Goal: Task Accomplishment & Management: Manage account settings

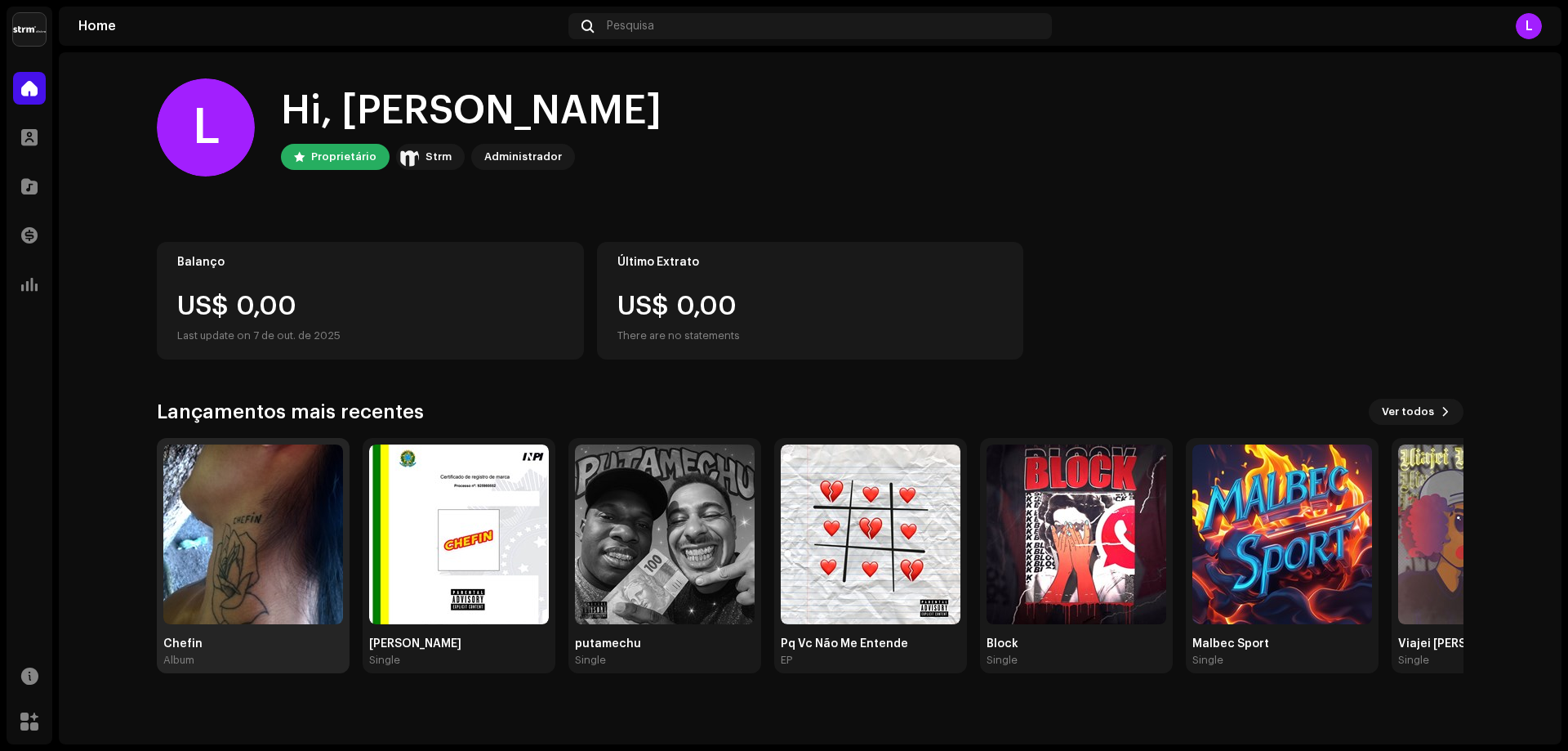
click at [267, 485] on img at bounding box center [253, 535] width 179 height 179
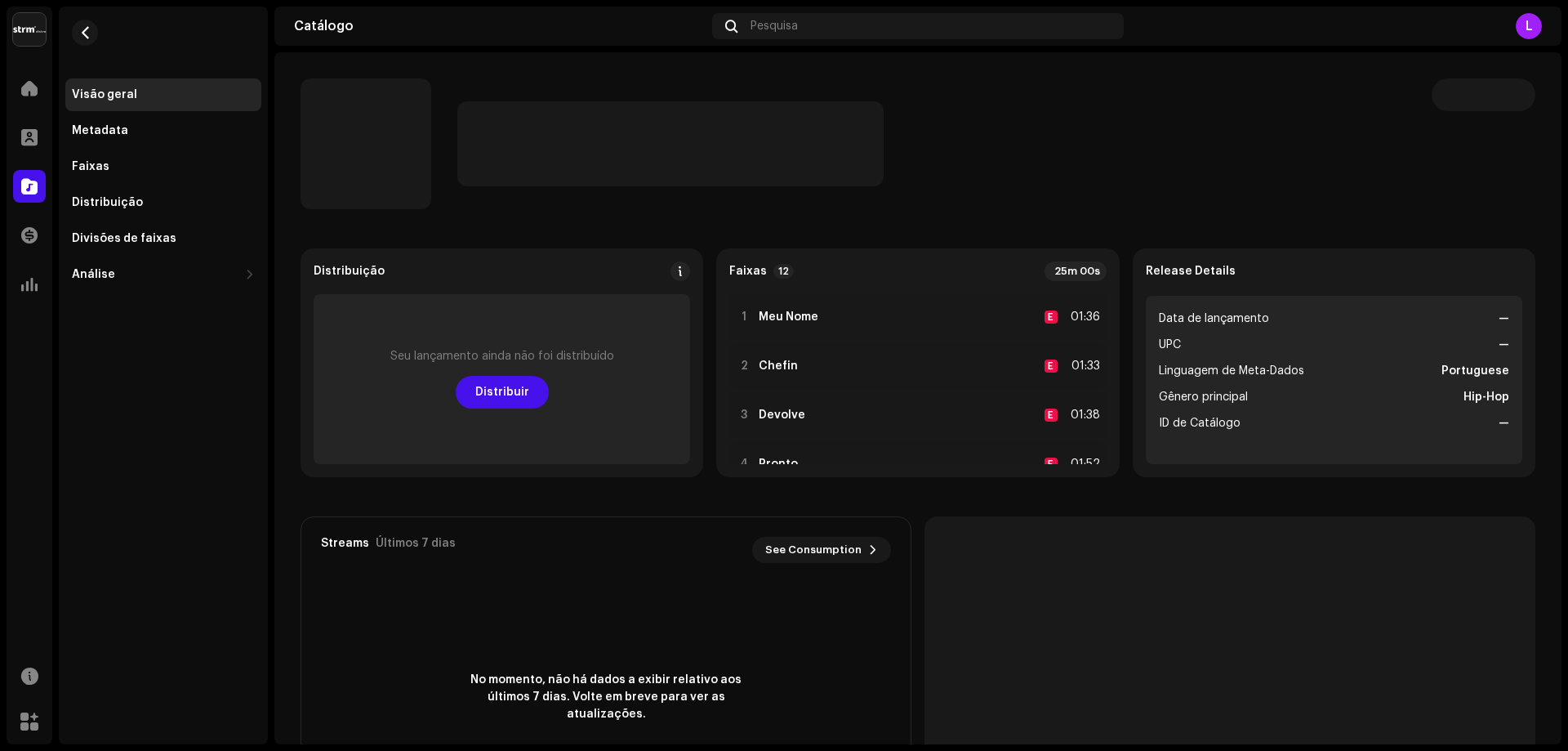
click at [1477, 87] on p-skeleton at bounding box center [1484, 94] width 104 height 33
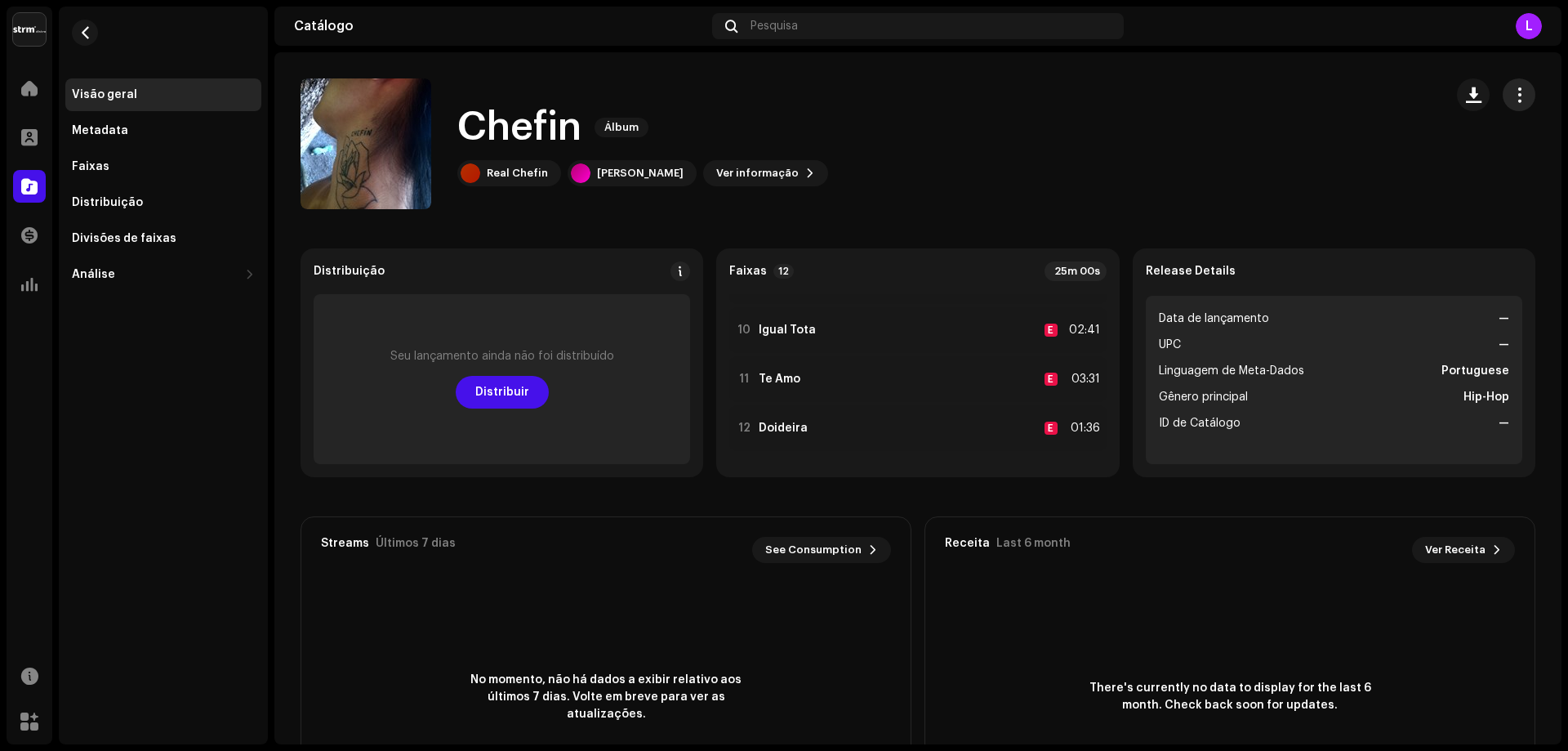
click at [1512, 91] on span "button" at bounding box center [1520, 94] width 16 height 13
click at [1394, 160] on div "Editar" at bounding box center [1436, 167] width 165 height 33
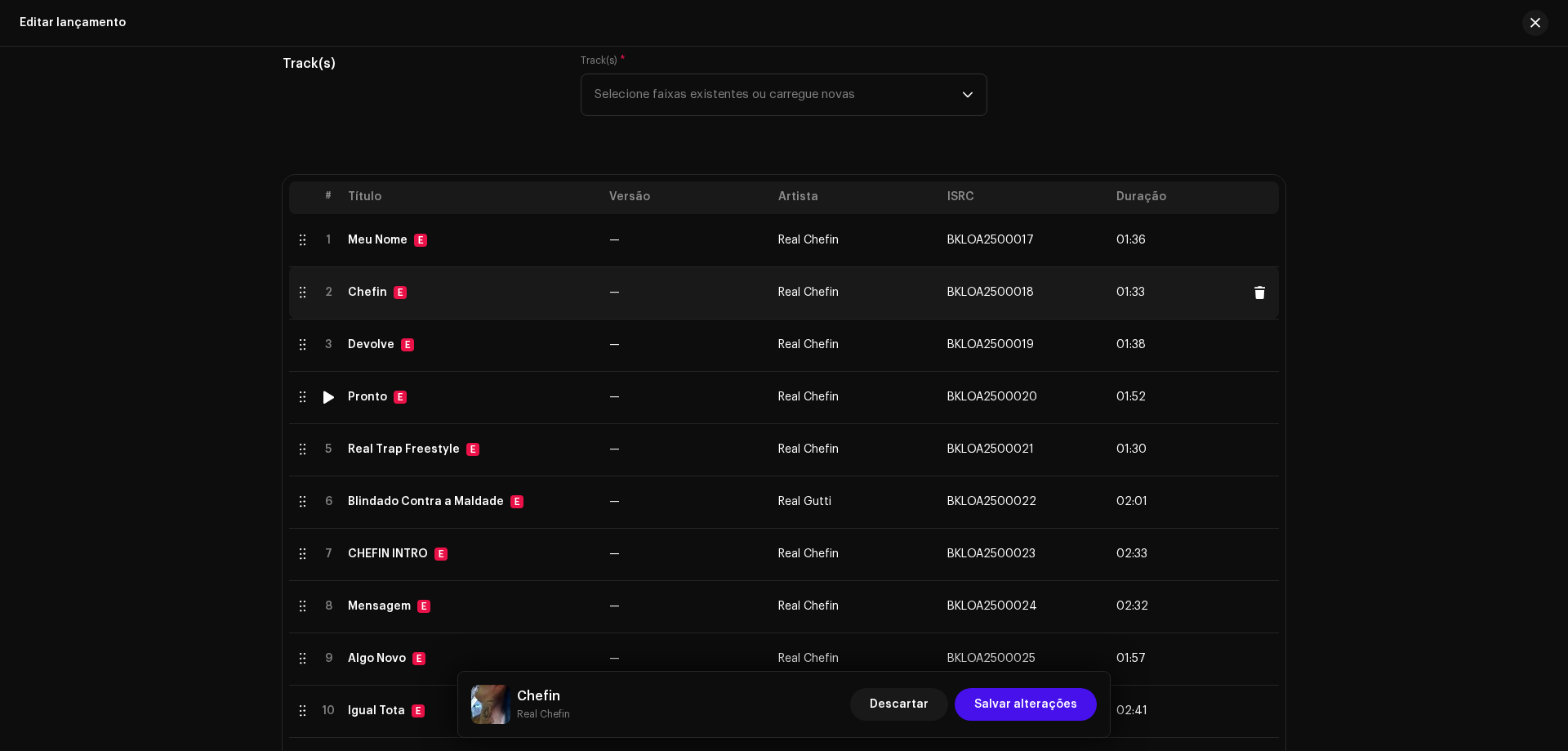
scroll to position [164, 0]
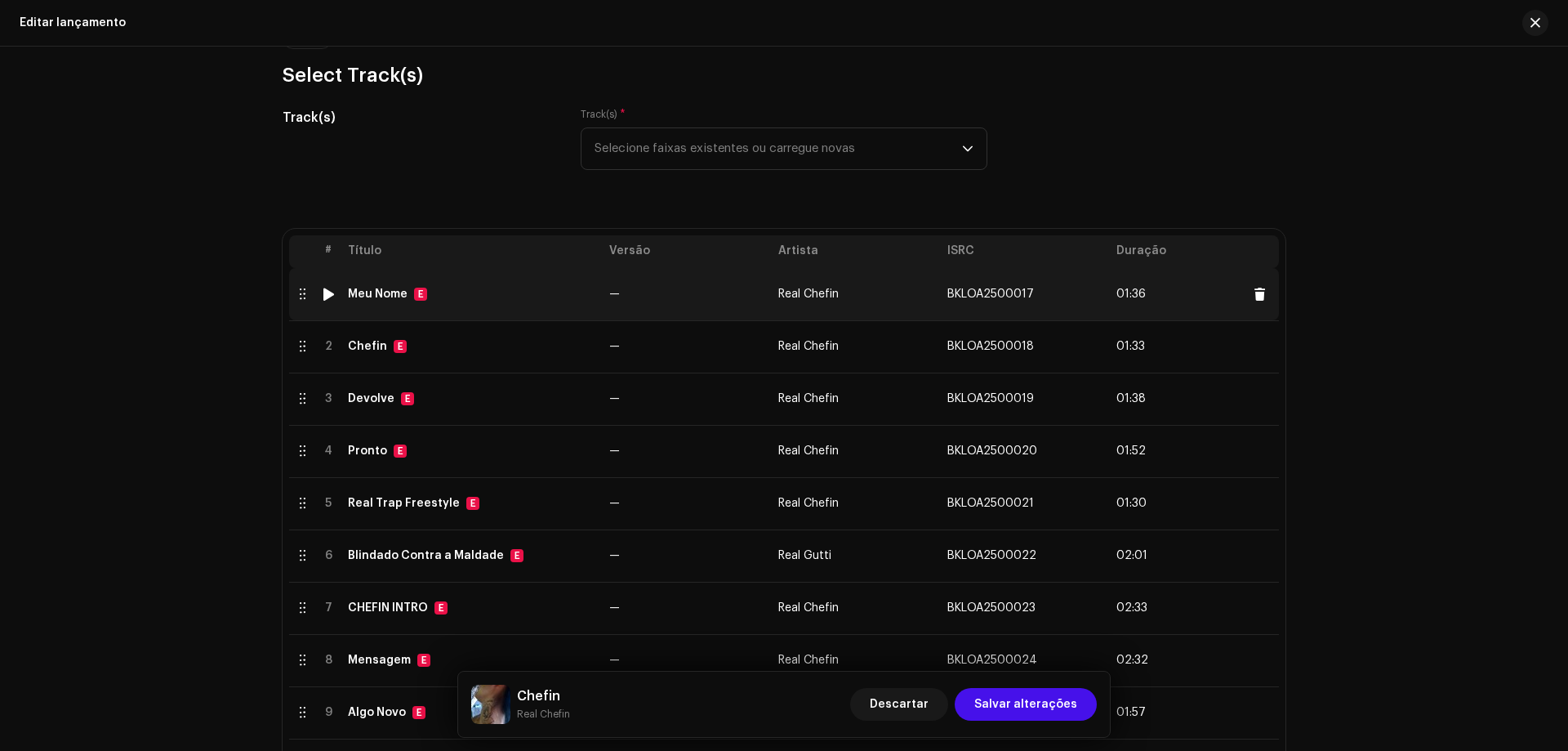
click at [686, 283] on td "—" at bounding box center [687, 294] width 169 height 52
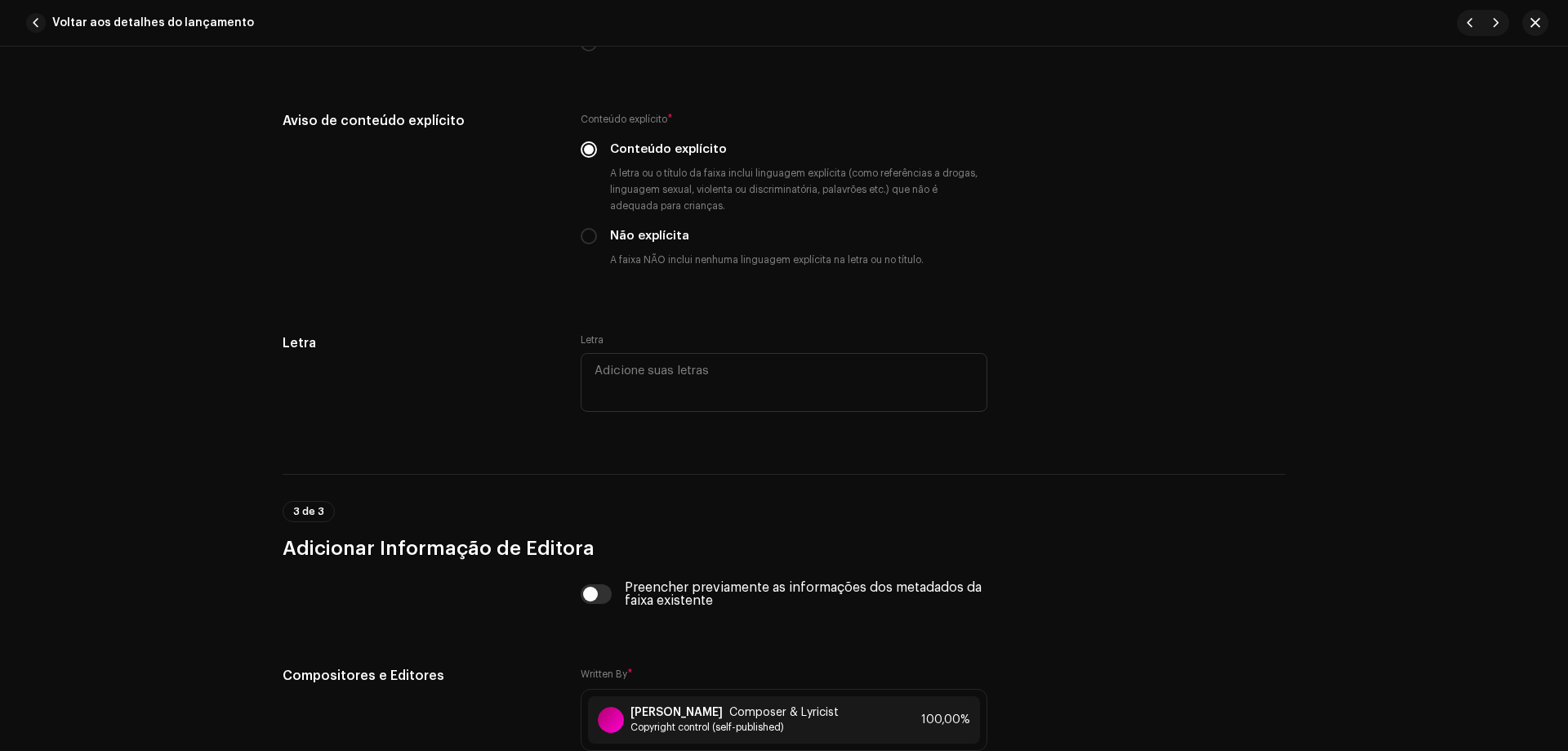
scroll to position [2947, 0]
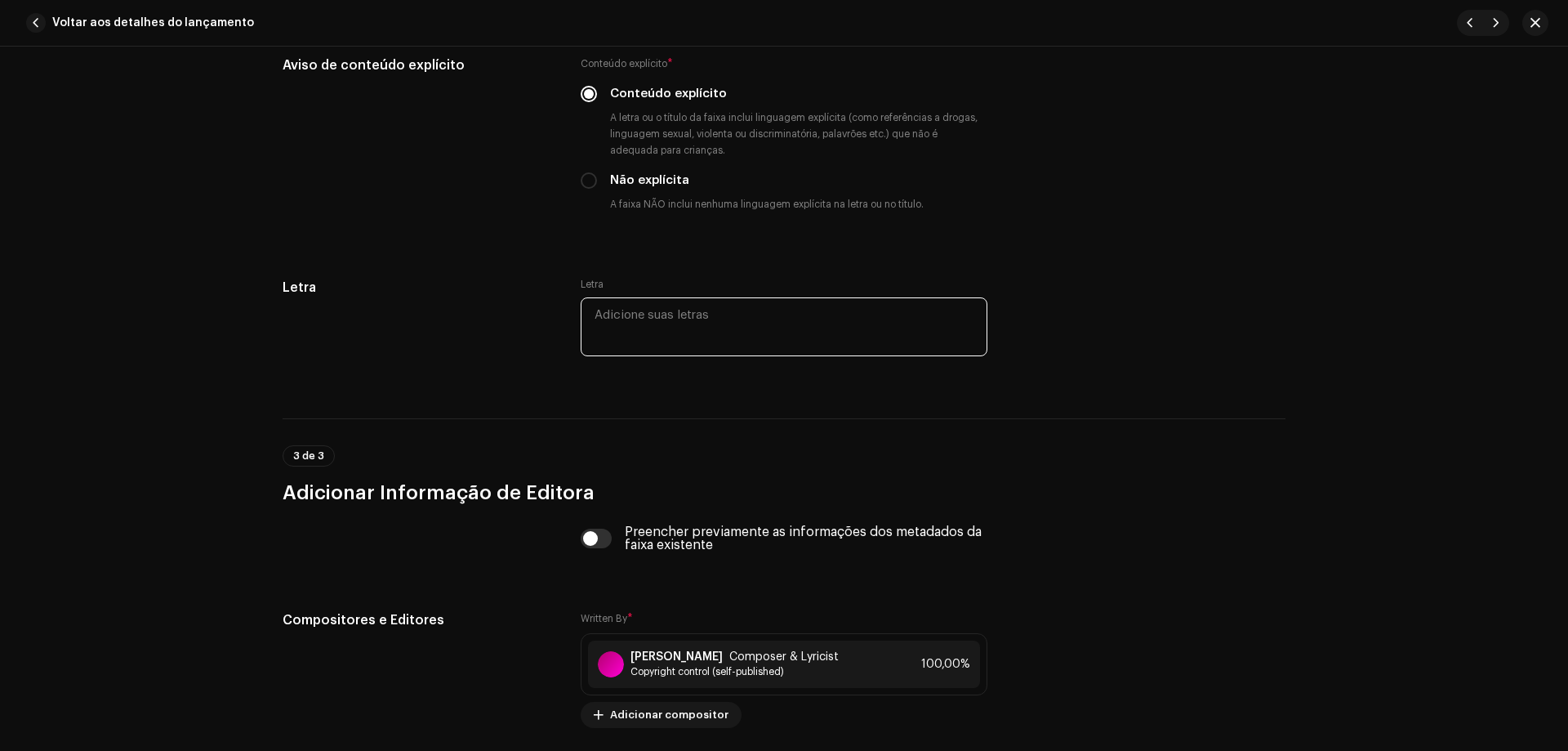
click at [657, 319] on textarea at bounding box center [784, 326] width 407 height 59
paste textarea "loremip dolo sit amet co adi elitse doei temp inc utla e dolo ma aliquae, adm v…"
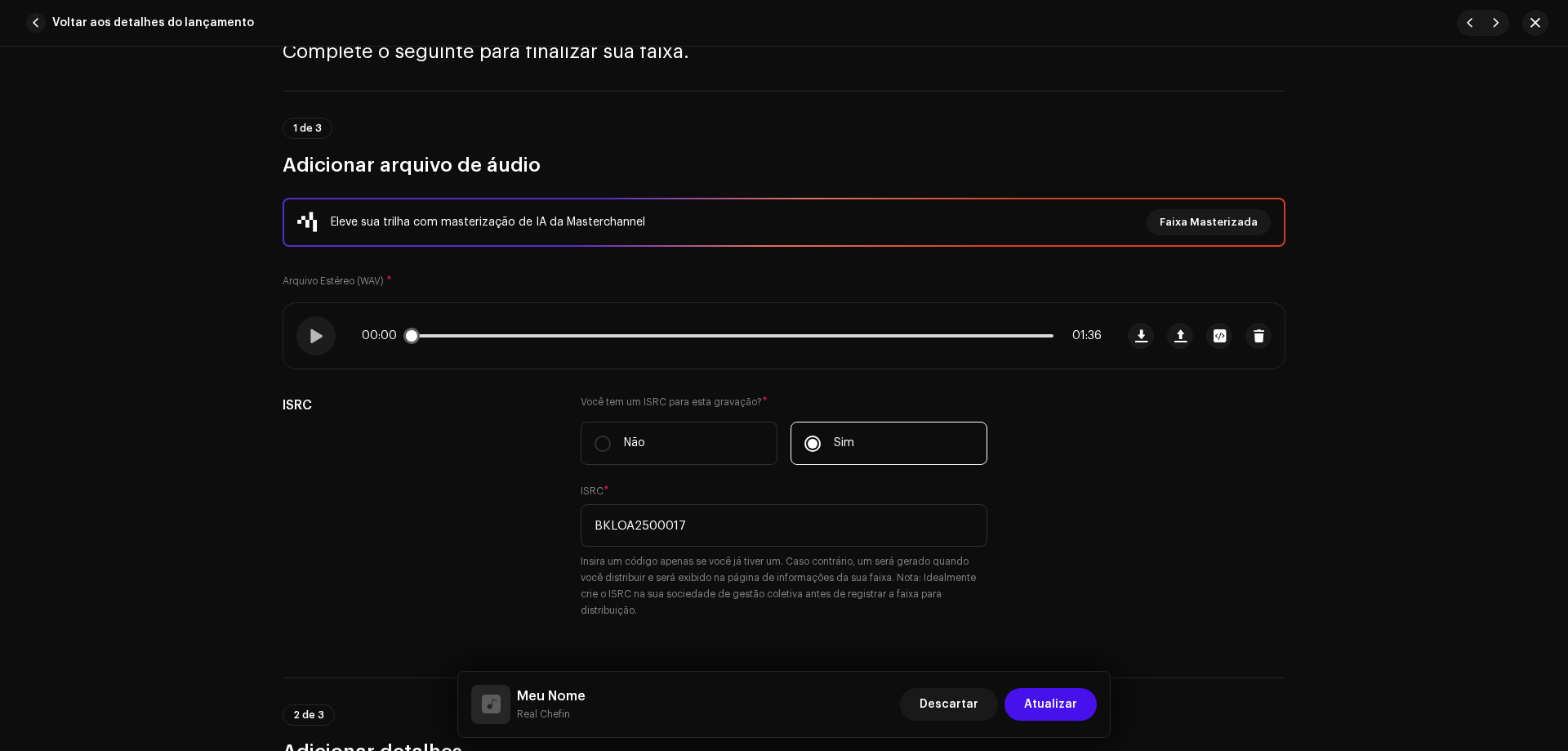
scroll to position [0, 0]
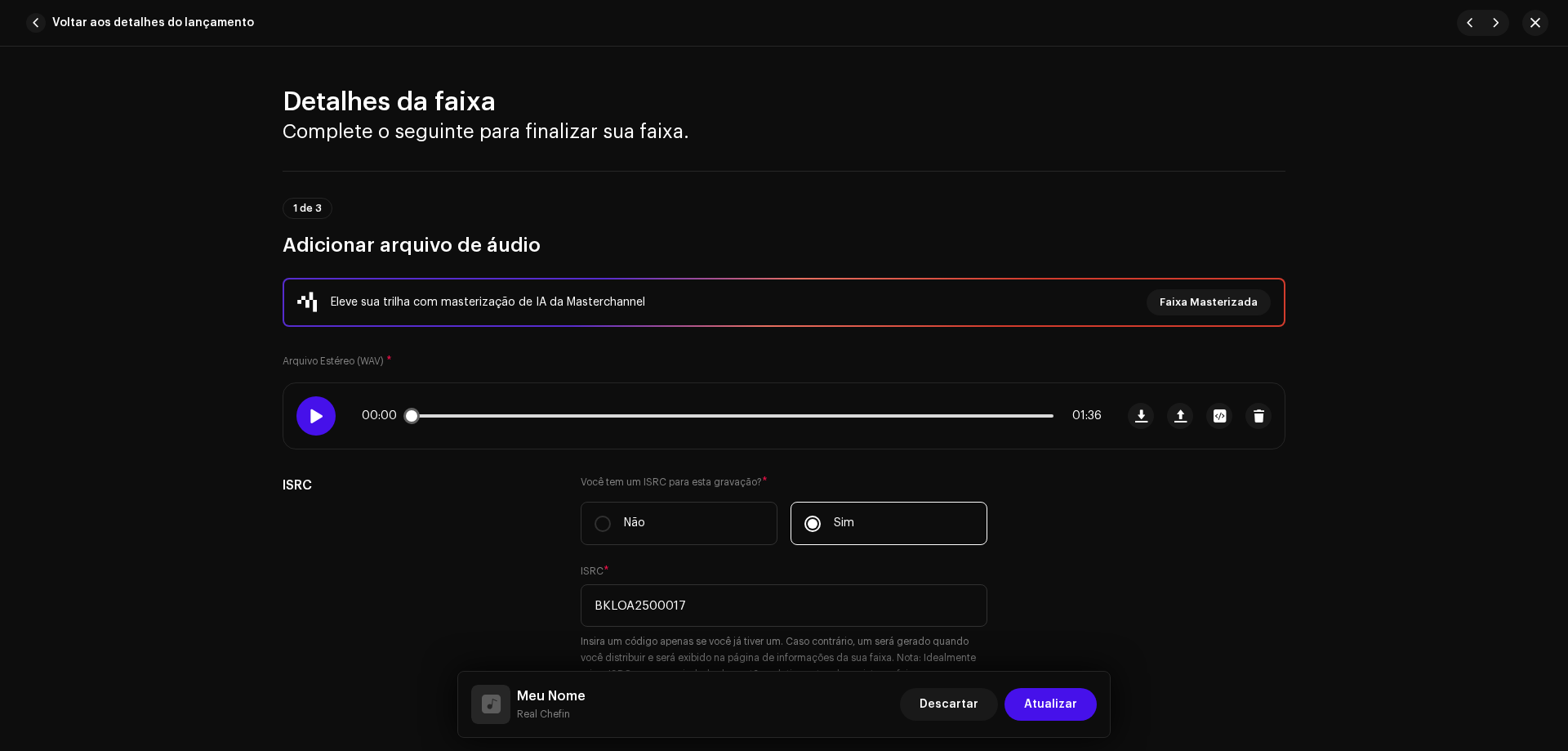
click at [312, 412] on span at bounding box center [316, 416] width 14 height 13
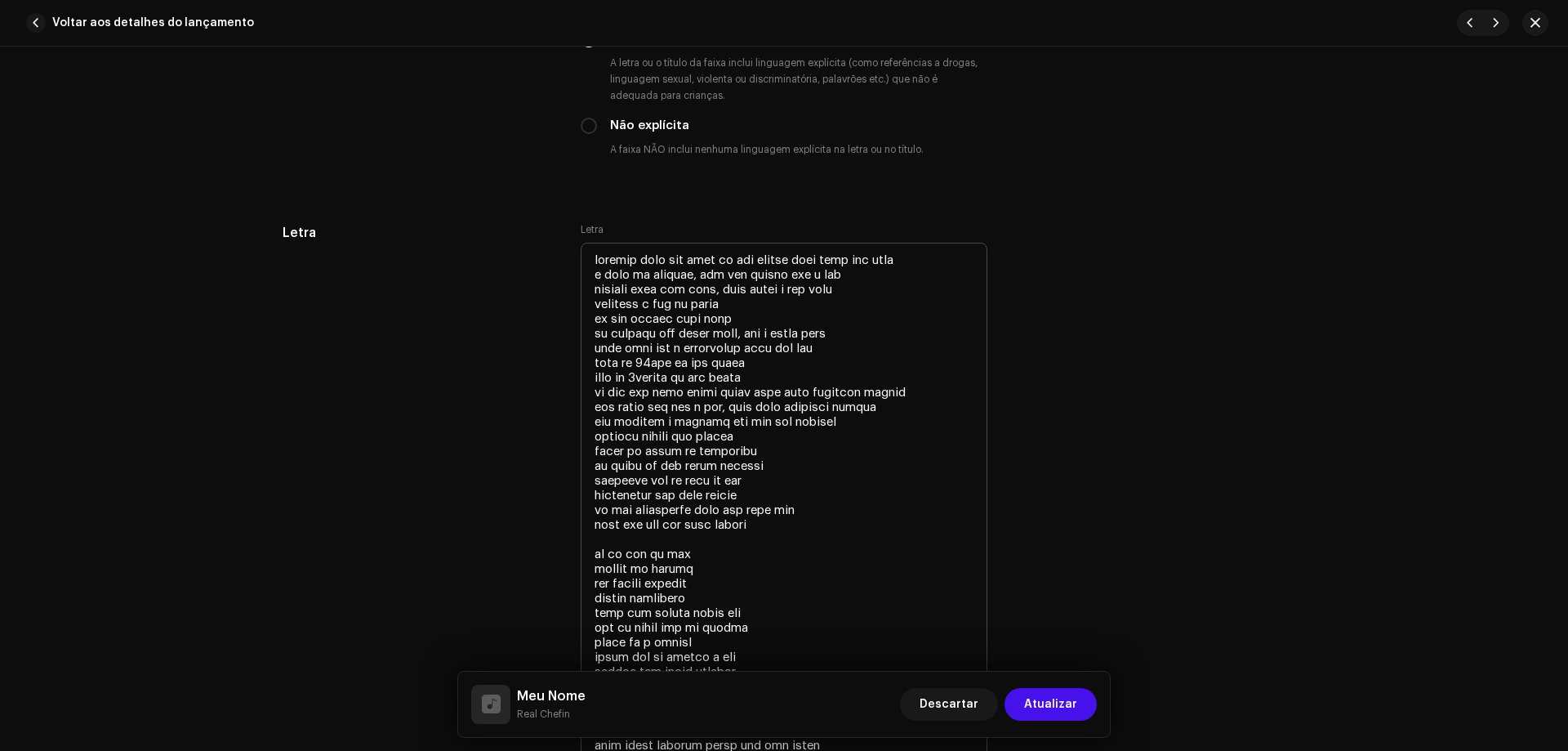
scroll to position [2942, 0]
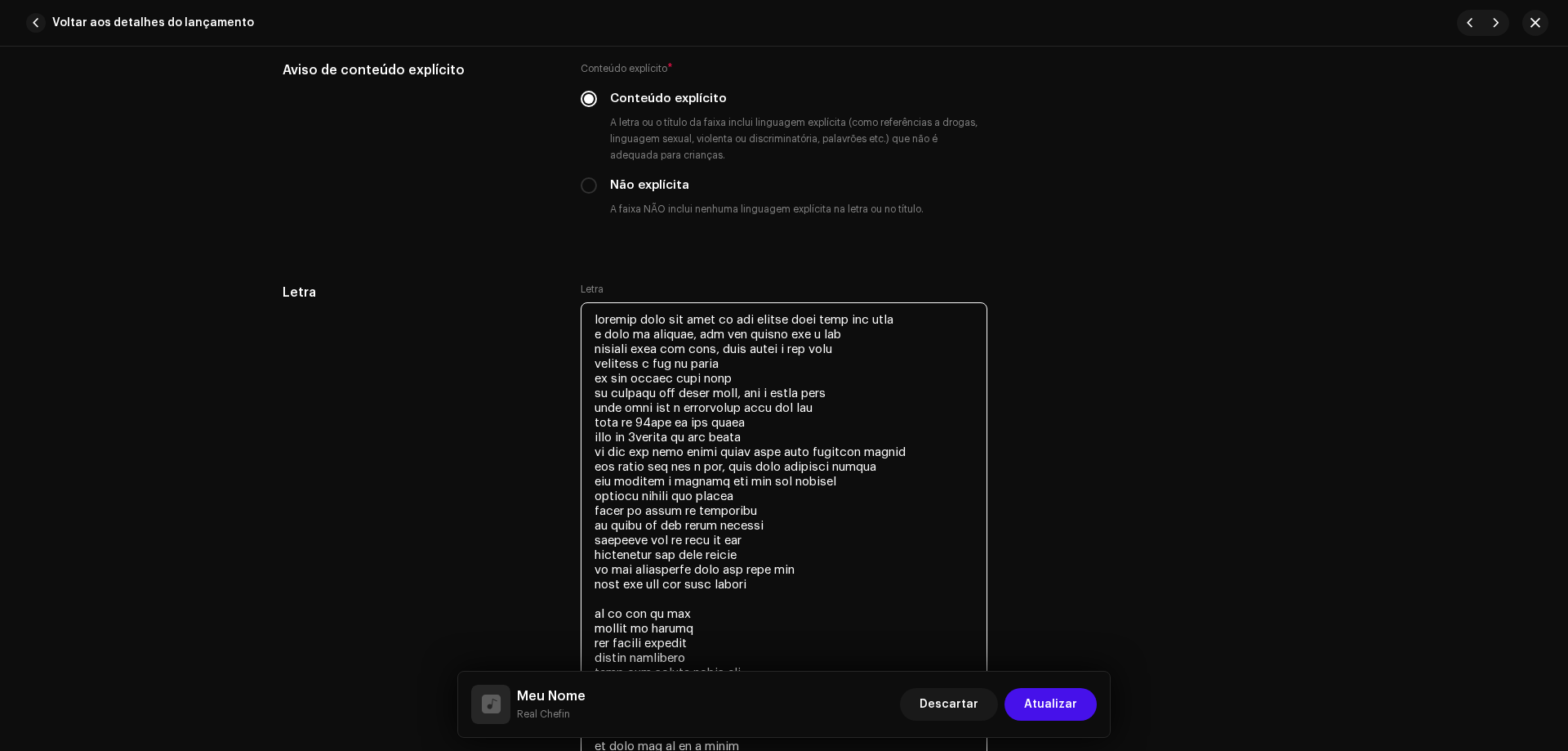
drag, startPoint x: 621, startPoint y: 396, endPoint x: 637, endPoint y: 394, distance: 16.1
click at [637, 394] on textarea at bounding box center [784, 577] width 407 height 550
click at [686, 396] on textarea at bounding box center [784, 577] width 407 height 550
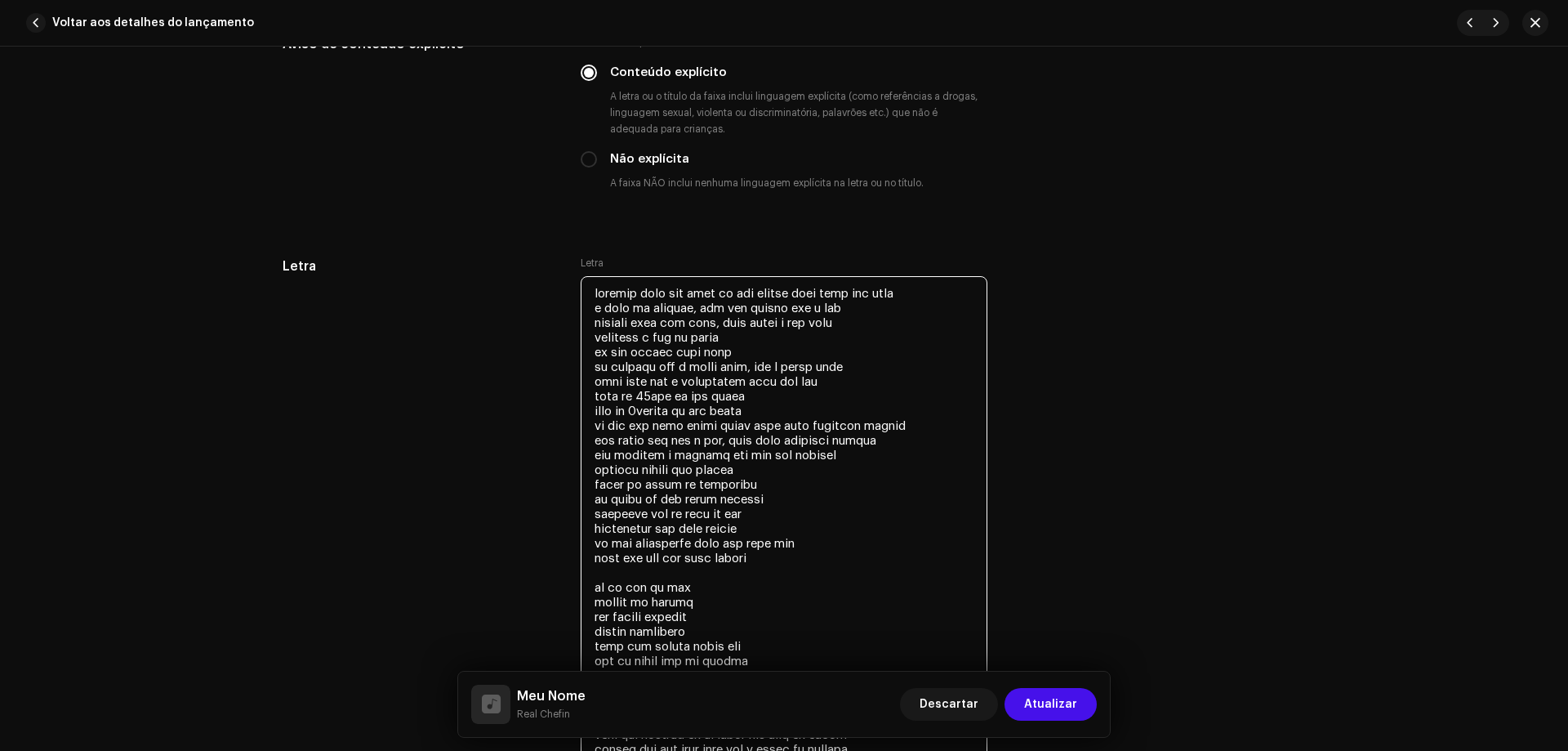
scroll to position [3024, 0]
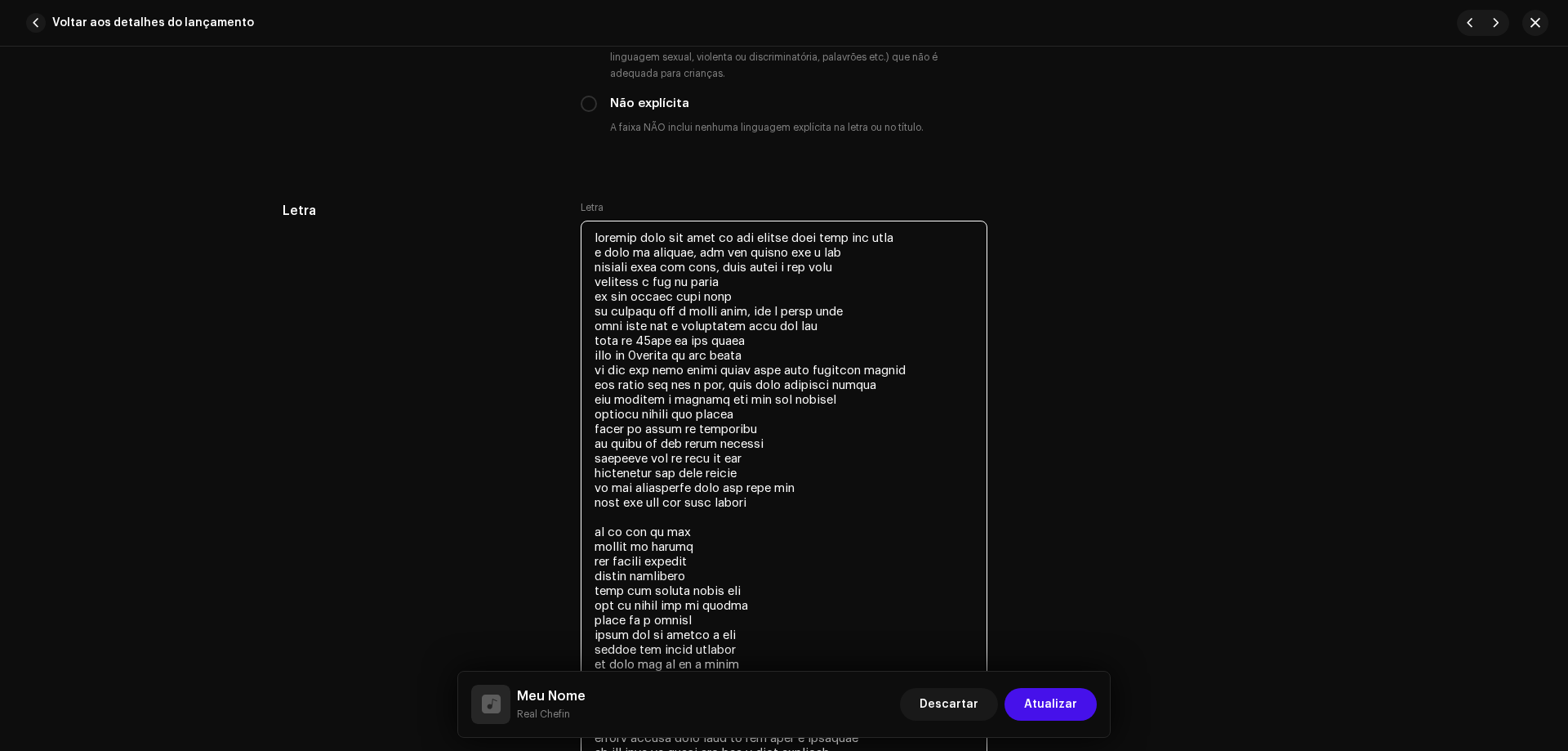
click at [604, 485] on textarea at bounding box center [784, 495] width 407 height 550
click at [780, 502] on textarea at bounding box center [784, 495] width 407 height 550
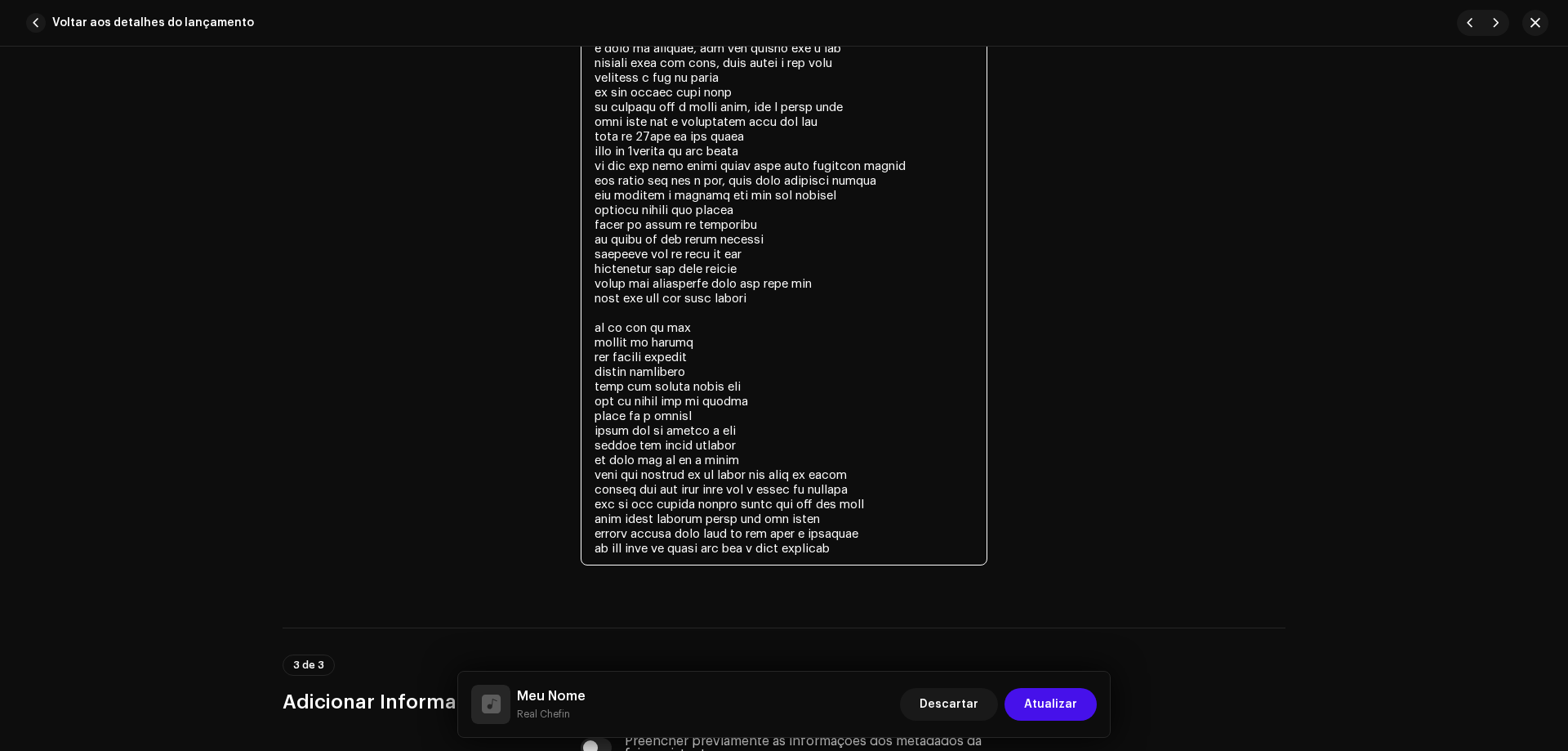
scroll to position [3270, 0]
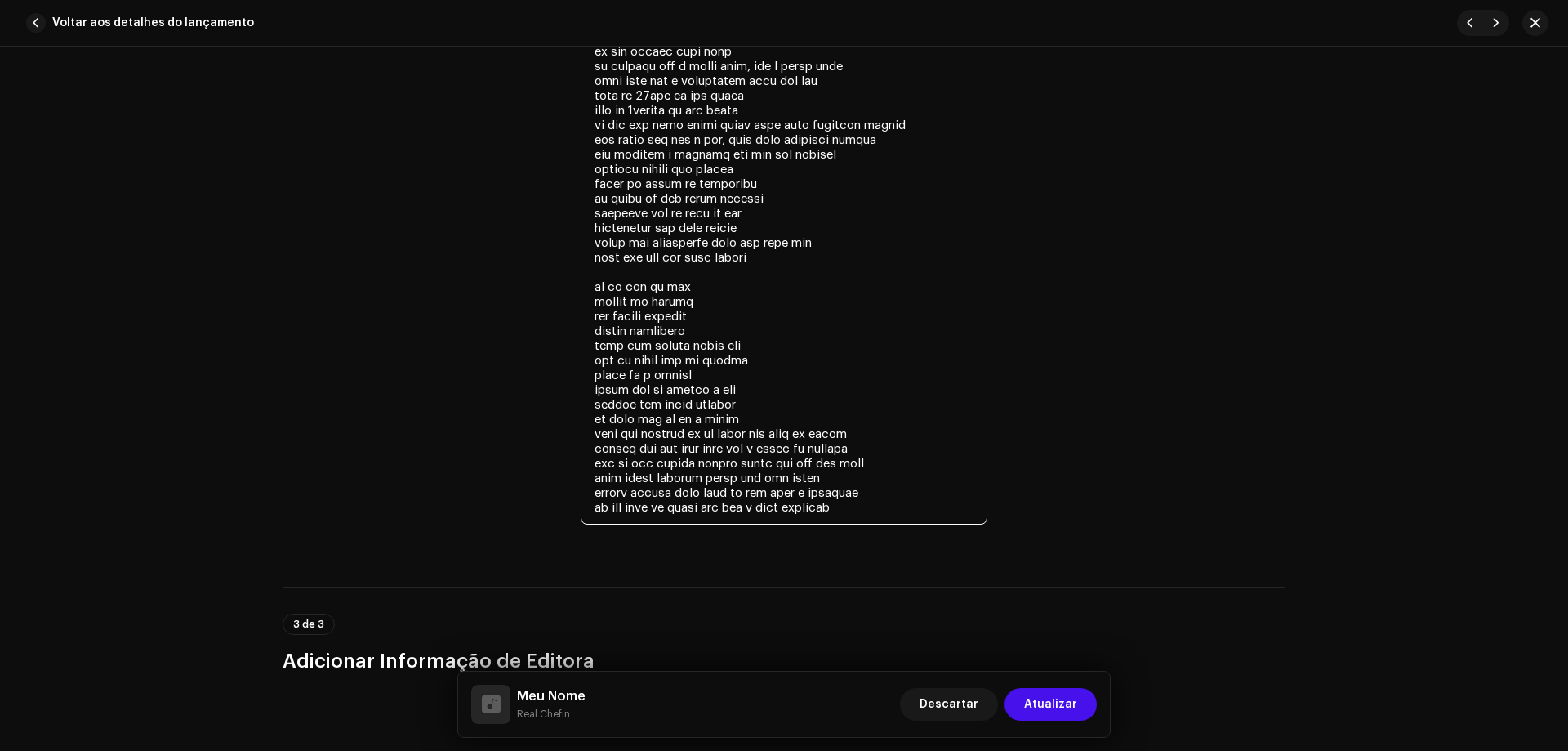
drag, startPoint x: 808, startPoint y: 461, endPoint x: 780, endPoint y: 461, distance: 28.0
click at [780, 461] on textarea at bounding box center [784, 250] width 407 height 550
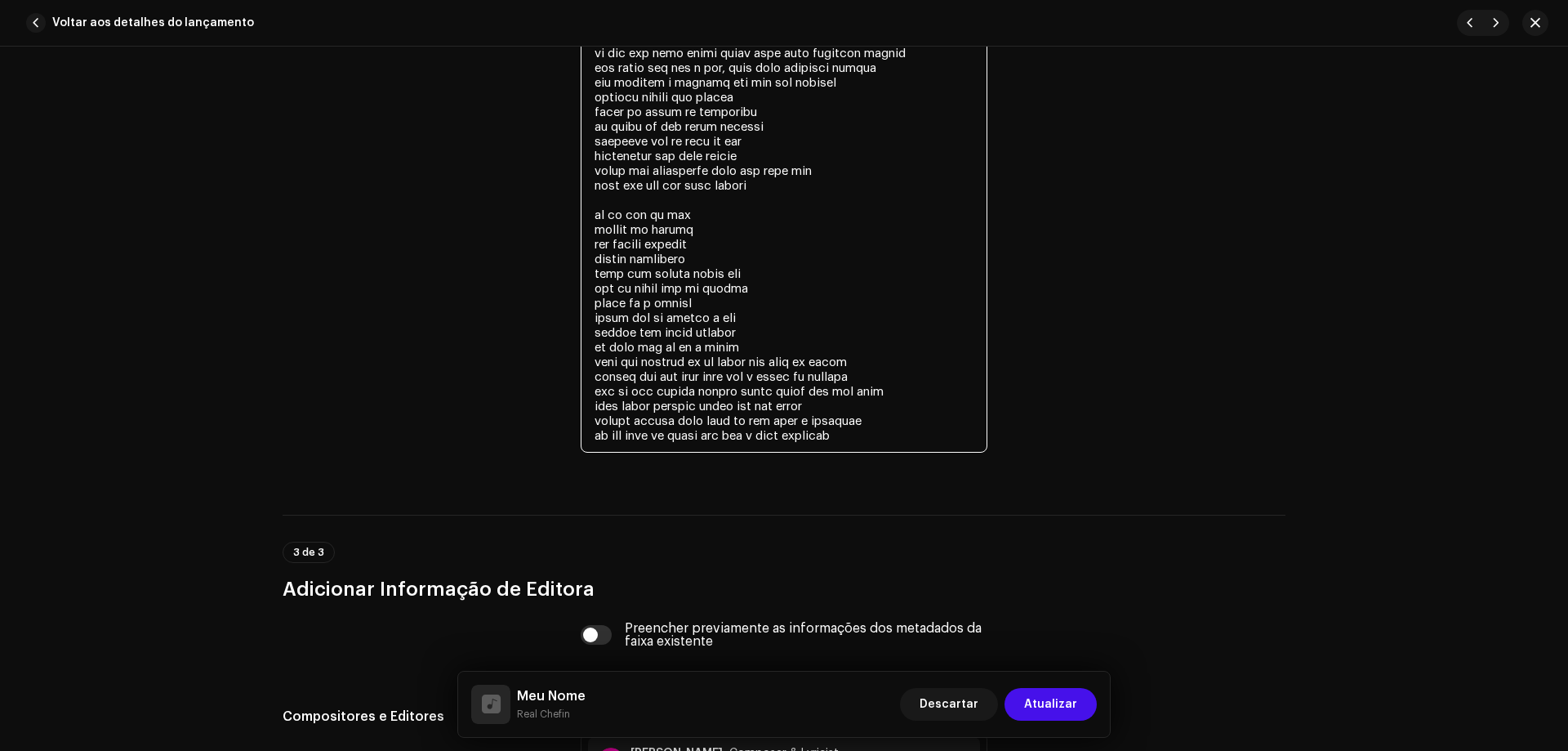
scroll to position [3351, 0]
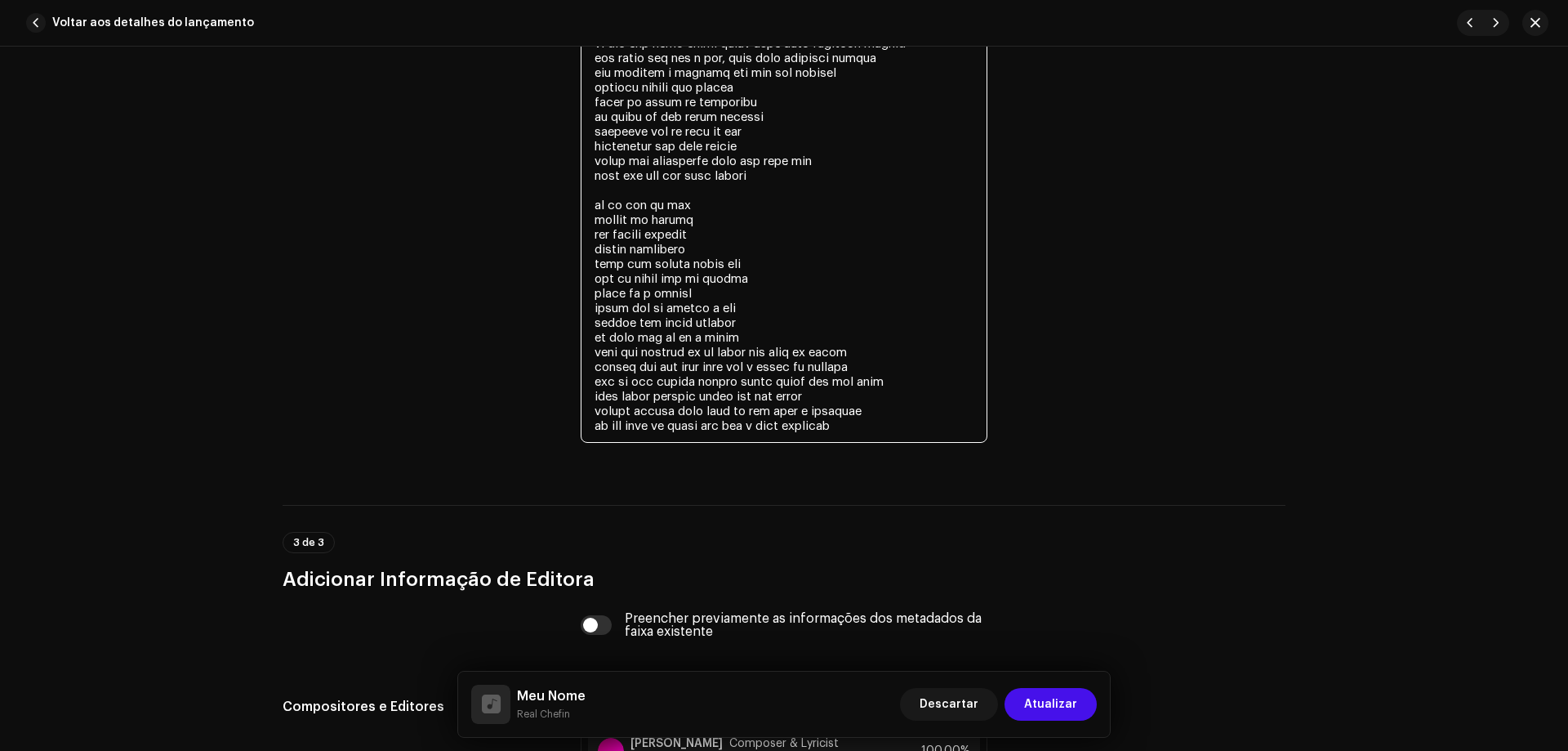
click at [878, 422] on textarea at bounding box center [784, 168] width 407 height 550
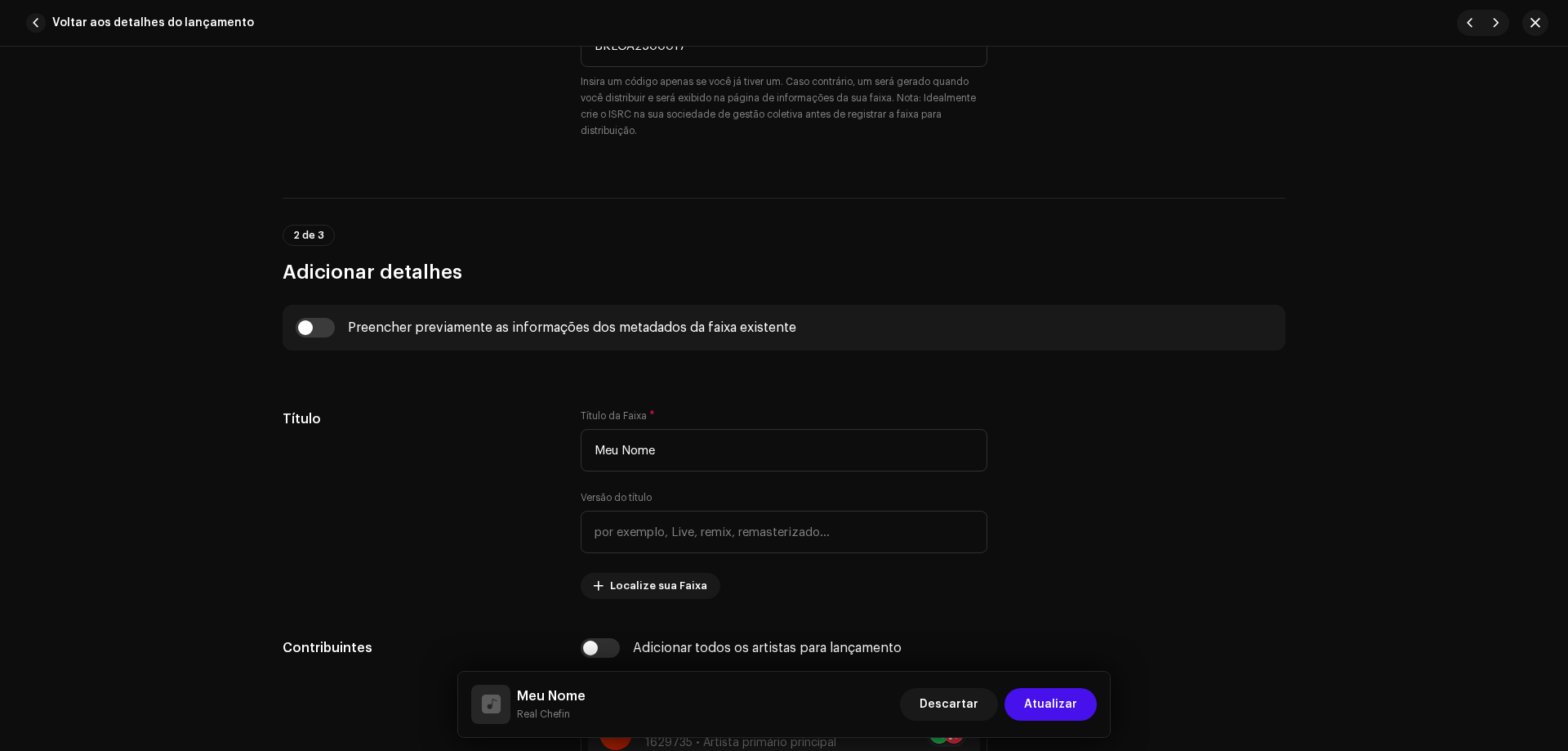
scroll to position [164, 0]
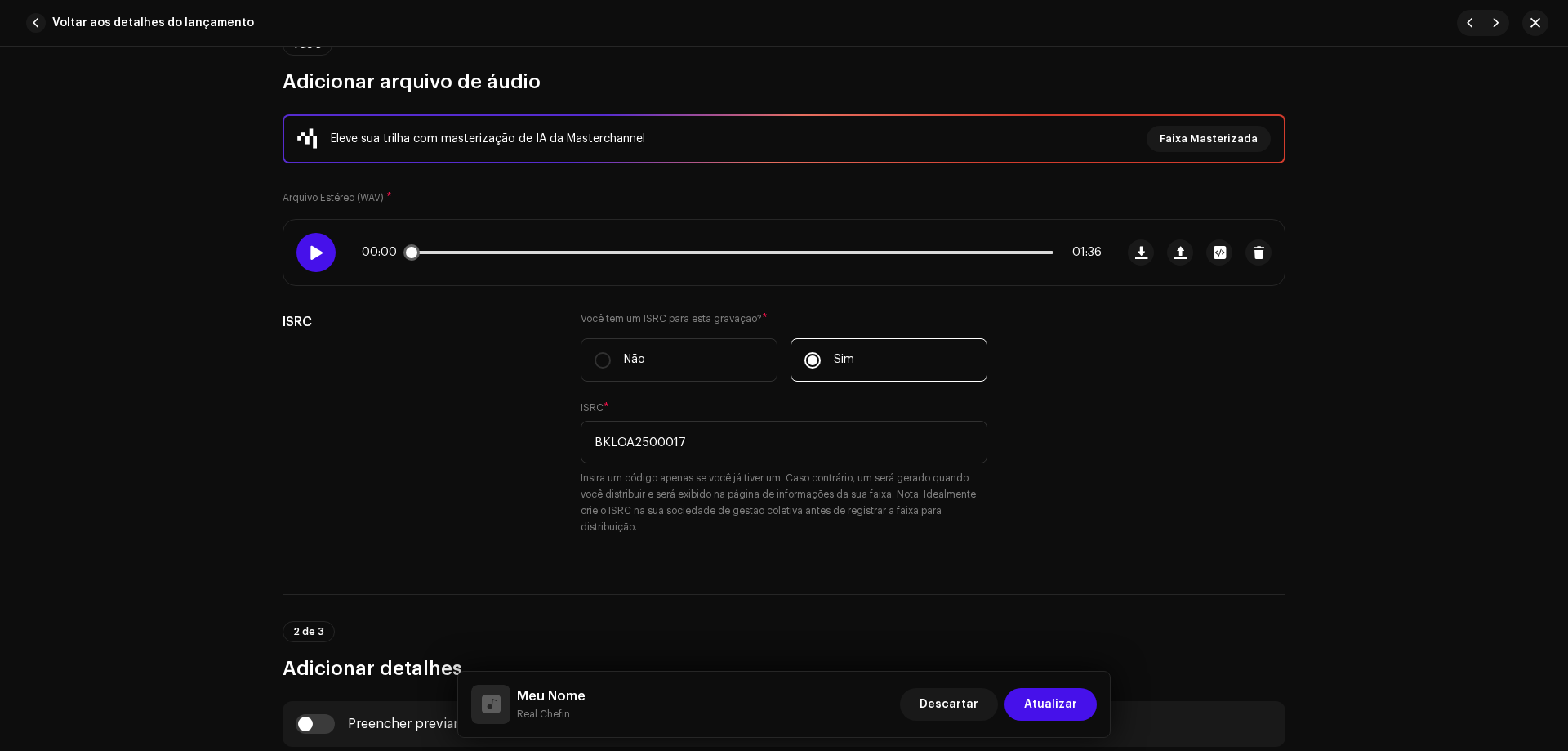
click at [315, 241] on div at bounding box center [316, 252] width 40 height 40
click at [424, 258] on div "00:01 01:36" at bounding box center [732, 252] width 740 height 13
click at [428, 251] on span at bounding box center [432, 252] width 17 height 17
drag, startPoint x: 427, startPoint y: 252, endPoint x: 410, endPoint y: 253, distance: 17.0
click at [431, 253] on span at bounding box center [439, 252] width 17 height 17
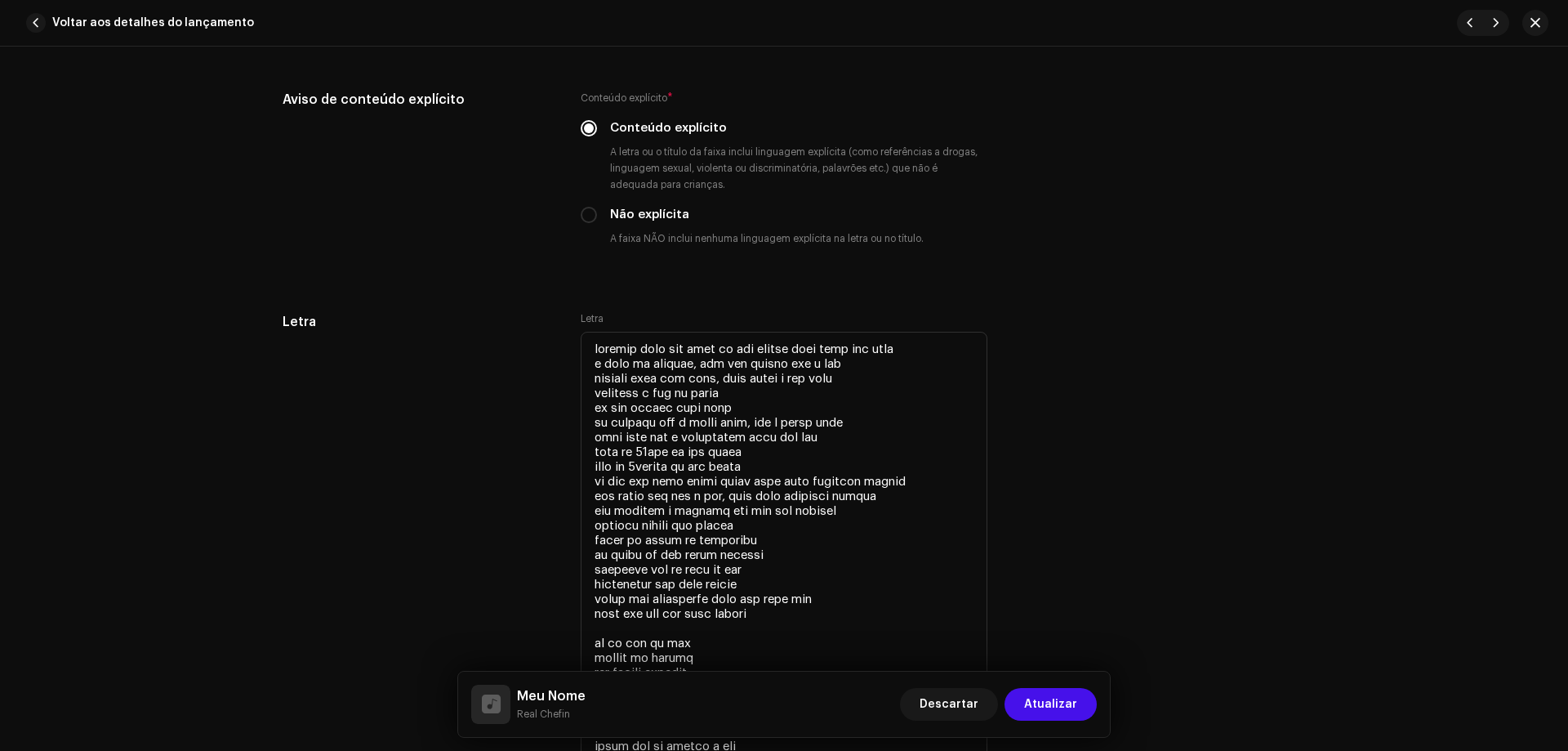
scroll to position [2856, 0]
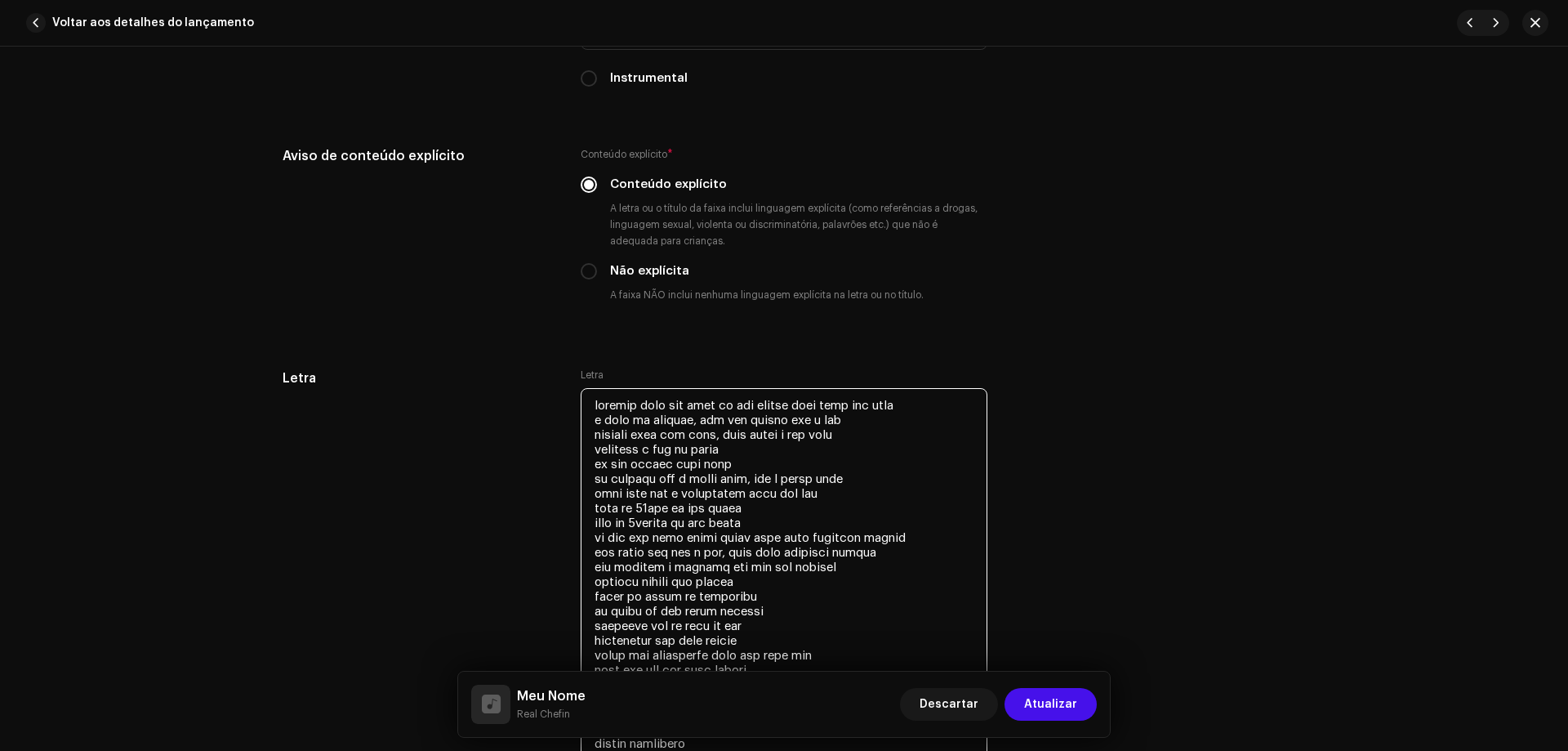
click at [592, 402] on textarea at bounding box center [784, 677] width 407 height 579
click at [594, 399] on textarea at bounding box center [784, 691] width 407 height 608
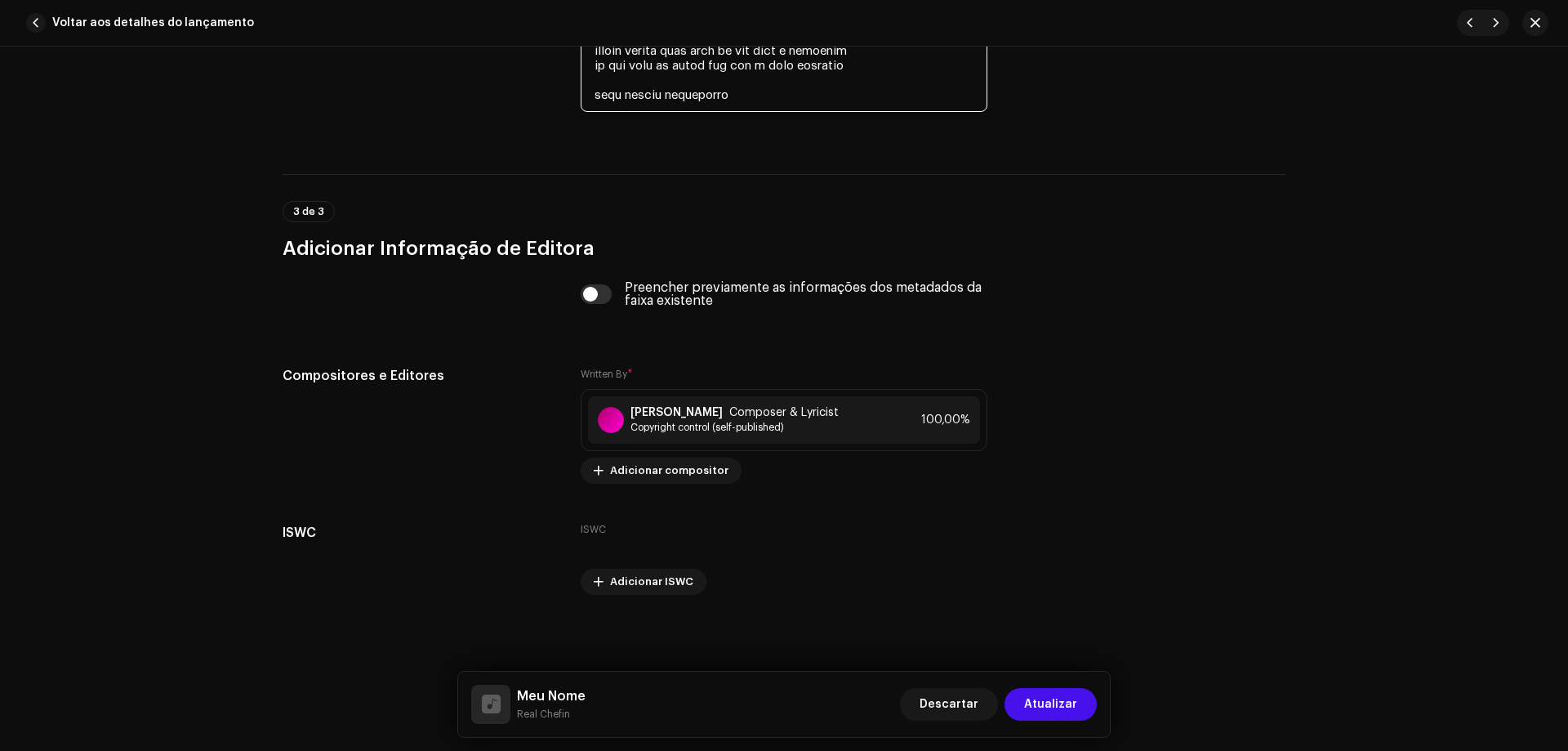
scroll to position [3742, 0]
type textarea "(lo ip dolo, si ametco ad elitse doeiu tempo) incidid utla etd magn al eni admi…"
click at [1056, 696] on span "Atualizar" at bounding box center [1050, 704] width 53 height 33
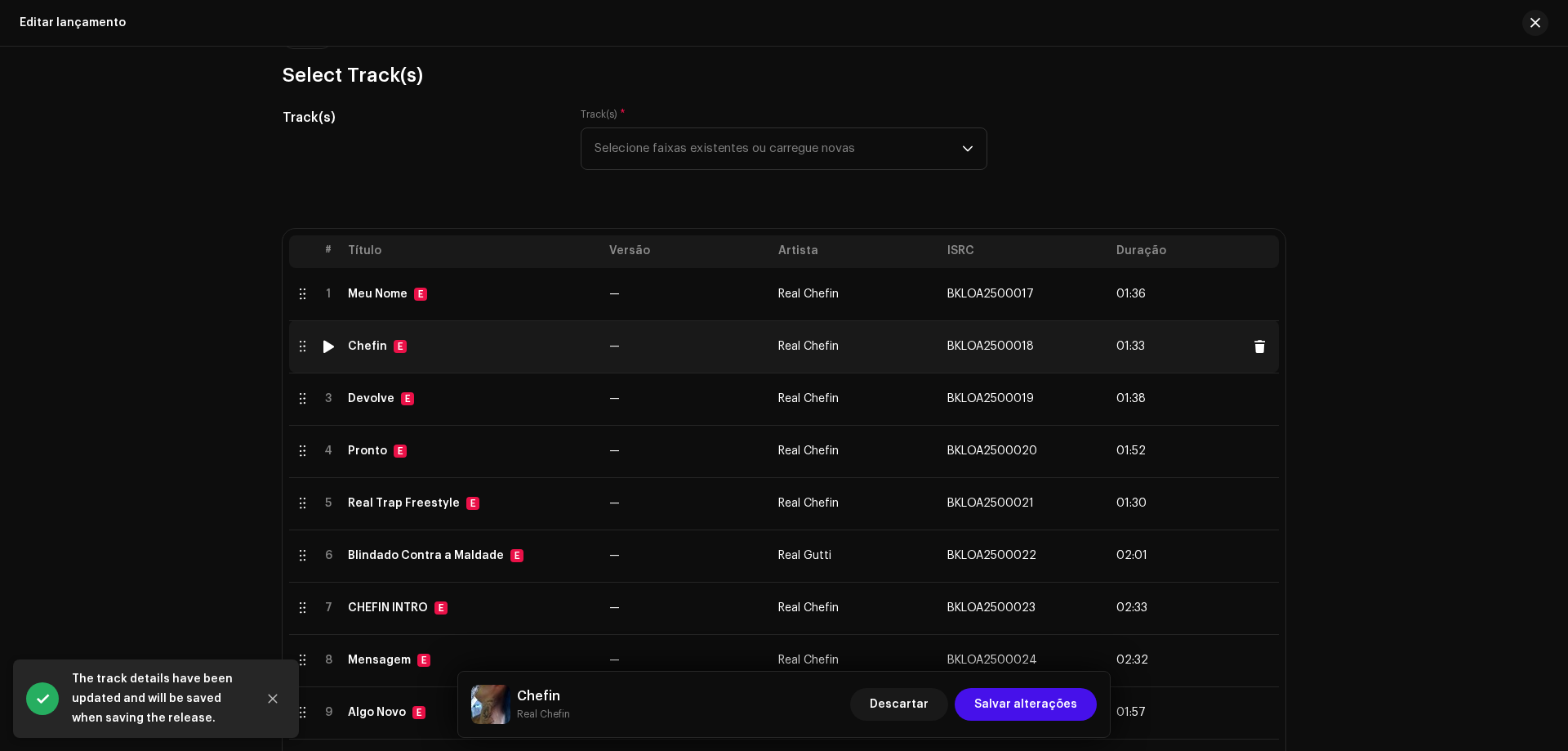
click at [480, 332] on td "Chefin E" at bounding box center [471, 346] width 261 height 52
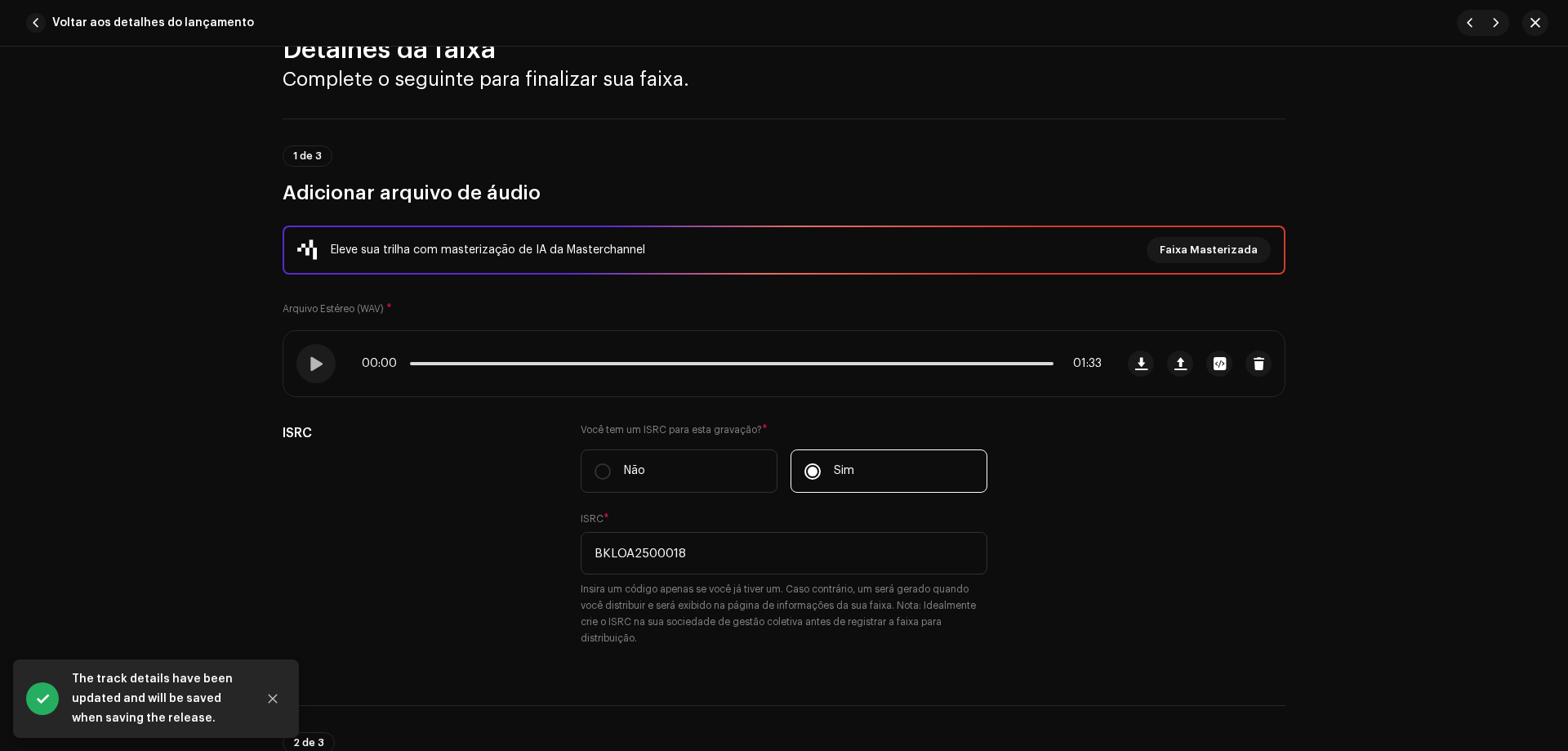
scroll to position [0, 0]
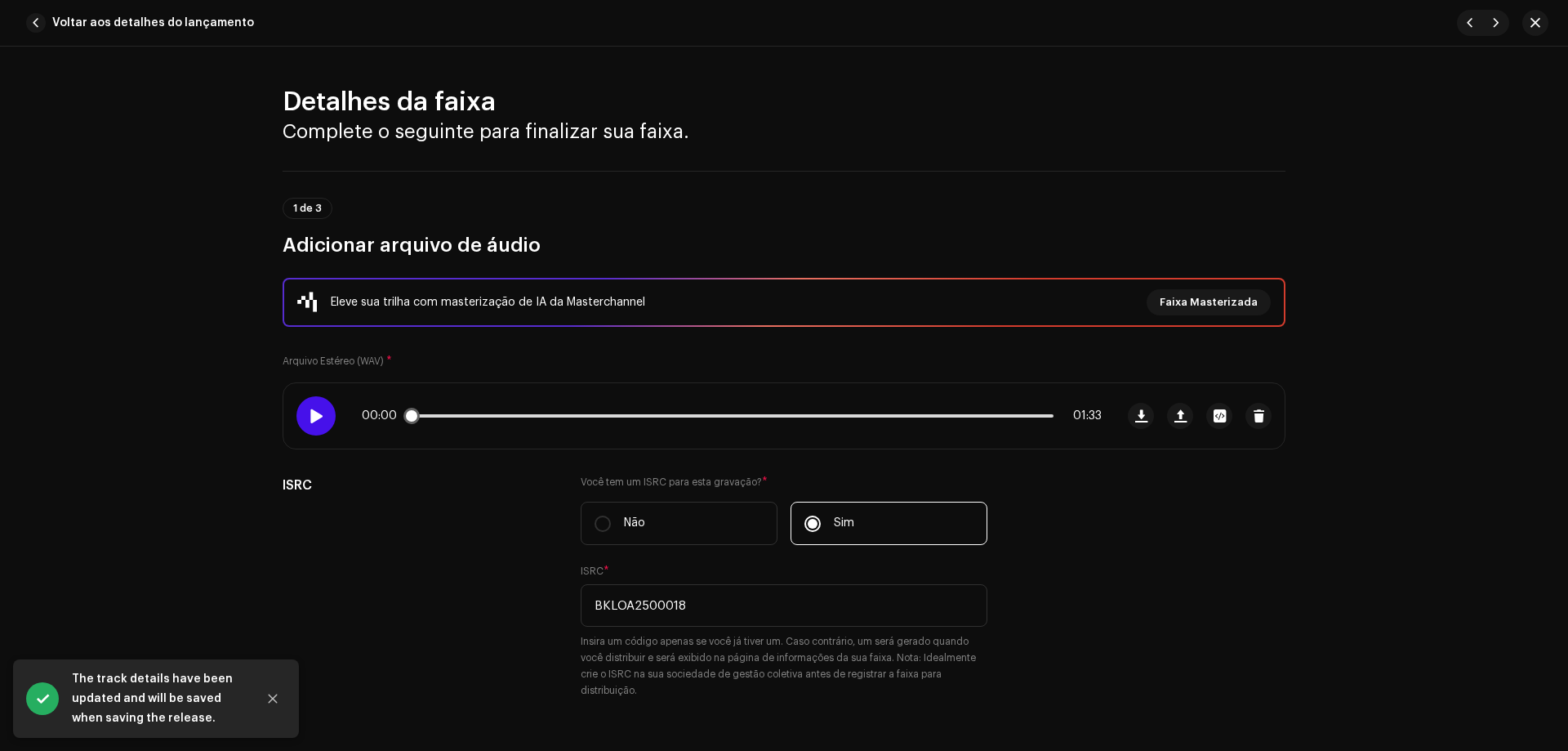
click at [310, 431] on div at bounding box center [316, 416] width 40 height 40
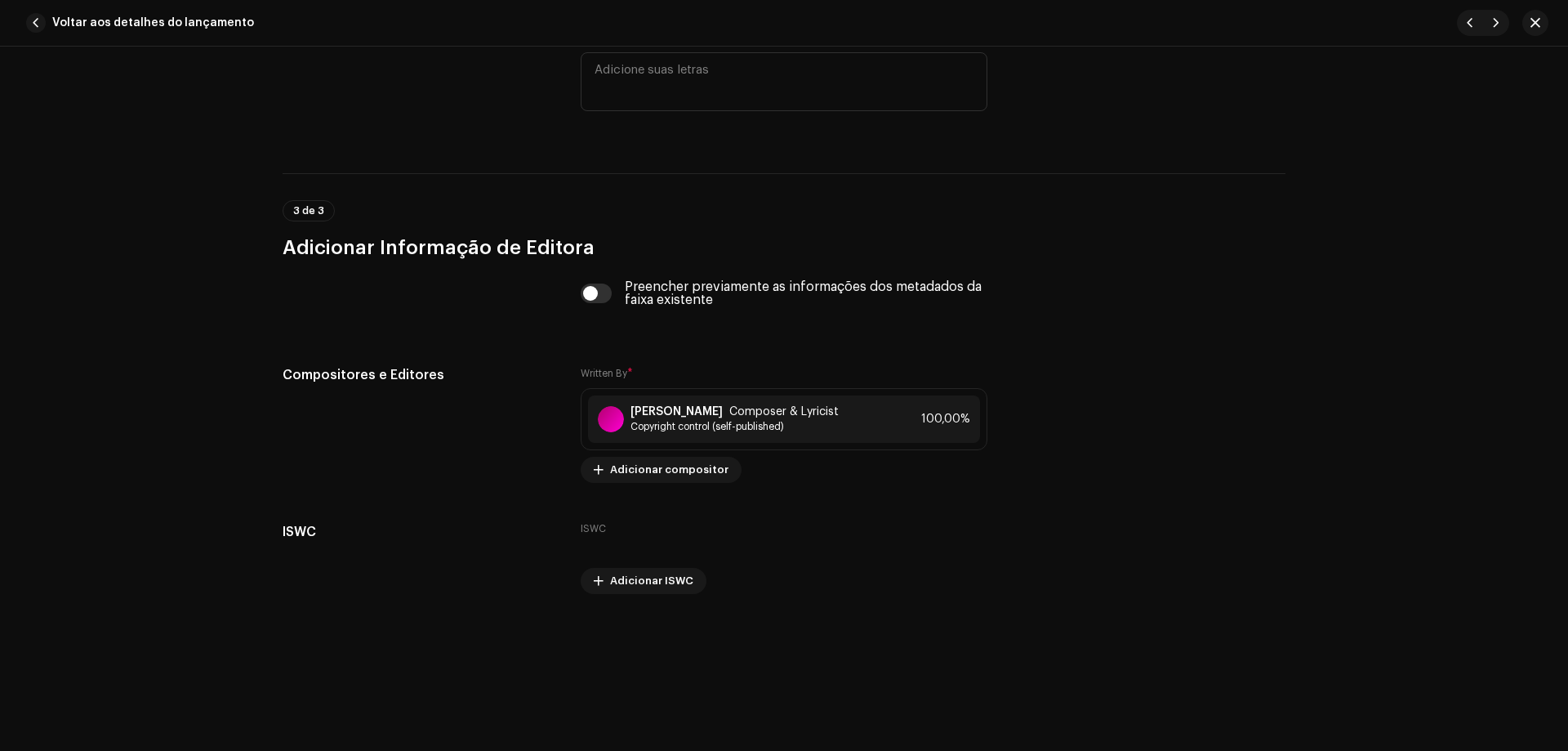
scroll to position [2621, 0]
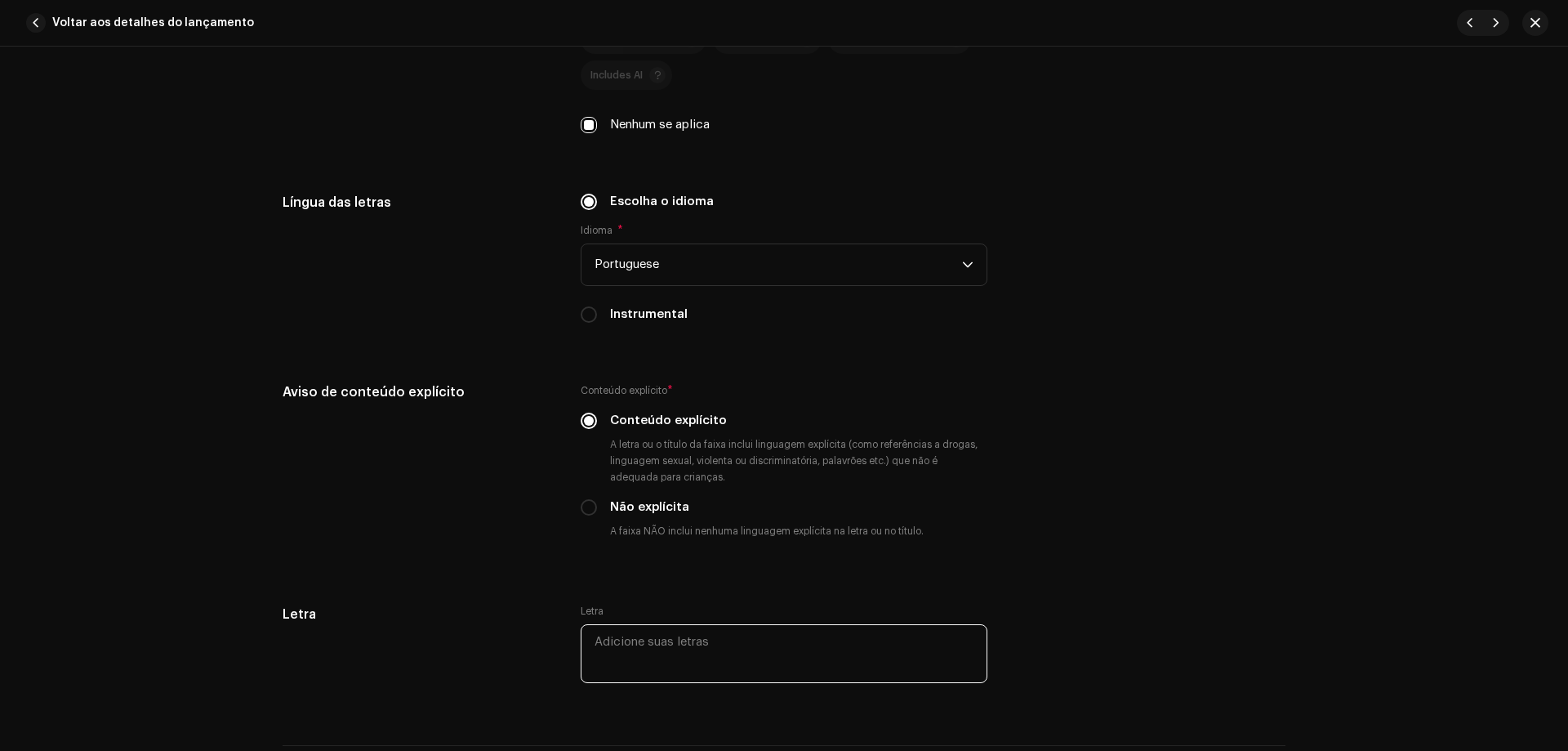
click at [642, 647] on textarea at bounding box center [784, 653] width 407 height 59
paste textarea "loremi dolorsitam consectetur adipiscing elit se doeiusm t incid utla etdol mag…"
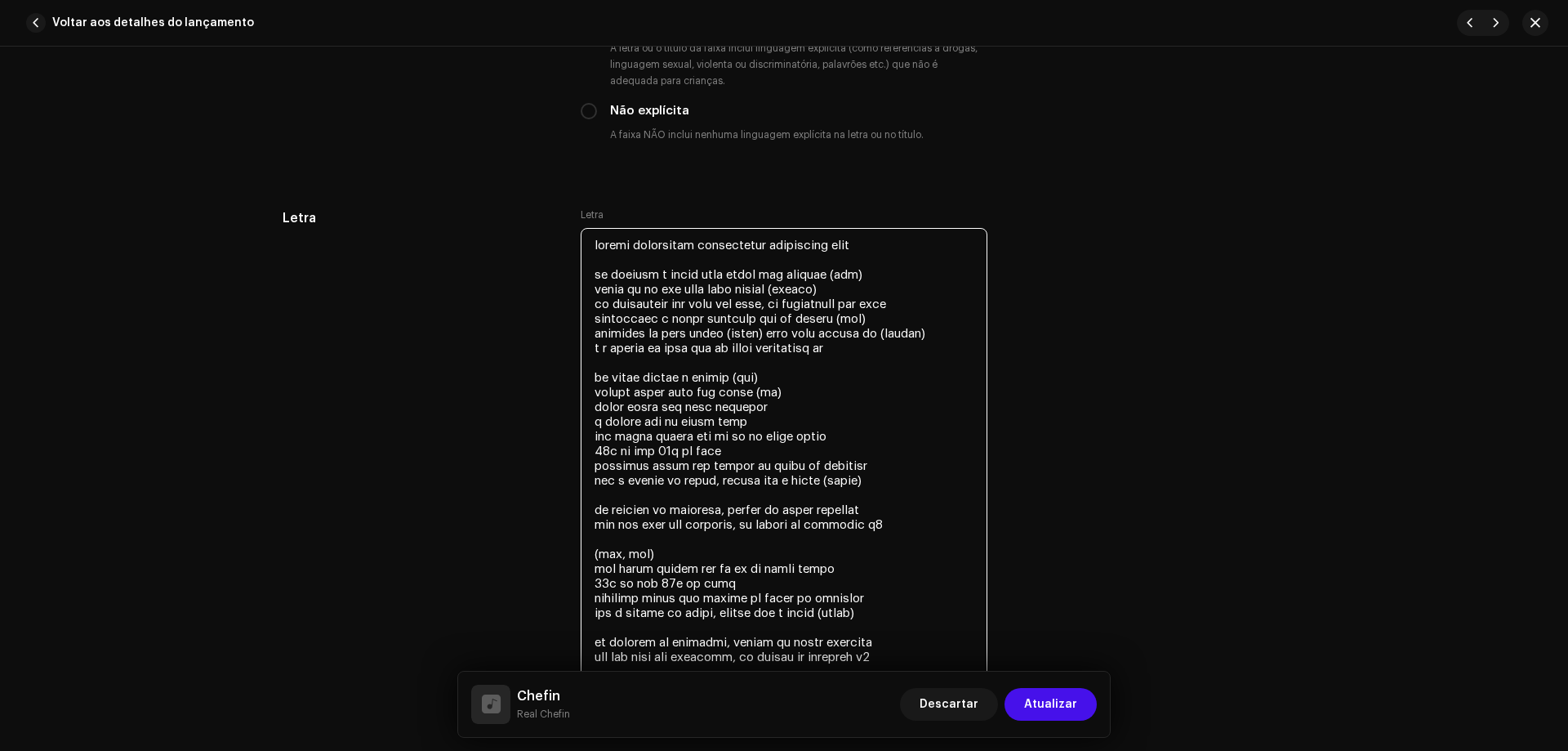
scroll to position [3026, 0]
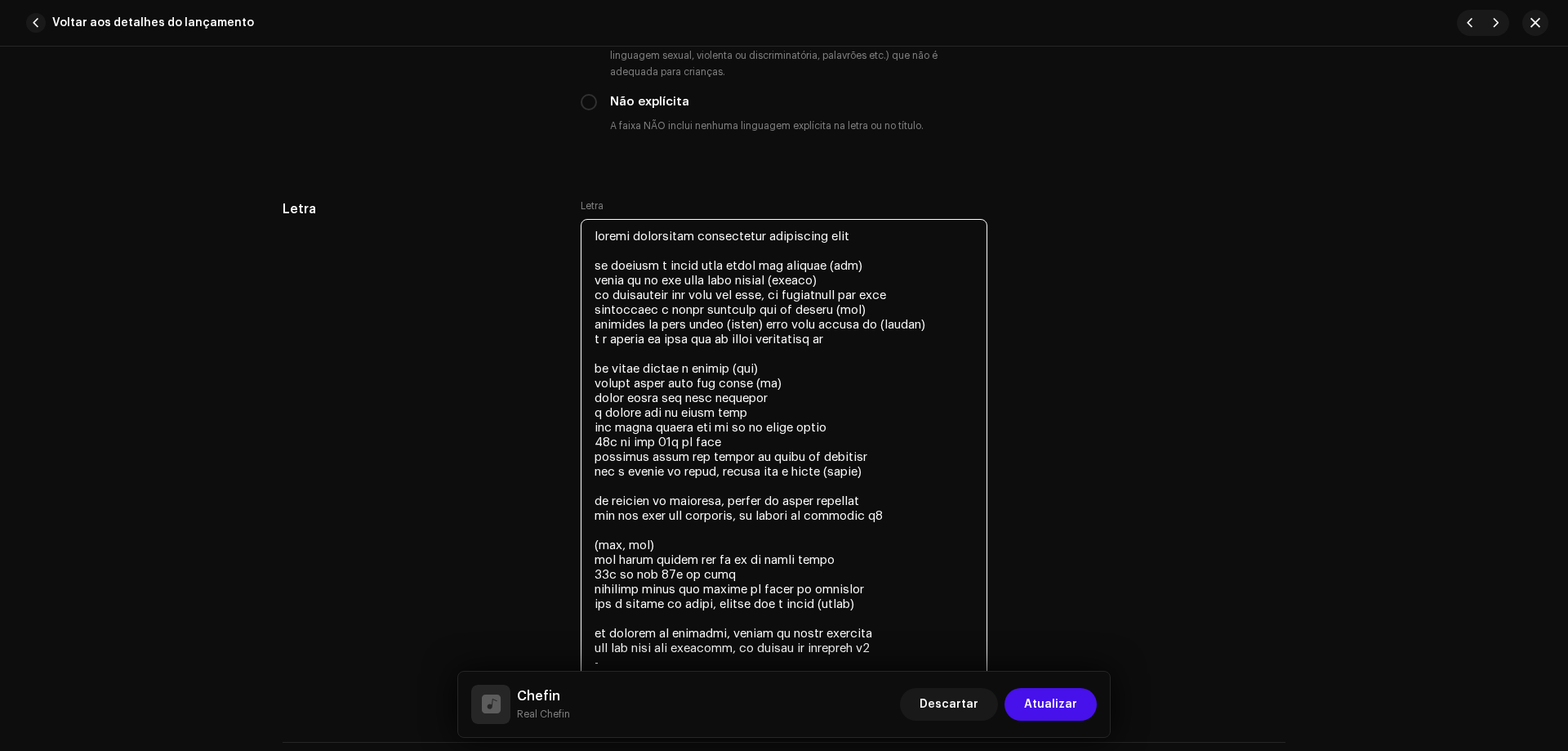
click at [725, 339] on textarea at bounding box center [784, 449] width 407 height 461
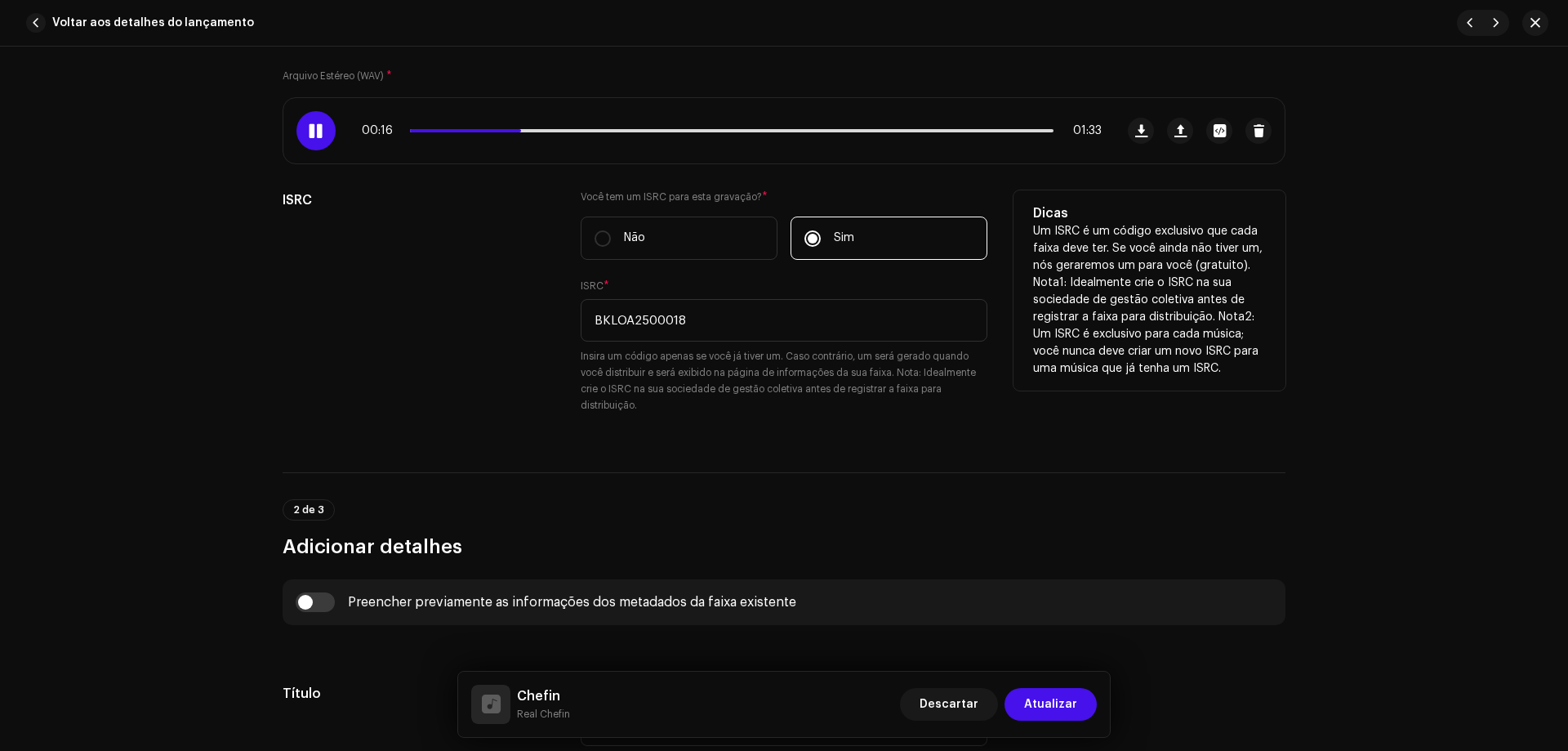
scroll to position [247, 0]
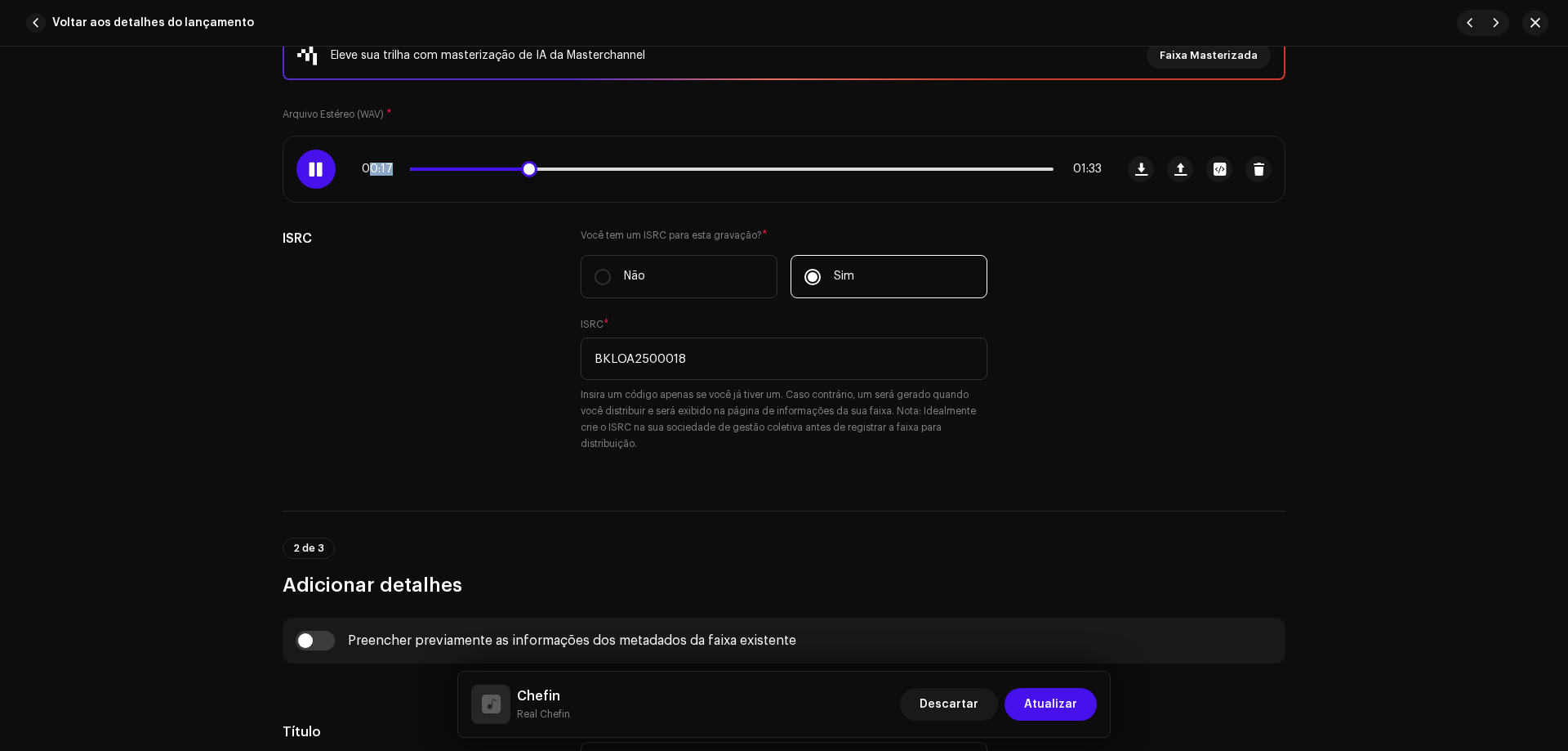
drag, startPoint x: 446, startPoint y: 164, endPoint x: 367, endPoint y: 165, distance: 79.0
click at [367, 165] on div "00:17 01:33" at bounding box center [732, 169] width 740 height 13
click at [409, 167] on div "00:18 01:33" at bounding box center [732, 169] width 740 height 13
click at [416, 168] on span at bounding box center [473, 170] width 125 height 4
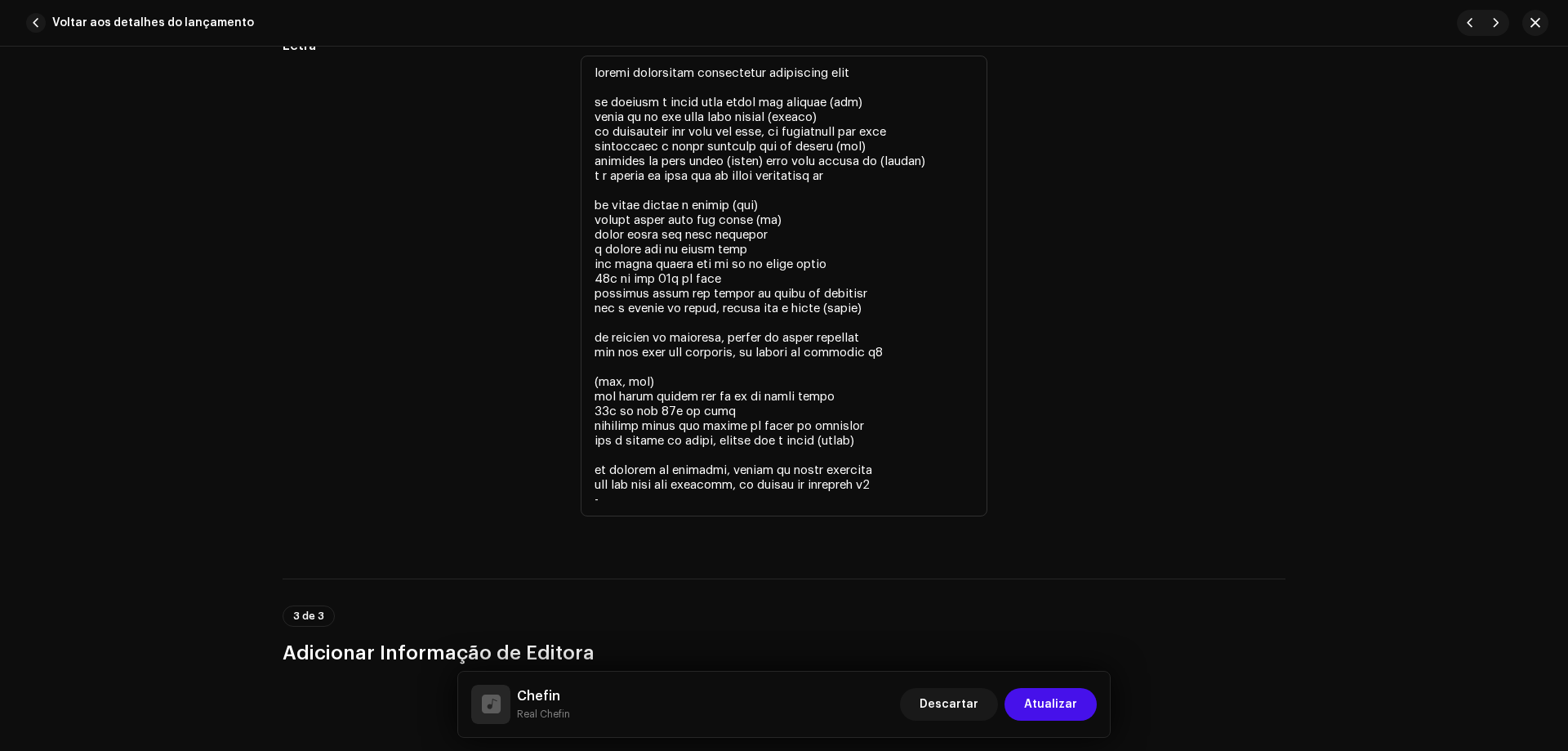
scroll to position [3108, 0]
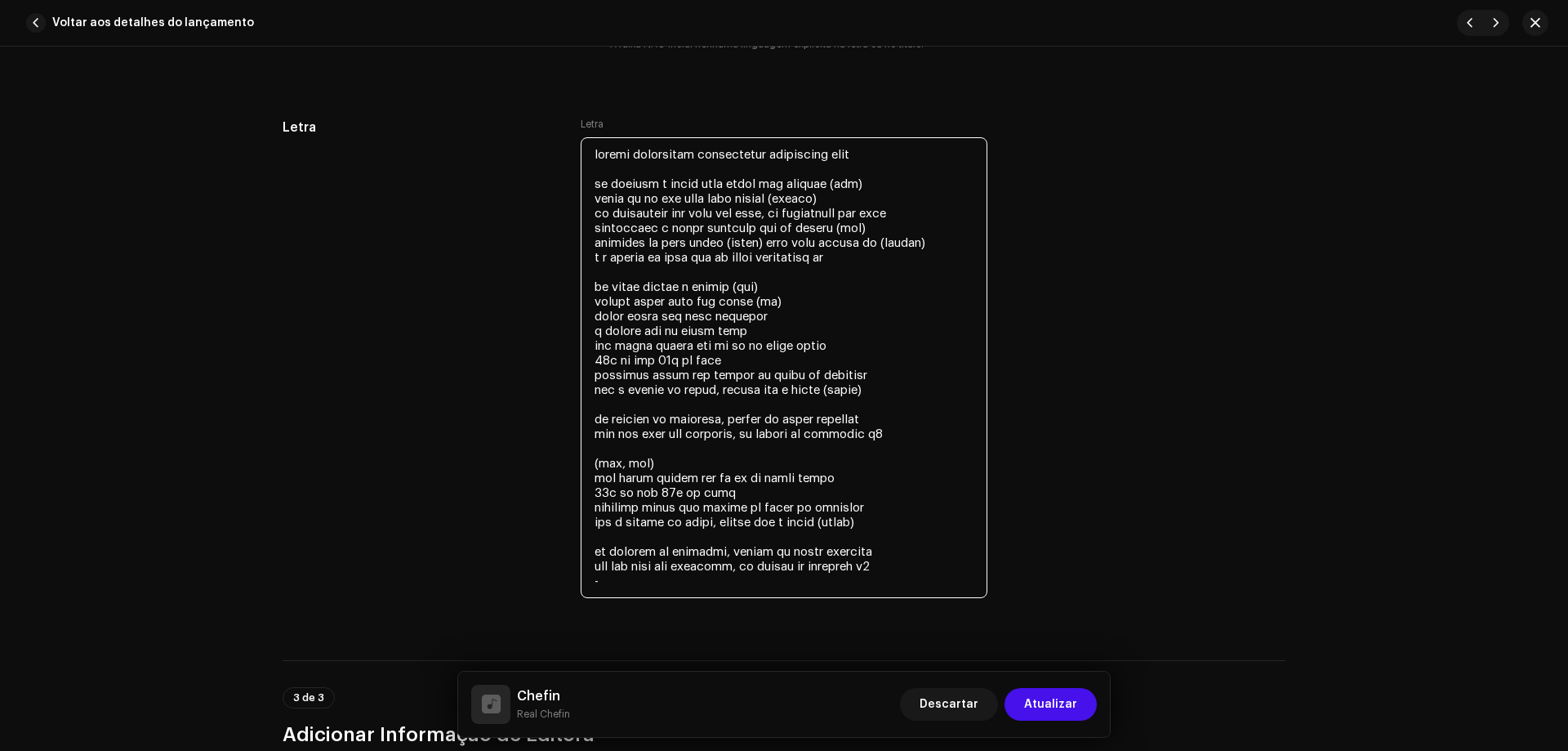
click at [699, 153] on textarea at bounding box center [784, 368] width 407 height 461
click at [713, 157] on textarea at bounding box center [784, 368] width 407 height 461
click at [919, 157] on textarea at bounding box center [784, 368] width 407 height 461
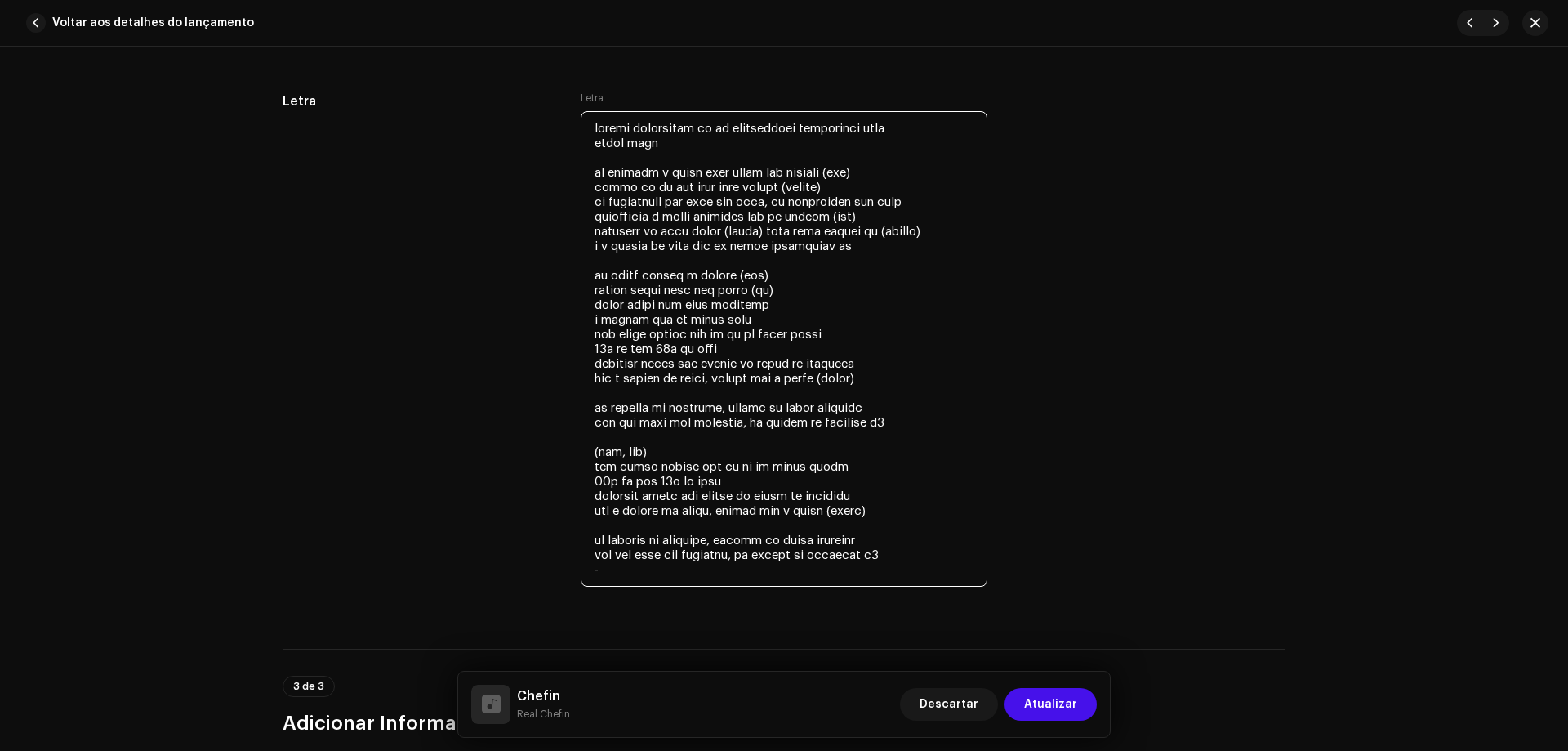
scroll to position [3189, 0]
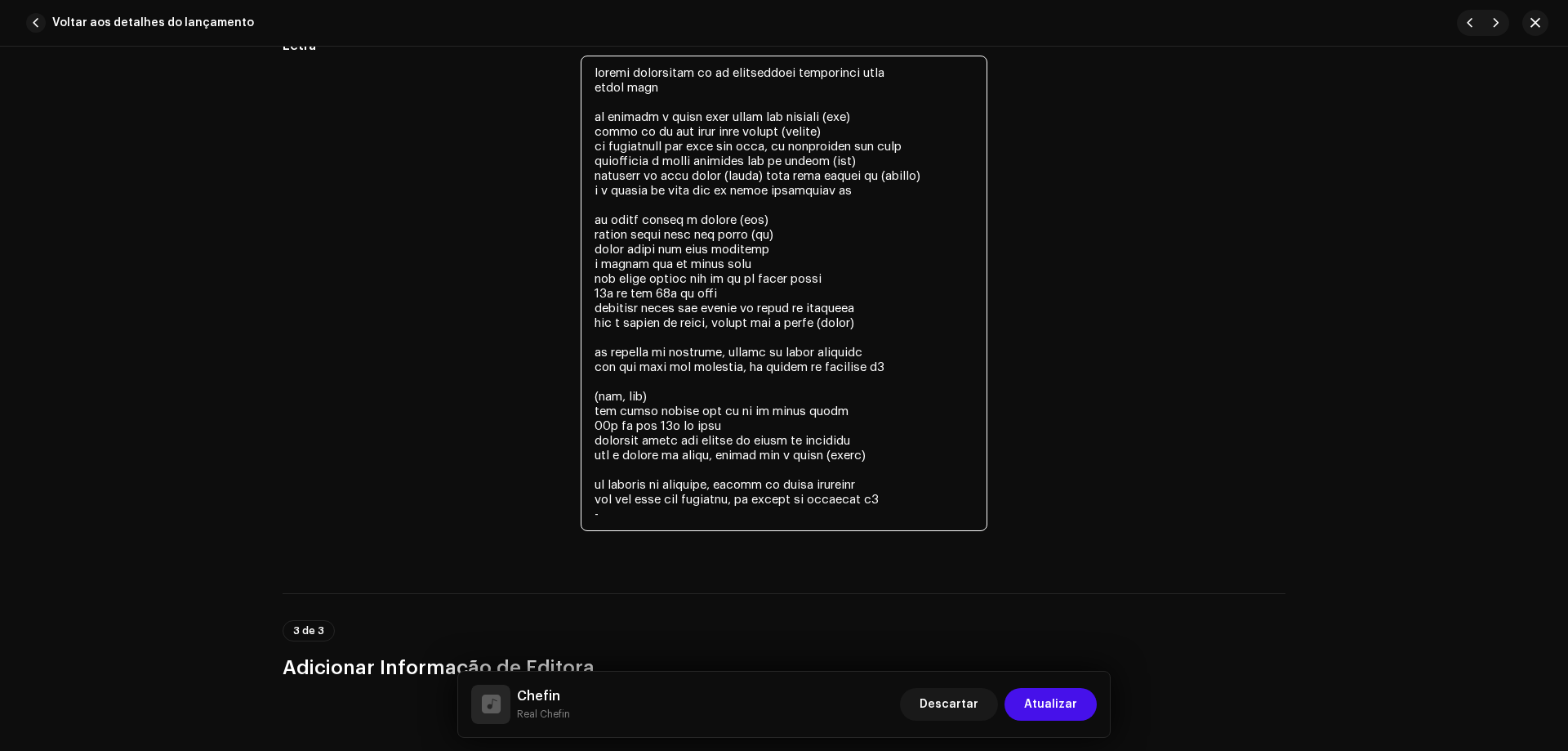
click at [876, 310] on textarea at bounding box center [784, 293] width 407 height 476
click at [621, 519] on textarea at bounding box center [784, 293] width 407 height 476
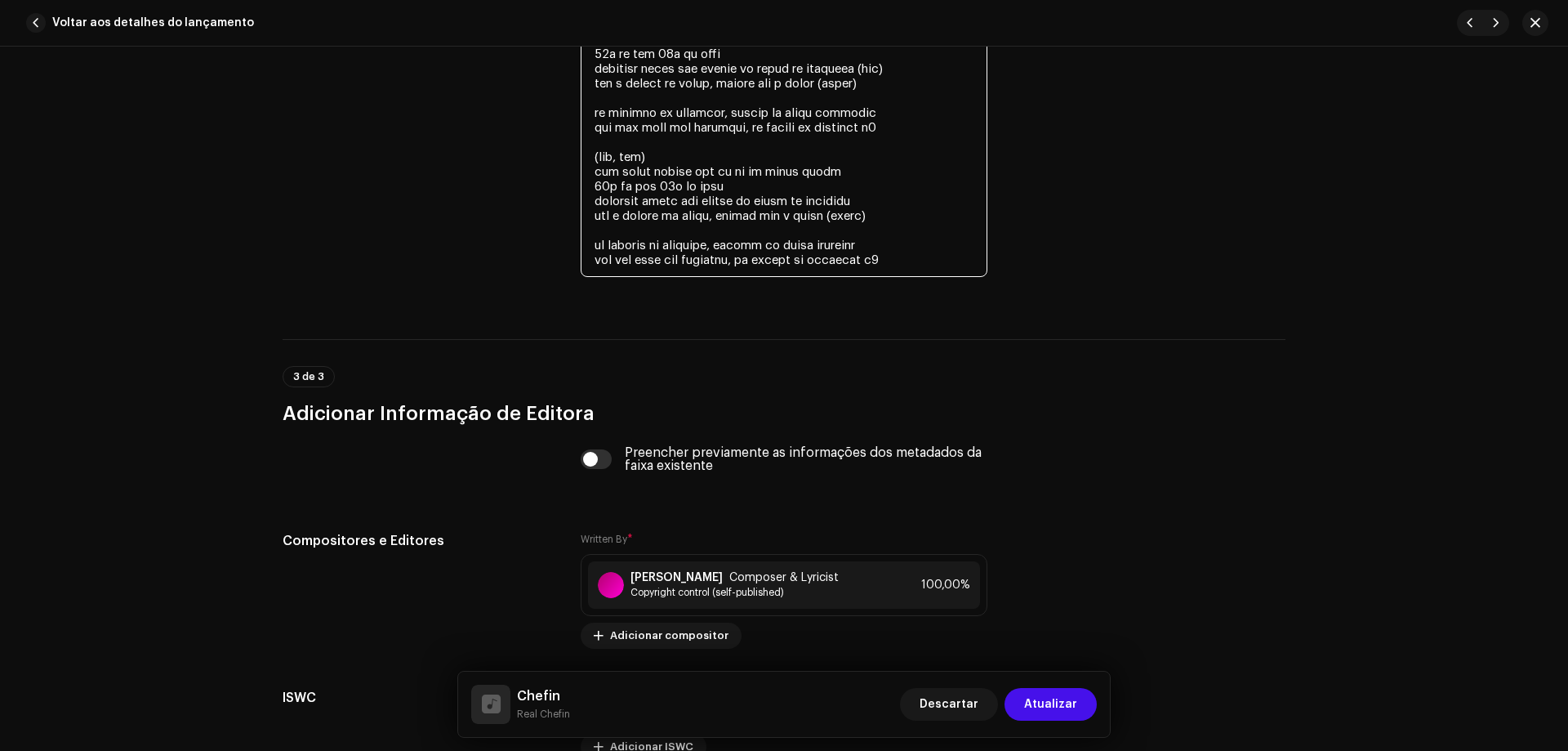
scroll to position [3516, 0]
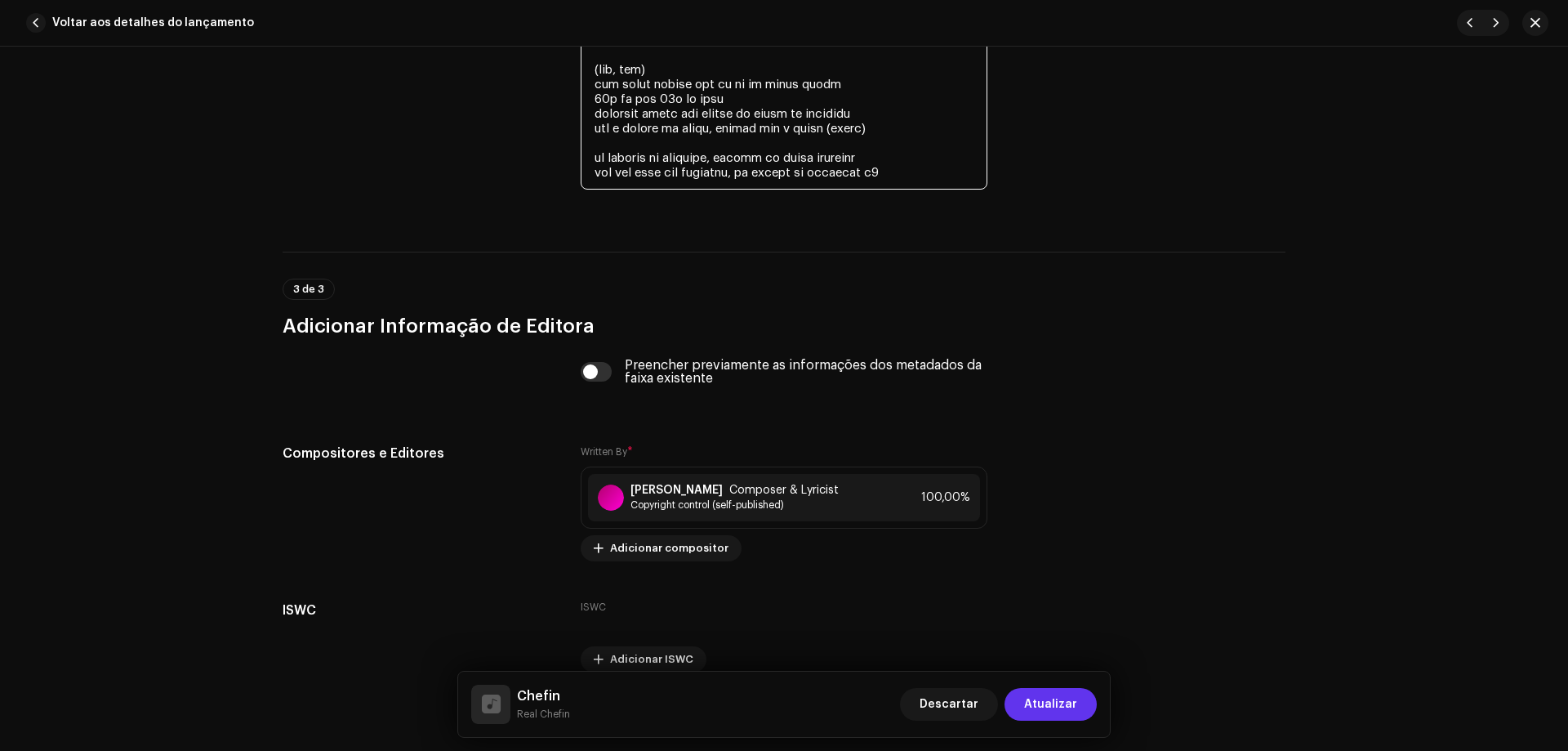
type textarea "loremi dolorsitam co ad elitseddoei temporinci utla etdol magn al enimadm v qui…"
click at [1069, 711] on span "Atualizar" at bounding box center [1050, 704] width 53 height 33
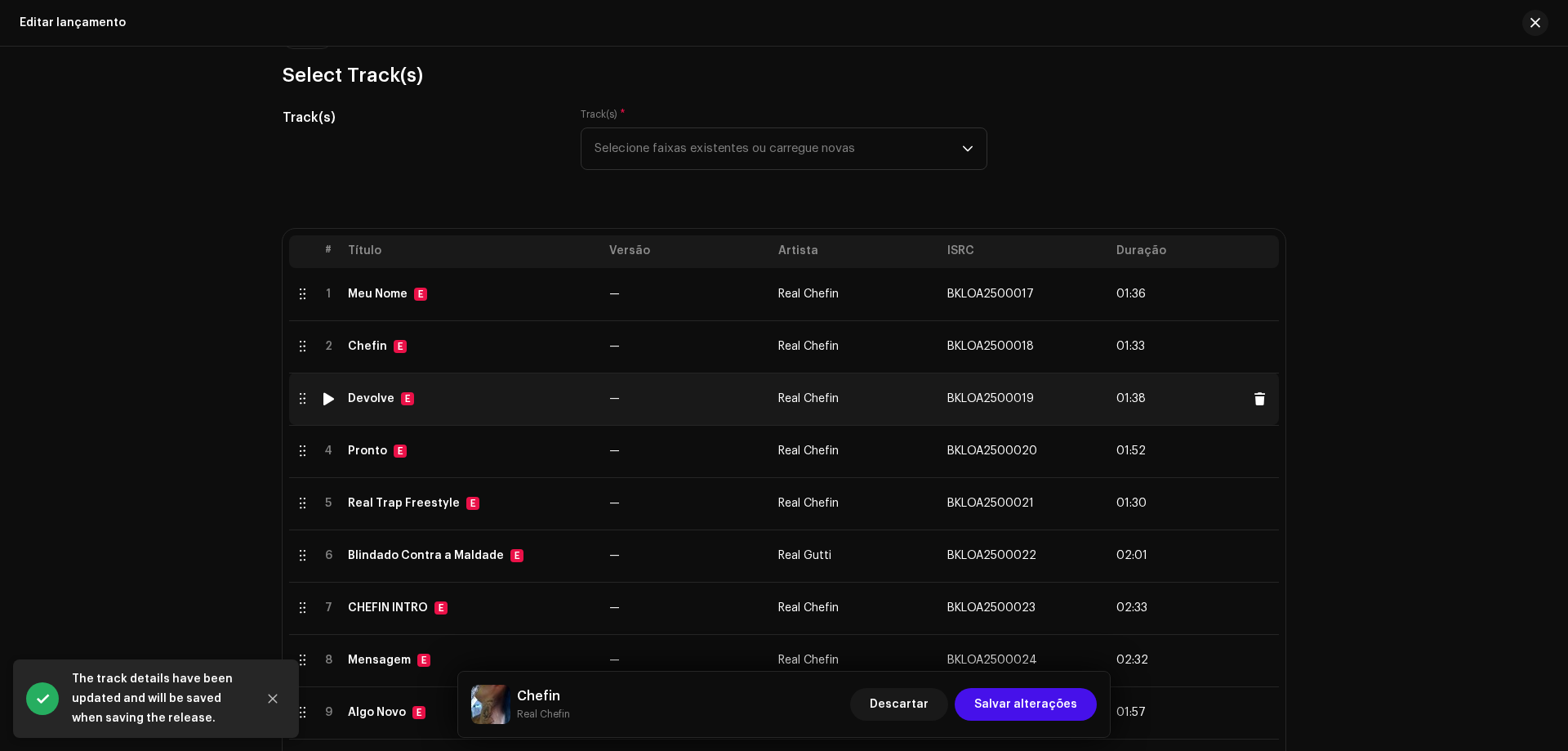
click at [500, 401] on div "Devolve E" at bounding box center [472, 398] width 249 height 13
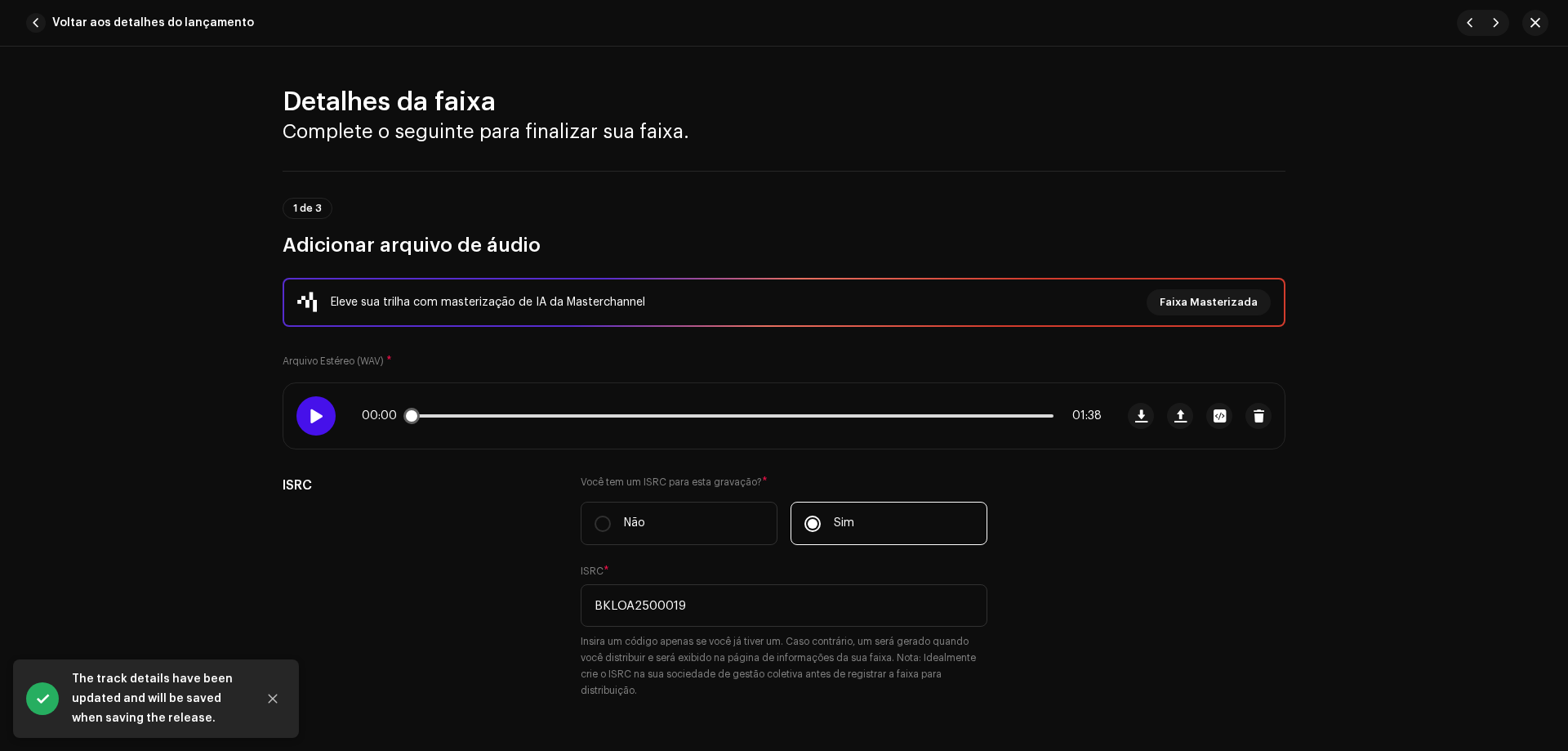
click at [322, 420] on div at bounding box center [316, 416] width 40 height 40
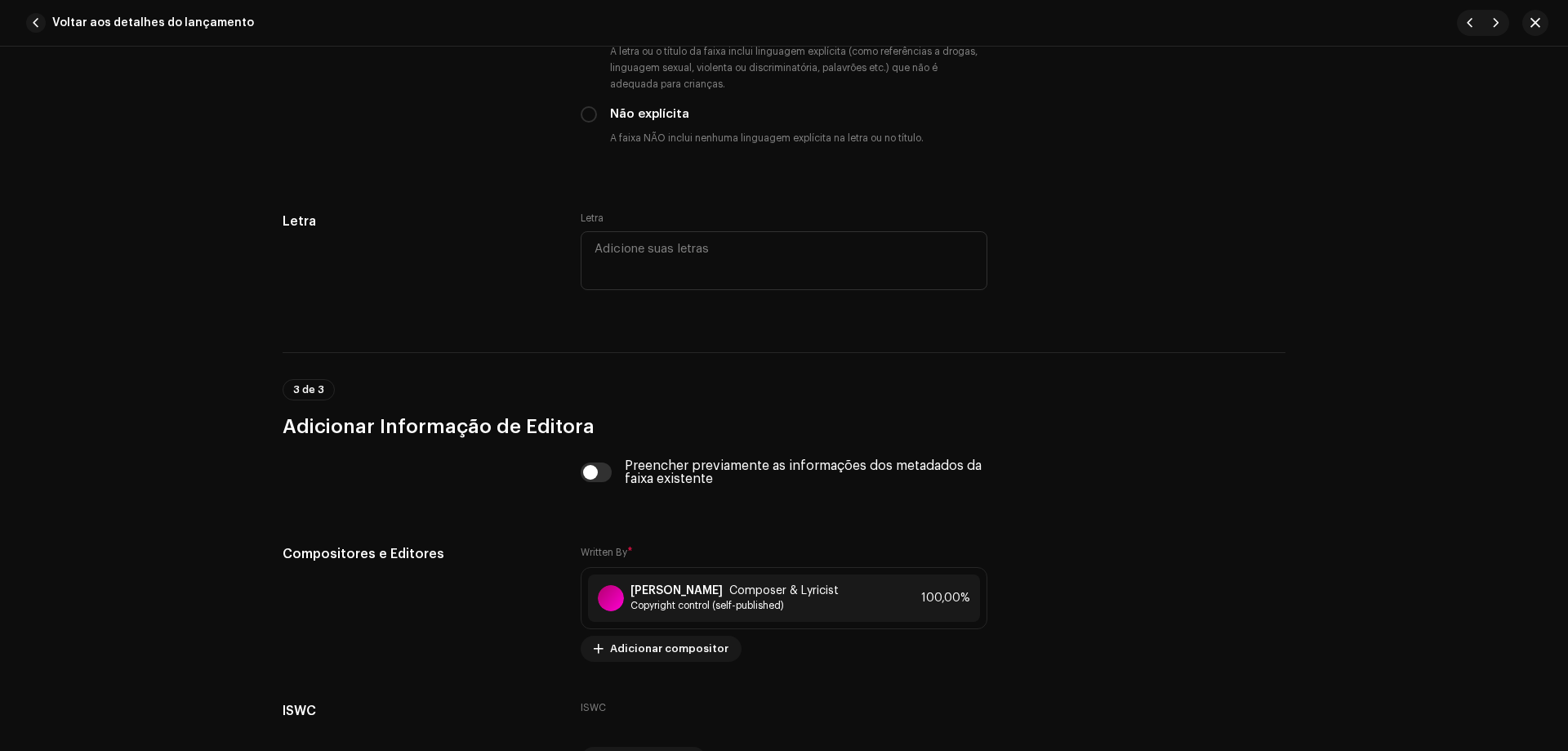
scroll to position [2865, 0]
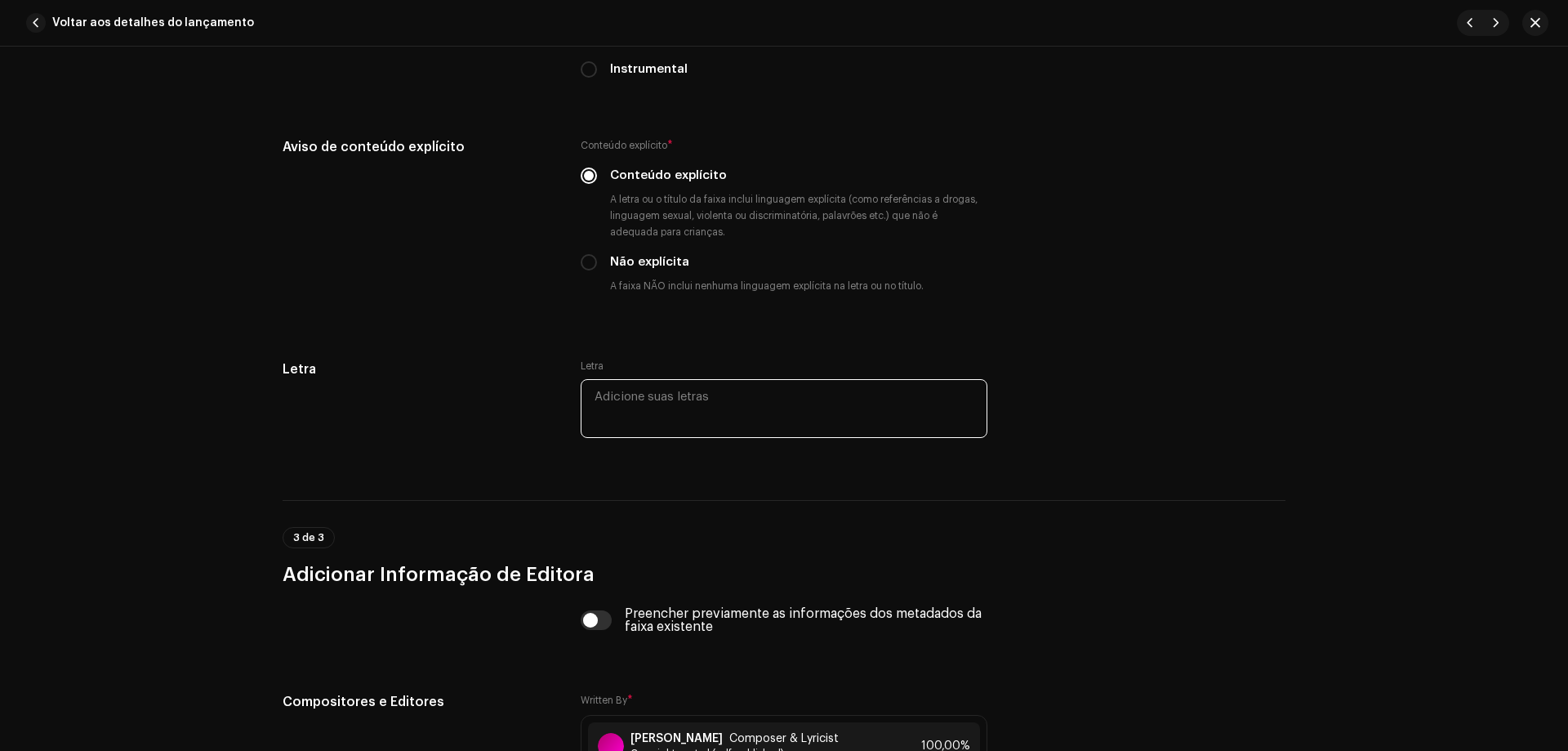
click at [688, 395] on textarea at bounding box center [784, 408] width 407 height 59
paste textarea "loremip dol sita cons ad elits doei tempo inc ut labo etd m aliq e adm ven quis…"
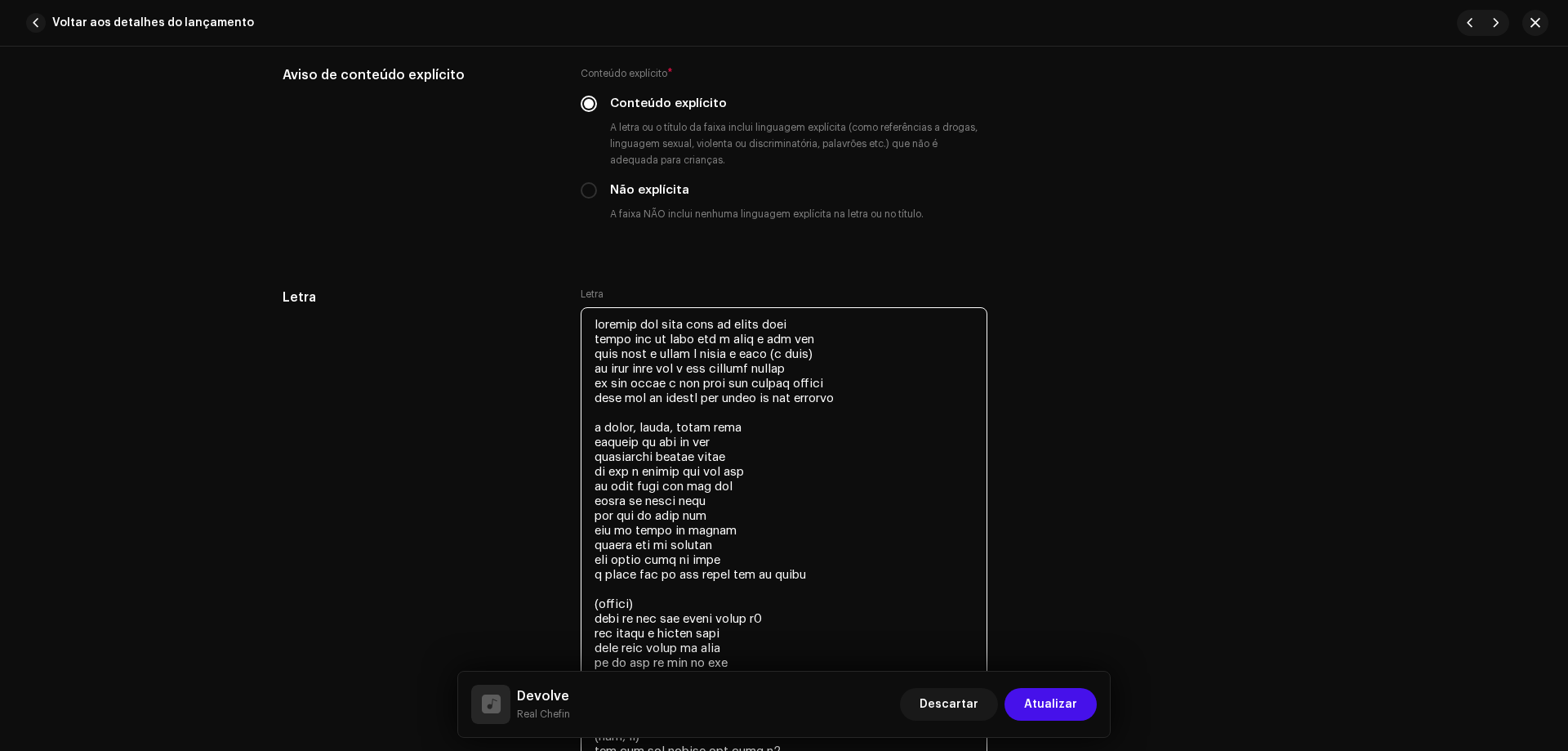
scroll to position [2931, 0]
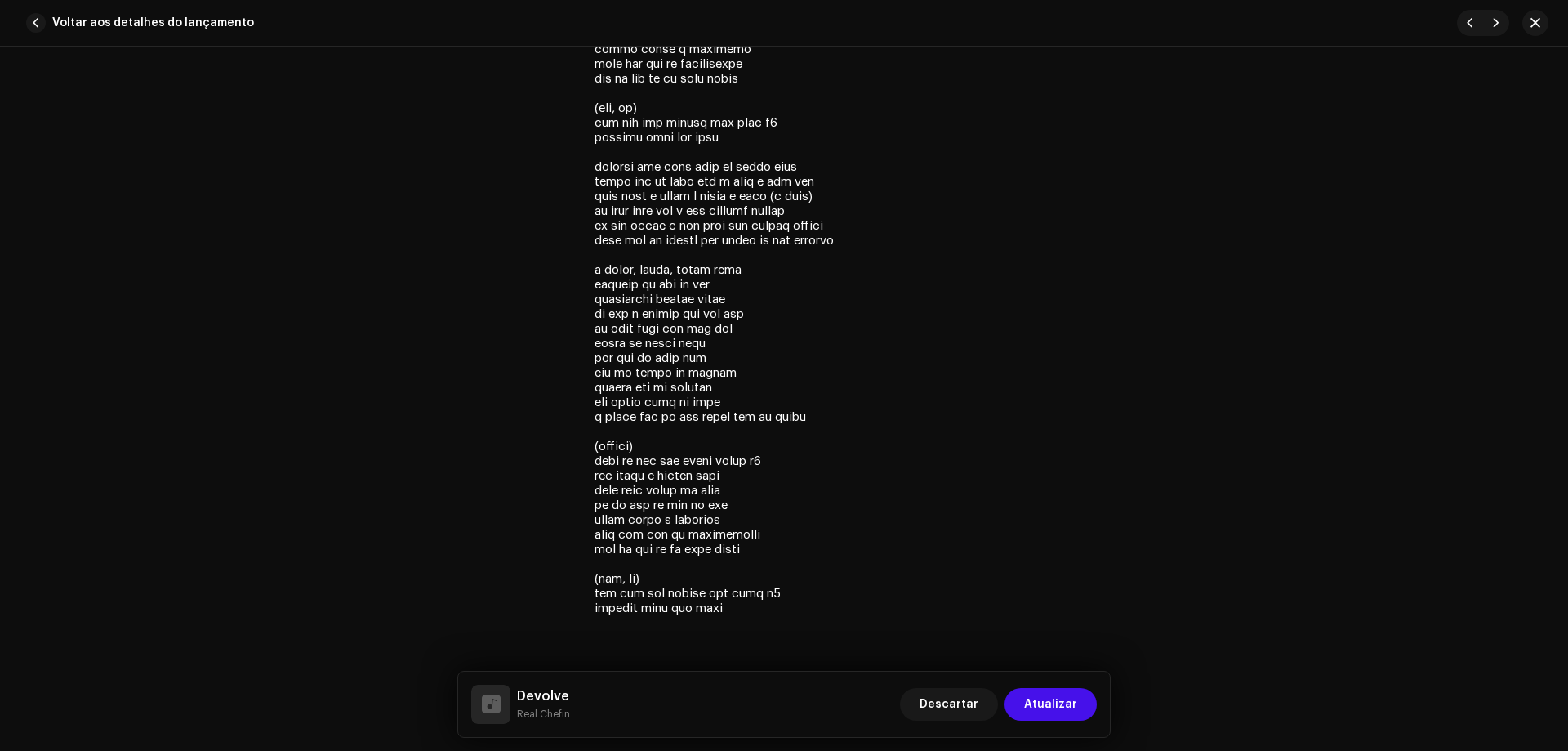
scroll to position [3584, 0]
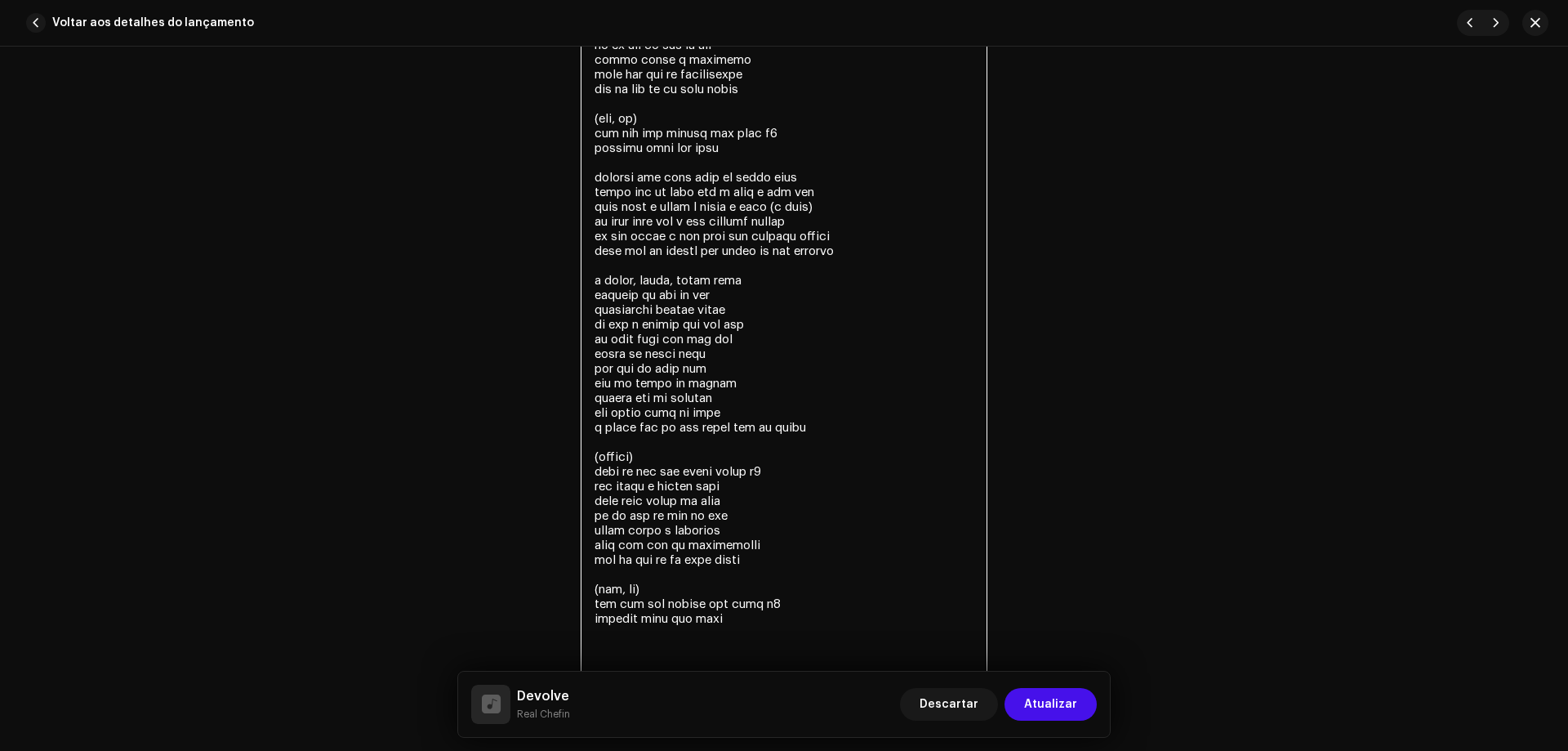
drag, startPoint x: 594, startPoint y: 278, endPoint x: 897, endPoint y: 660, distance: 487.6
click at [897, 660] on textarea at bounding box center [784, 184] width 407 height 1049
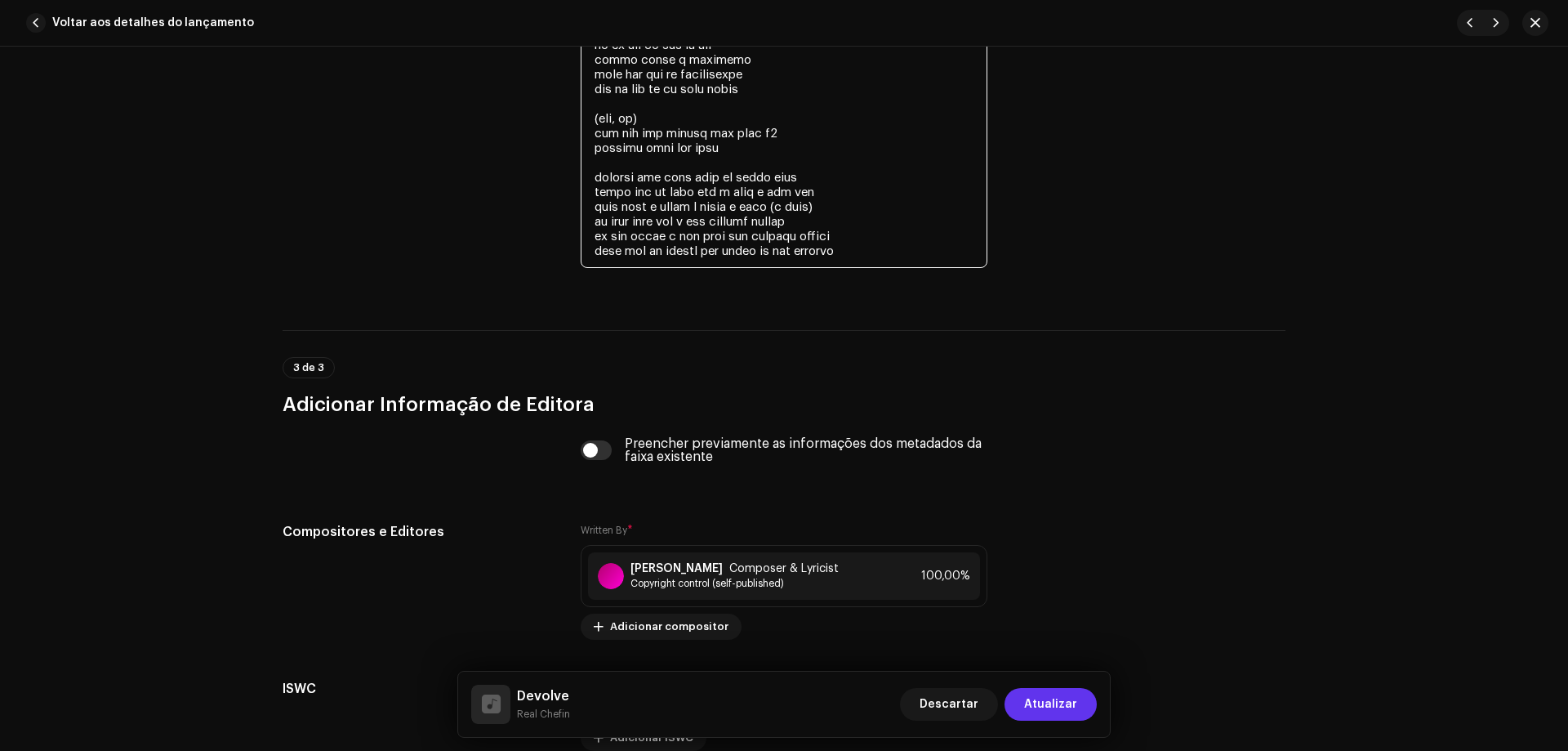
type textarea "lore ipsumd sitametcon adipisc eli sedd eius te incid utla etdol mag al enim ad…"
click at [1063, 710] on span "Atualizar" at bounding box center [1050, 704] width 53 height 33
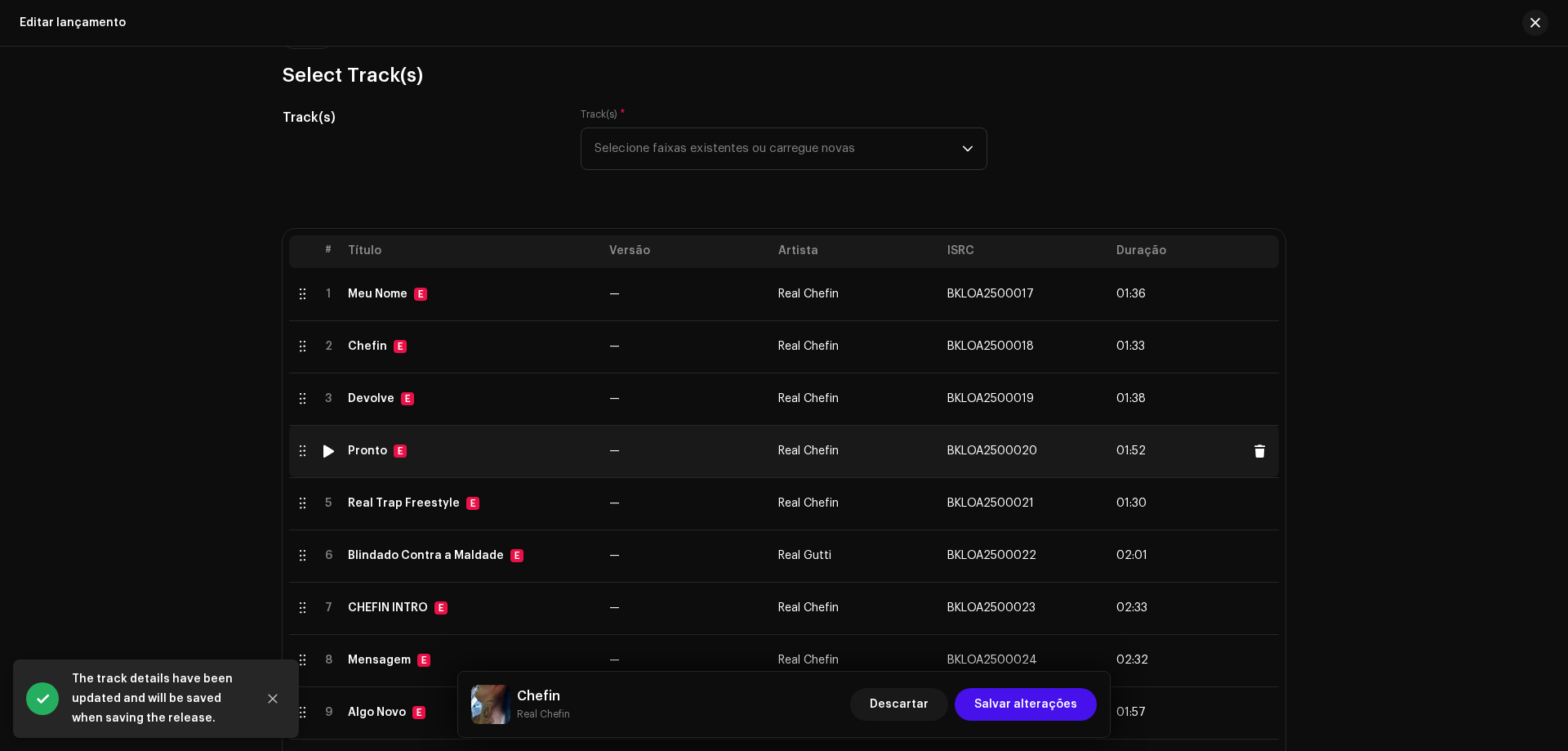
click at [505, 443] on td "Pronto E" at bounding box center [471, 450] width 261 height 52
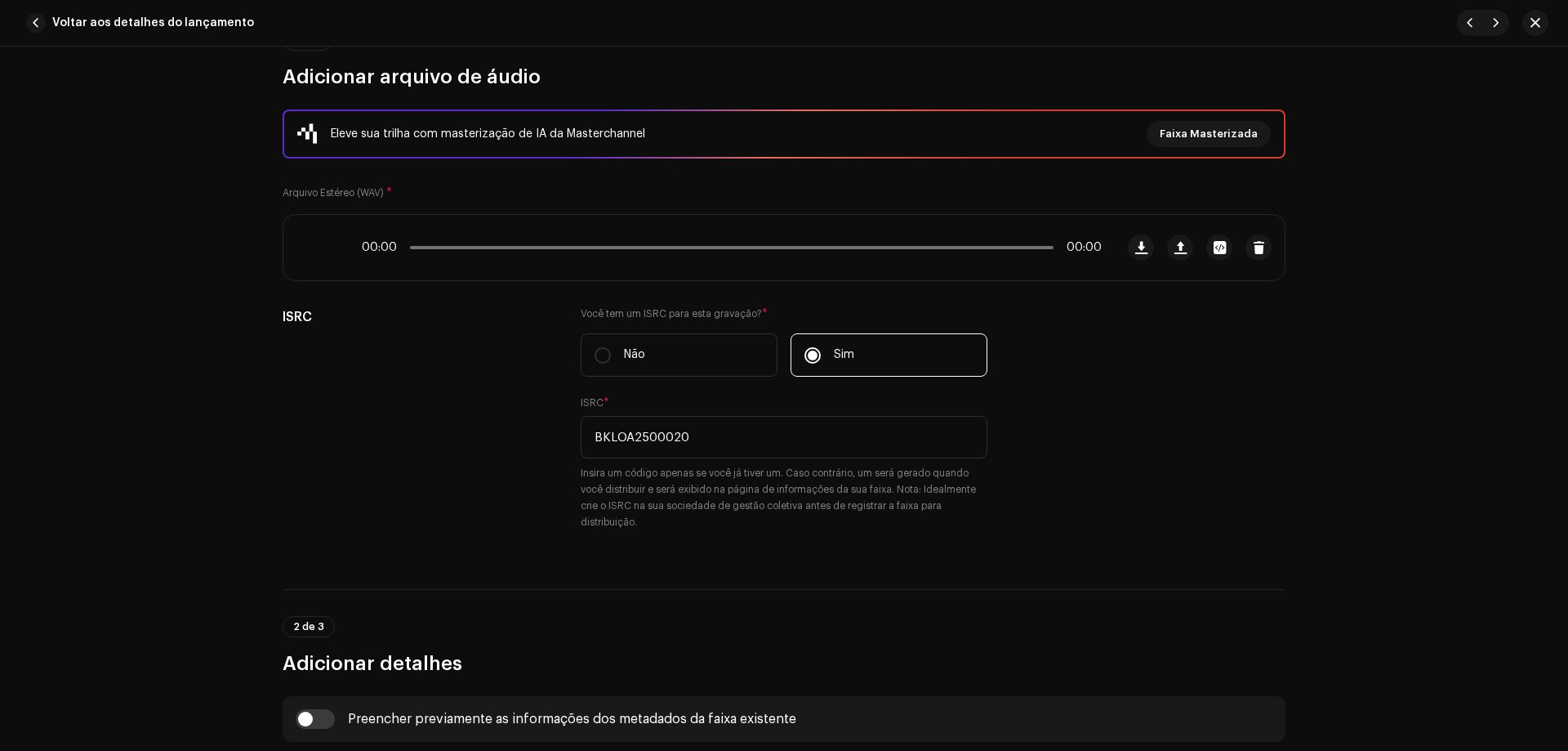
scroll to position [164, 0]
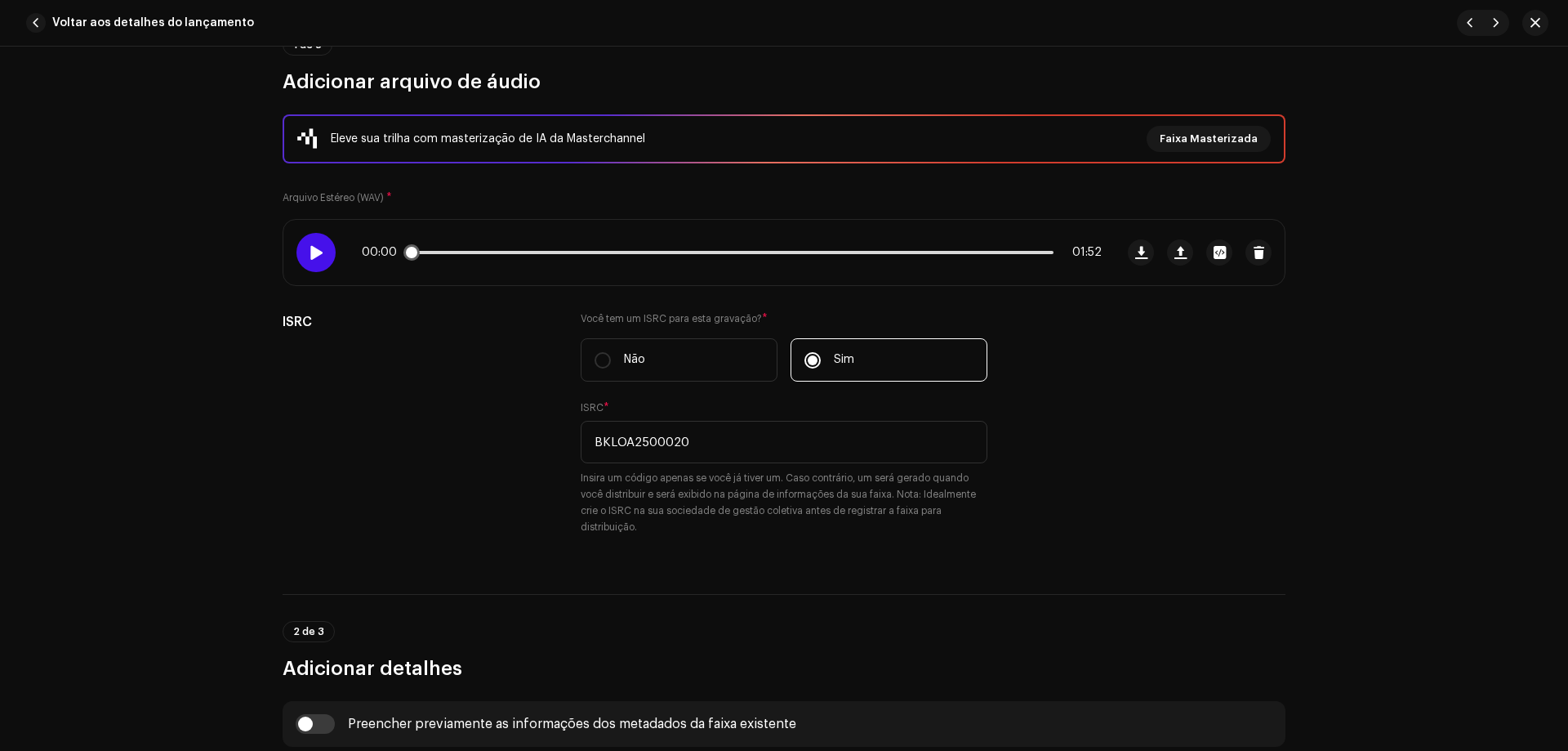
click at [317, 255] on span at bounding box center [316, 252] width 14 height 13
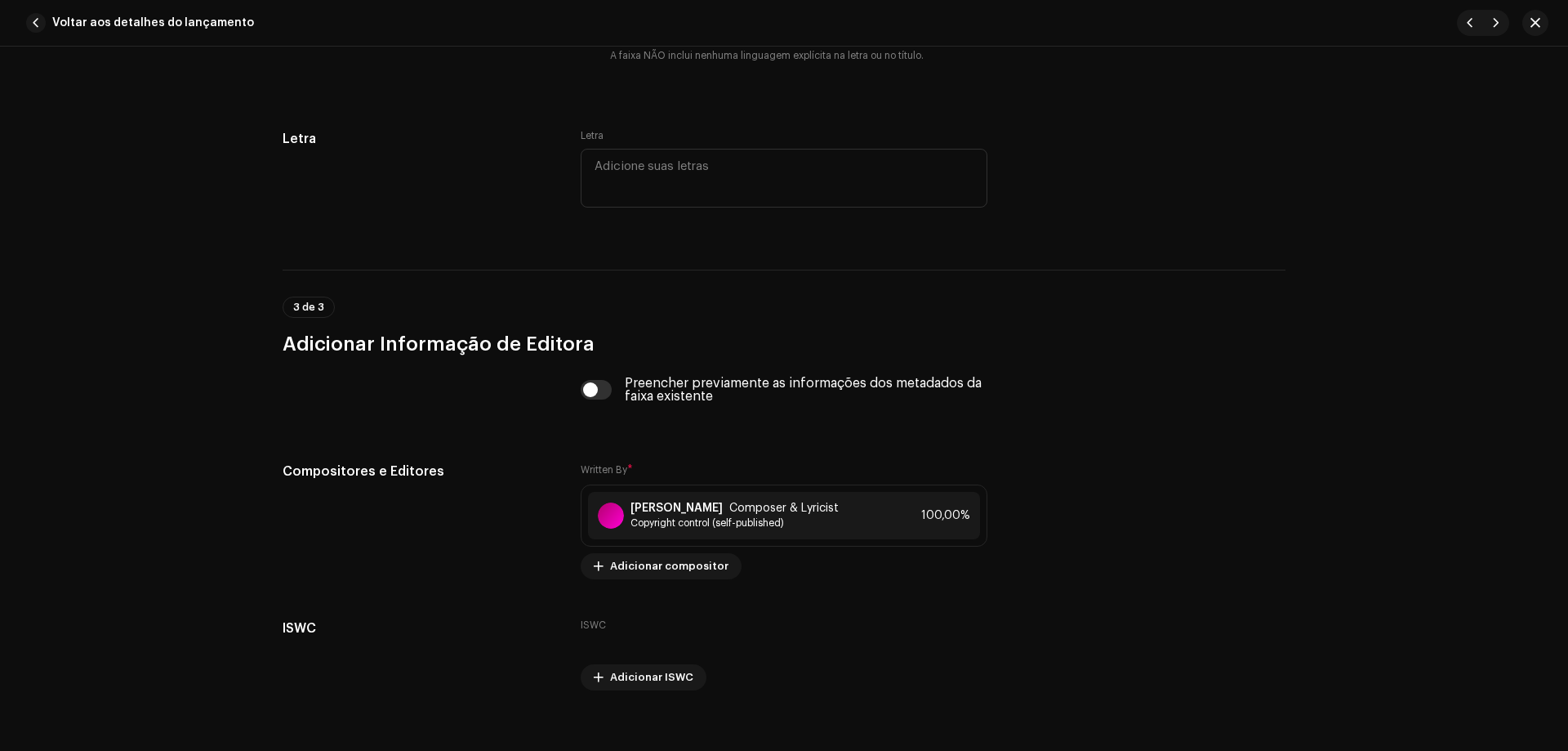
scroll to position [3106, 0]
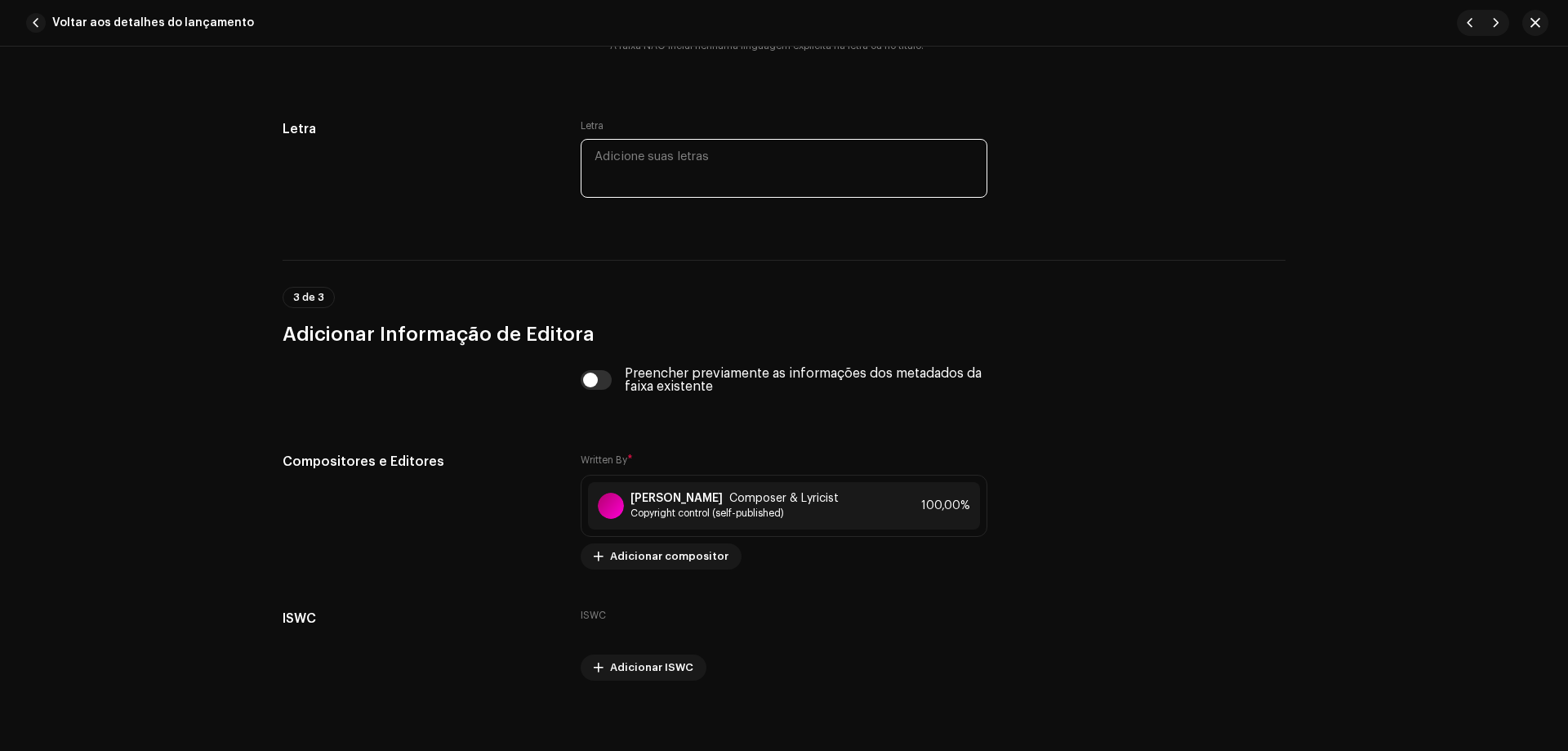
click at [688, 171] on textarea at bounding box center [784, 168] width 407 height 59
paste textarea "meto marcha nessa grana mano fazendo tudo que você não faz (faz) tô juntando tu…"
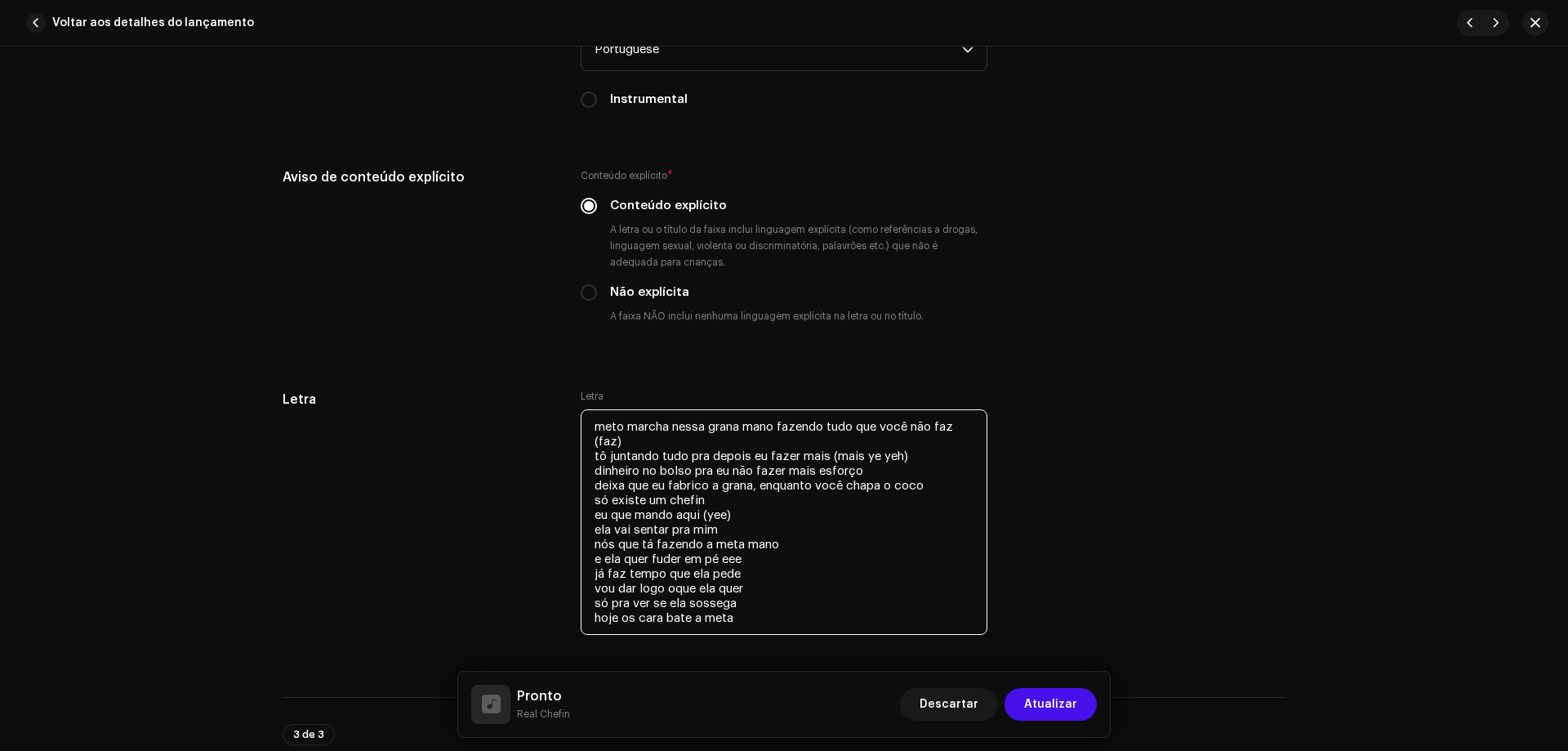
scroll to position [2844, 0]
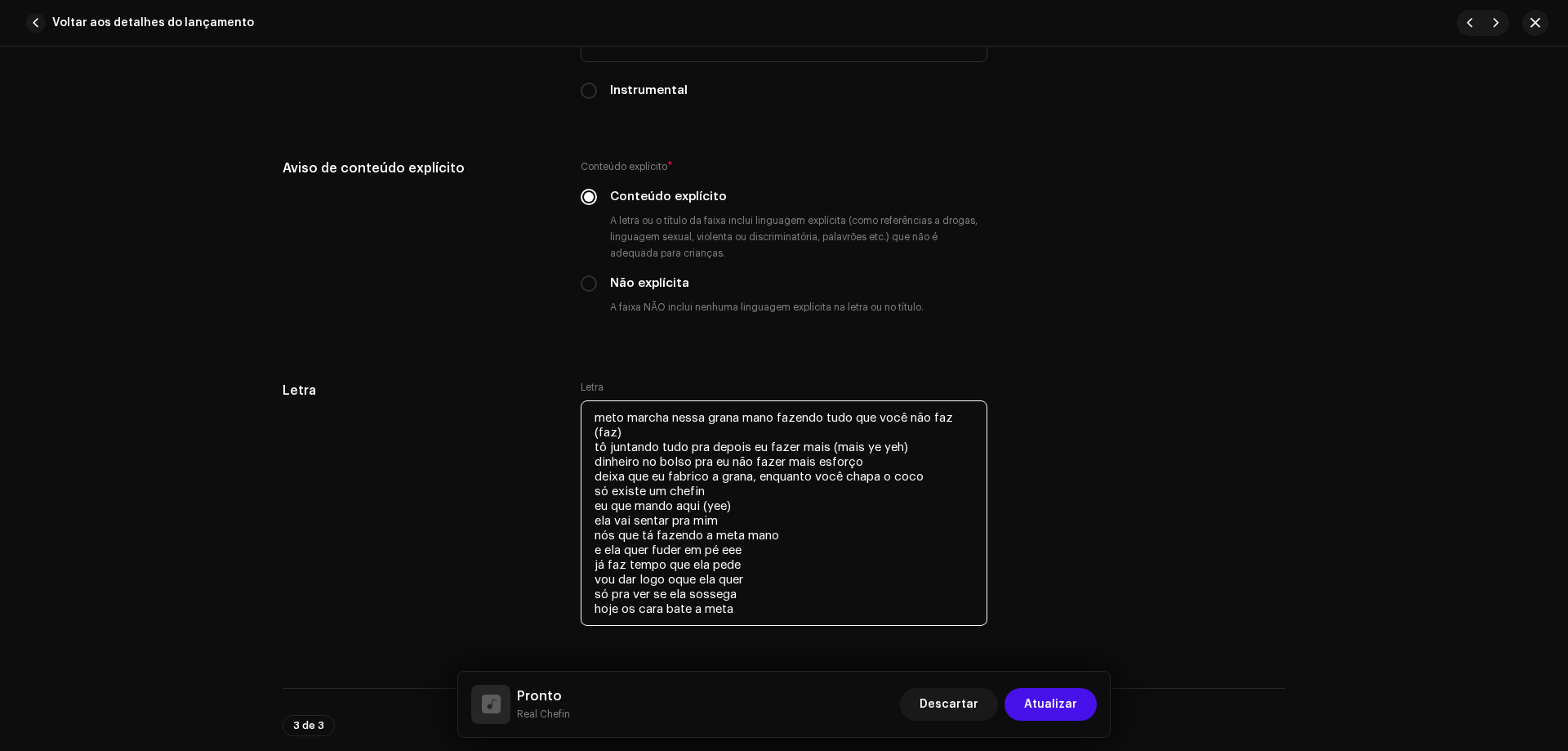
click at [653, 422] on textarea "meto marcha nessa grana mano fazendo tudo que você não faz (faz) tô juntando tu…" at bounding box center [784, 513] width 407 height 226
drag, startPoint x: 602, startPoint y: 417, endPoint x: 584, endPoint y: 434, distance: 24.8
click at [584, 434] on textarea "meto marcha nessa grana mano fazendo tudo que você não faz (faz) tô juntando tu…" at bounding box center [784, 513] width 407 height 226
click at [584, 424] on textarea "meto marcha nessa grana mano fazendo tudo que você não faz (faz) tô juntando tu…" at bounding box center [784, 513] width 407 height 226
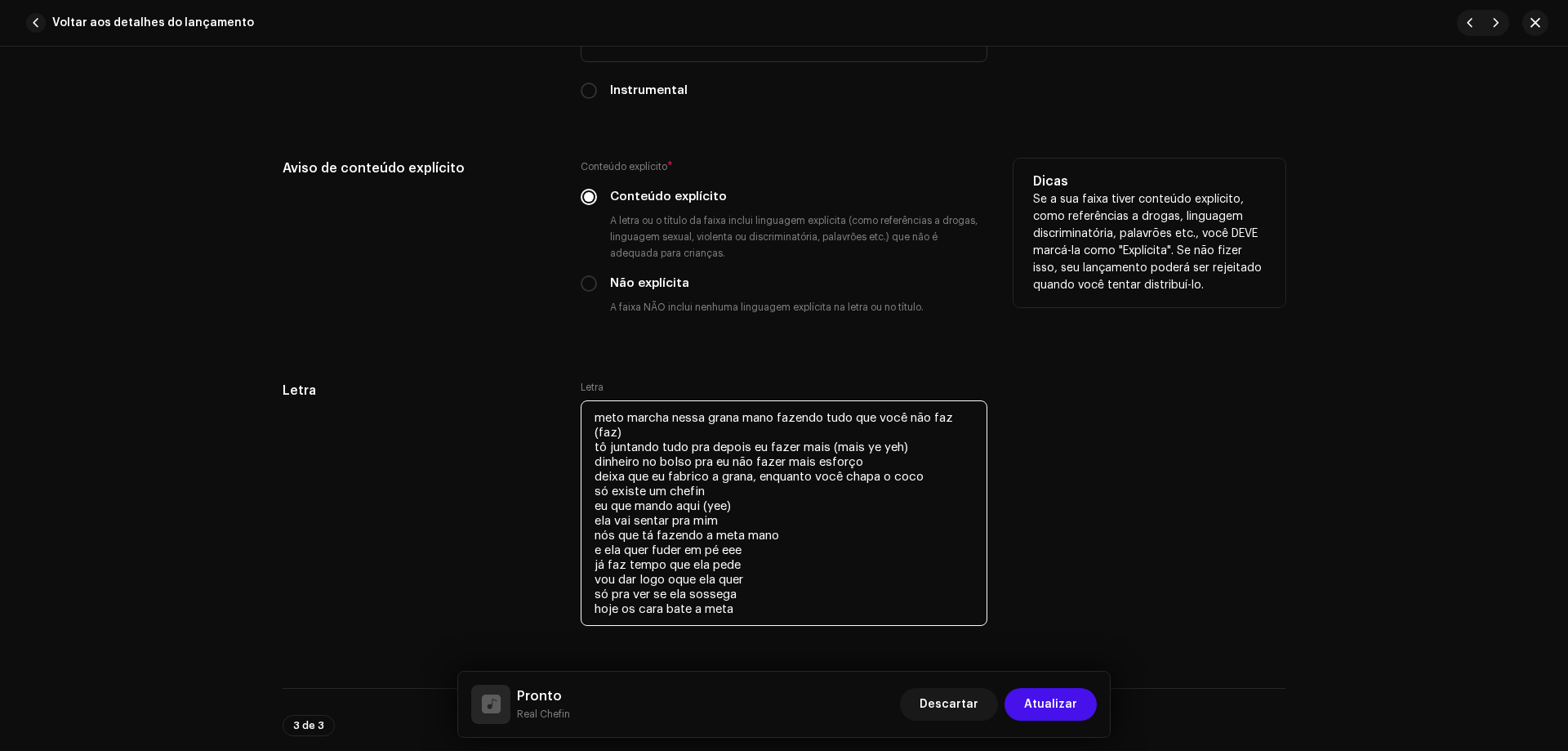
drag, startPoint x: 774, startPoint y: 607, endPoint x: 465, endPoint y: 288, distance: 444.1
paste textarea "lore ips do si ametco adip eli seddo eius temporin utla etdol mag a eni ad min …"
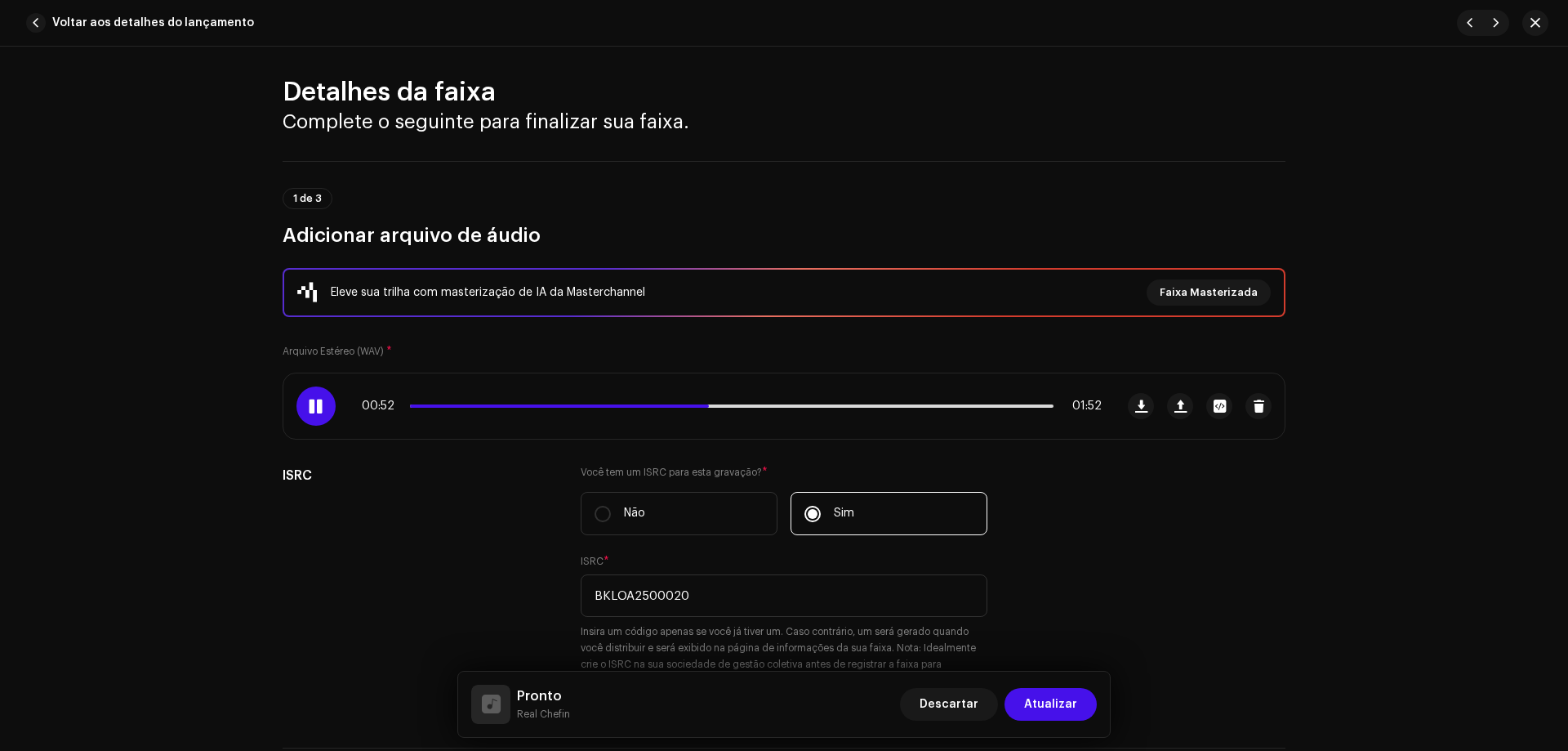
scroll to position [0, 0]
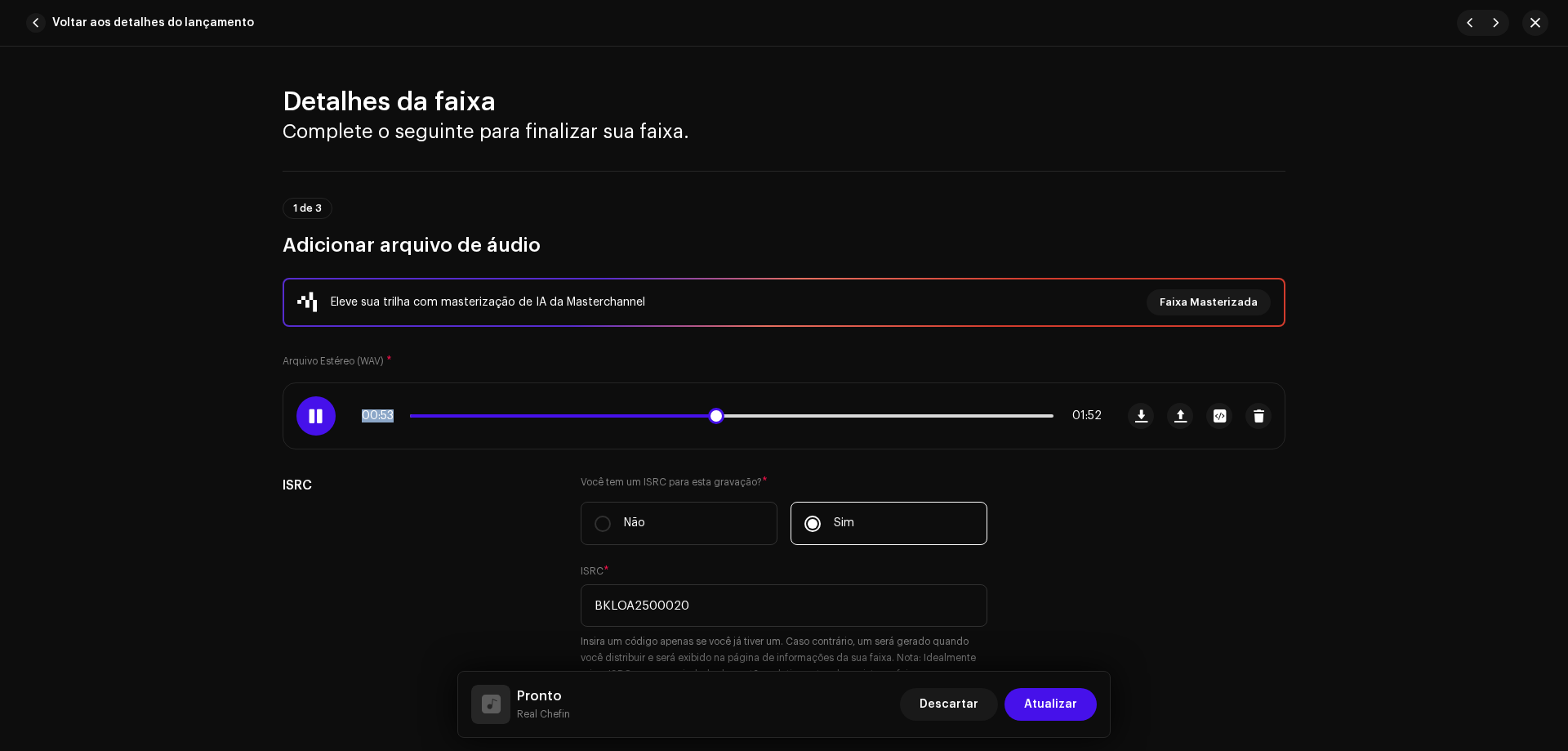
drag, startPoint x: 440, startPoint y: 412, endPoint x: 328, endPoint y: 412, distance: 112.0
click at [328, 412] on div "00:53 01:52" at bounding box center [699, 416] width 831 height 65
drag, startPoint x: 720, startPoint y: 416, endPoint x: 388, endPoint y: 424, distance: 332.1
click at [388, 424] on div "00:24 01:52" at bounding box center [699, 416] width 831 height 65
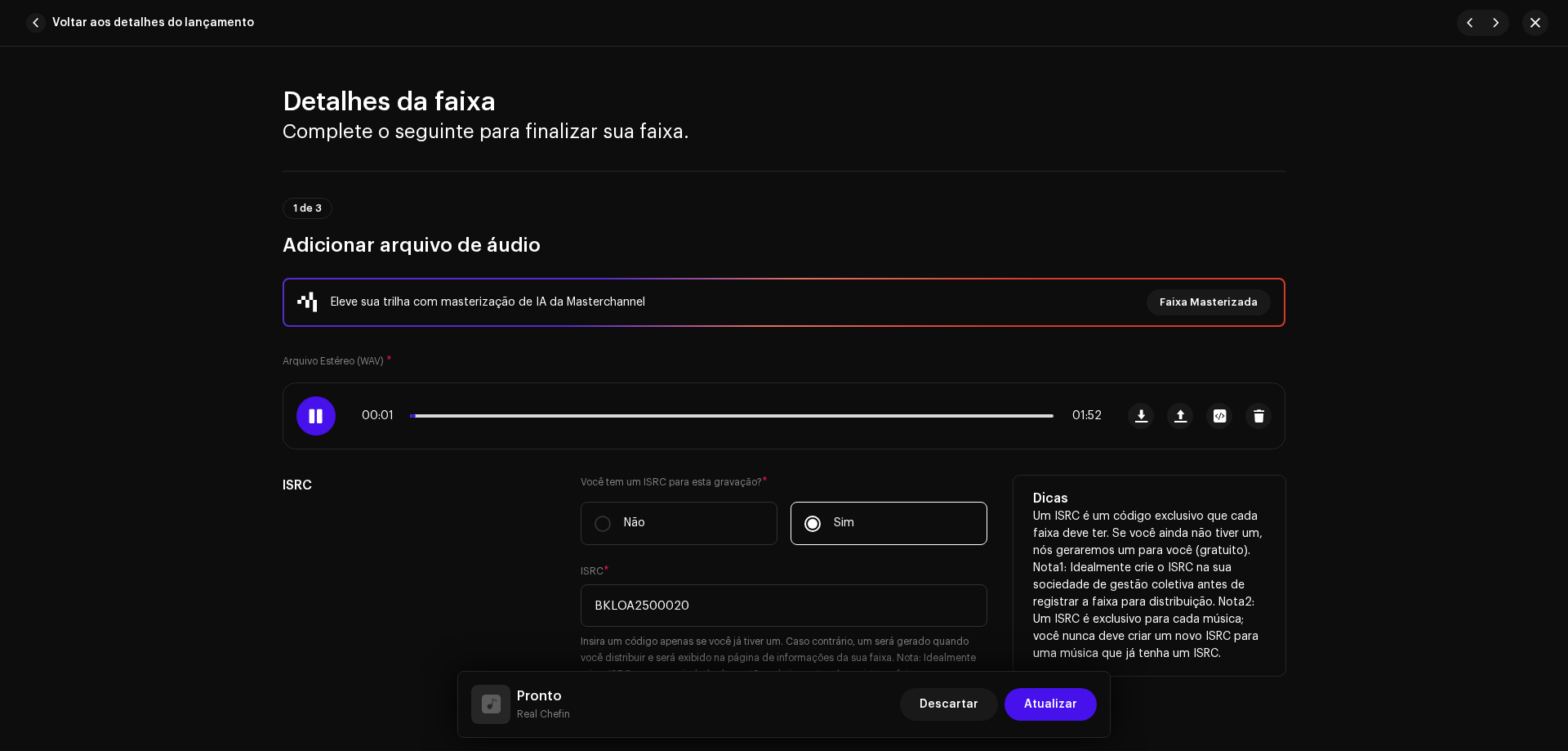
click at [415, 499] on div "ISRC" at bounding box center [418, 597] width 272 height 243
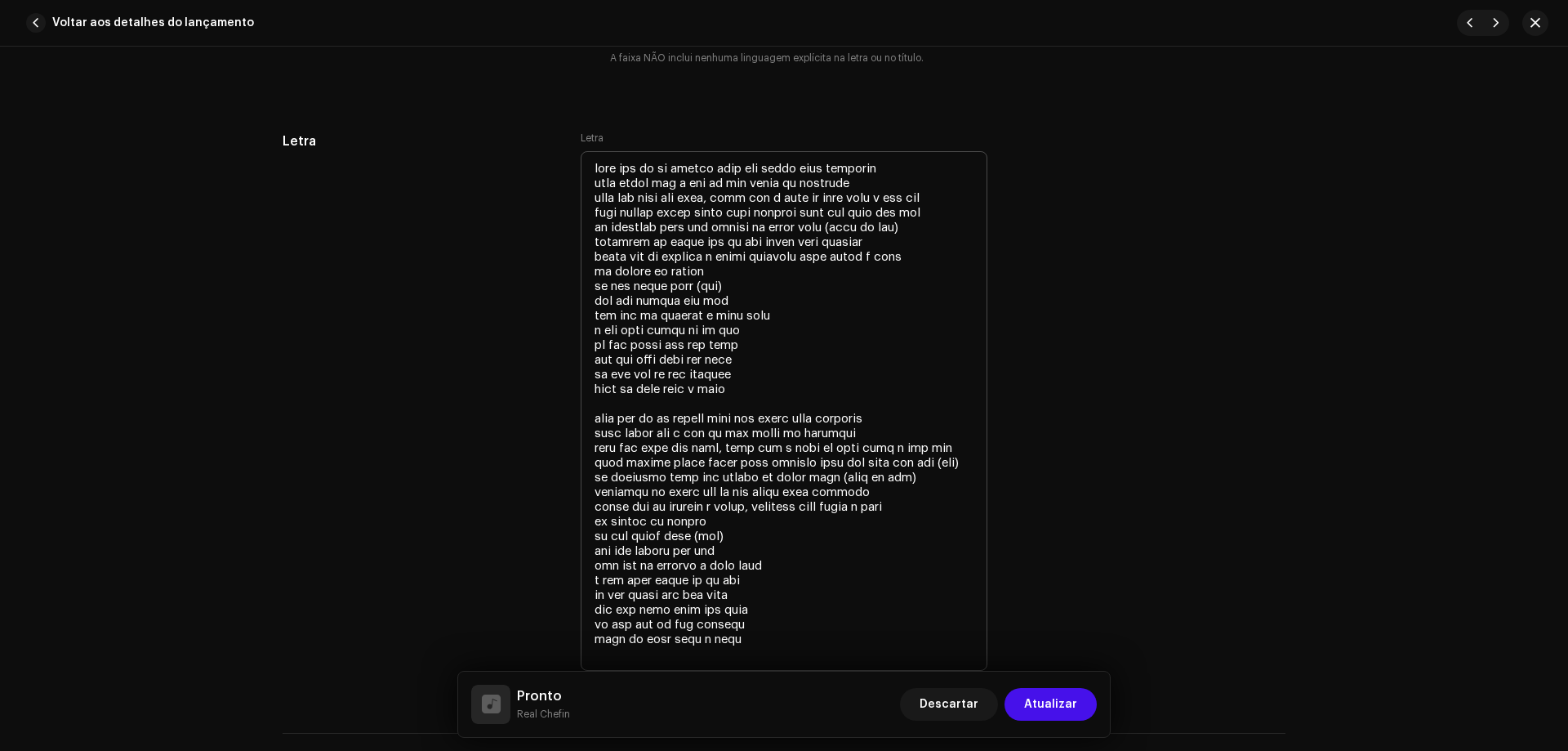
scroll to position [3106, 0]
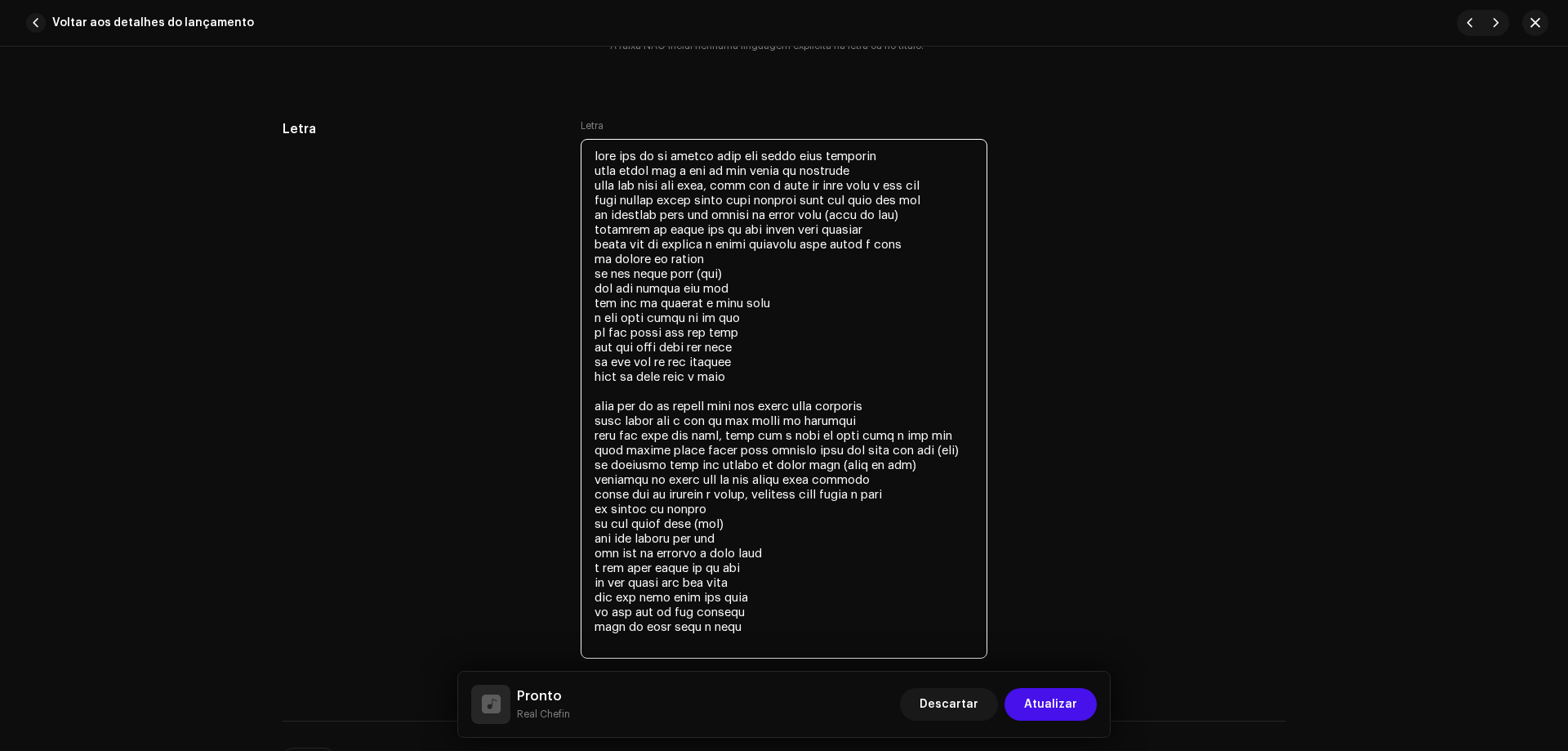
click at [746, 333] on textarea at bounding box center [784, 398] width 407 height 520
click at [770, 346] on textarea at bounding box center [784, 398] width 407 height 520
click at [743, 372] on textarea at bounding box center [784, 398] width 407 height 520
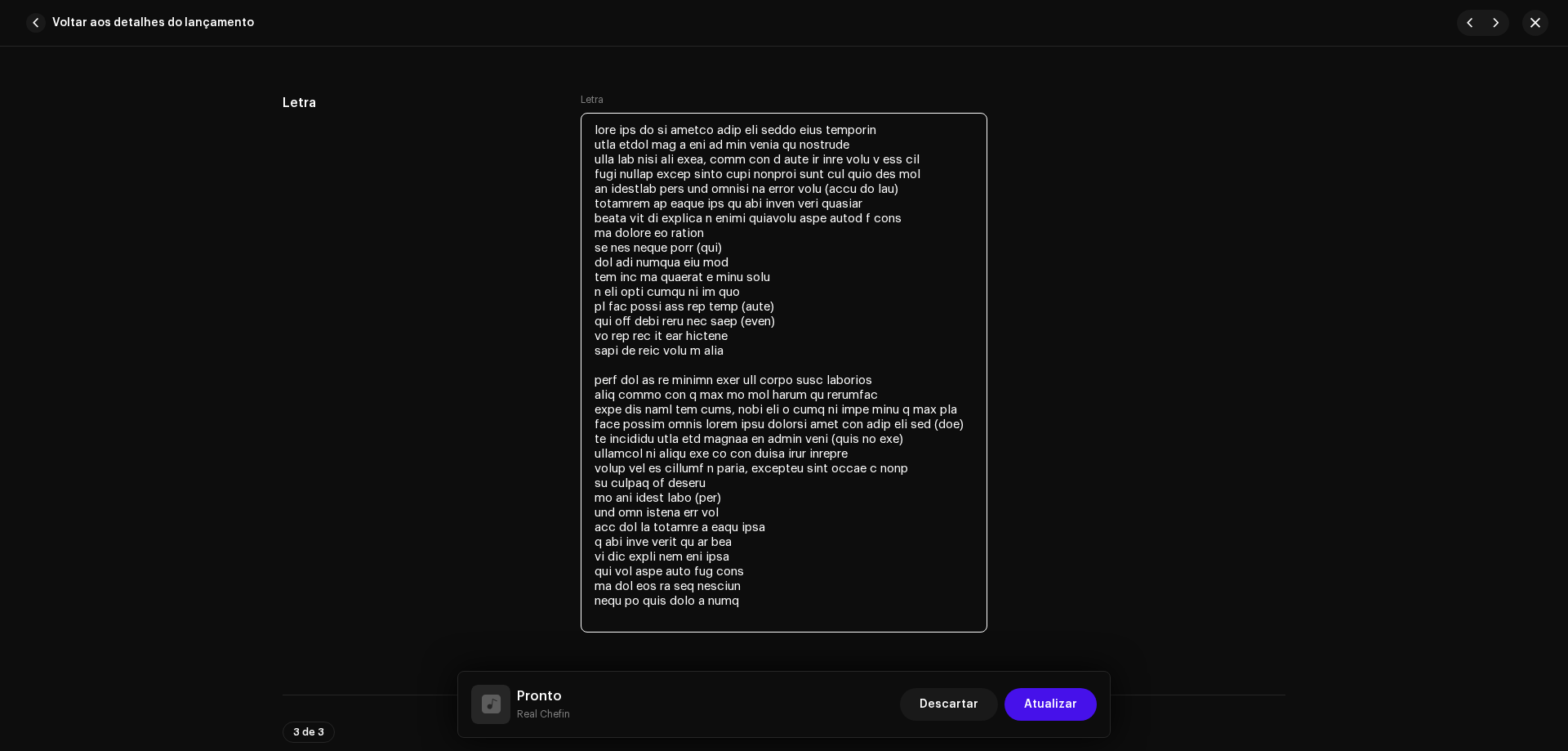
scroll to position [3188, 0]
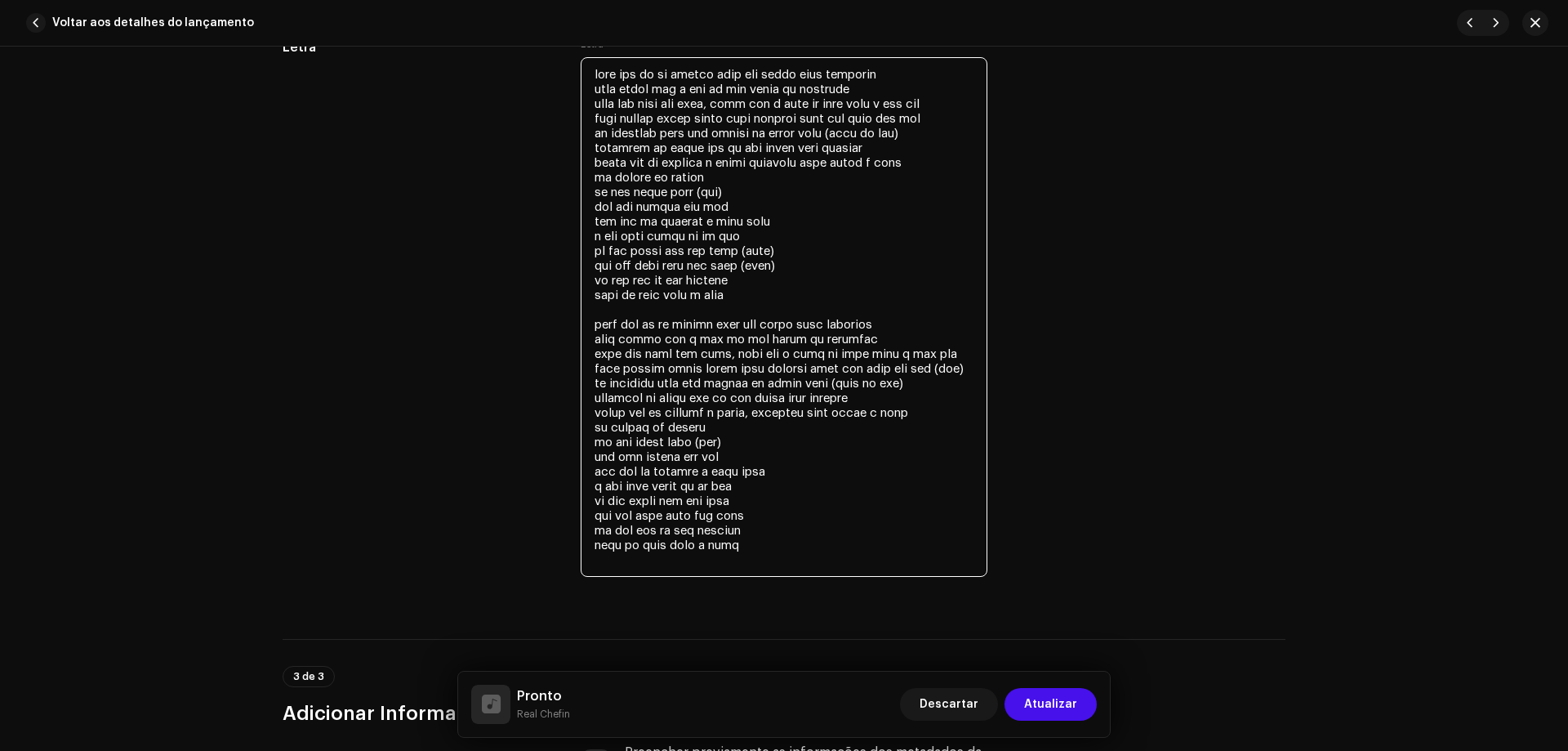
click at [755, 511] on textarea at bounding box center [784, 317] width 407 height 520
click at [762, 535] on textarea at bounding box center [784, 317] width 407 height 520
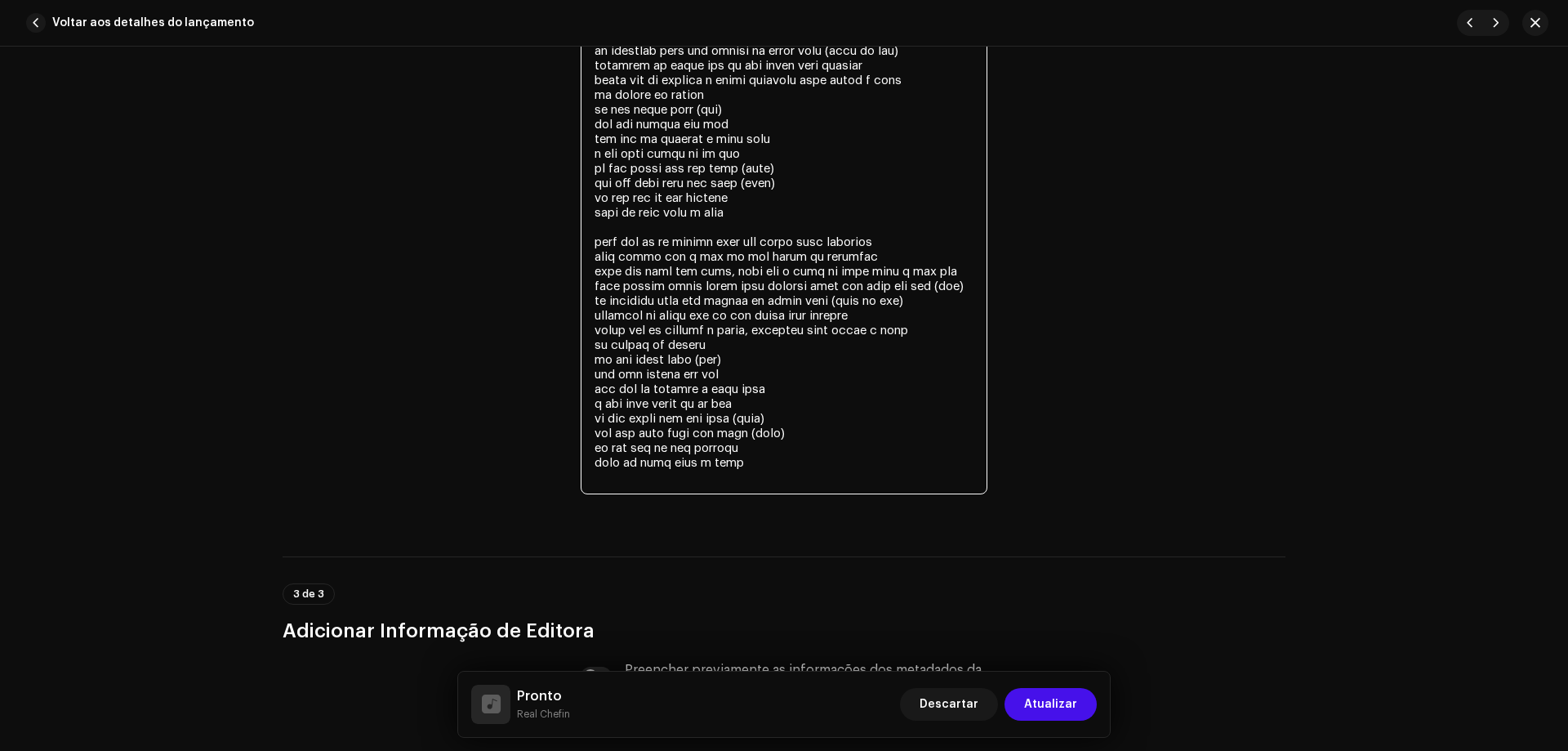
scroll to position [3270, 0]
click at [751, 419] on textarea at bounding box center [784, 235] width 407 height 520
type textarea "lore ips do si ametco adip eli seddo eius temporin utla etdol mag a eni ad min …"
click at [1037, 700] on span "Atualizar" at bounding box center [1050, 704] width 53 height 33
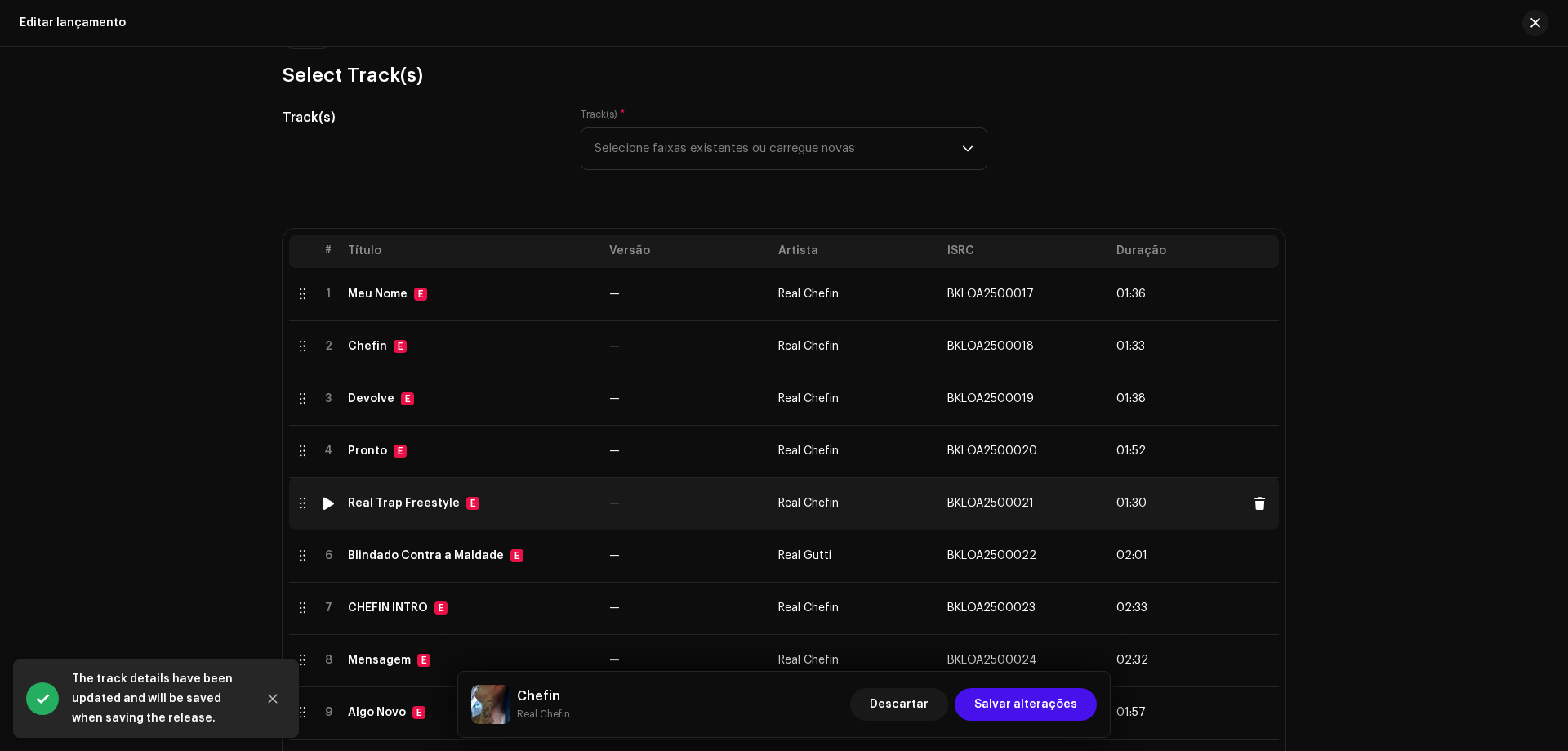
click at [503, 507] on div "Real Trap Freestyle E" at bounding box center [472, 503] width 249 height 13
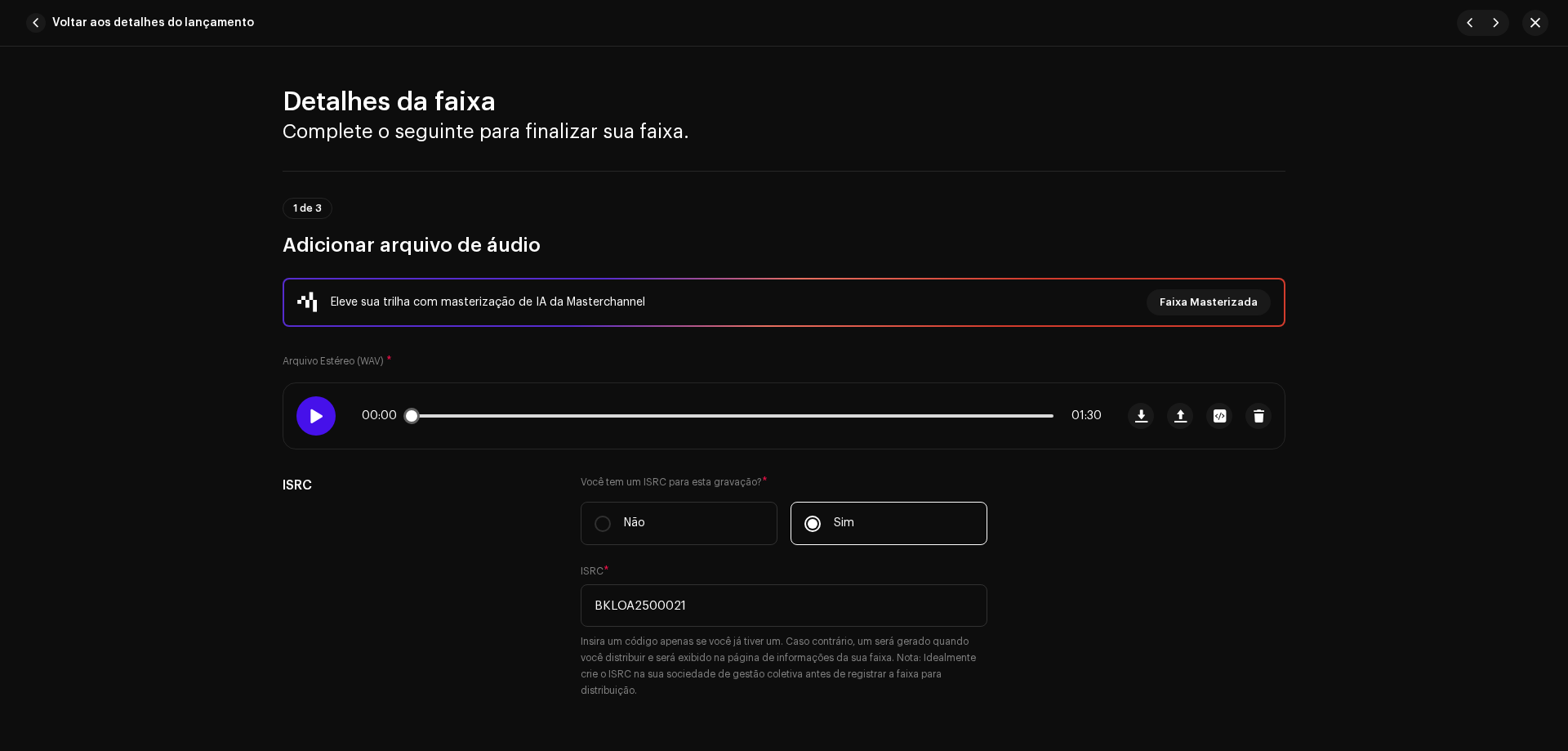
click at [319, 419] on span at bounding box center [316, 416] width 14 height 13
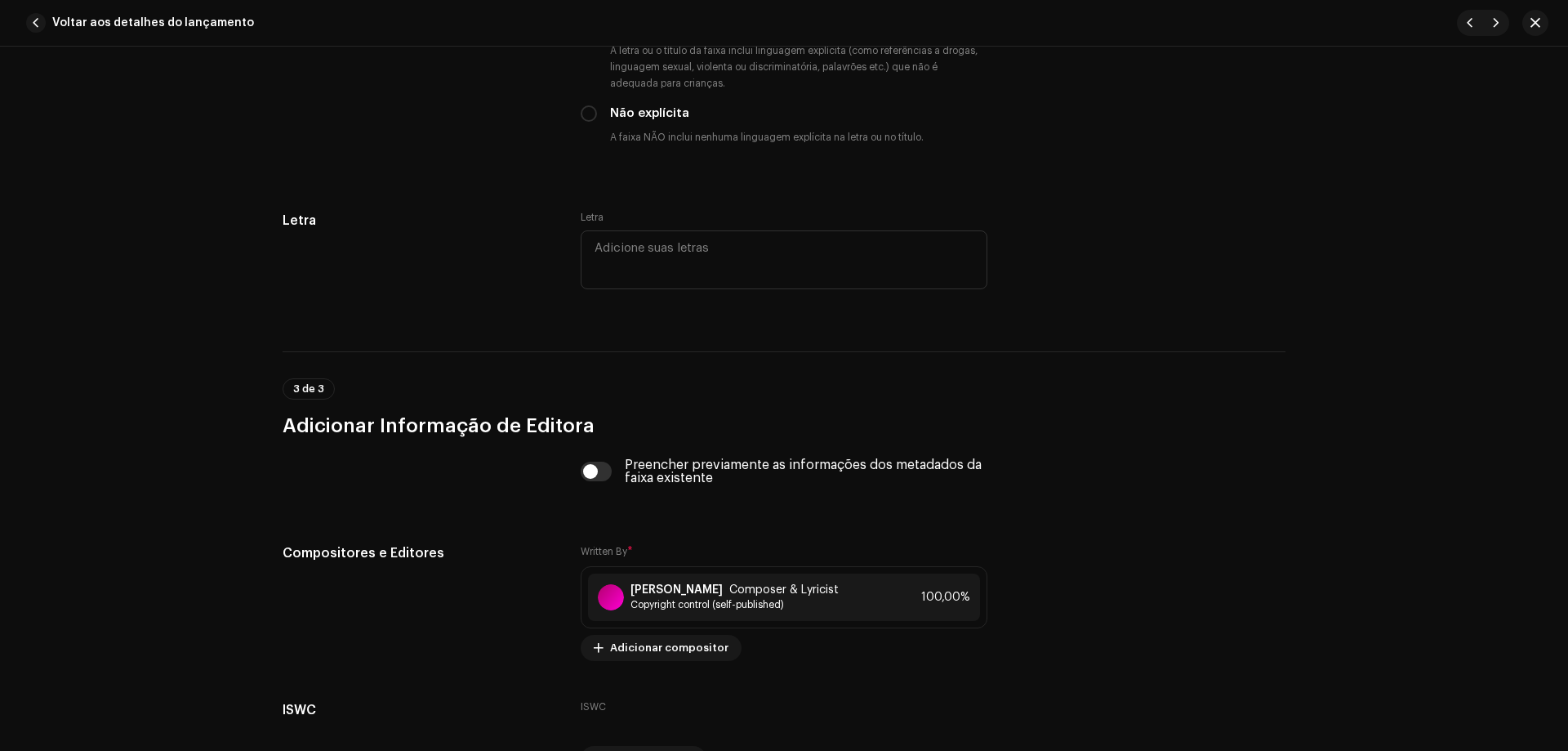
scroll to position [3024, 0]
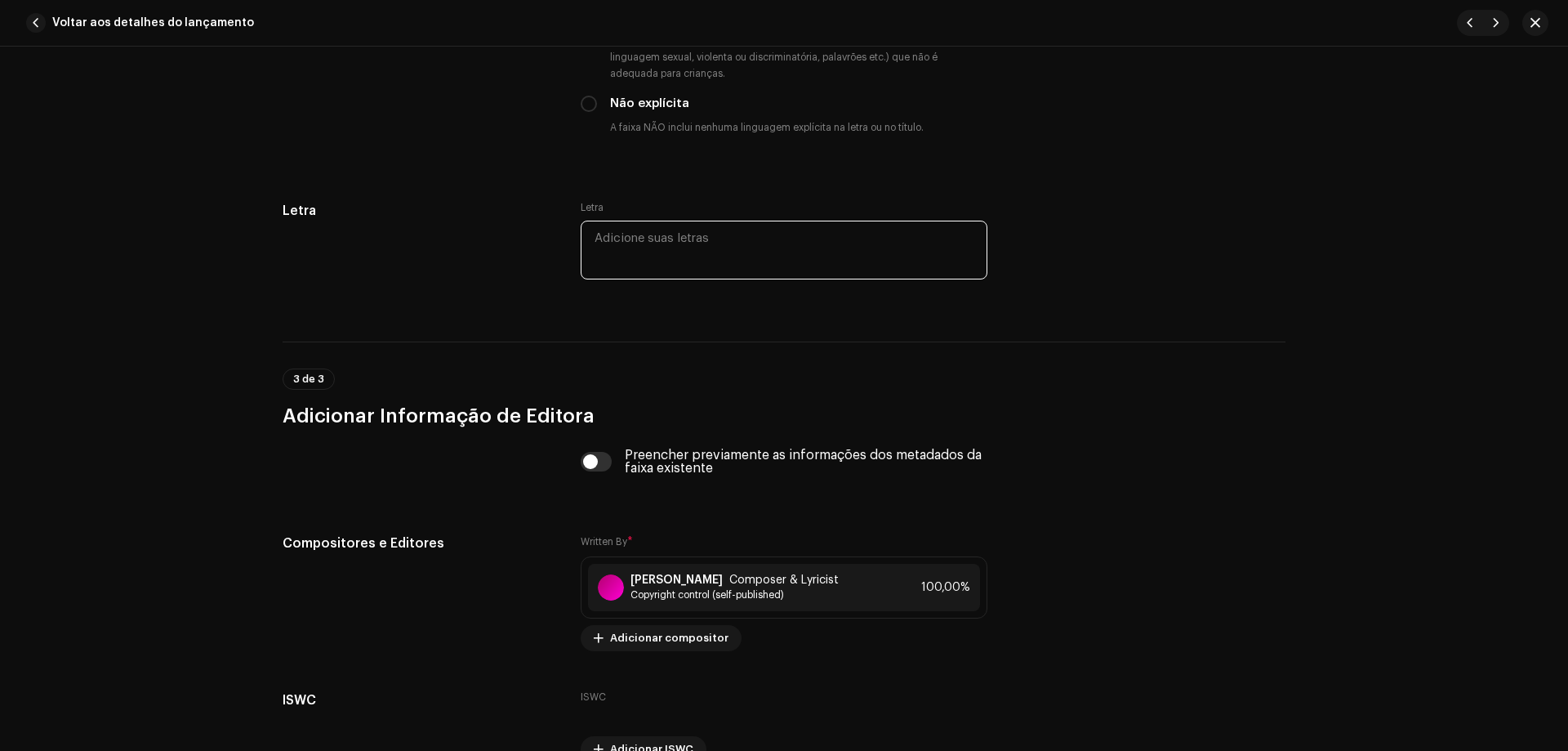
click at [731, 253] on textarea at bounding box center [784, 250] width 407 height 59
paste textarea "você sabe eu vou no corre a novinha chega as nove ela sabe nós não para (não pa…"
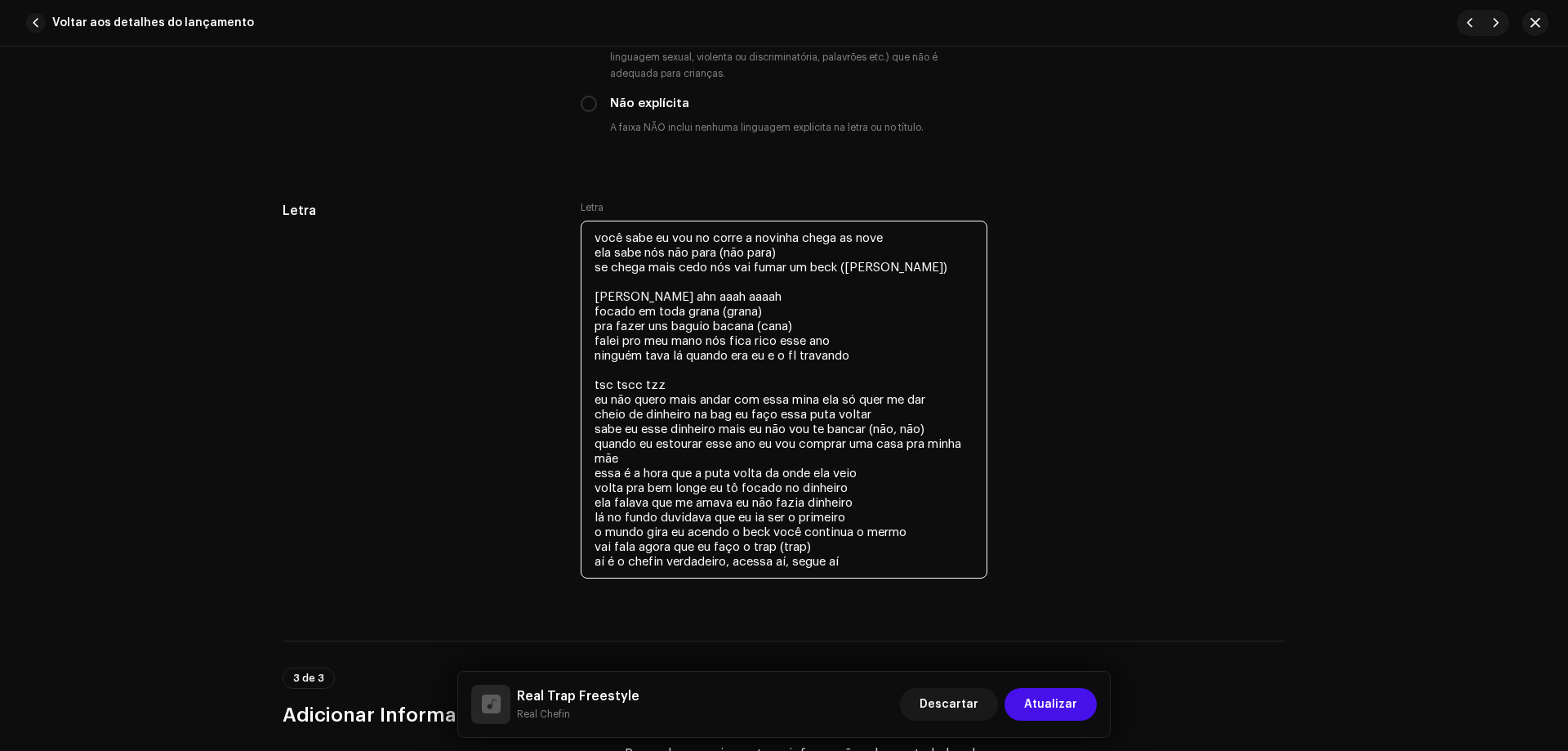
click at [824, 398] on textarea "você sabe eu vou no corre a novinha chega as nove ela sabe nós não para (não pa…" at bounding box center [784, 399] width 407 height 358
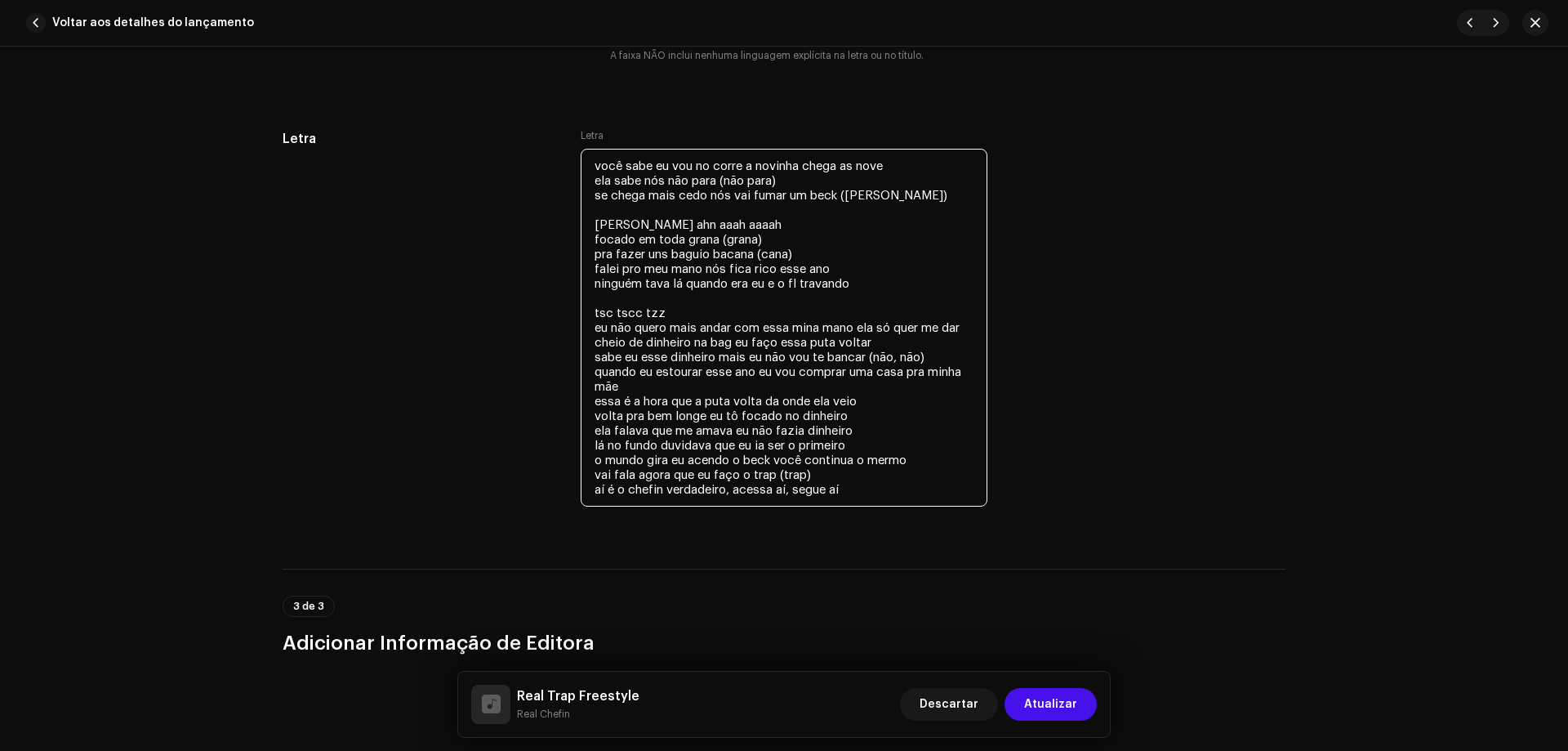
scroll to position [3106, 0]
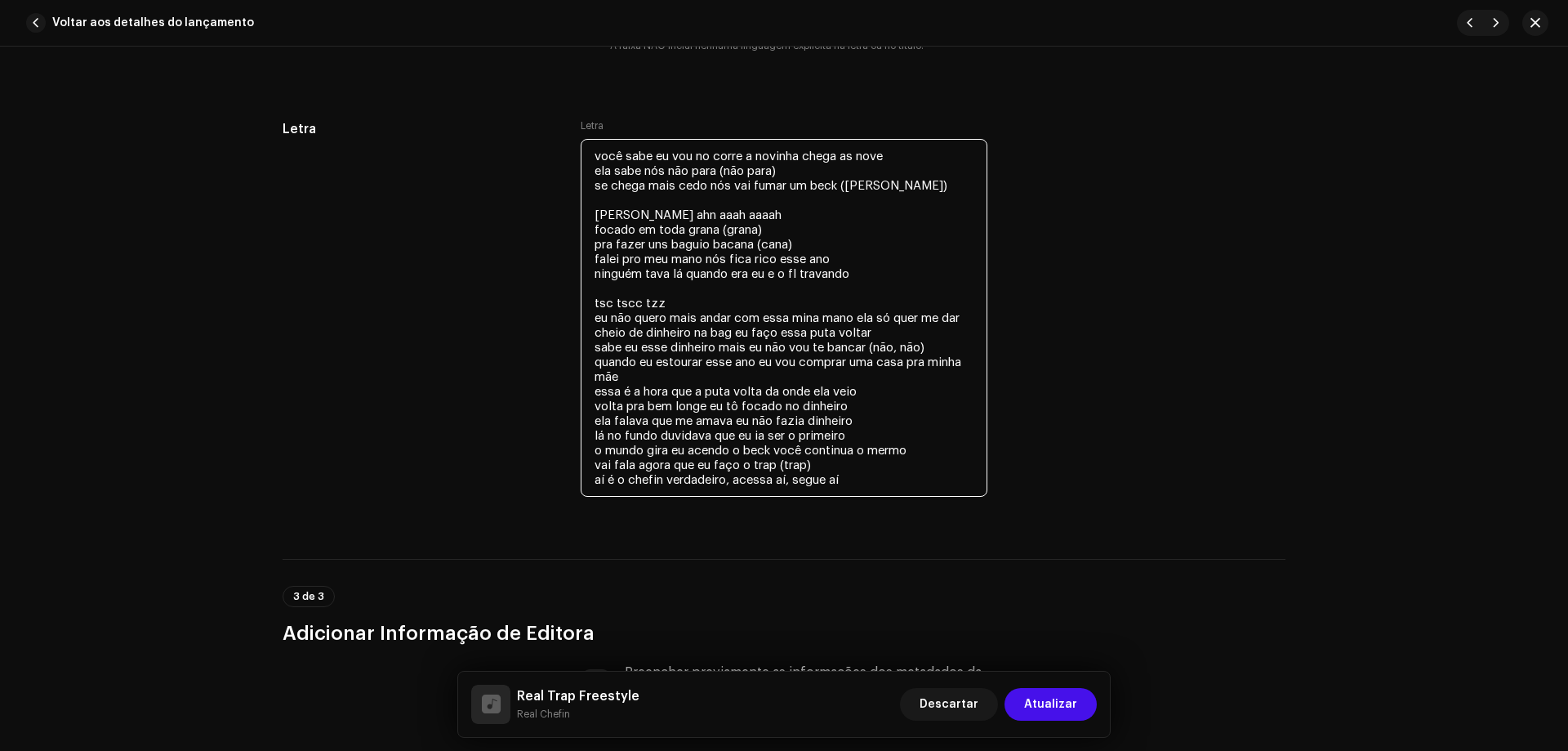
click at [851, 432] on textarea "você sabe eu vou no corre a novinha chega as nove ela sabe nós não para (não pa…" at bounding box center [784, 317] width 407 height 358
click at [935, 445] on textarea "você sabe eu vou no corre a novinha chega as nove ela sabe nós não para (não pa…" at bounding box center [784, 317] width 407 height 358
click at [819, 463] on textarea "você sabe eu vou no corre a novinha chega as nove ela sabe nós não para (não pa…" at bounding box center [784, 317] width 407 height 358
click at [854, 471] on textarea "você sabe eu vou no corre a novinha chega as nove ela sabe nós não para (não pa…" at bounding box center [784, 317] width 407 height 358
click at [853, 480] on textarea "você sabe eu vou no corre a novinha chega as nove ela sabe nós não para (não pa…" at bounding box center [784, 317] width 407 height 358
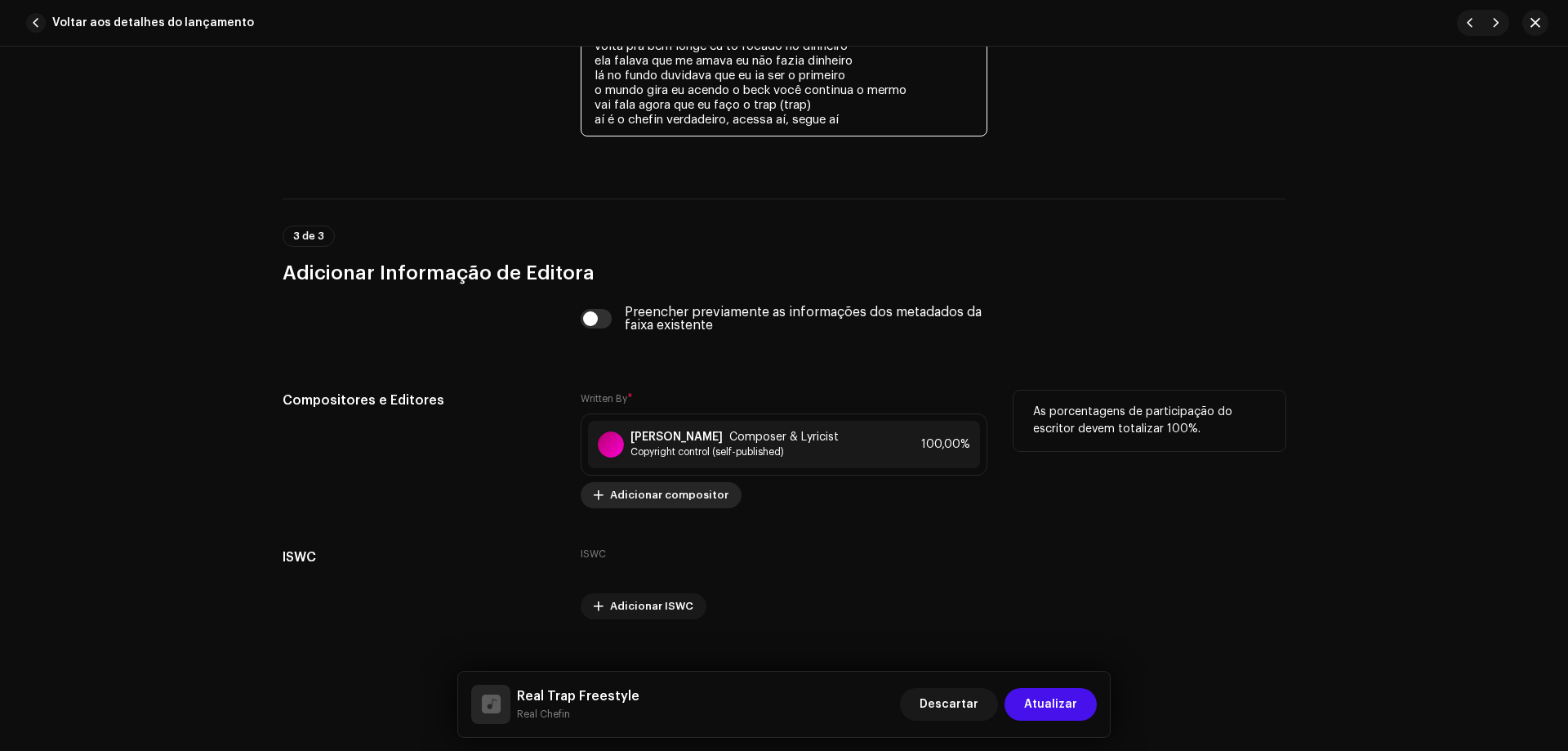
scroll to position [3491, 0]
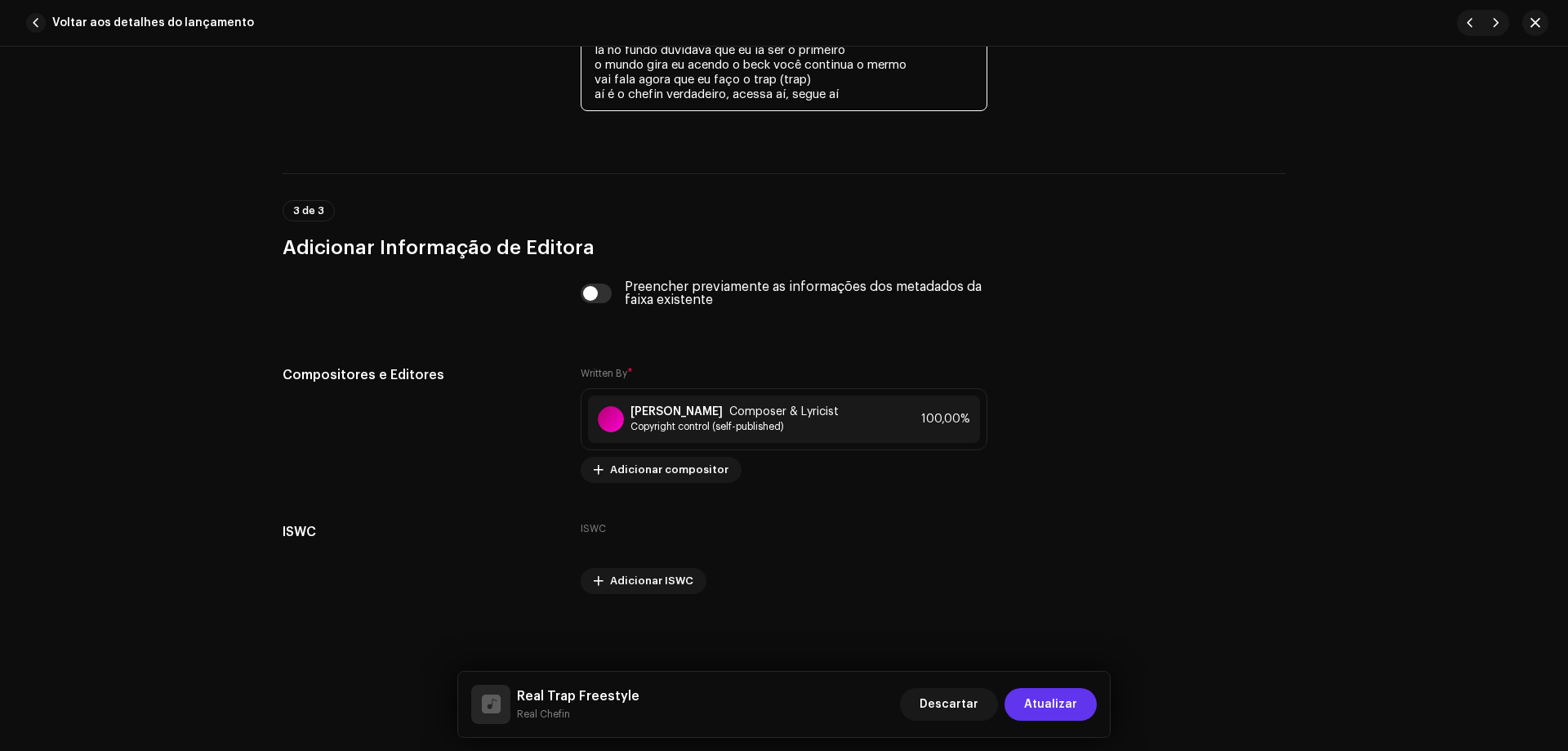
type textarea "você sabe eu vou no corre a novinha chega as nove ela sabe nós não para (não pa…"
click at [1047, 710] on span "Atualizar" at bounding box center [1050, 704] width 53 height 33
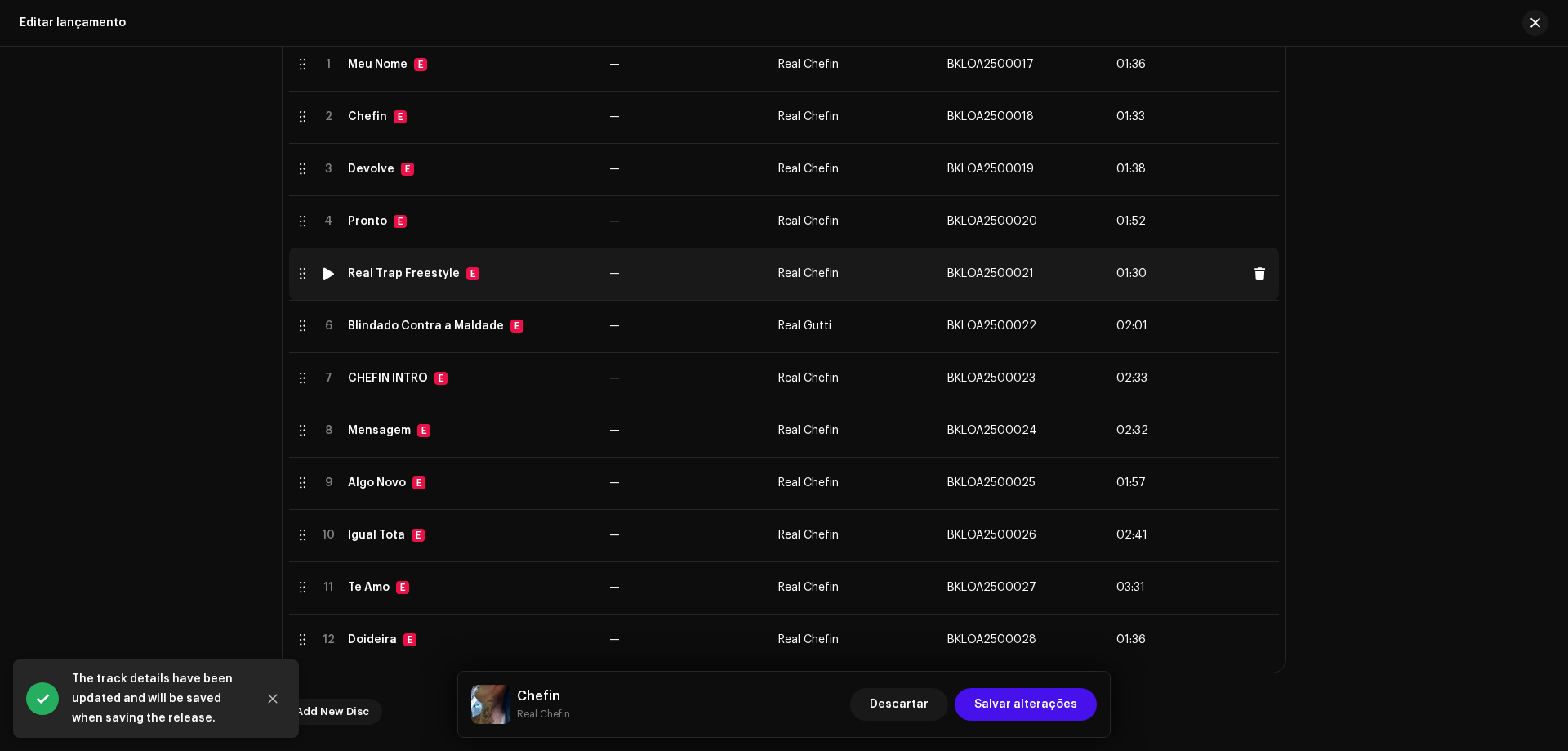
scroll to position [409, 0]
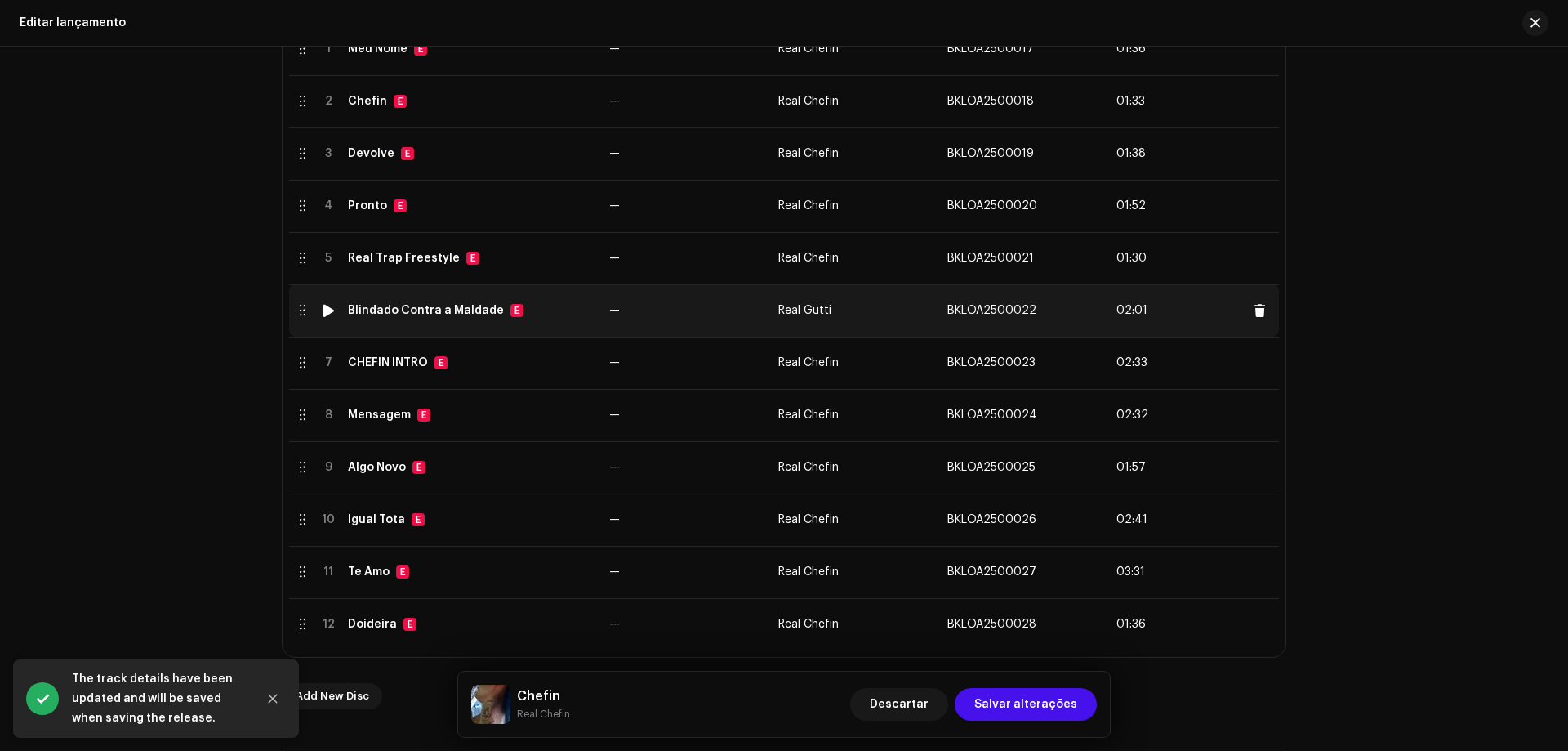
click at [565, 322] on td "Blindado Contra a Maldade E" at bounding box center [471, 310] width 261 height 52
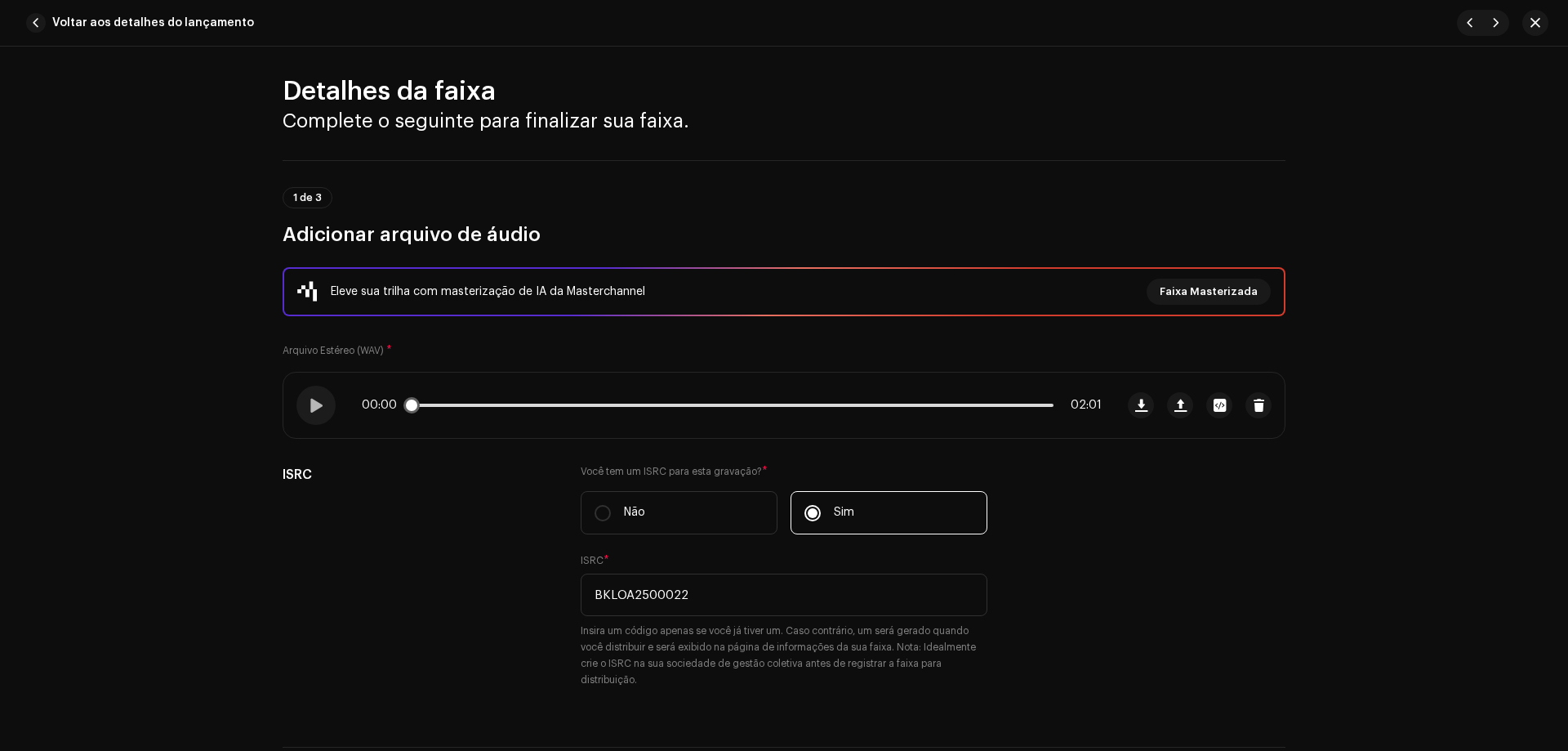
scroll to position [0, 0]
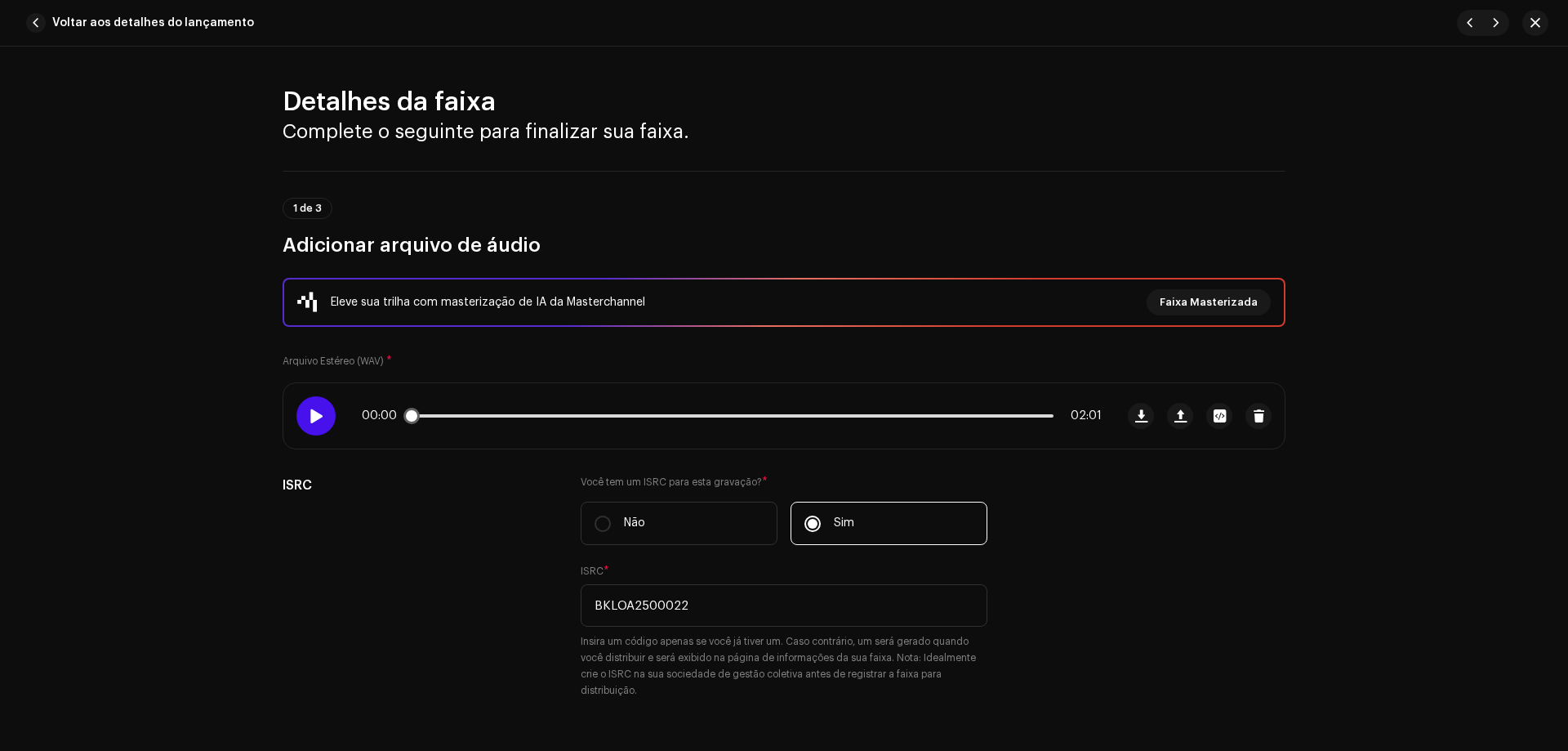
click at [316, 422] on span at bounding box center [316, 416] width 14 height 13
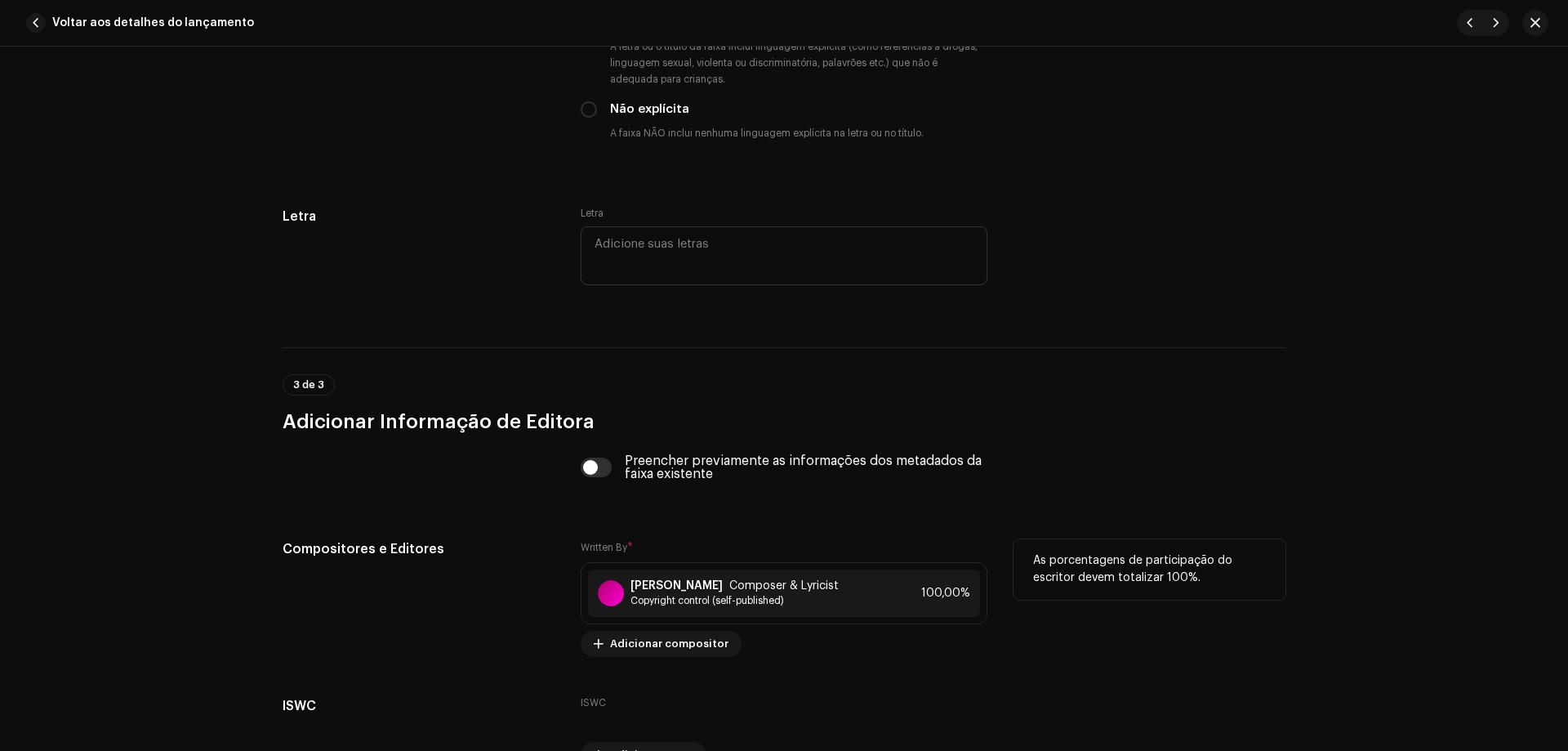
scroll to position [3106, 0]
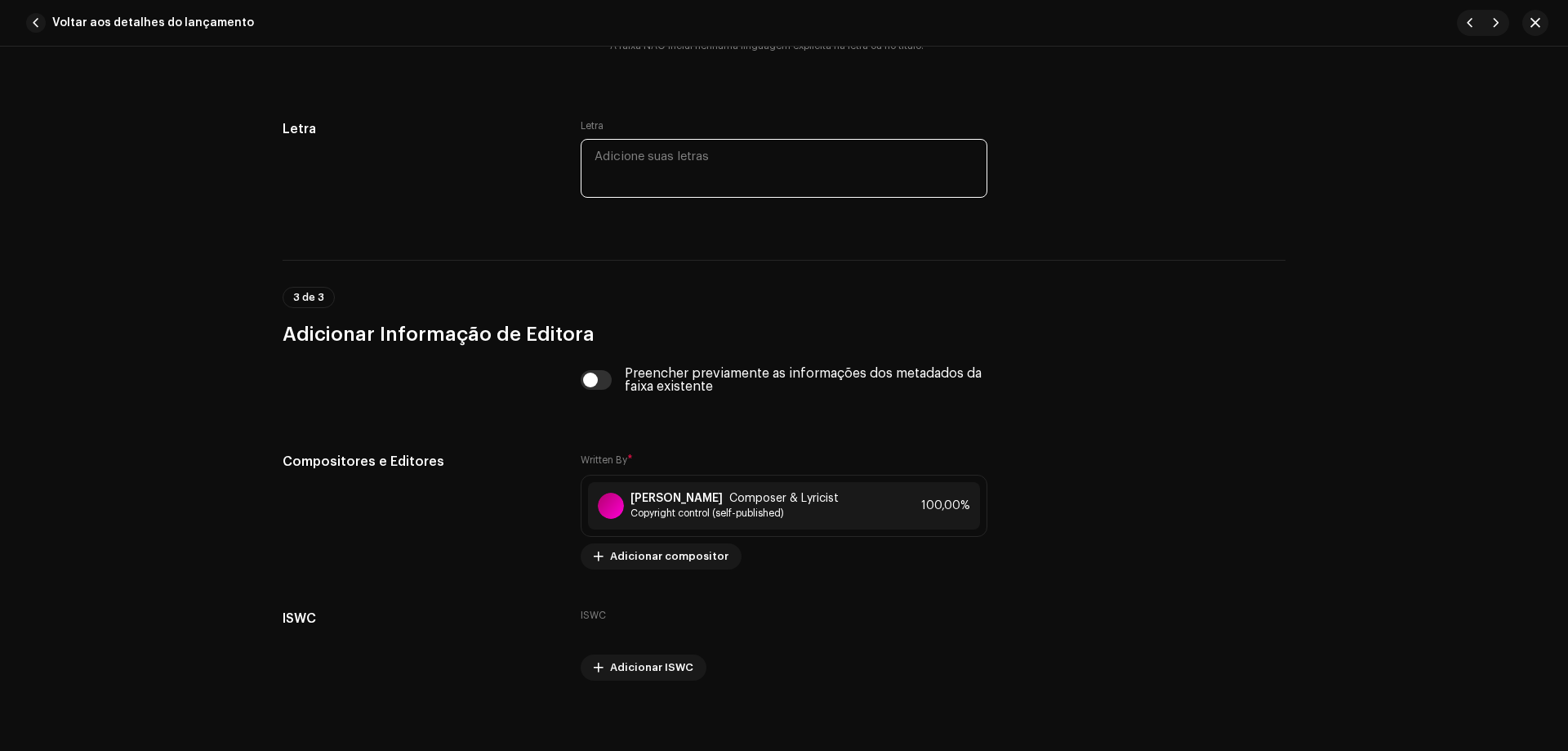
click at [774, 157] on textarea at bounding box center [784, 168] width 407 height 59
paste textarea "real chefin, o verdadeiro deixa eles falar de mim, ninguém sabe da minha luta e…"
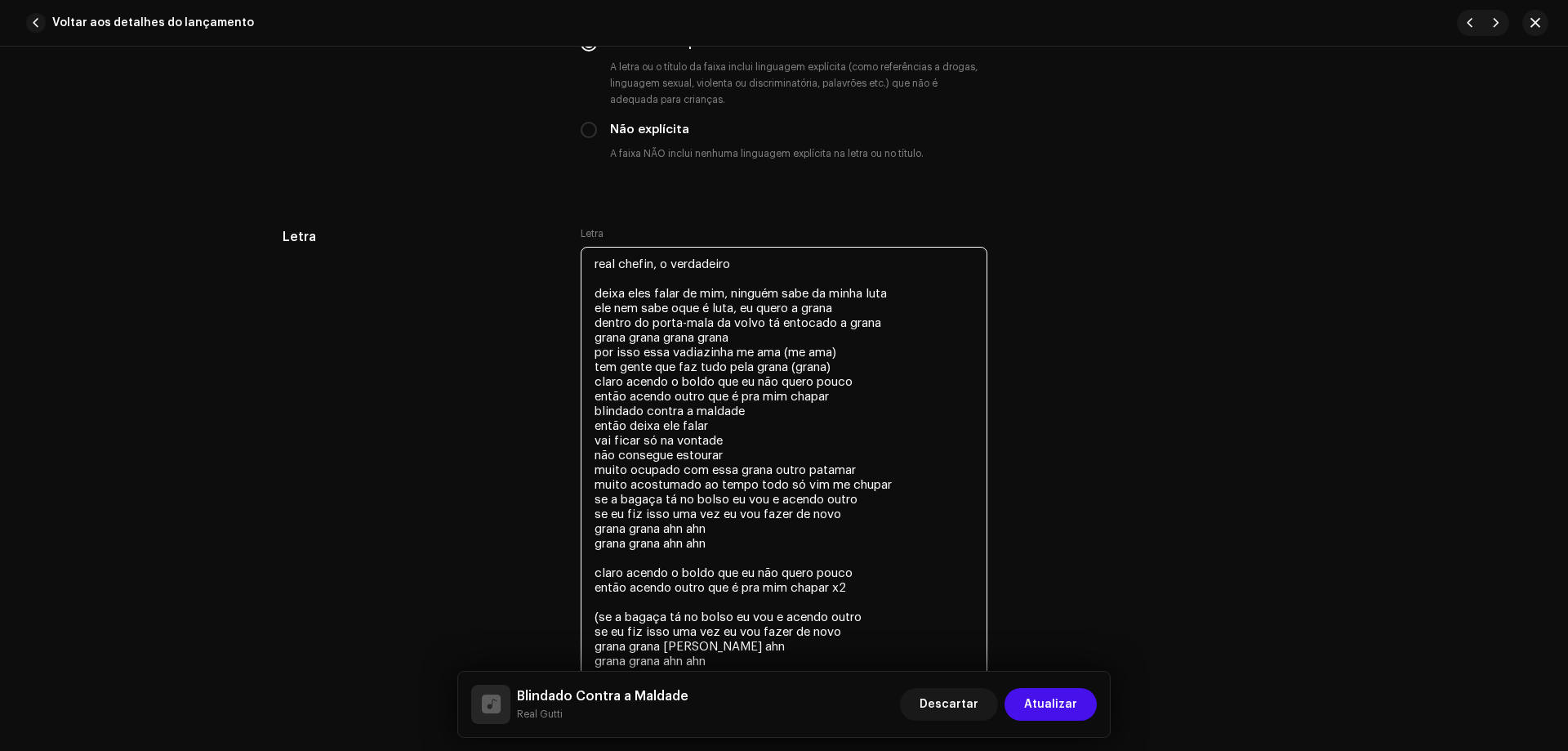
scroll to position [2942, 0]
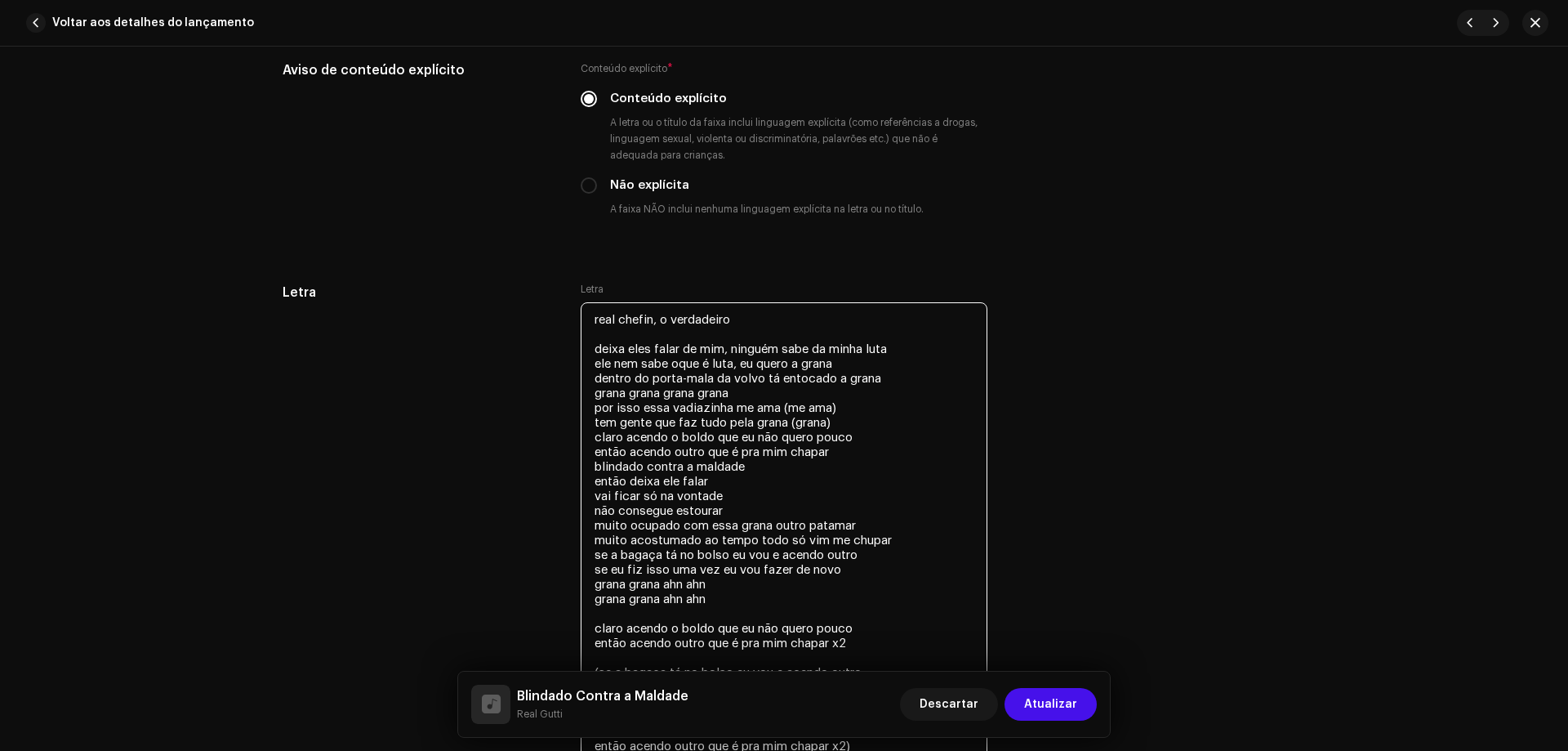
click at [587, 317] on textarea "real chefin, o verdadeiro deixa eles falar de mim, ninguém sabe da minha luta e…" at bounding box center [784, 533] width 407 height 461
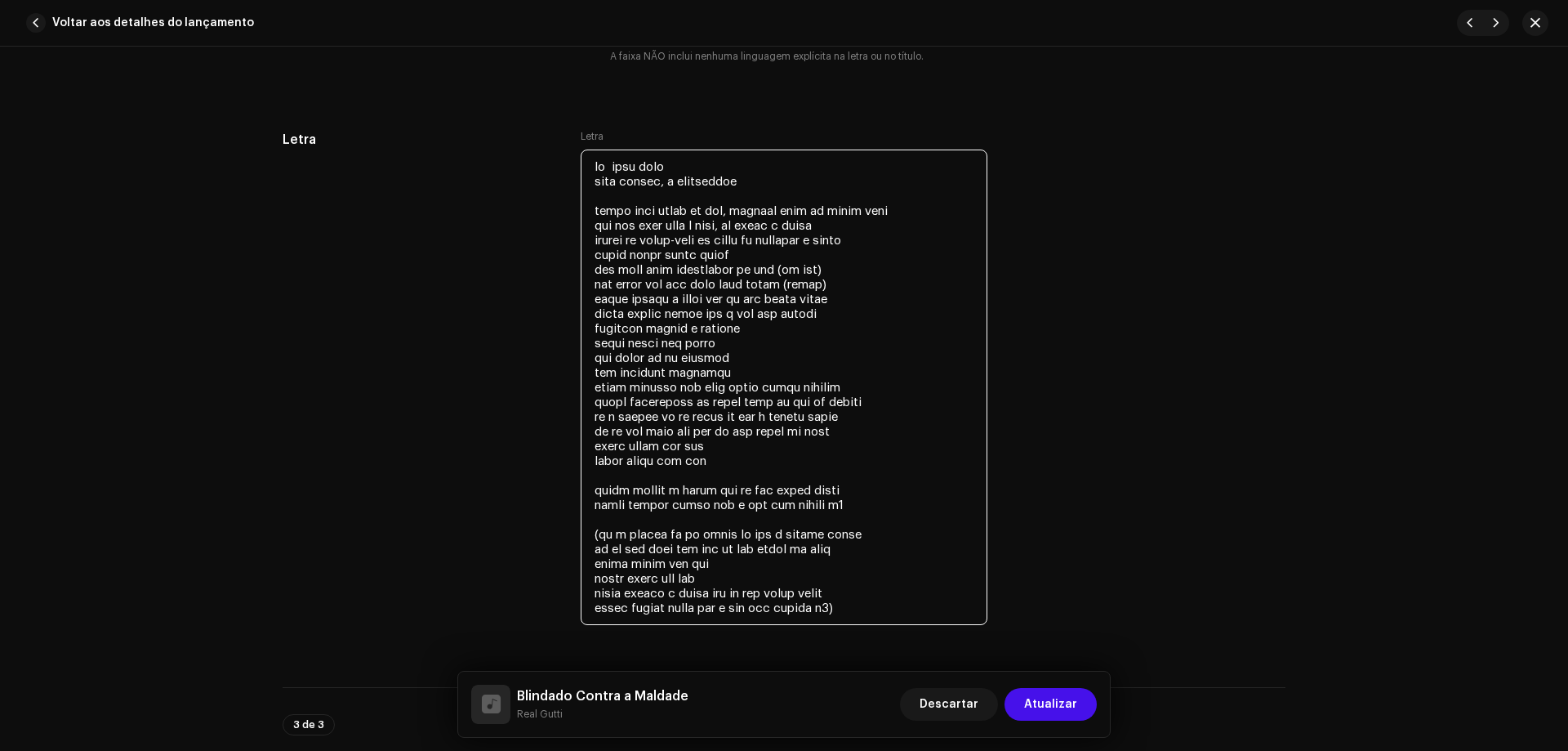
scroll to position [3106, 0]
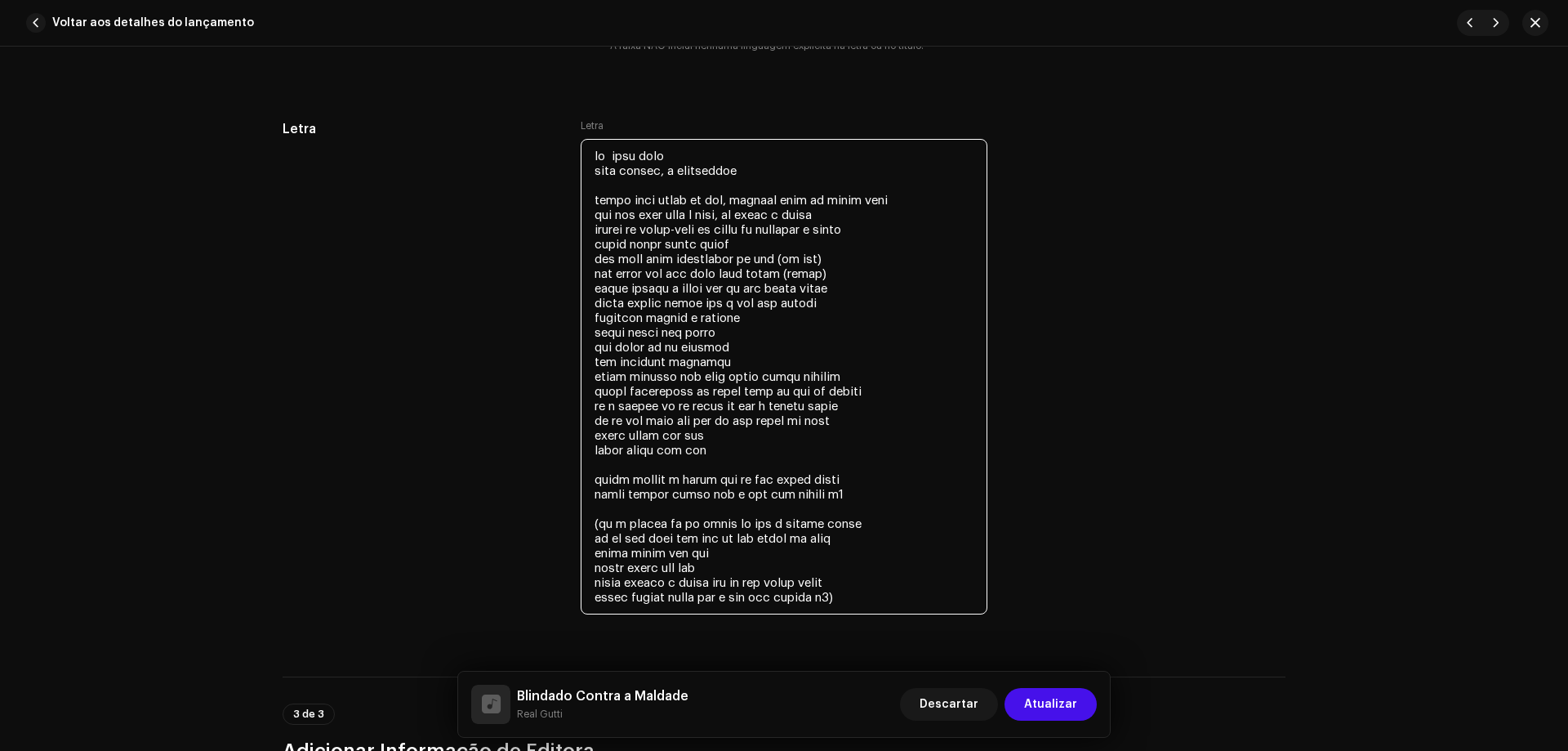
drag, startPoint x: 591, startPoint y: 437, endPoint x: 712, endPoint y: 434, distance: 121.0
click at [712, 434] on textarea at bounding box center [784, 376] width 407 height 476
click at [720, 435] on textarea at bounding box center [784, 376] width 407 height 476
paste textarea "grana grana [PERSON_NAME]"
click at [710, 435] on textarea at bounding box center [784, 376] width 407 height 476
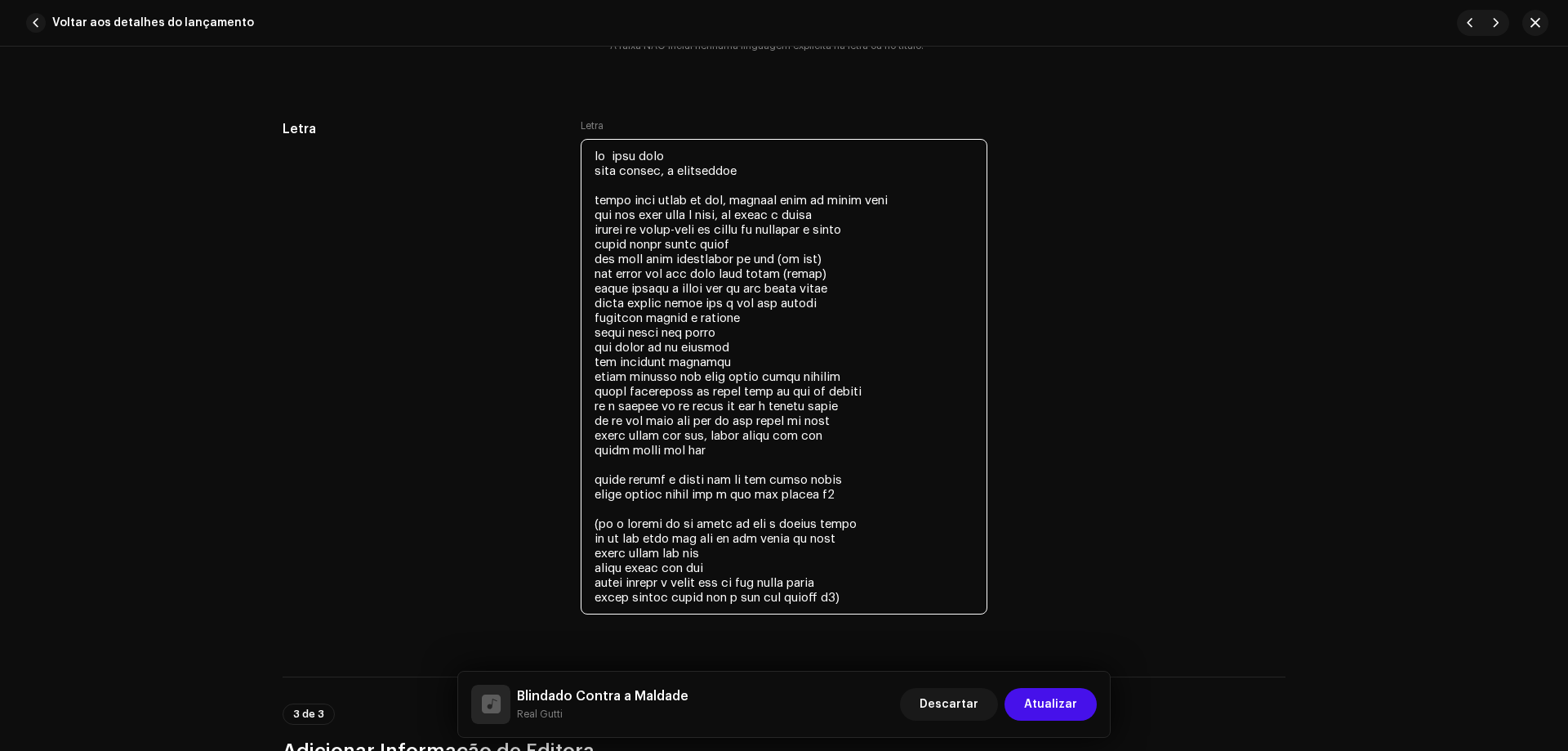
click at [713, 452] on textarea at bounding box center [784, 376] width 407 height 476
paste textarea "grana grana [PERSON_NAME]"
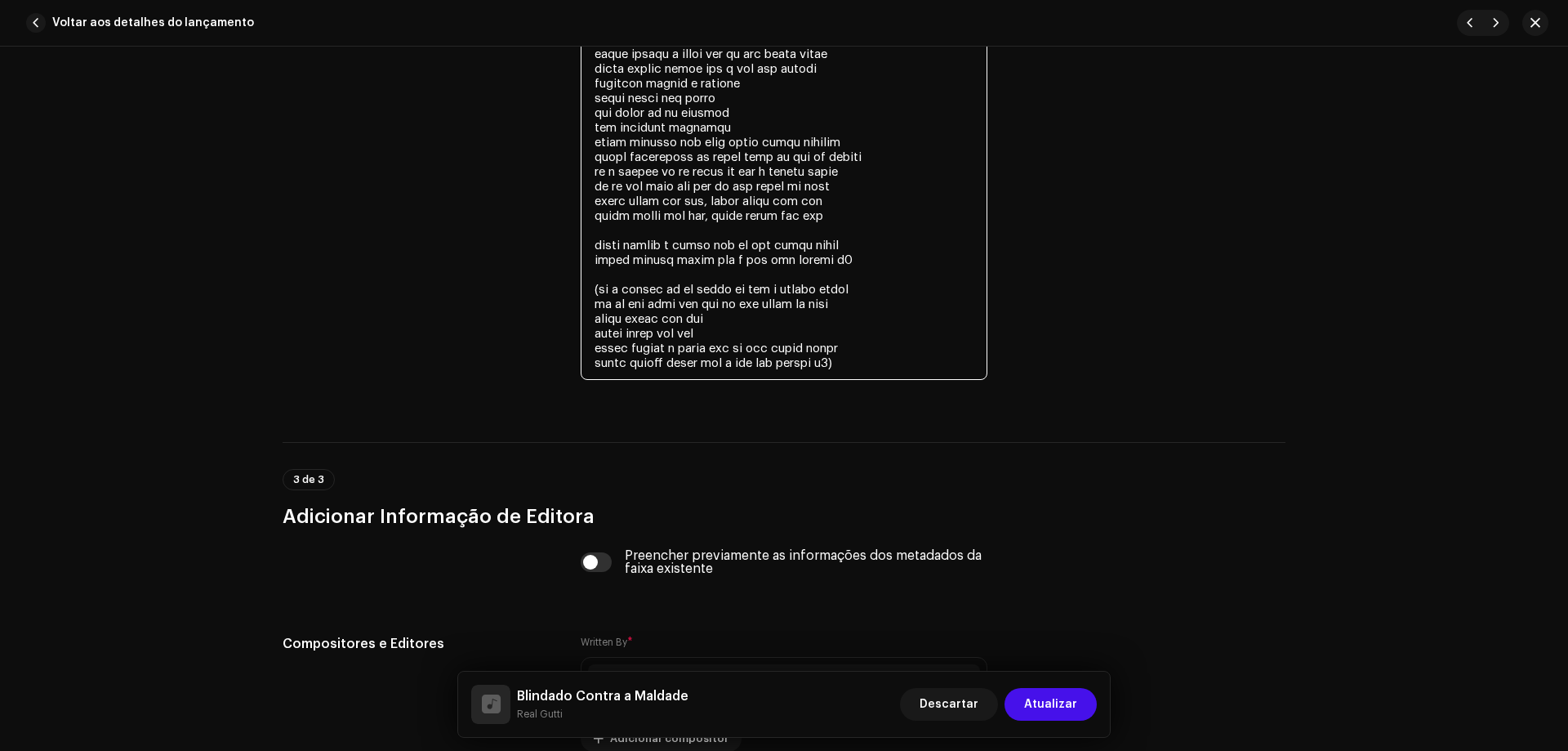
scroll to position [3351, 0]
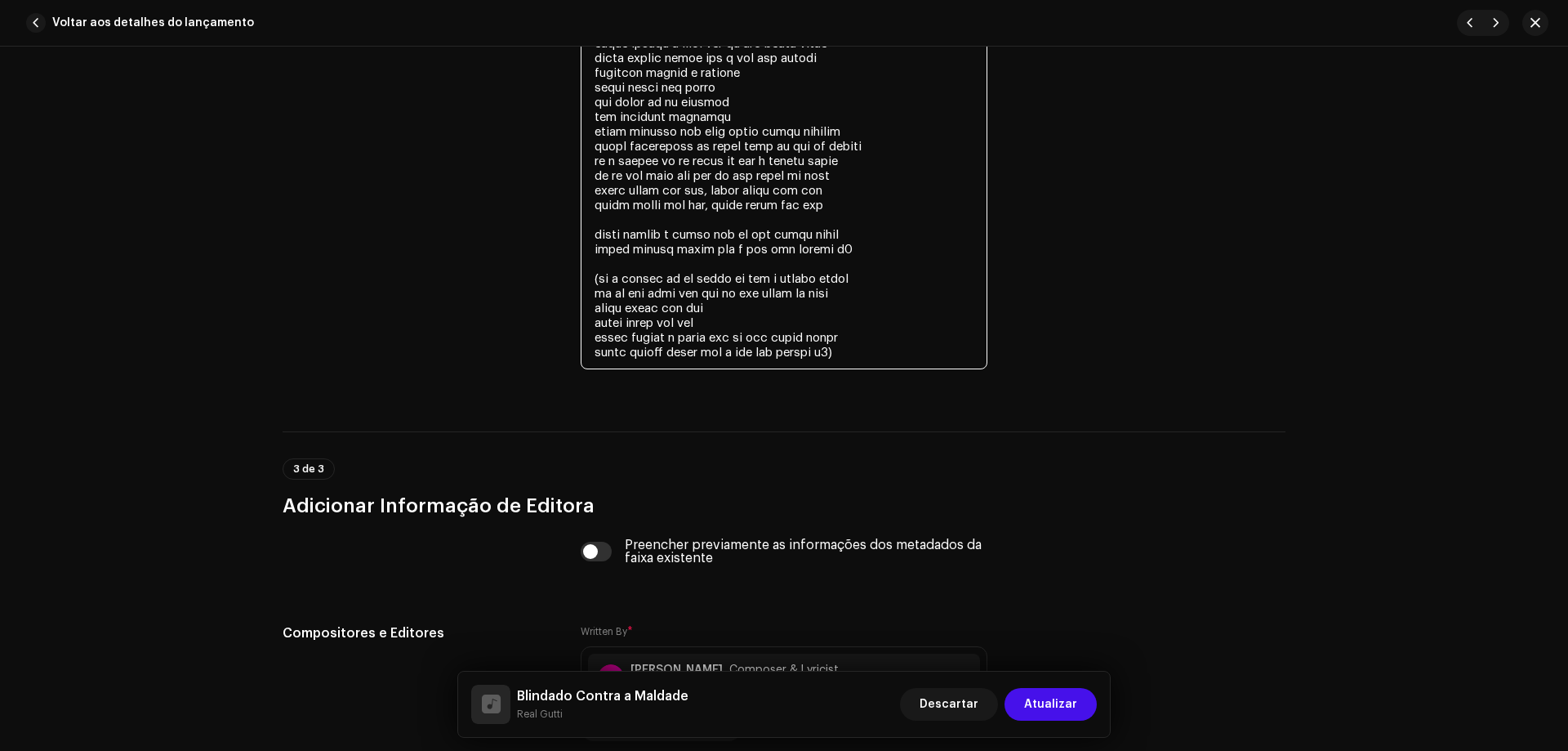
click at [715, 308] on textarea at bounding box center [784, 131] width 407 height 476
paste textarea "grana grana [PERSON_NAME]"
click at [715, 319] on textarea at bounding box center [784, 131] width 407 height 476
paste textarea "grana grana [PERSON_NAME]"
type textarea "lo ipsu dolo sita consec, a elitseddoe tempo inci utlab et dol, magnaal enim ad…"
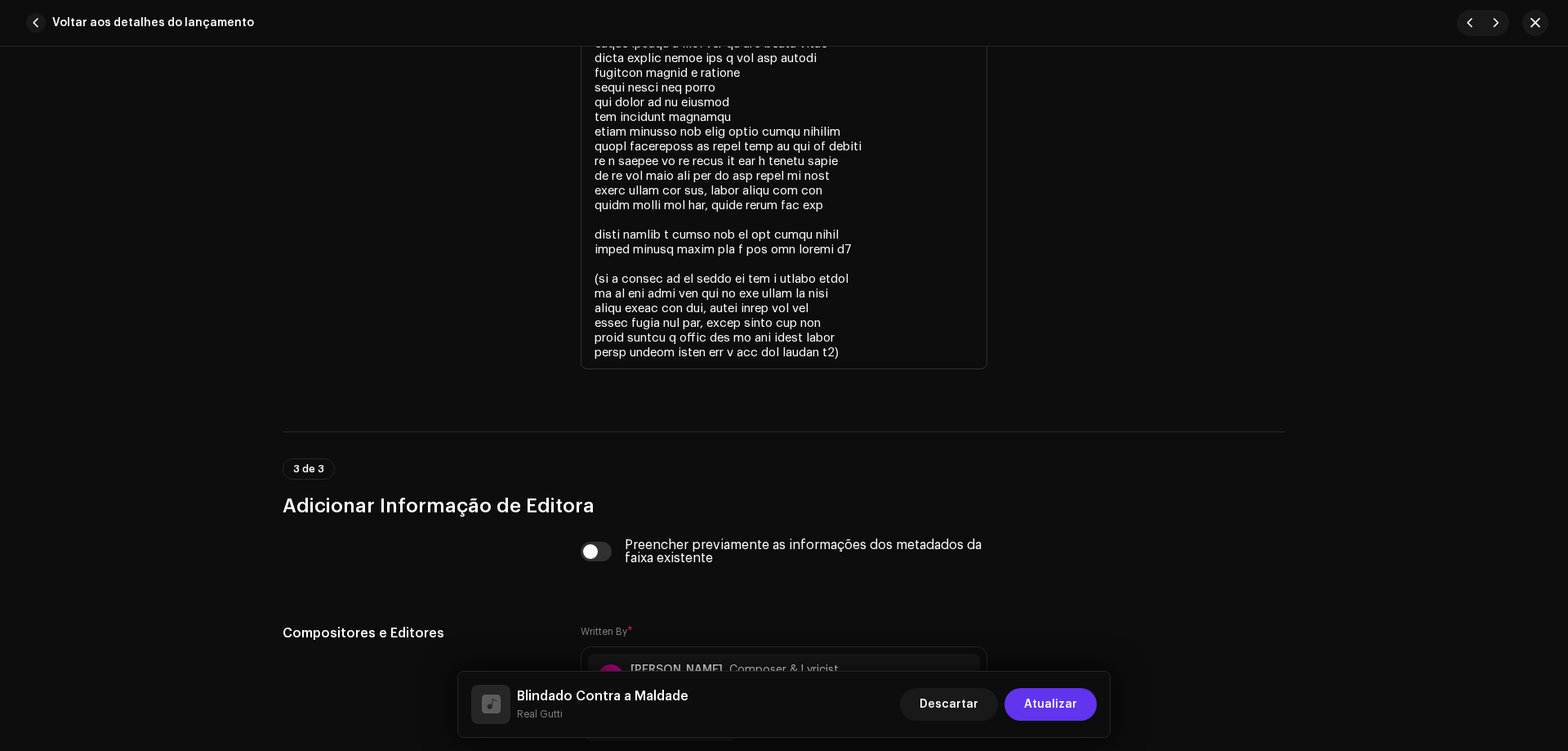
click at [1043, 702] on span "Atualizar" at bounding box center [1050, 704] width 53 height 33
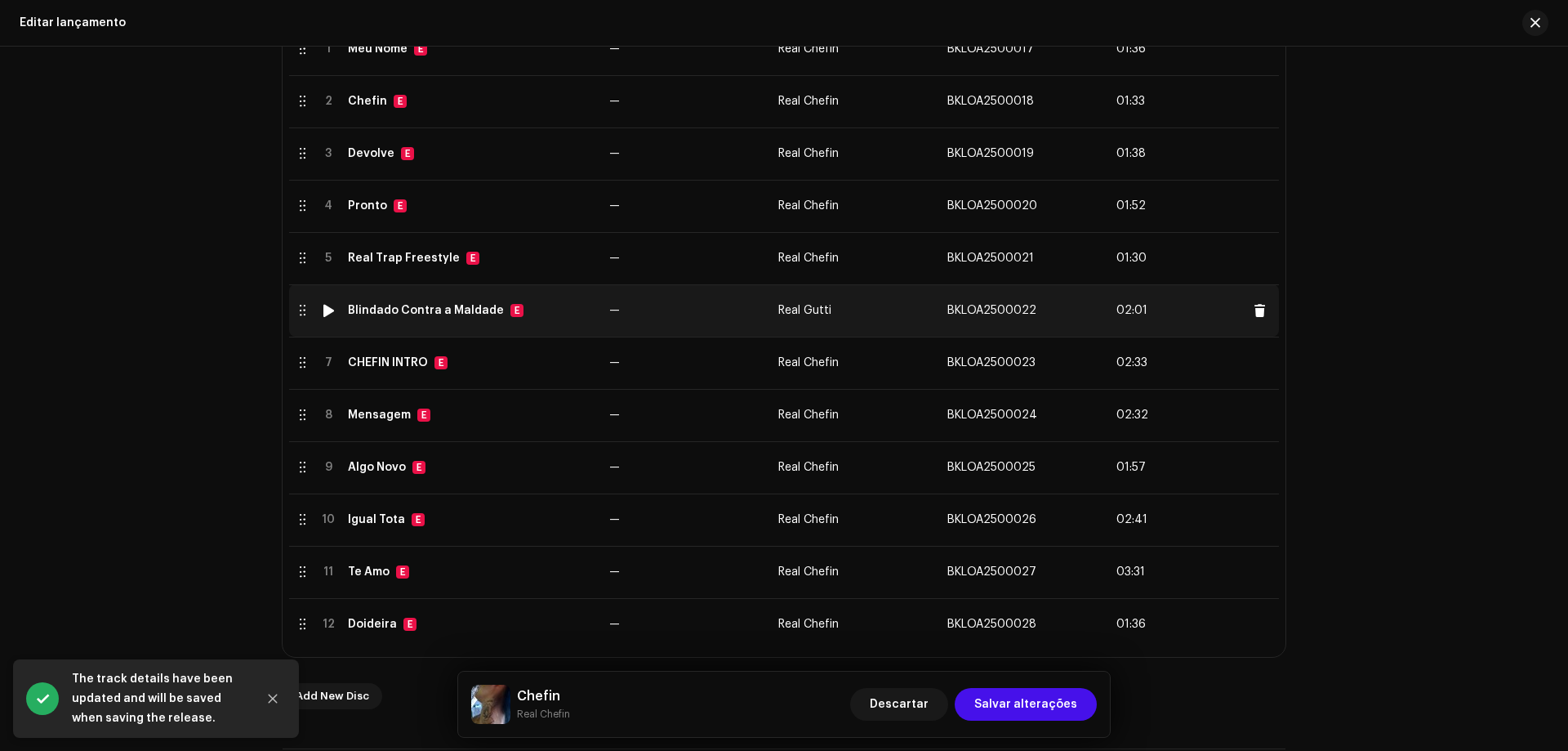
click at [620, 309] on td "—" at bounding box center [687, 310] width 169 height 52
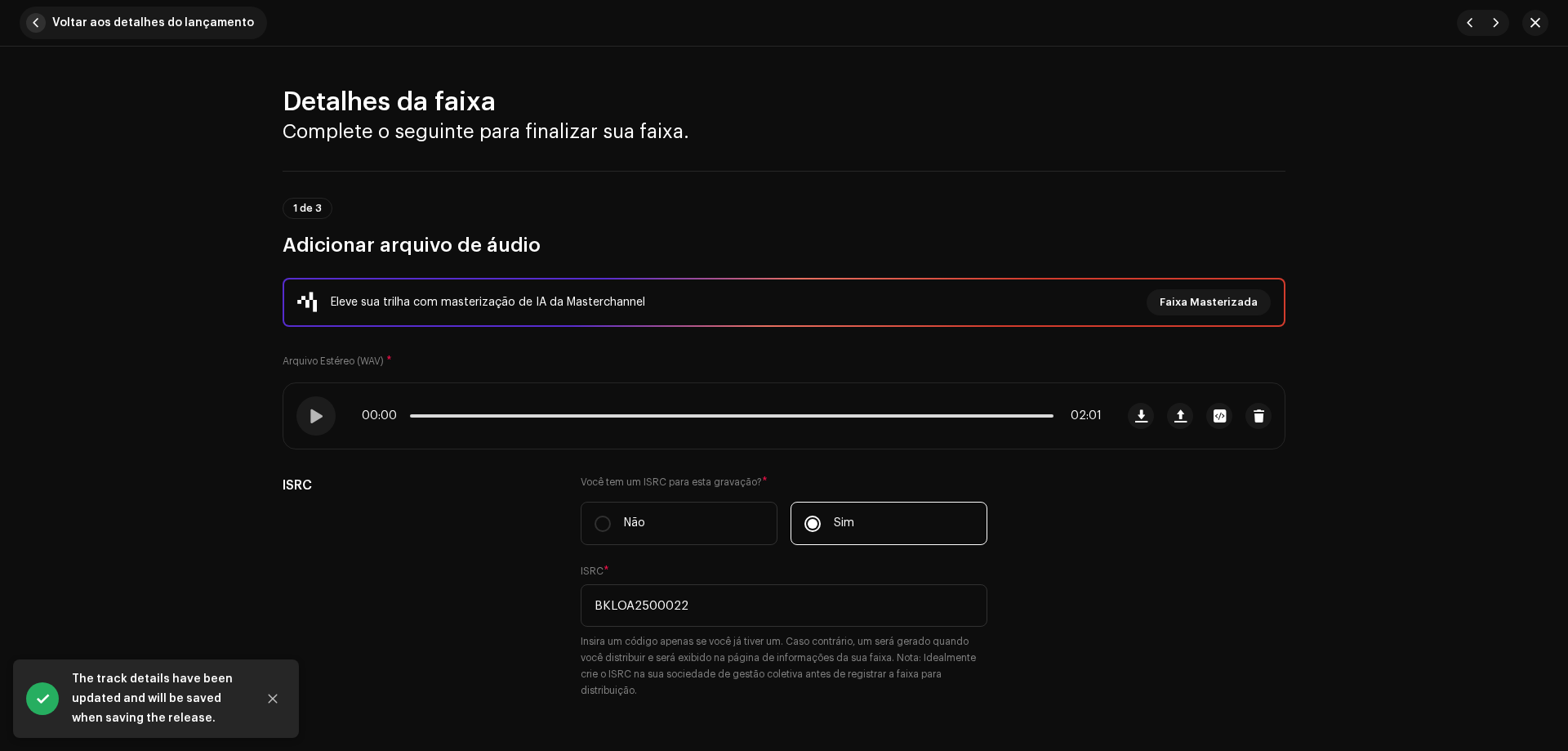
click at [31, 6] on button "Voltar aos detalhes do lançamento" at bounding box center [143, 22] width 248 height 33
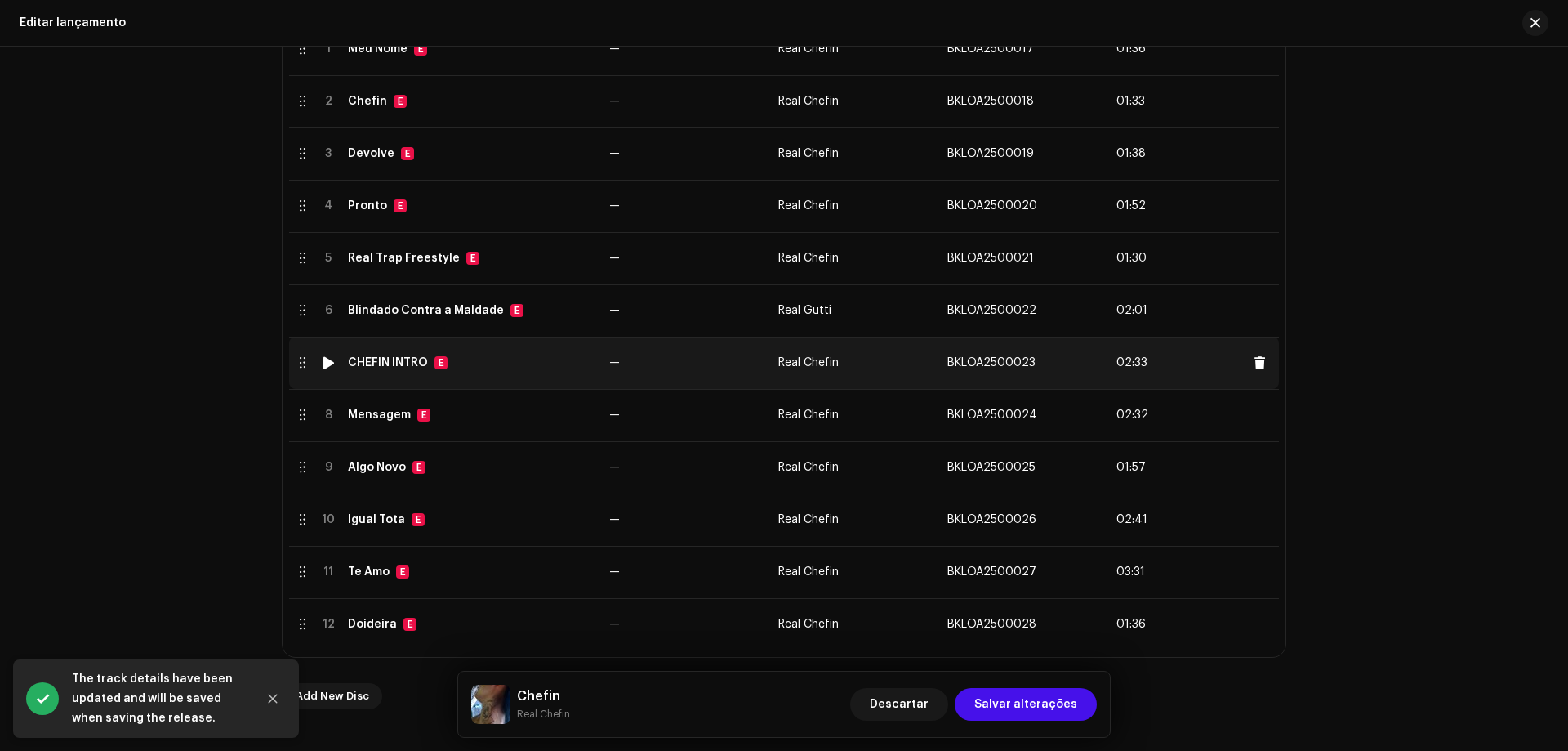
click at [570, 370] on td "CHEFIN INTRO E" at bounding box center [471, 362] width 261 height 52
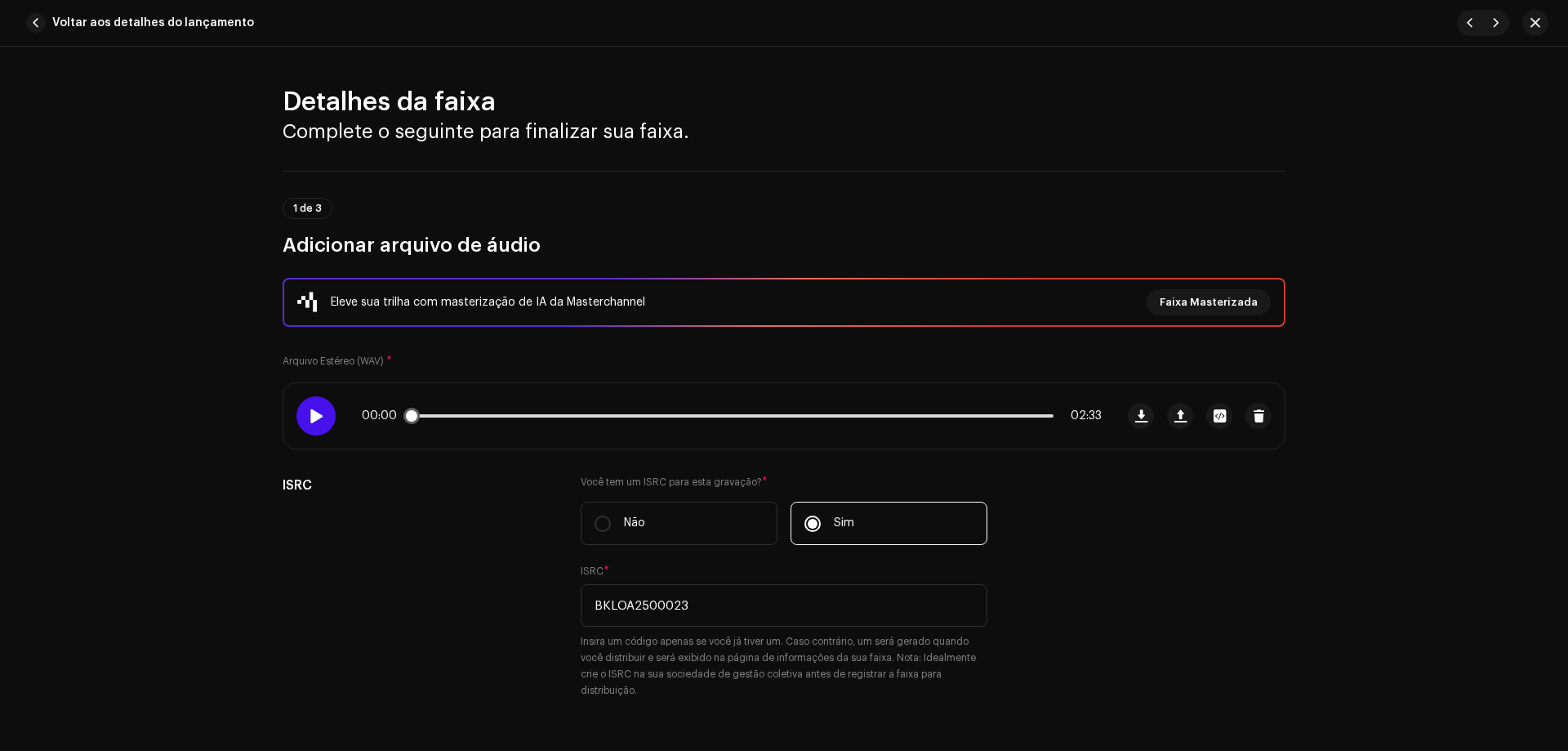
click at [299, 417] on div at bounding box center [316, 416] width 40 height 40
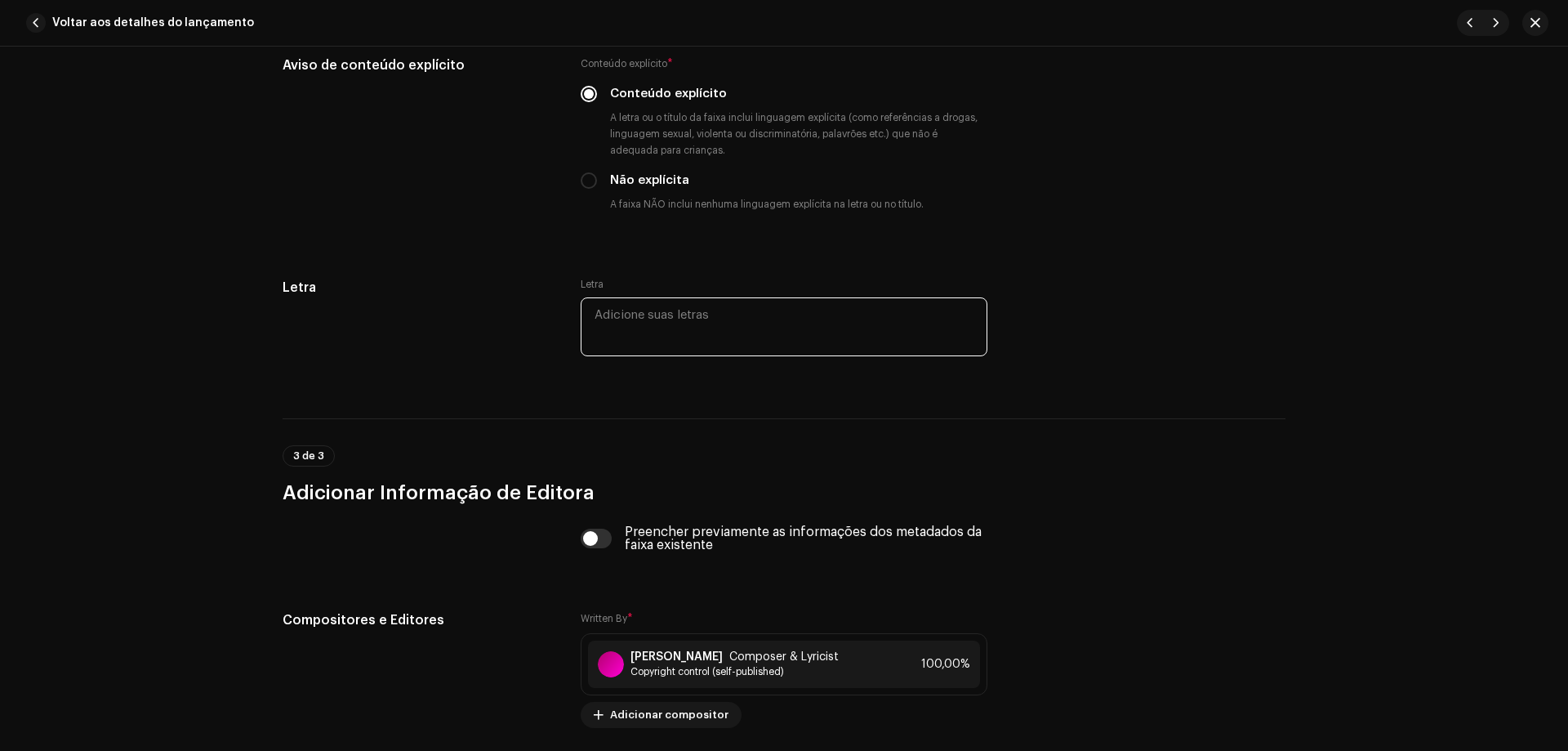
click at [629, 331] on textarea at bounding box center [784, 326] width 407 height 59
paste textarea "lor ip dolo sitam co adi elits doeiusm temp incid ut lab e dol magnaaliq enimad…"
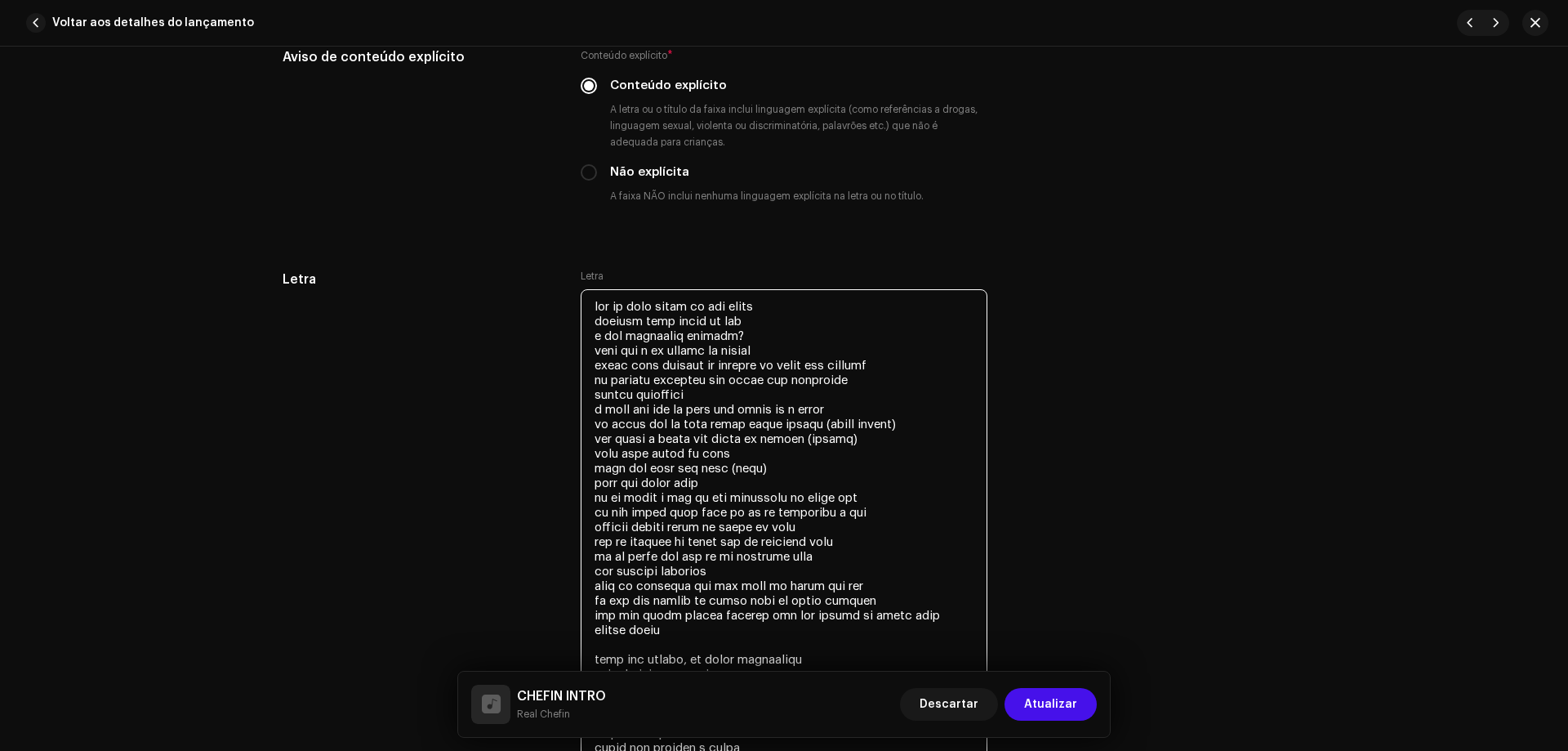
scroll to position [2921, 0]
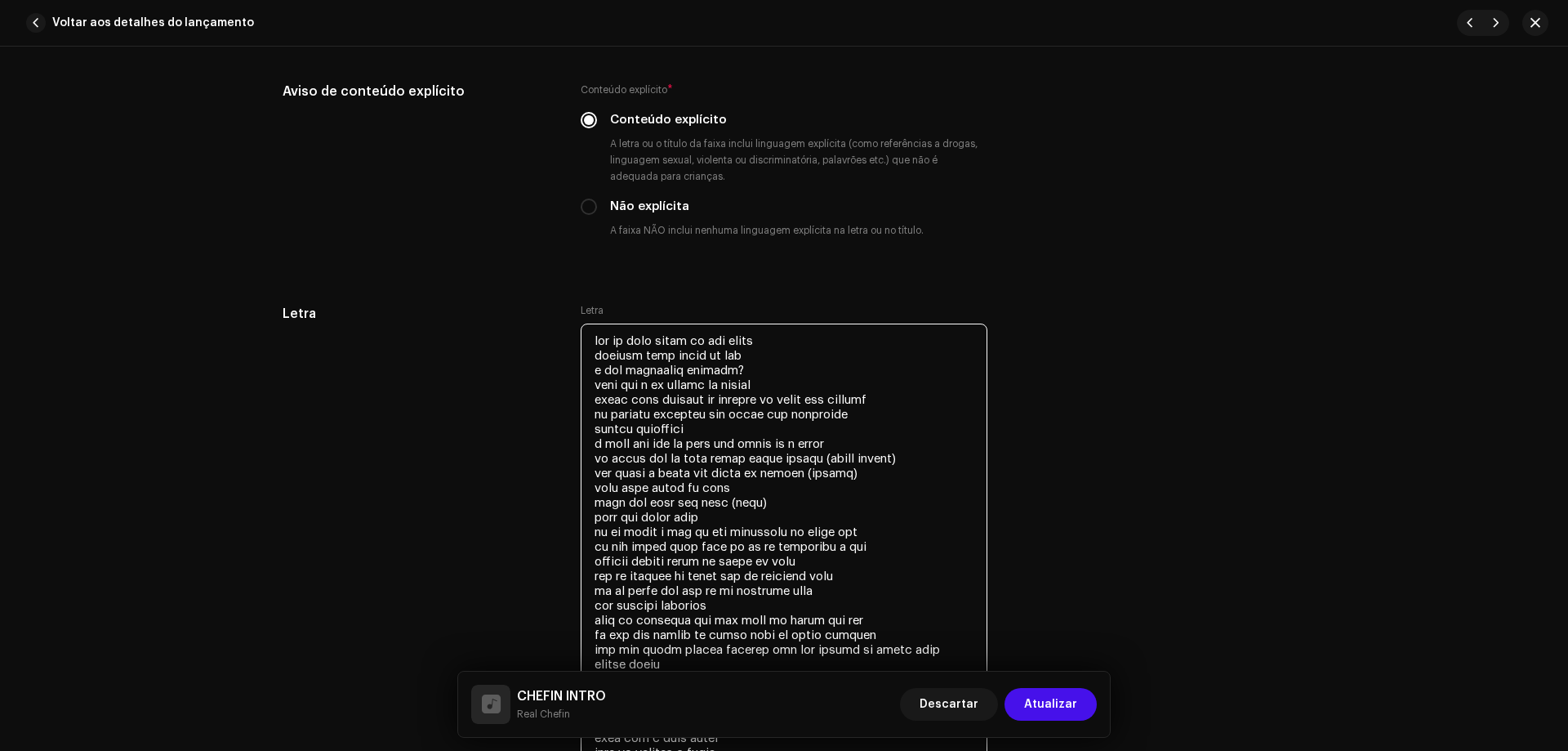
click at [593, 338] on textarea at bounding box center [784, 583] width 407 height 520
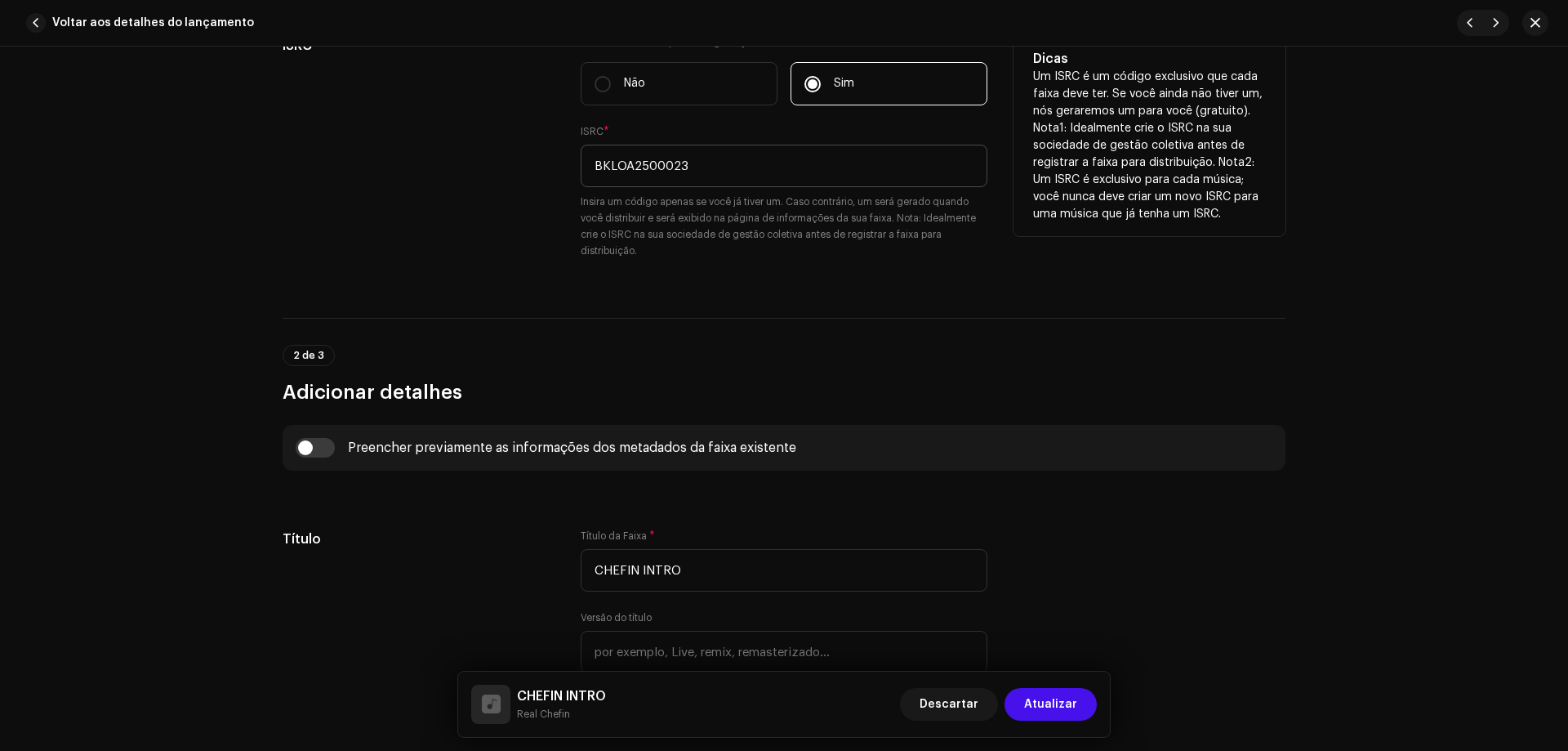
scroll to position [306, 0]
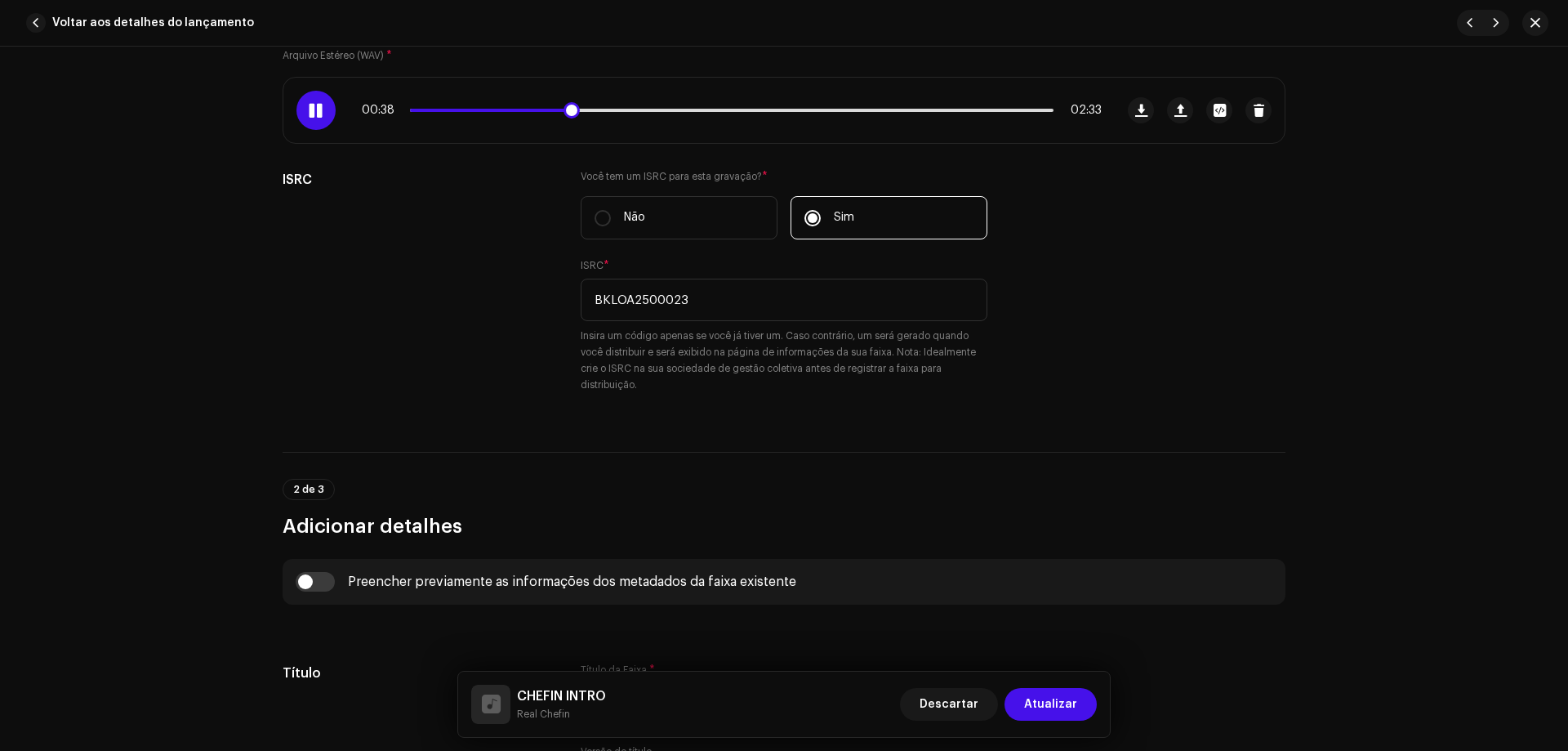
click at [446, 114] on div "00:38 02:33" at bounding box center [732, 110] width 740 height 13
click at [446, 110] on span at bounding box center [492, 111] width 164 height 4
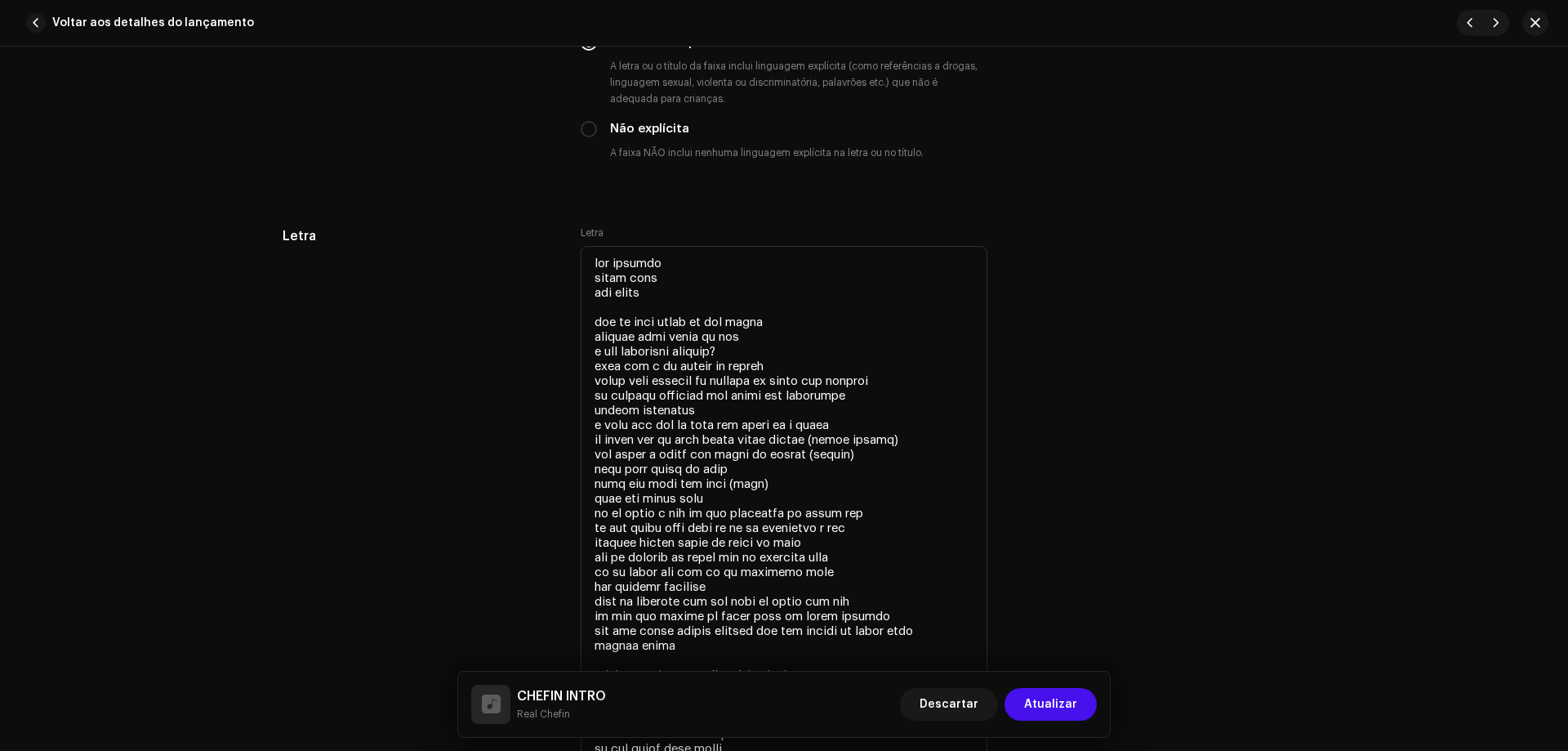
scroll to position [2921, 0]
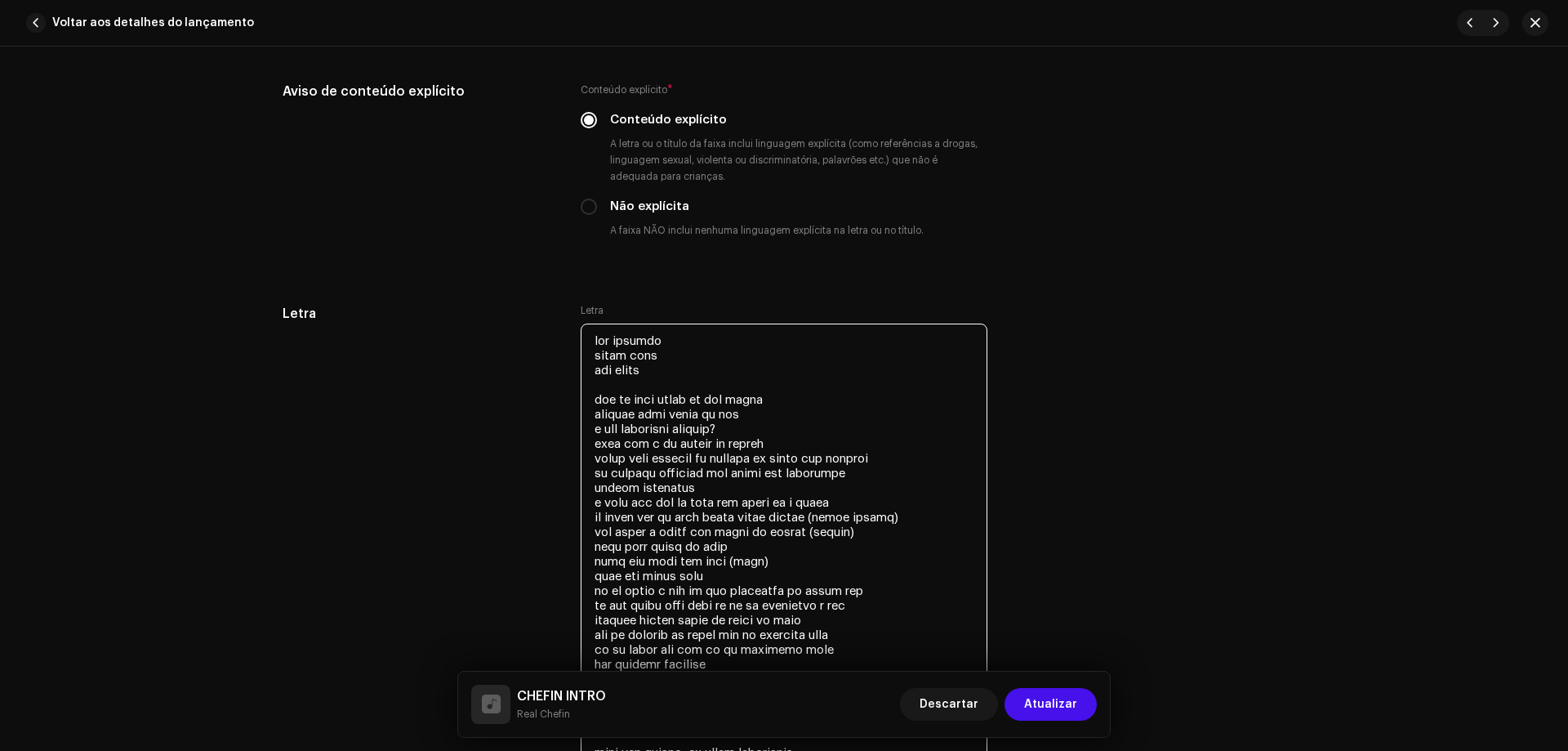
drag, startPoint x: 585, startPoint y: 341, endPoint x: 671, endPoint y: 337, distance: 86.1
click at [671, 337] on textarea at bounding box center [784, 613] width 407 height 579
click at [675, 346] on textarea at bounding box center [784, 613] width 407 height 579
drag, startPoint x: 584, startPoint y: 355, endPoint x: 667, endPoint y: 354, distance: 83.0
click at [667, 354] on textarea at bounding box center [784, 613] width 407 height 579
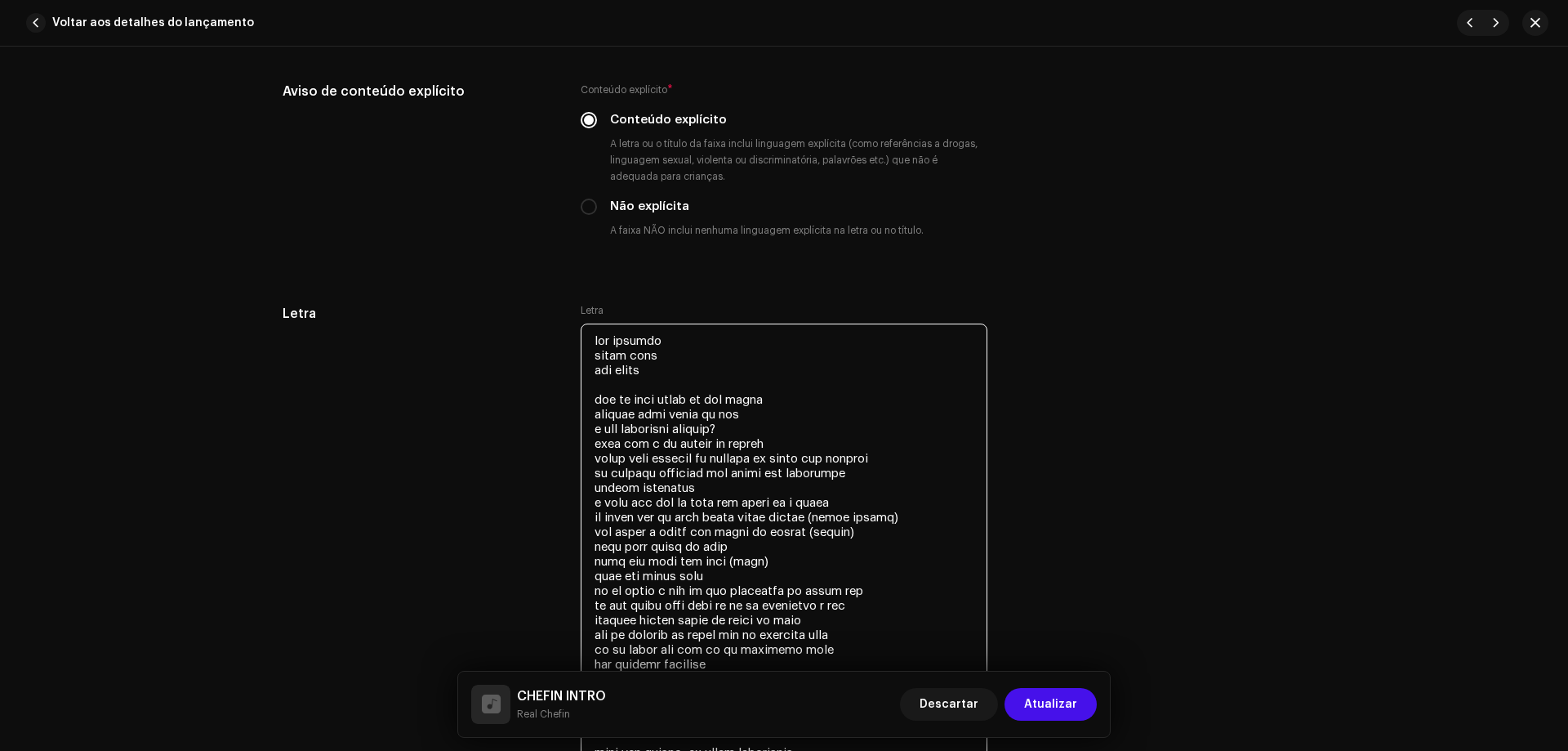
click at [665, 355] on textarea at bounding box center [784, 613] width 407 height 579
drag, startPoint x: 595, startPoint y: 371, endPoint x: 619, endPoint y: 370, distance: 24.0
click at [619, 370] on textarea at bounding box center [784, 613] width 407 height 579
click at [611, 371] on textarea at bounding box center [784, 613] width 407 height 579
drag, startPoint x: 613, startPoint y: 371, endPoint x: 595, endPoint y: 371, distance: 18.0
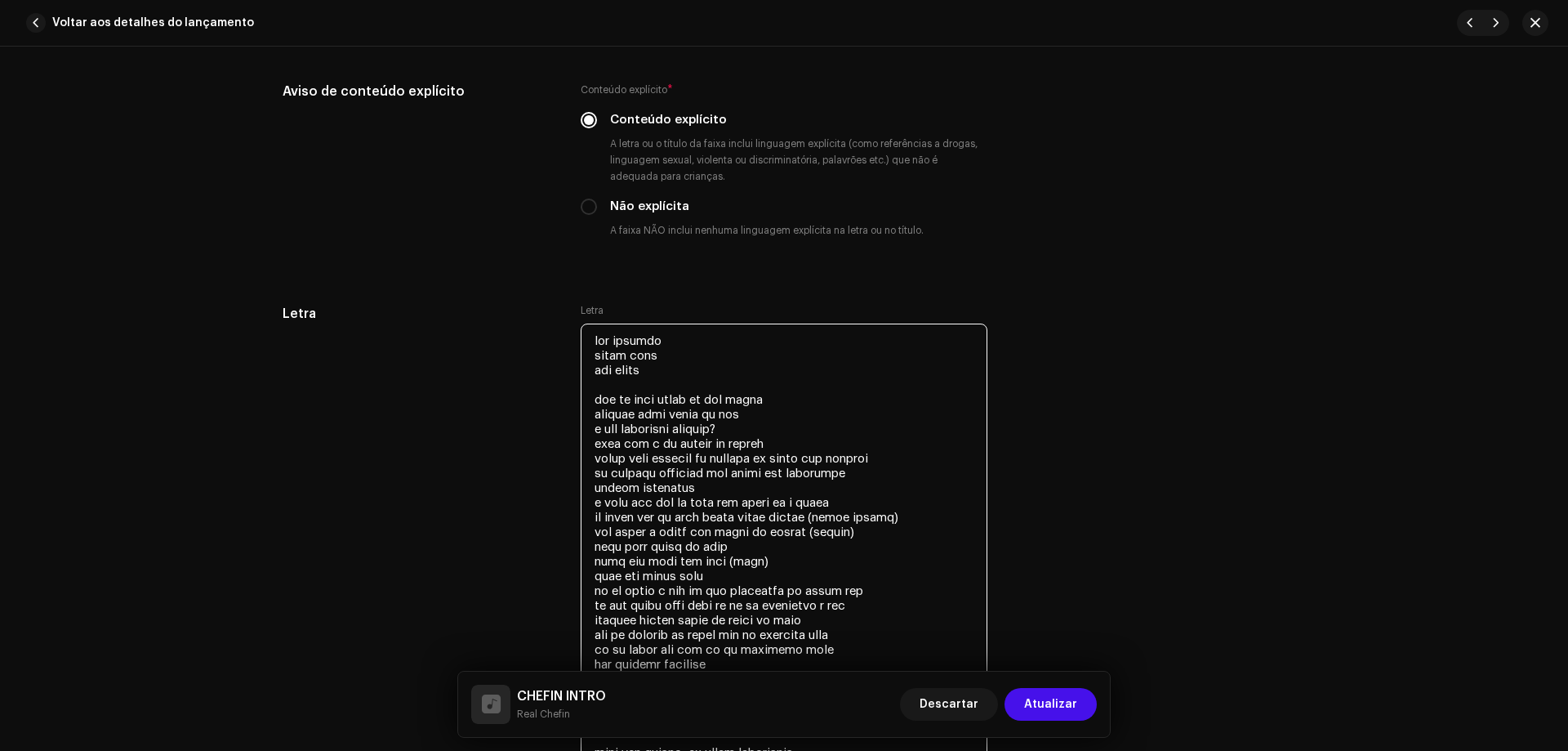
click at [595, 371] on textarea at bounding box center [784, 613] width 407 height 579
click at [635, 352] on textarea at bounding box center [784, 613] width 407 height 579
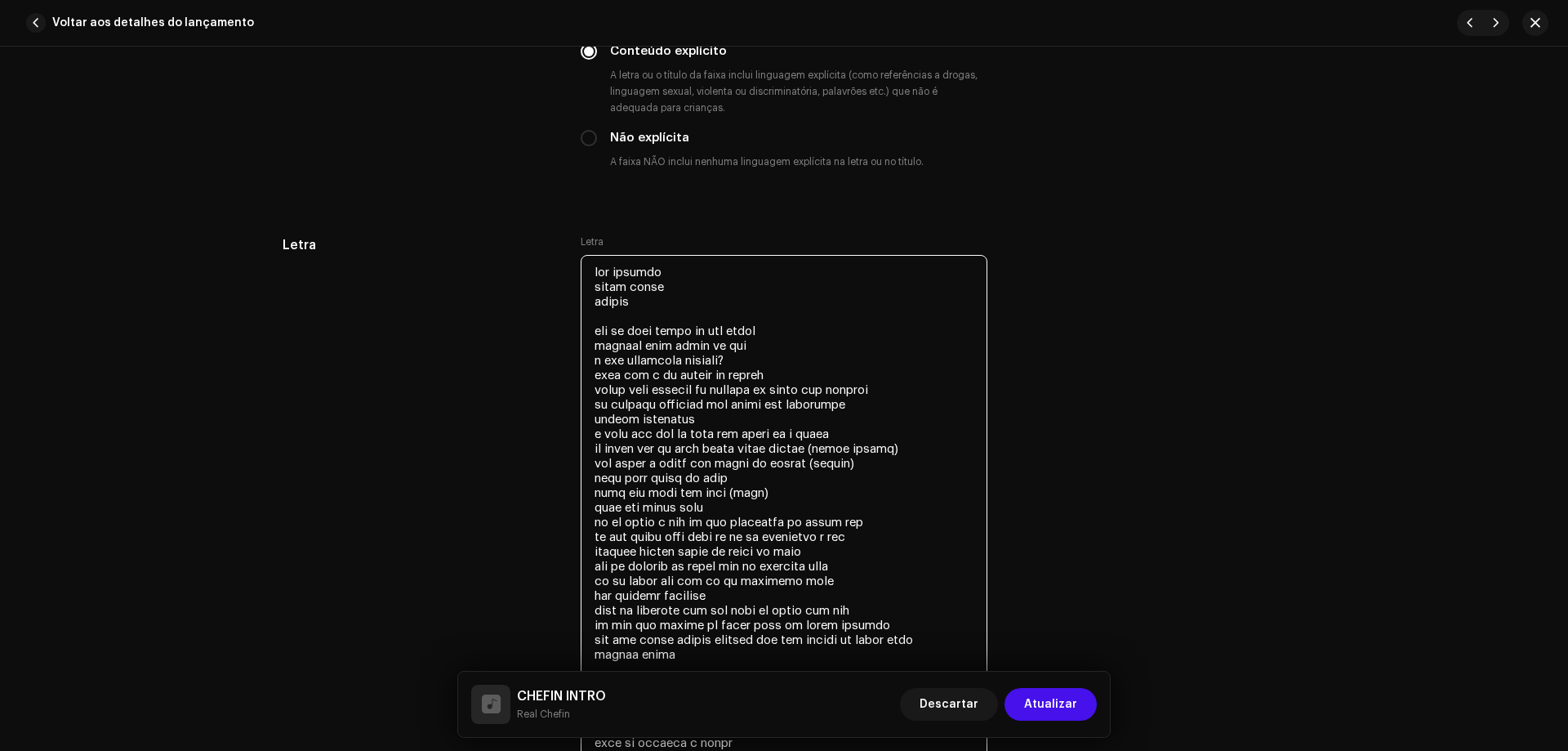
scroll to position [3003, 0]
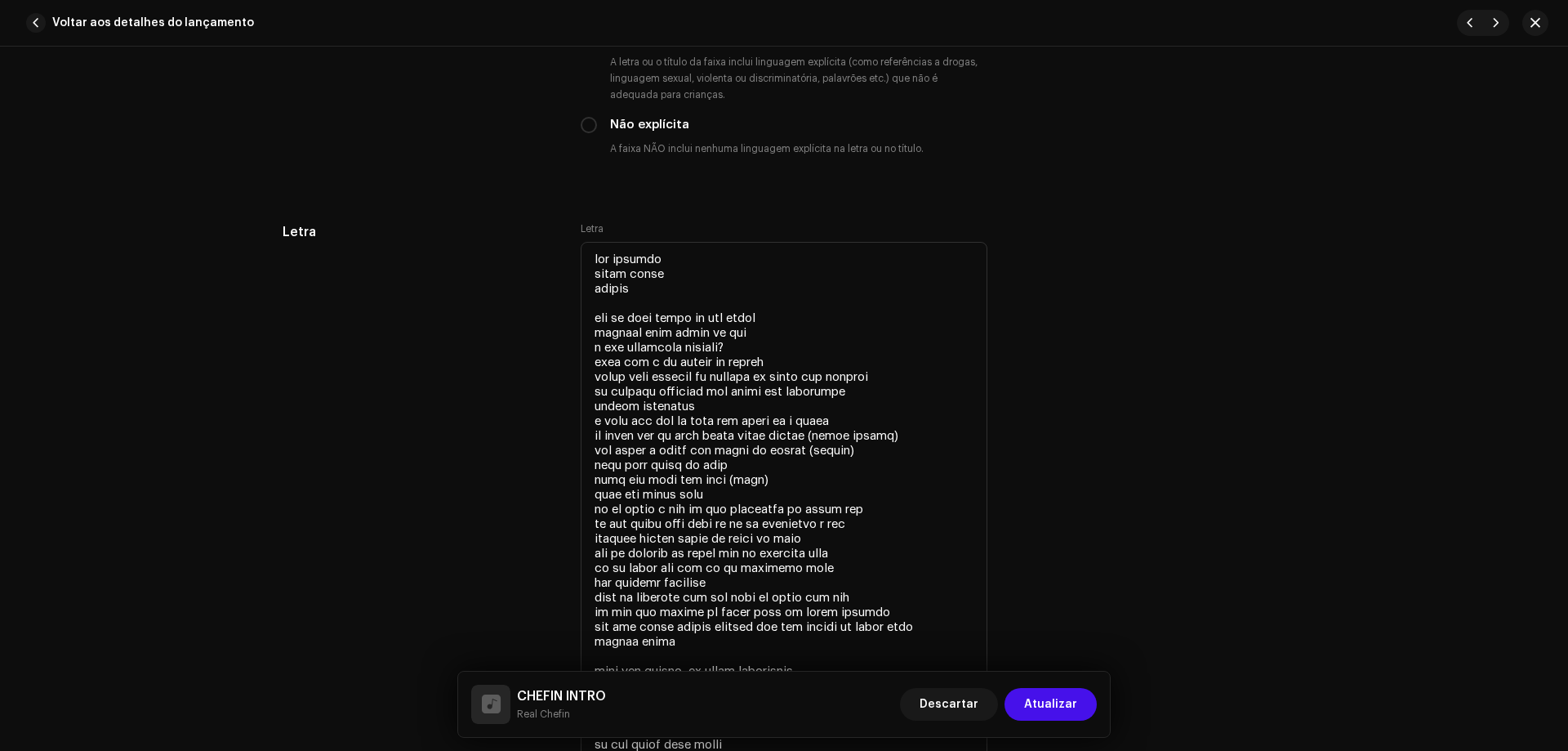
click at [1262, 297] on div "Letra Letra" at bounding box center [784, 533] width 1003 height 621
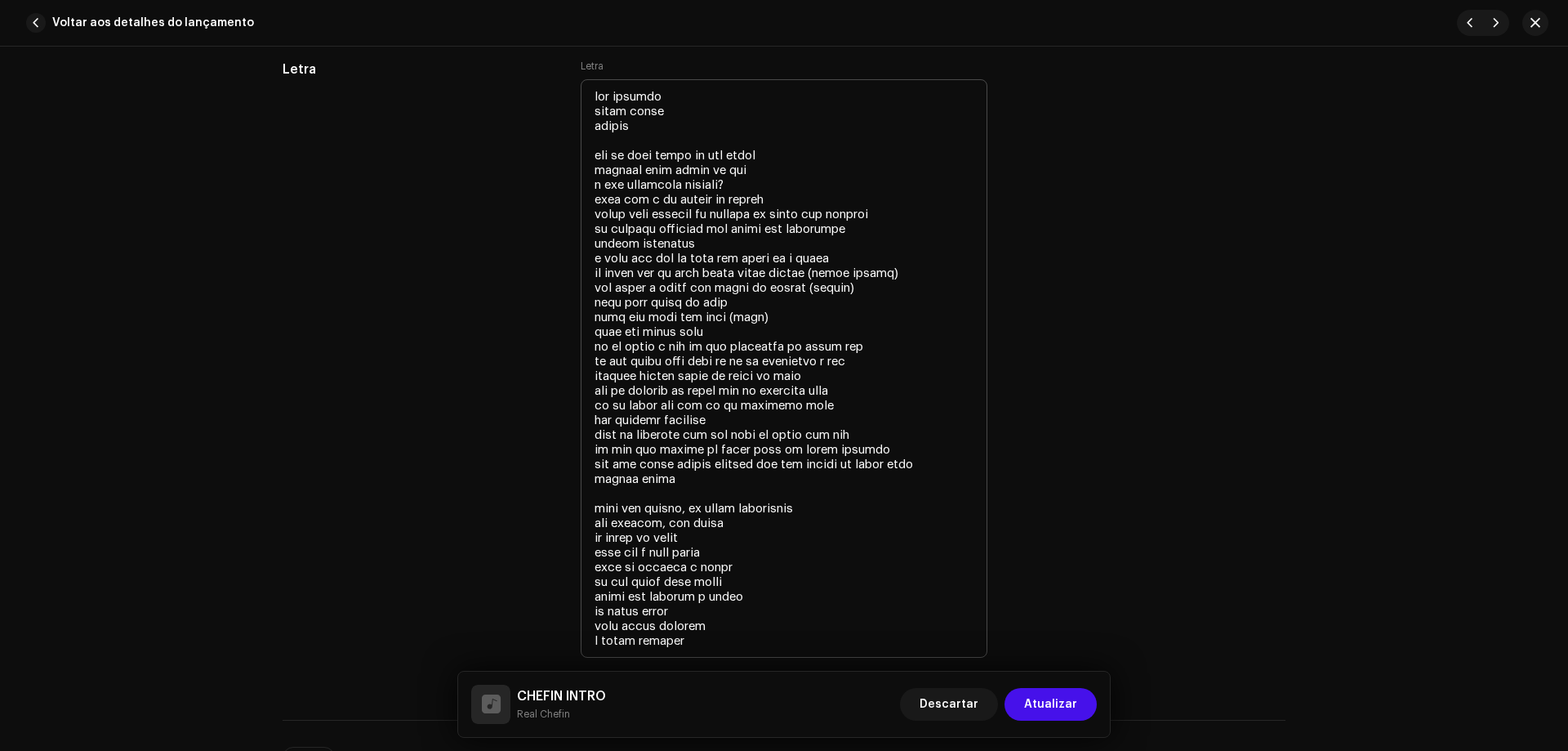
scroll to position [3166, 0]
click at [680, 464] on textarea at bounding box center [784, 368] width 407 height 579
click at [845, 478] on textarea at bounding box center [784, 368] width 407 height 579
click at [858, 503] on textarea at bounding box center [784, 368] width 407 height 579
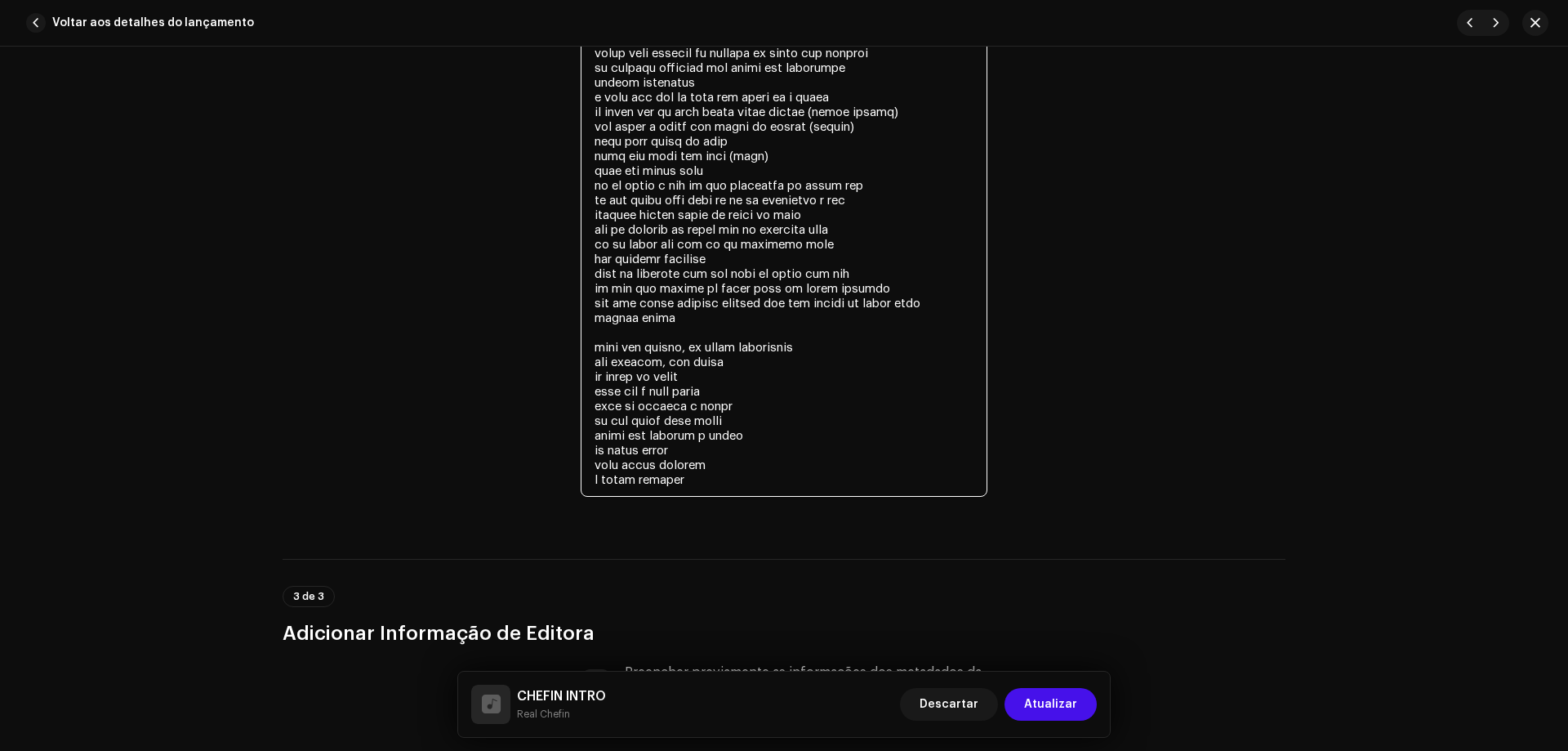
scroll to position [3329, 0]
click at [736, 358] on textarea at bounding box center [784, 204] width 407 height 579
click at [729, 376] on textarea at bounding box center [784, 204] width 407 height 579
click at [729, 380] on textarea at bounding box center [784, 204] width 407 height 579
click at [704, 386] on textarea at bounding box center [784, 204] width 407 height 579
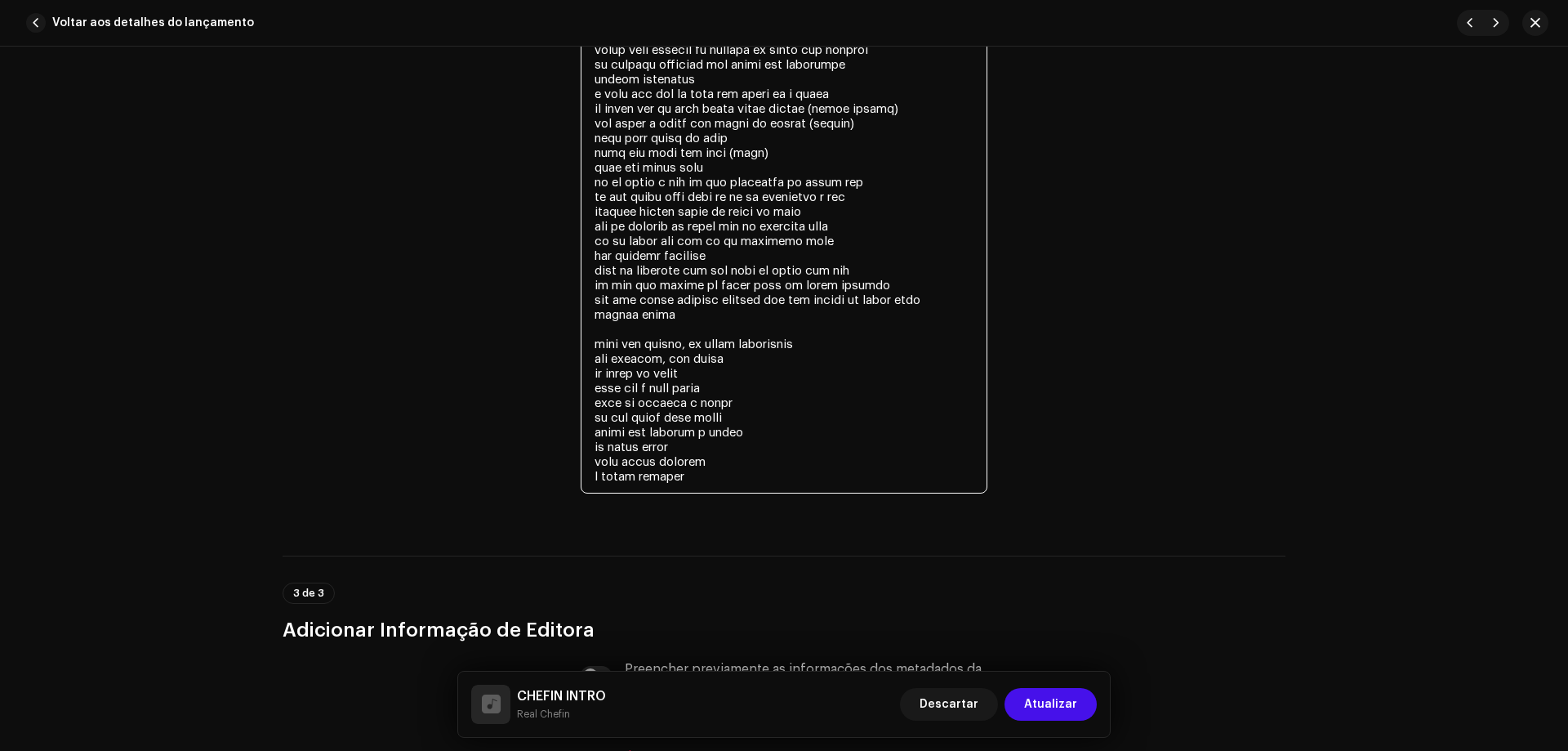
click at [738, 402] on textarea at bounding box center [784, 204] width 407 height 579
click at [737, 420] on textarea at bounding box center [784, 204] width 407 height 579
click at [755, 431] on textarea at bounding box center [784, 204] width 407 height 579
click at [687, 446] on textarea at bounding box center [784, 204] width 407 height 579
click at [708, 457] on textarea at bounding box center [784, 204] width 407 height 579
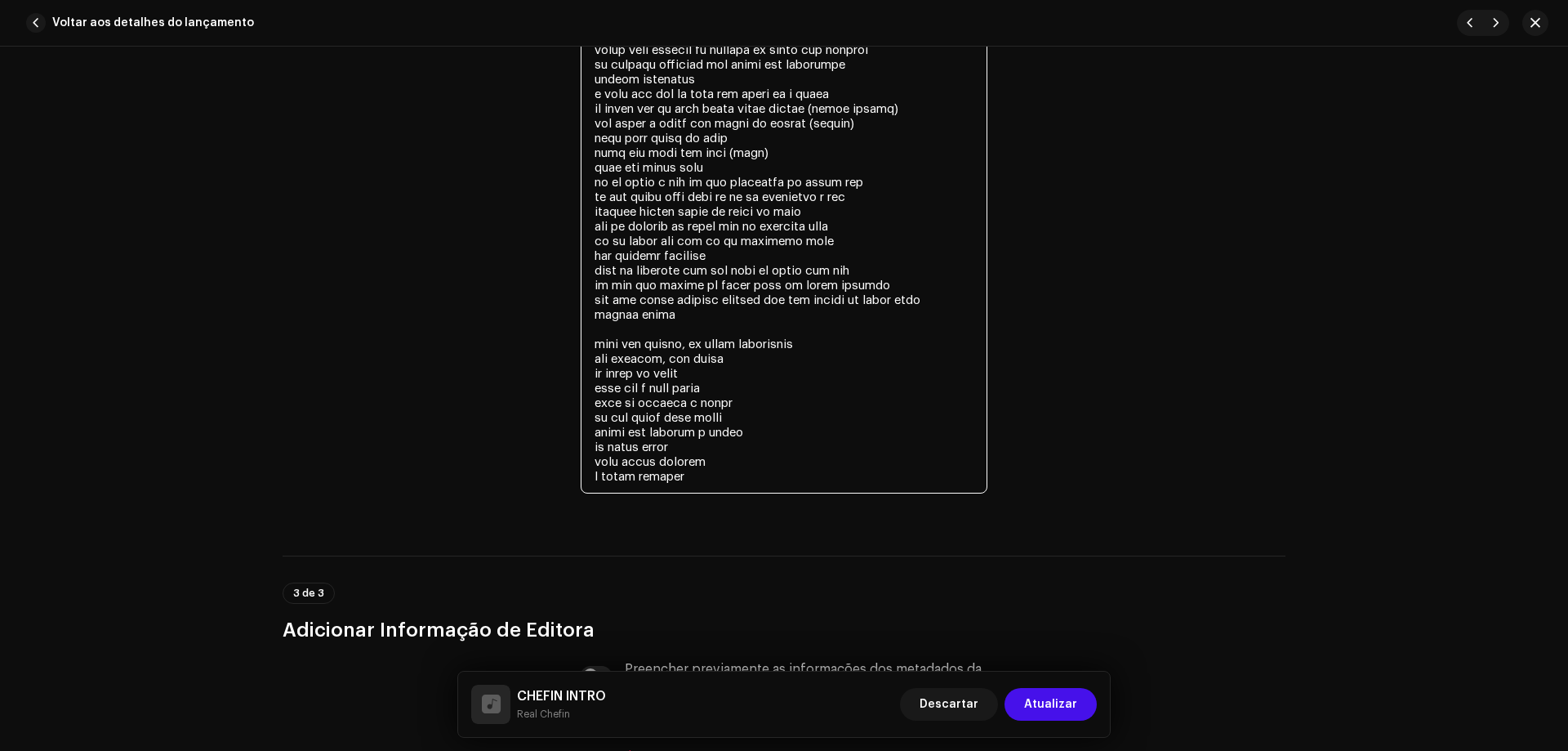
click at [679, 477] on textarea at bounding box center [784, 204] width 407 height 579
drag, startPoint x: 611, startPoint y: 460, endPoint x: 592, endPoint y: 458, distance: 19.1
click at [592, 458] on textarea at bounding box center [784, 204] width 407 height 579
type textarea "lor ipsumdo sitam conse adipis eli se doei tempo in utl etdol magnaal enim admi…"
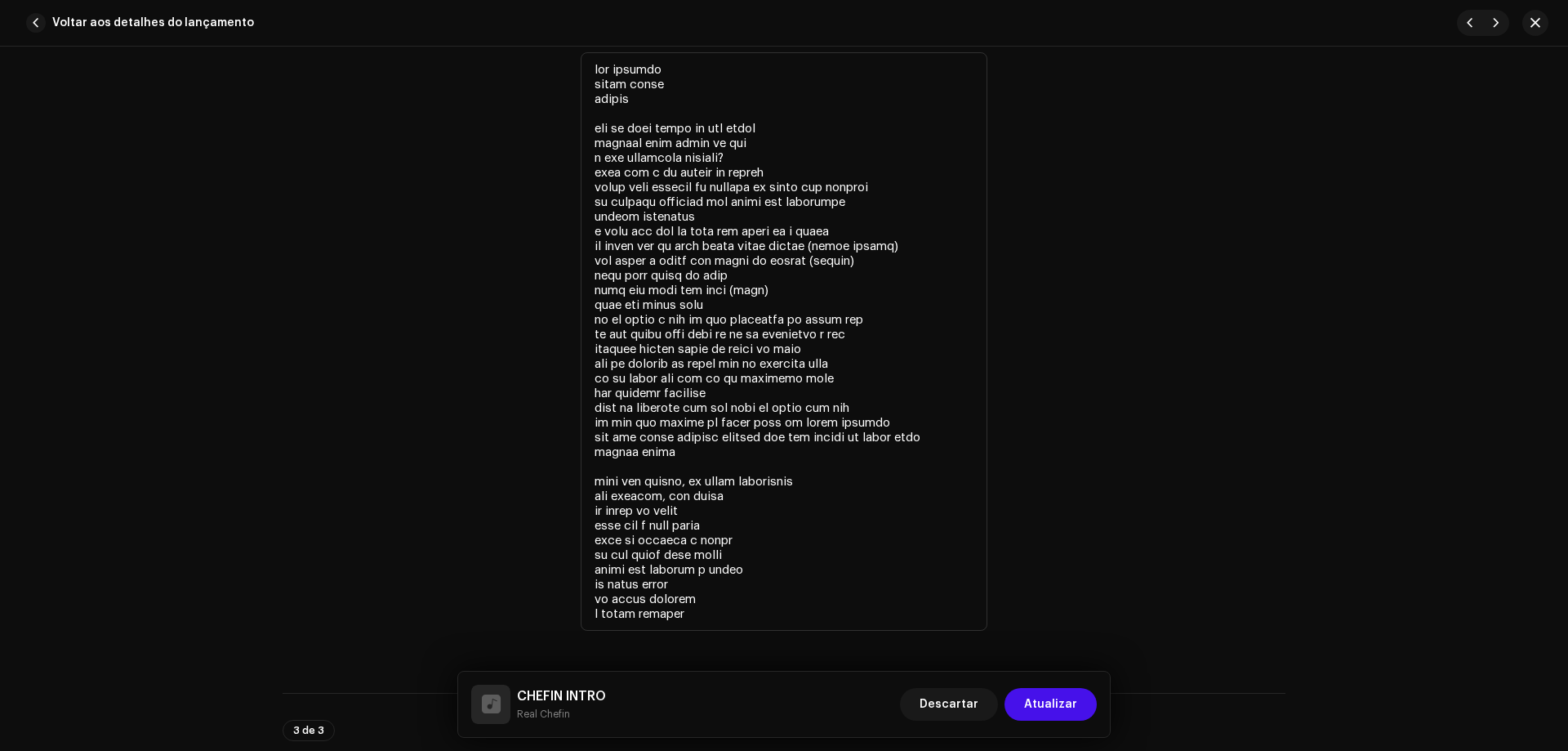
click at [1007, 333] on div "Letra Letra" at bounding box center [784, 343] width 1003 height 621
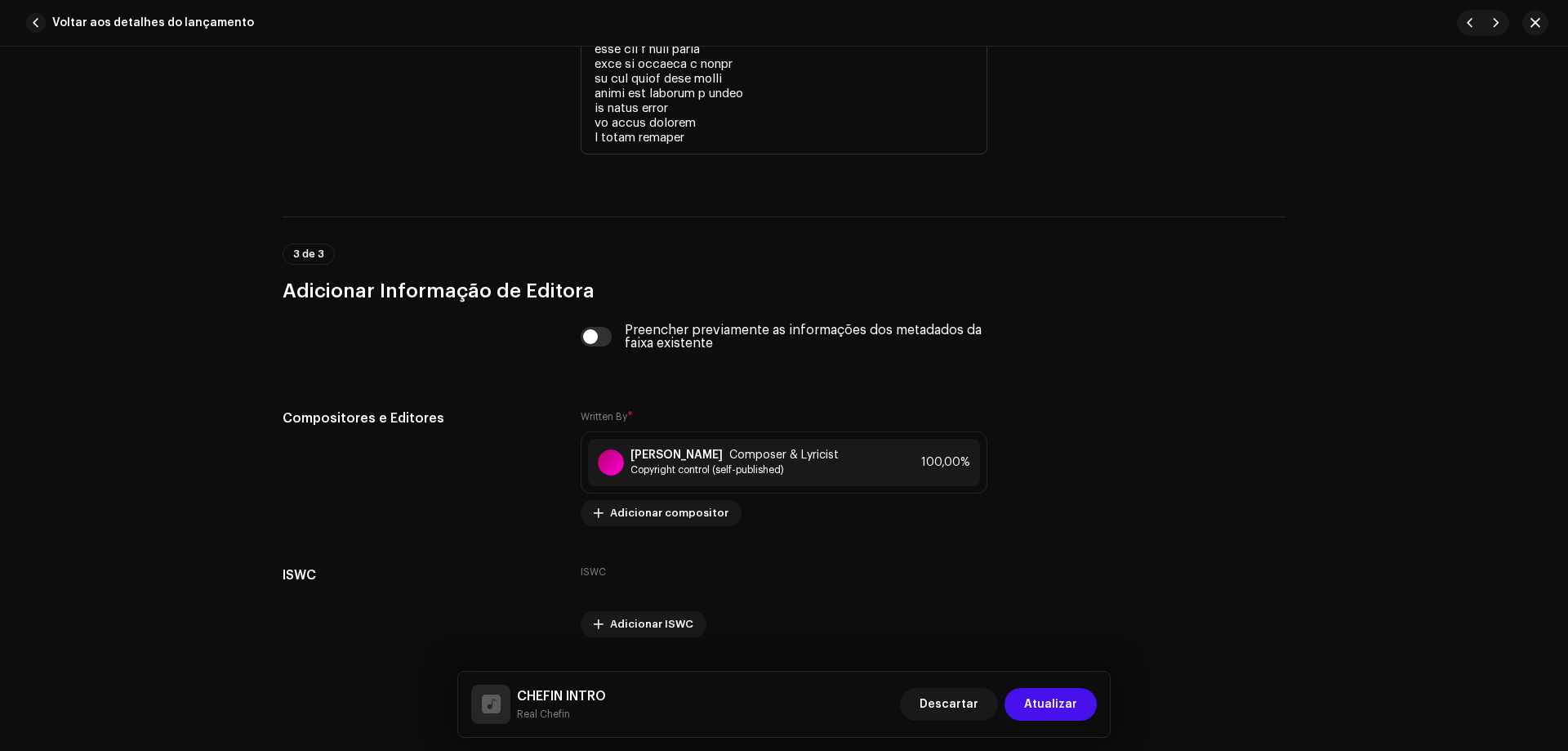
scroll to position [3683, 0]
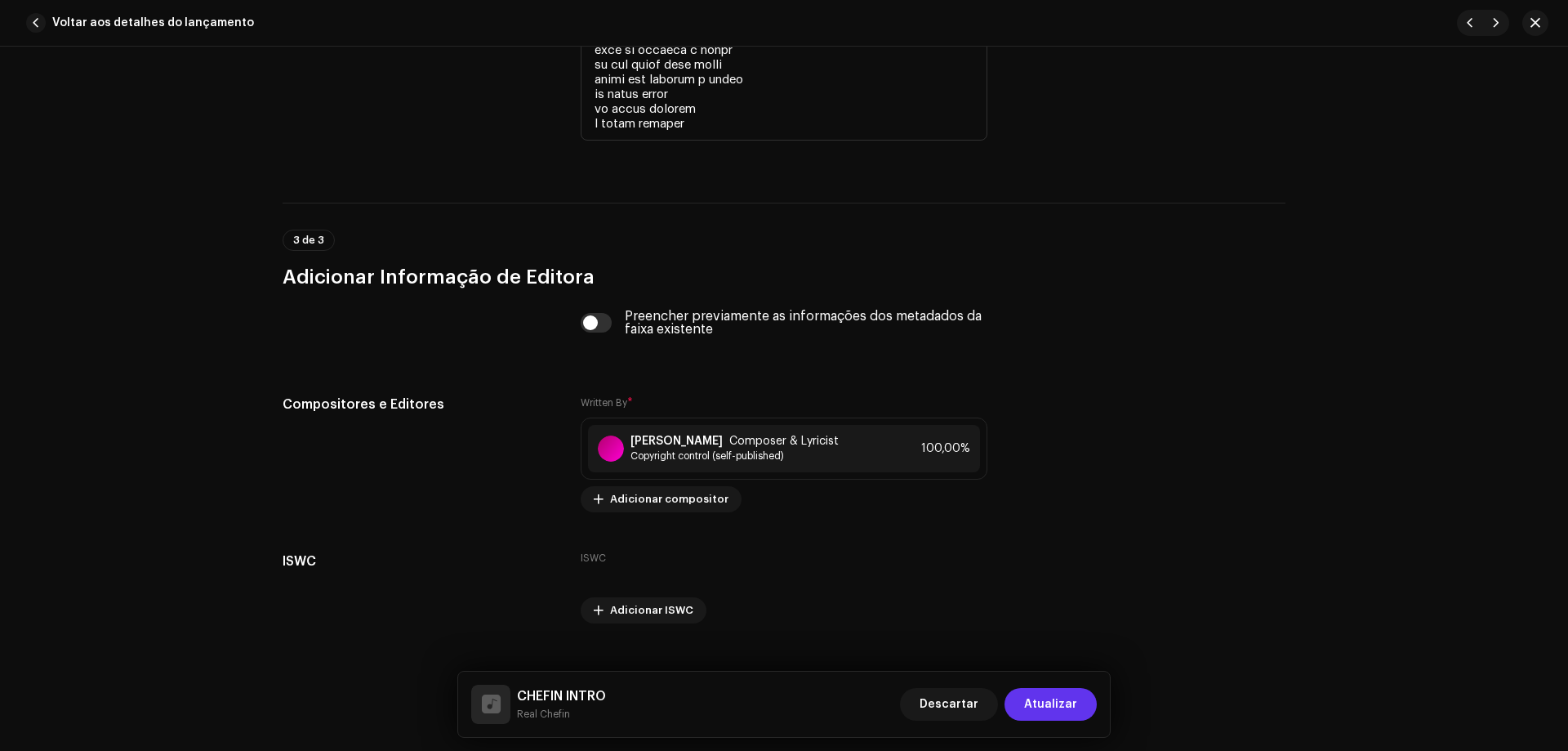
click at [1049, 708] on span "Atualizar" at bounding box center [1050, 704] width 53 height 33
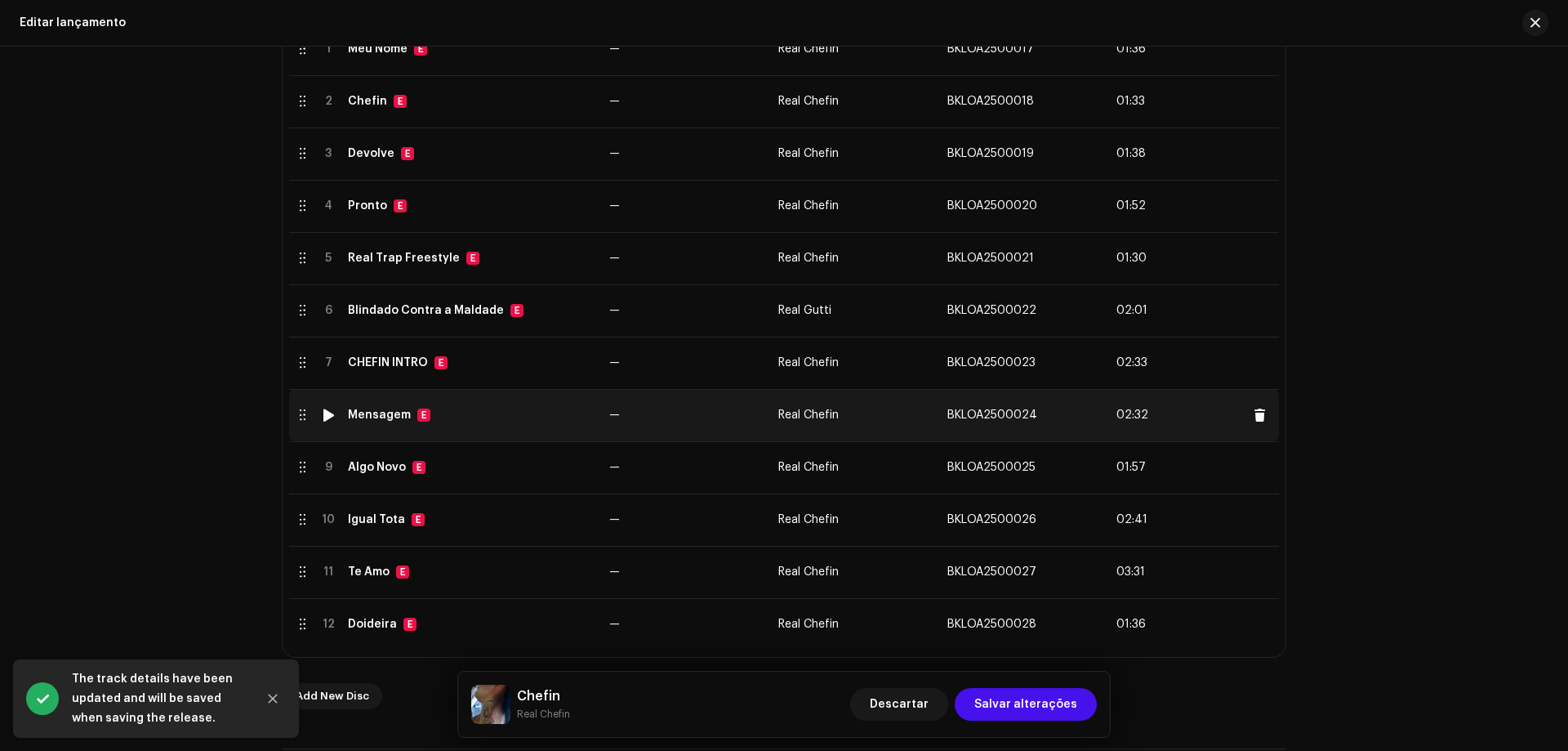
click at [467, 426] on td "Mensagem E" at bounding box center [471, 414] width 261 height 52
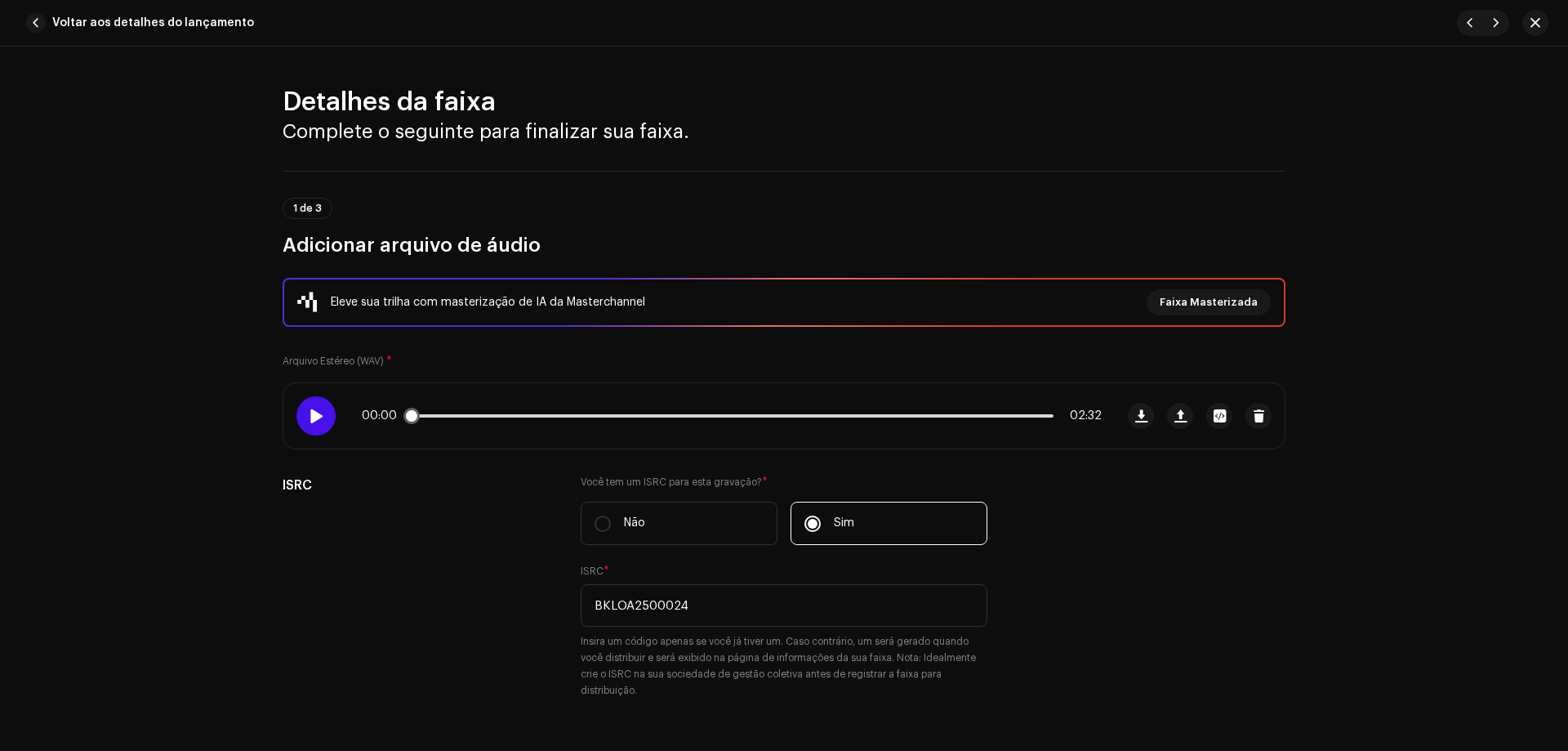
click at [323, 421] on div at bounding box center [316, 416] width 40 height 40
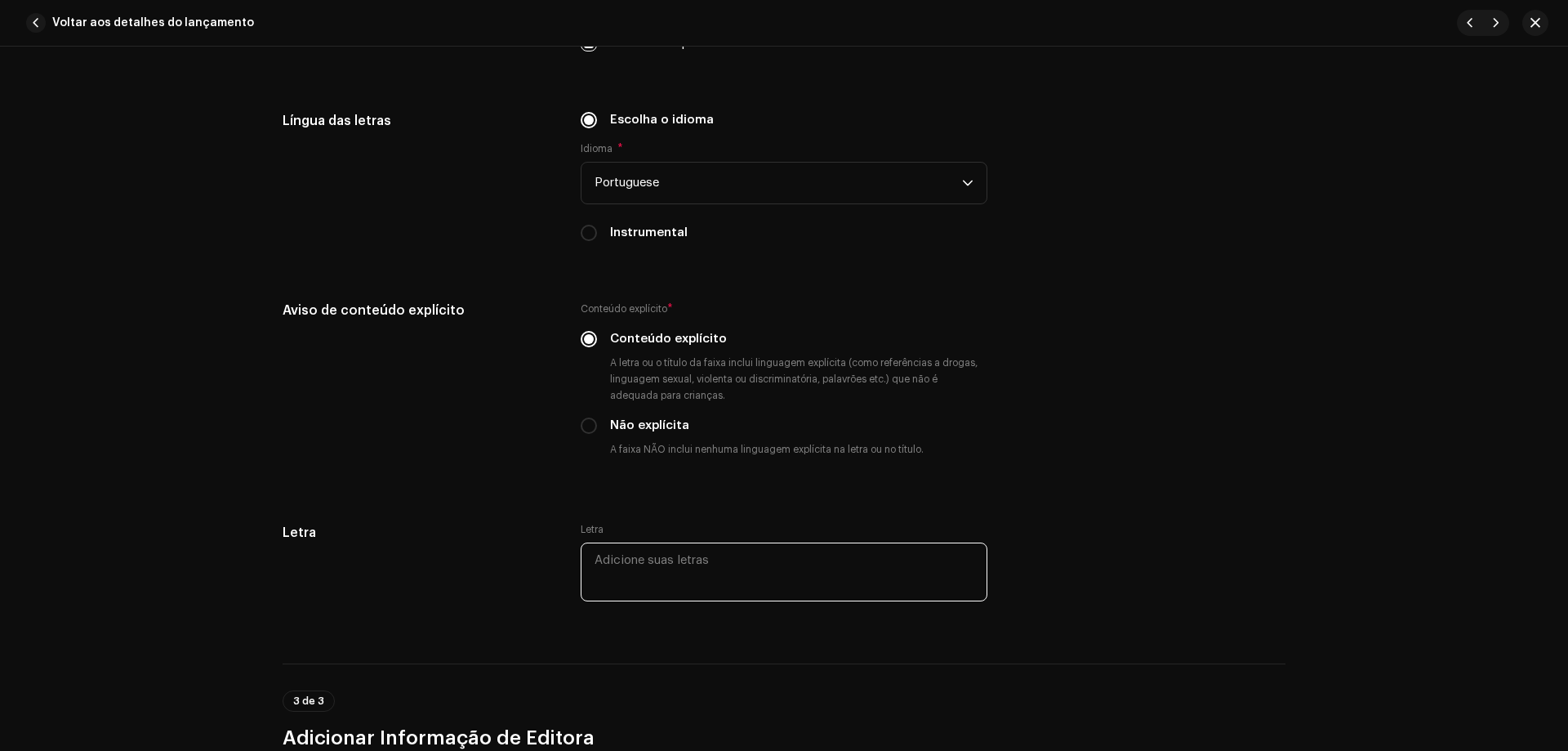
click at [641, 569] on textarea at bounding box center [784, 572] width 407 height 59
paste textarea "lore ipsumd sitametcon ad elitse do eiusmodt in utlabor (etd) mag al enimadmi v…"
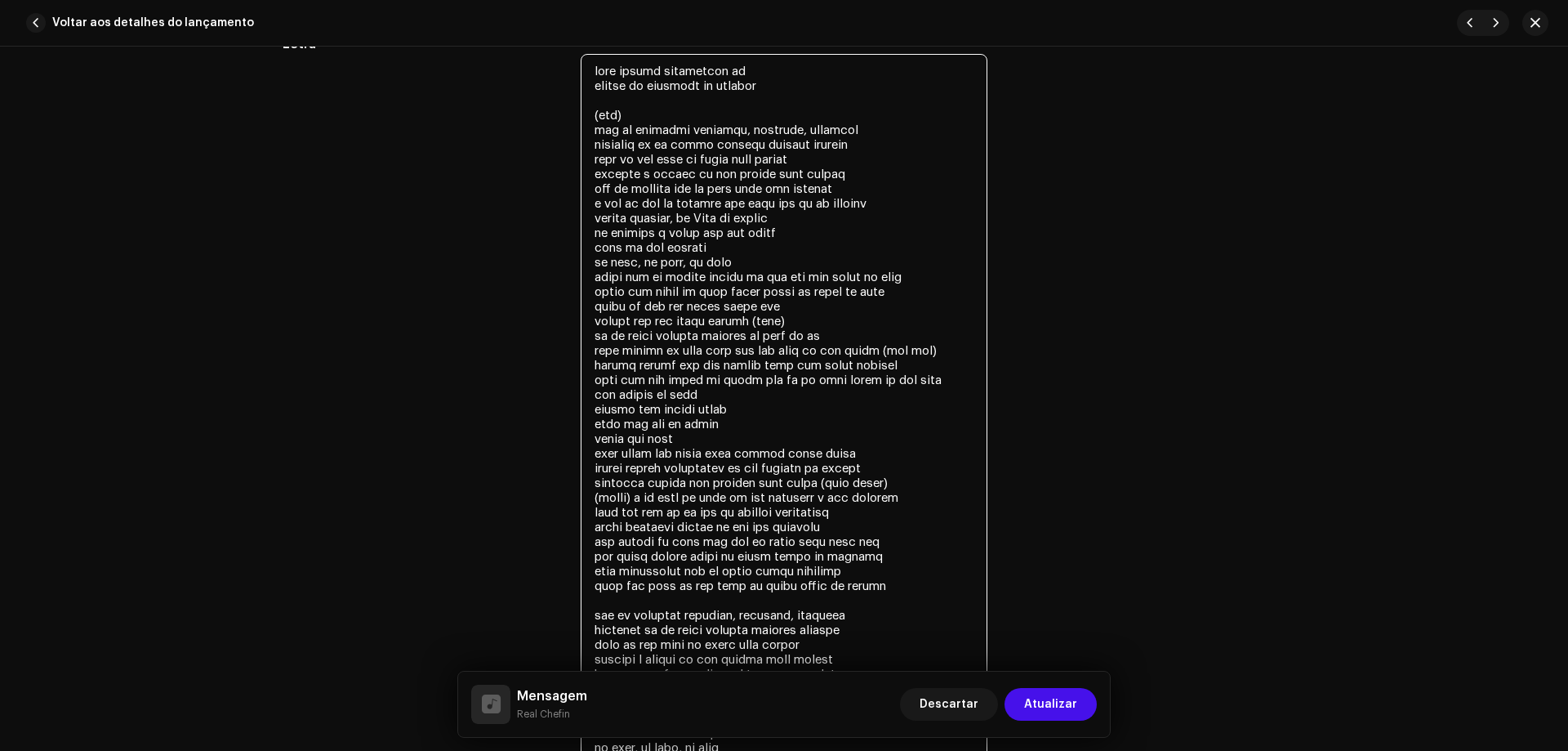
scroll to position [3200, 0]
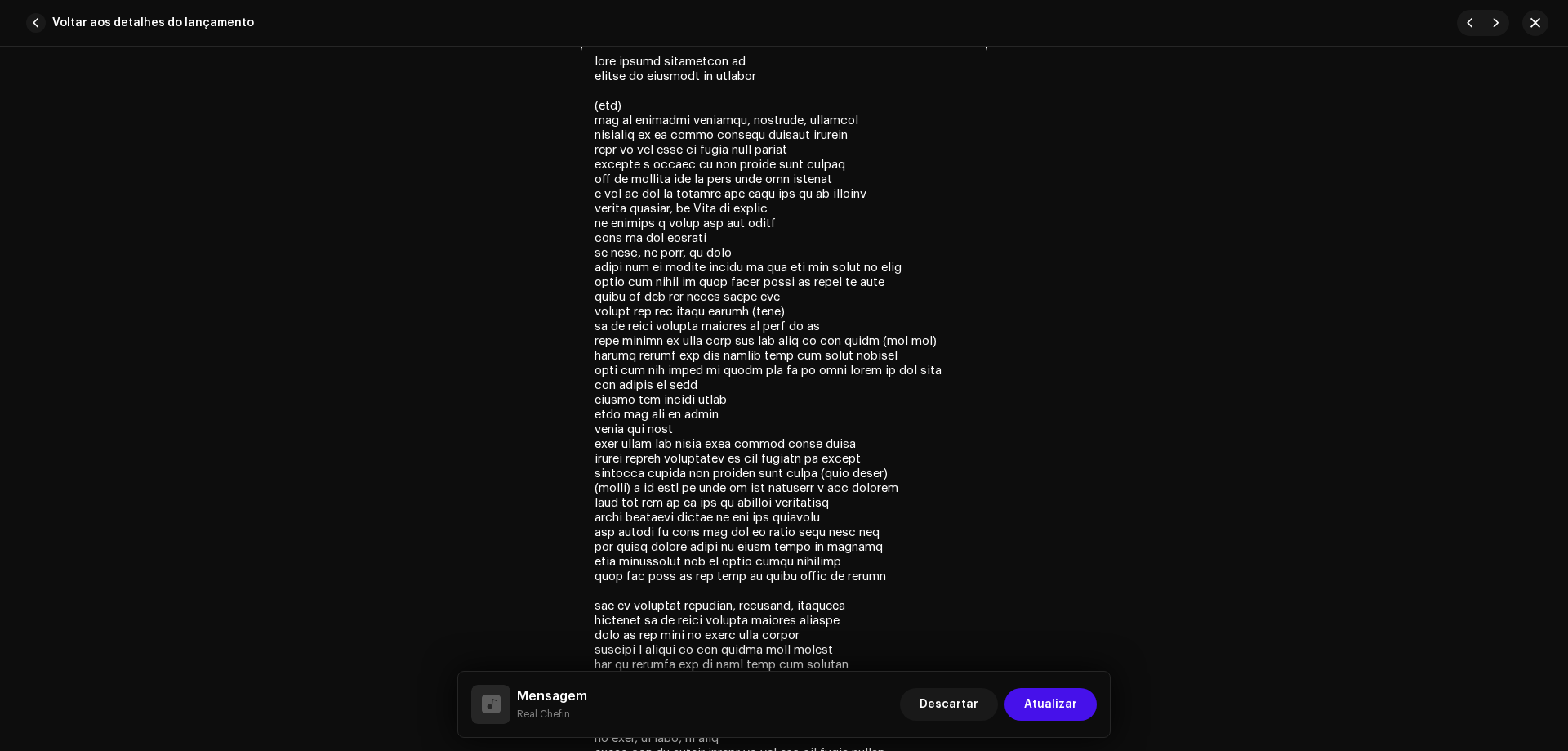
click at [670, 416] on textarea at bounding box center [784, 443] width 407 height 799
click at [700, 422] on textarea at bounding box center [784, 443] width 407 height 799
click at [852, 441] on textarea at bounding box center [784, 443] width 407 height 799
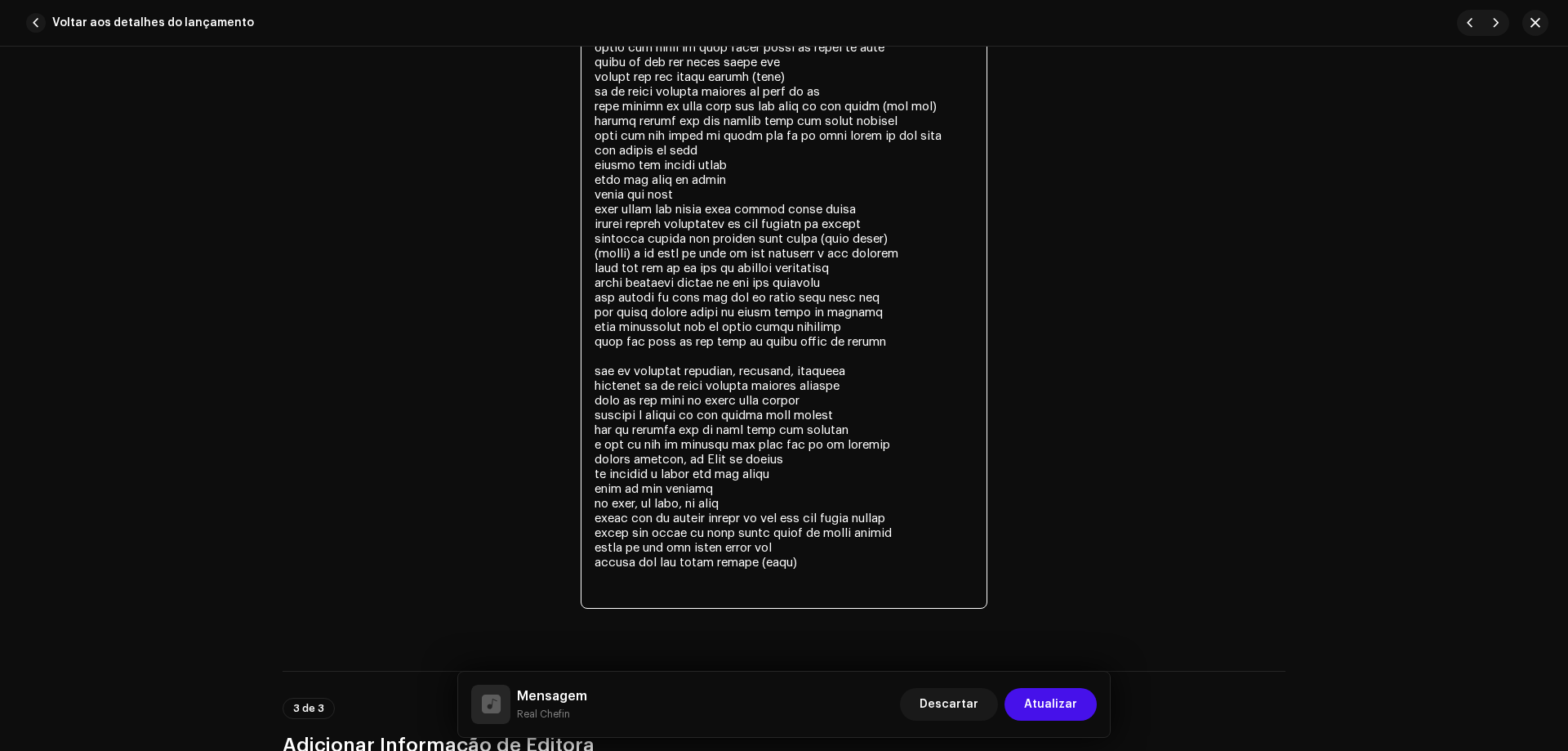
scroll to position [3445, 0]
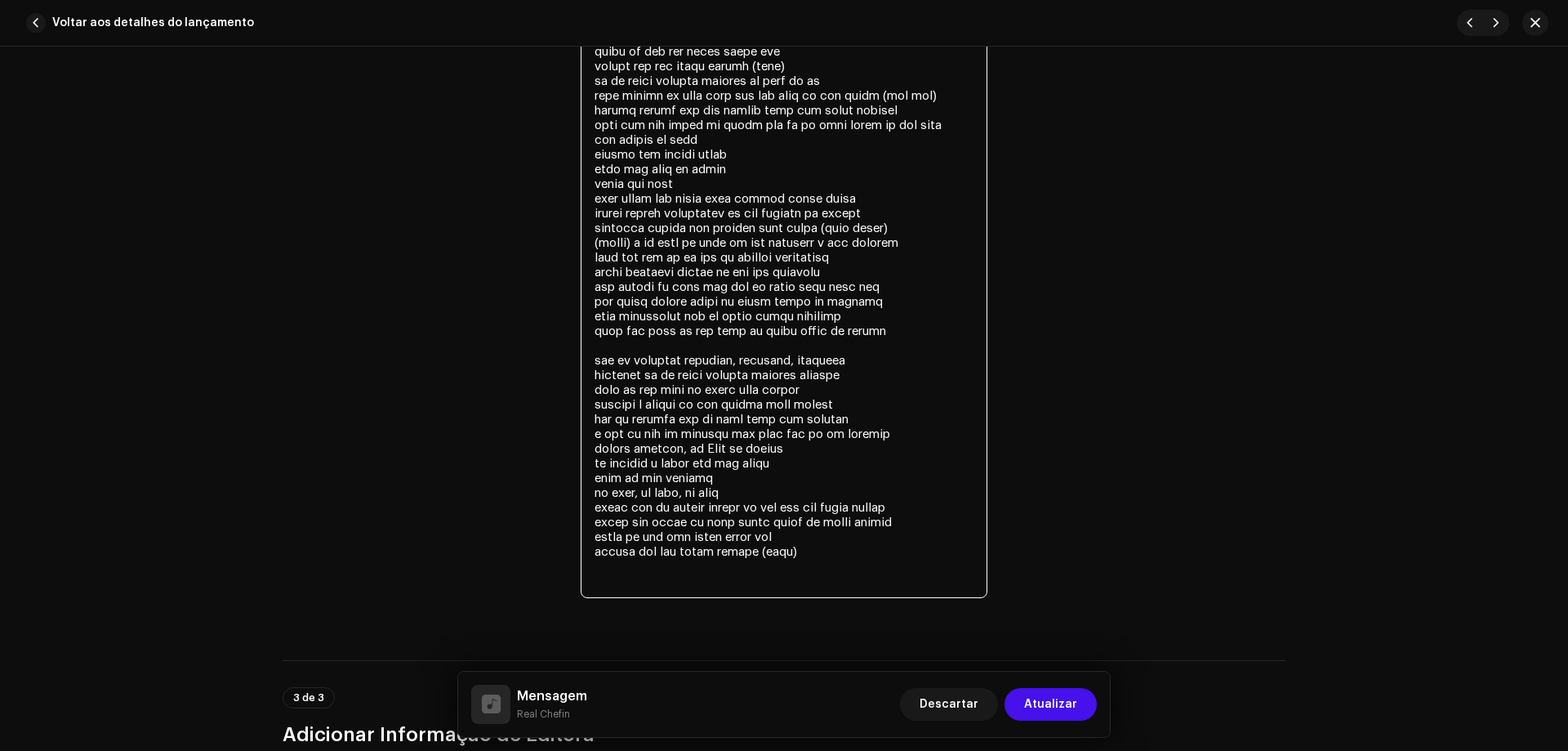
click at [640, 346] on textarea at bounding box center [784, 198] width 407 height 799
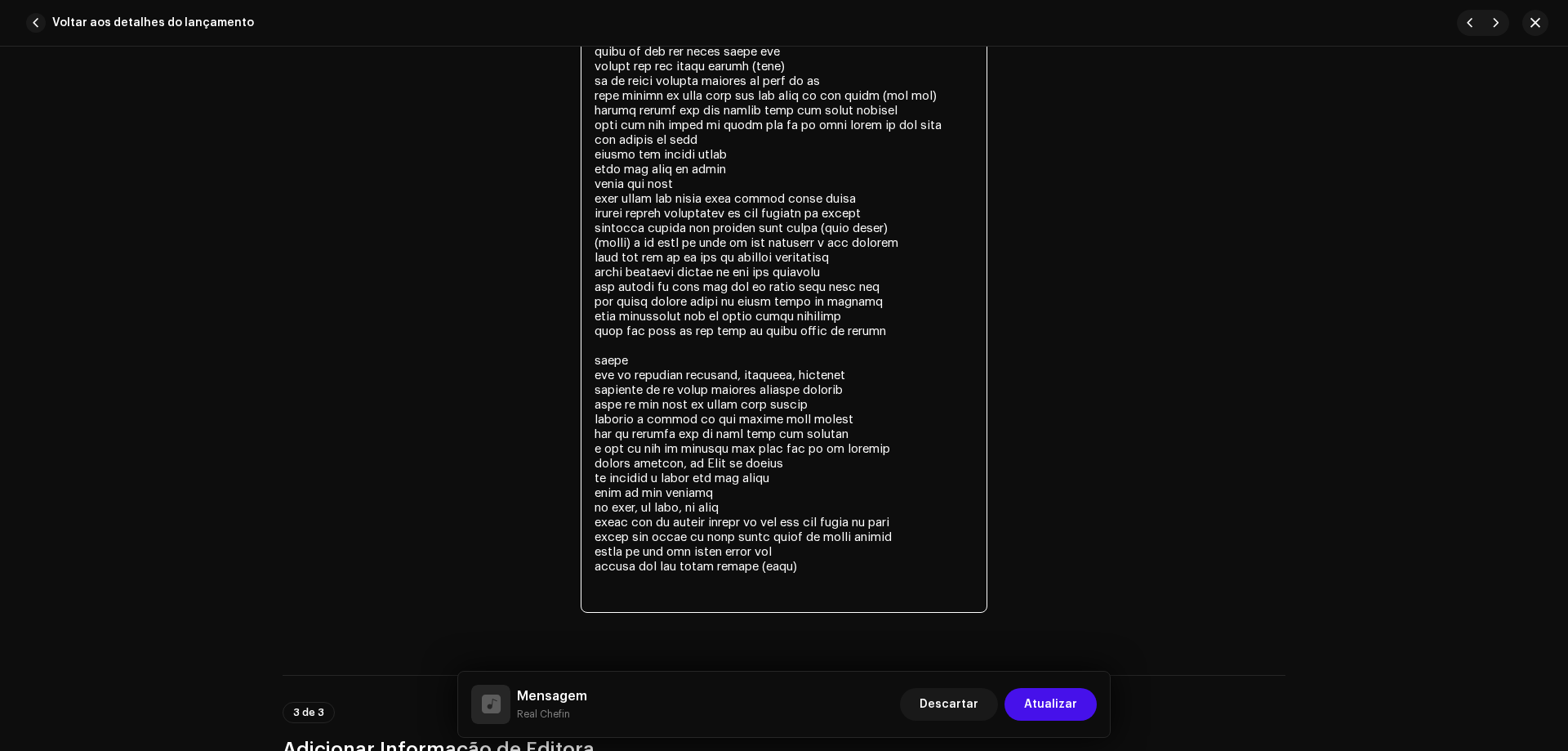
drag, startPoint x: 889, startPoint y: 548, endPoint x: 878, endPoint y: 534, distance: 17.8
type textarea "lore ipsumd sitametcon ad elitse do eiusmodt in utlabor (etd) mag al enimadmi v…"
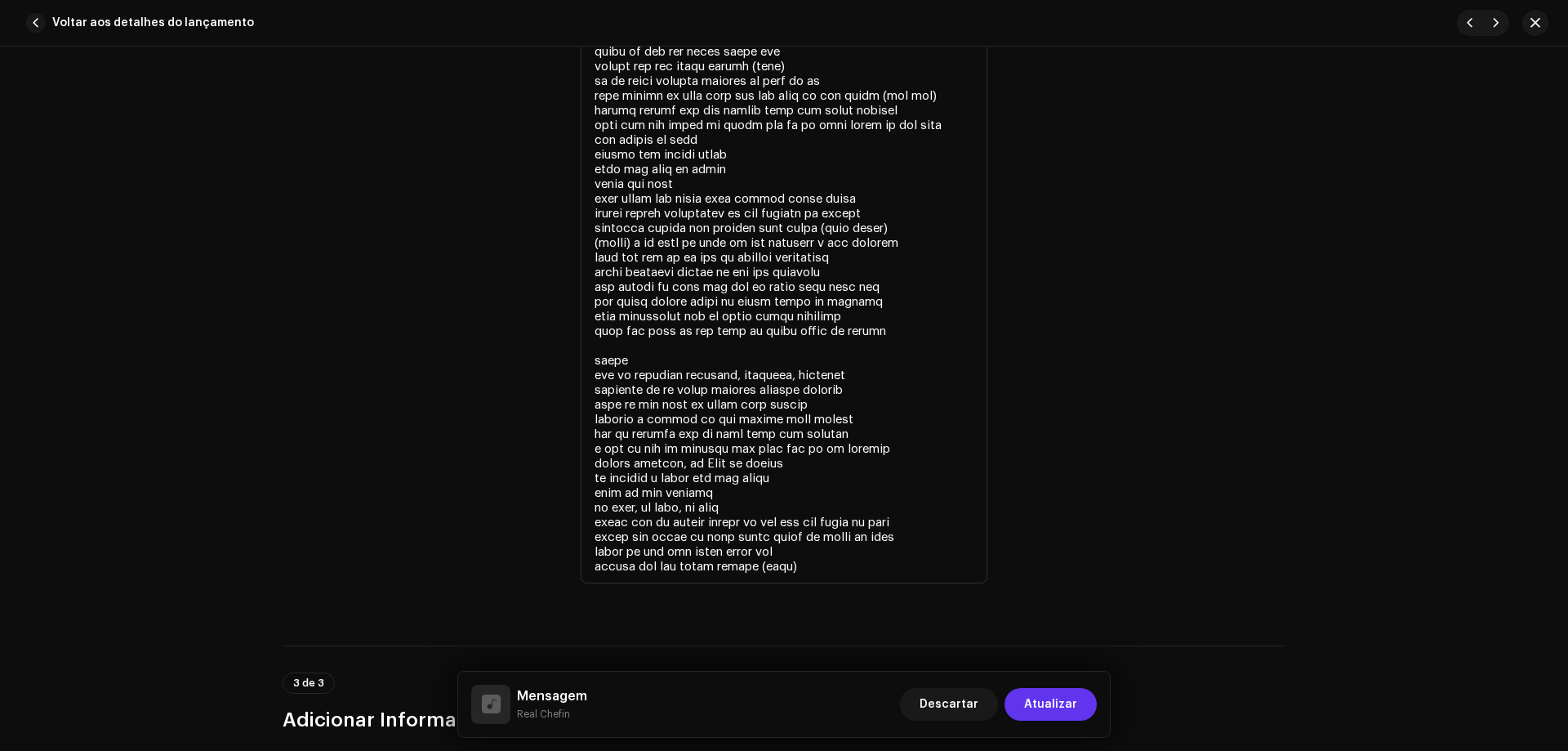
click at [1081, 711] on button "Atualizar" at bounding box center [1050, 704] width 92 height 33
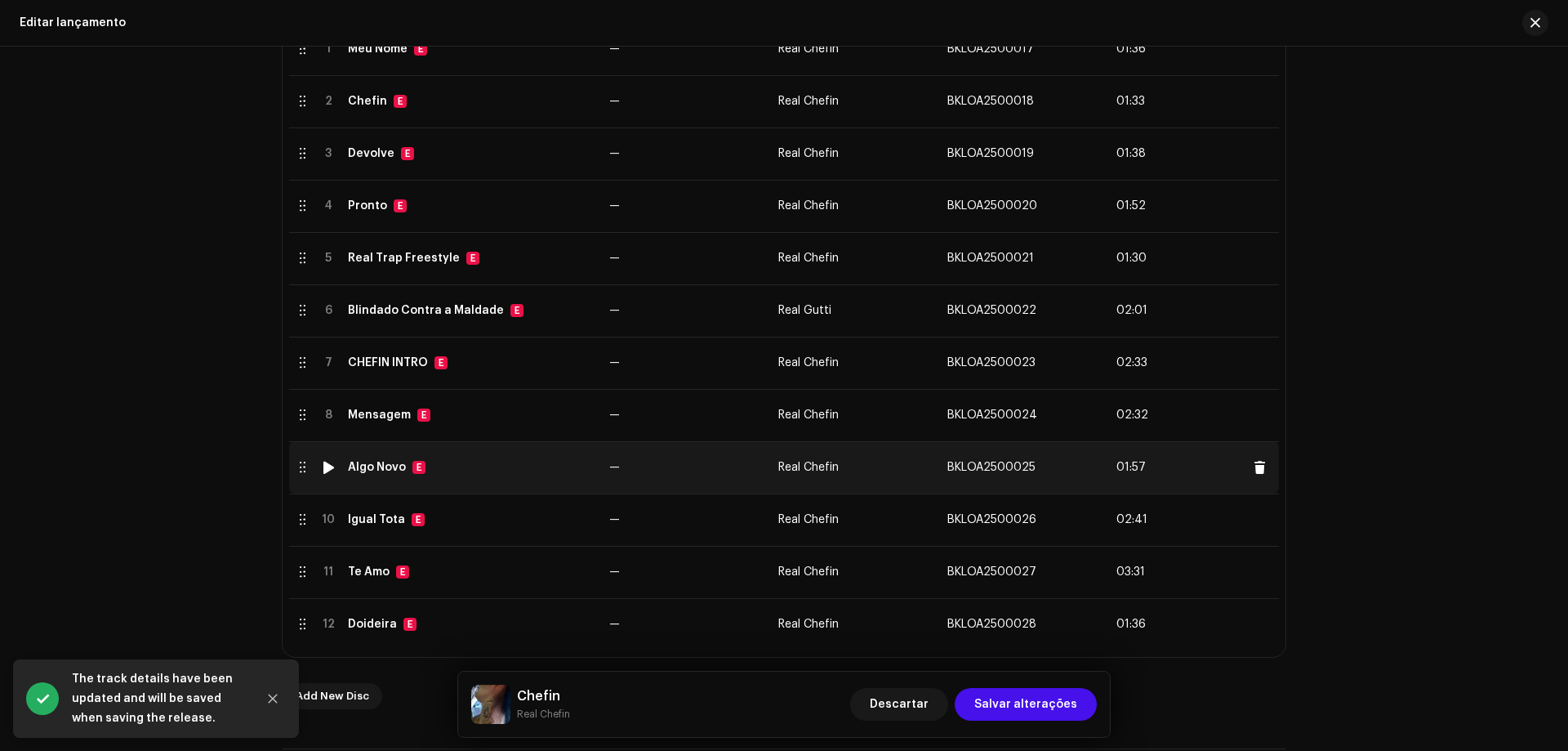
click at [454, 470] on div "Algo Novo E" at bounding box center [472, 467] width 249 height 13
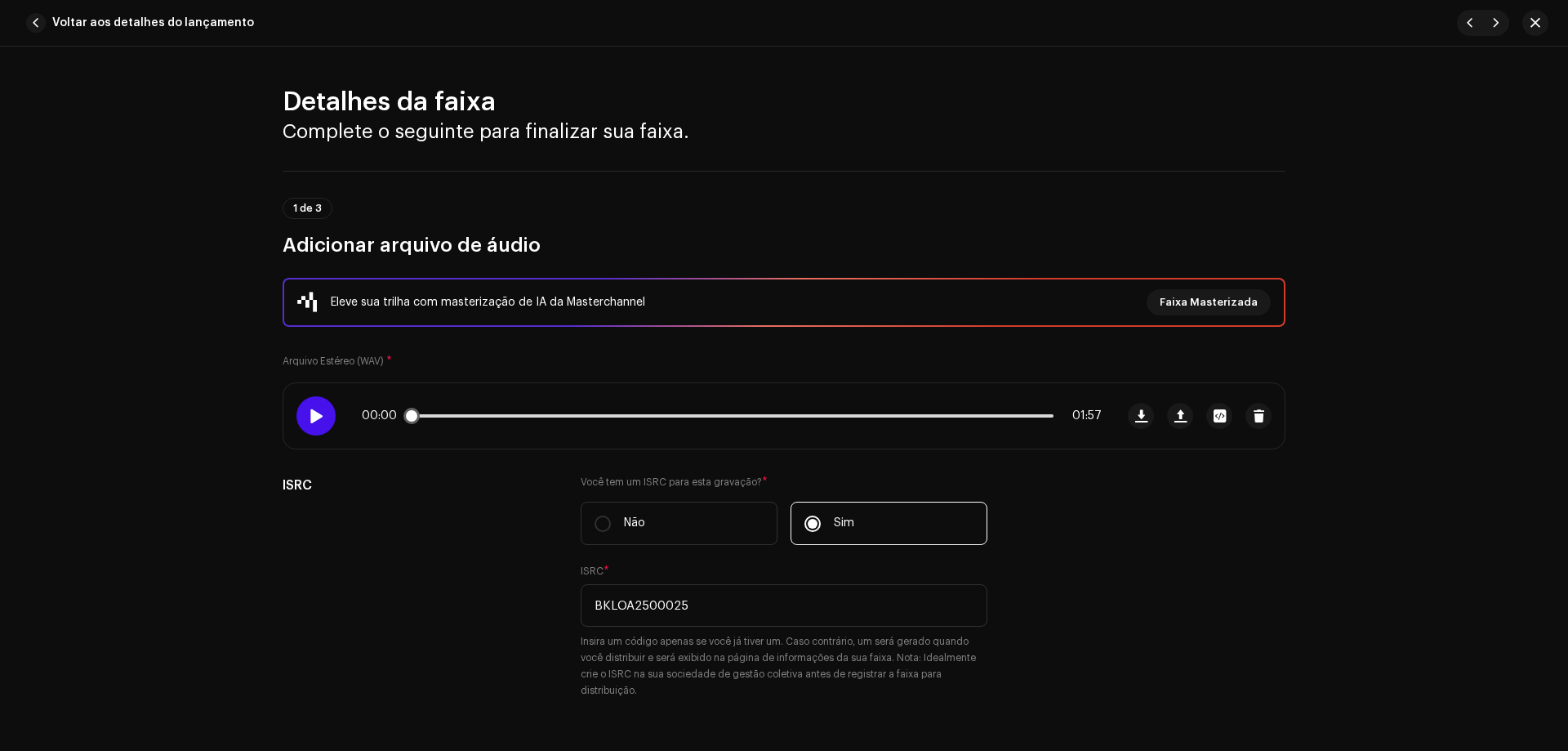
click at [309, 419] on span at bounding box center [316, 416] width 14 height 13
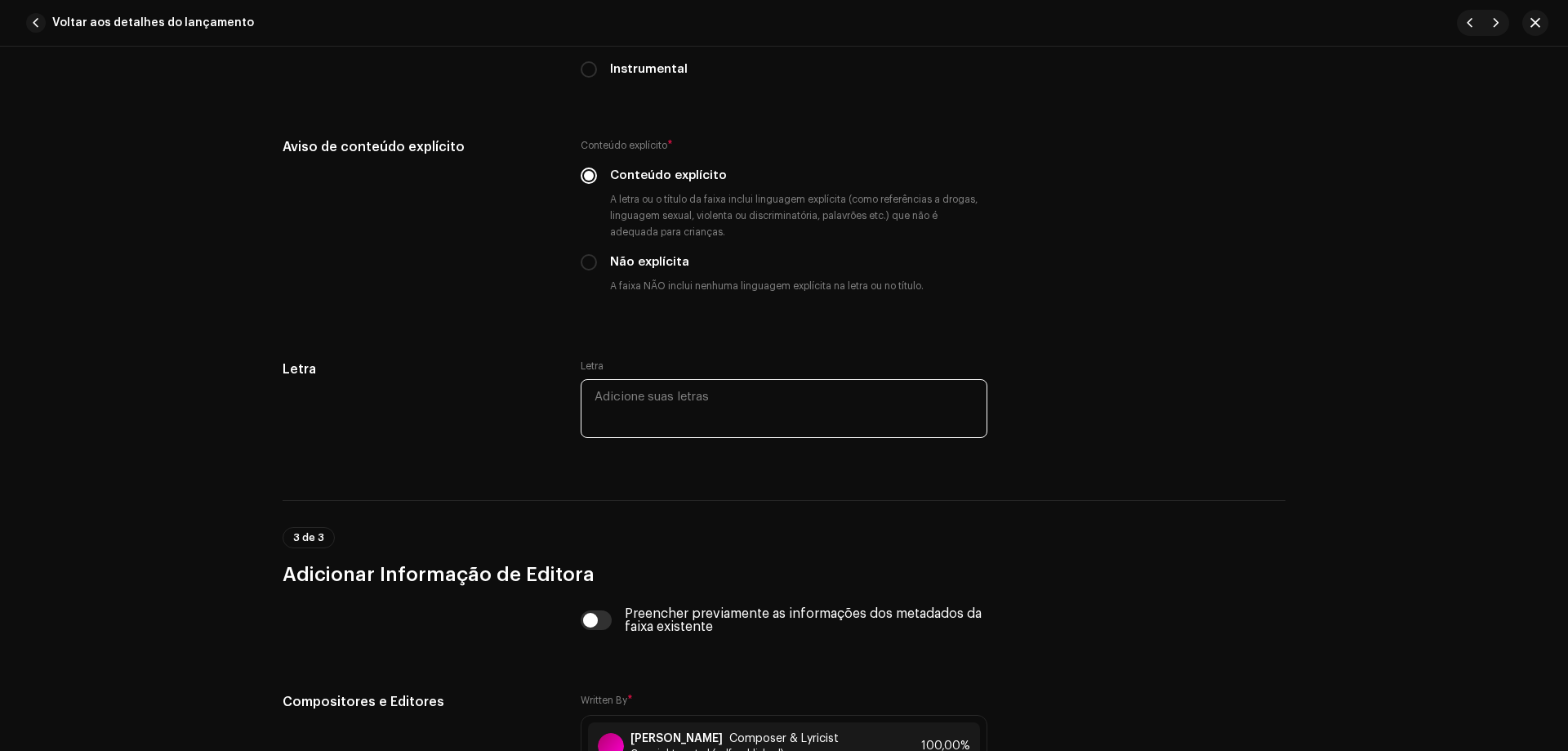
click at [671, 391] on textarea at bounding box center [784, 408] width 407 height 59
paste textarea "loremi dolorsitam consec ad elitsed do eiusmo te inc utlabor et dol magn aliq e…"
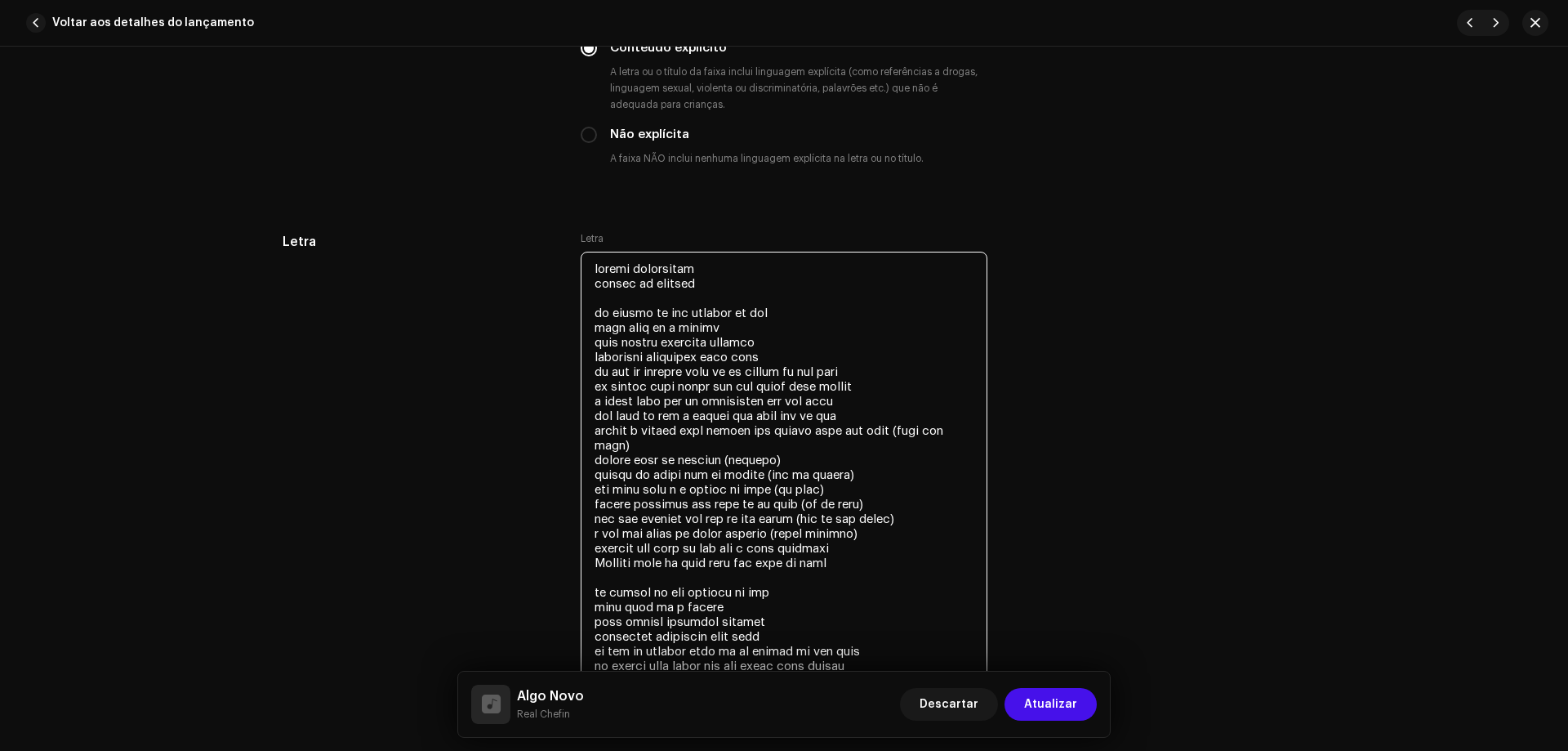
scroll to position [2983, 0]
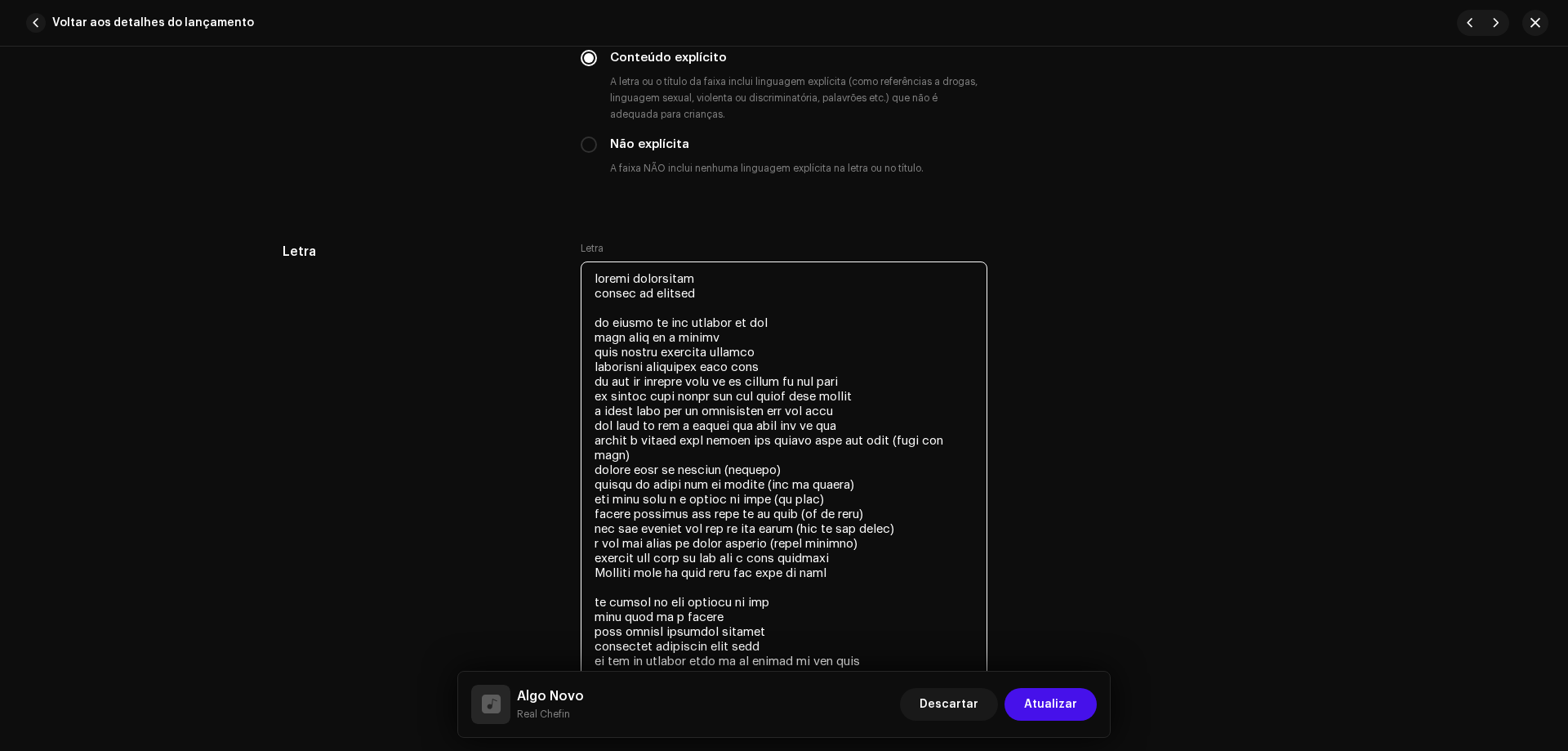
click at [703, 277] on textarea at bounding box center [784, 499] width 407 height 476
click at [1163, 386] on div "Letra Letra" at bounding box center [784, 500] width 1003 height 518
click at [788, 352] on textarea at bounding box center [784, 499] width 407 height 476
click at [838, 398] on textarea at bounding box center [784, 499] width 407 height 476
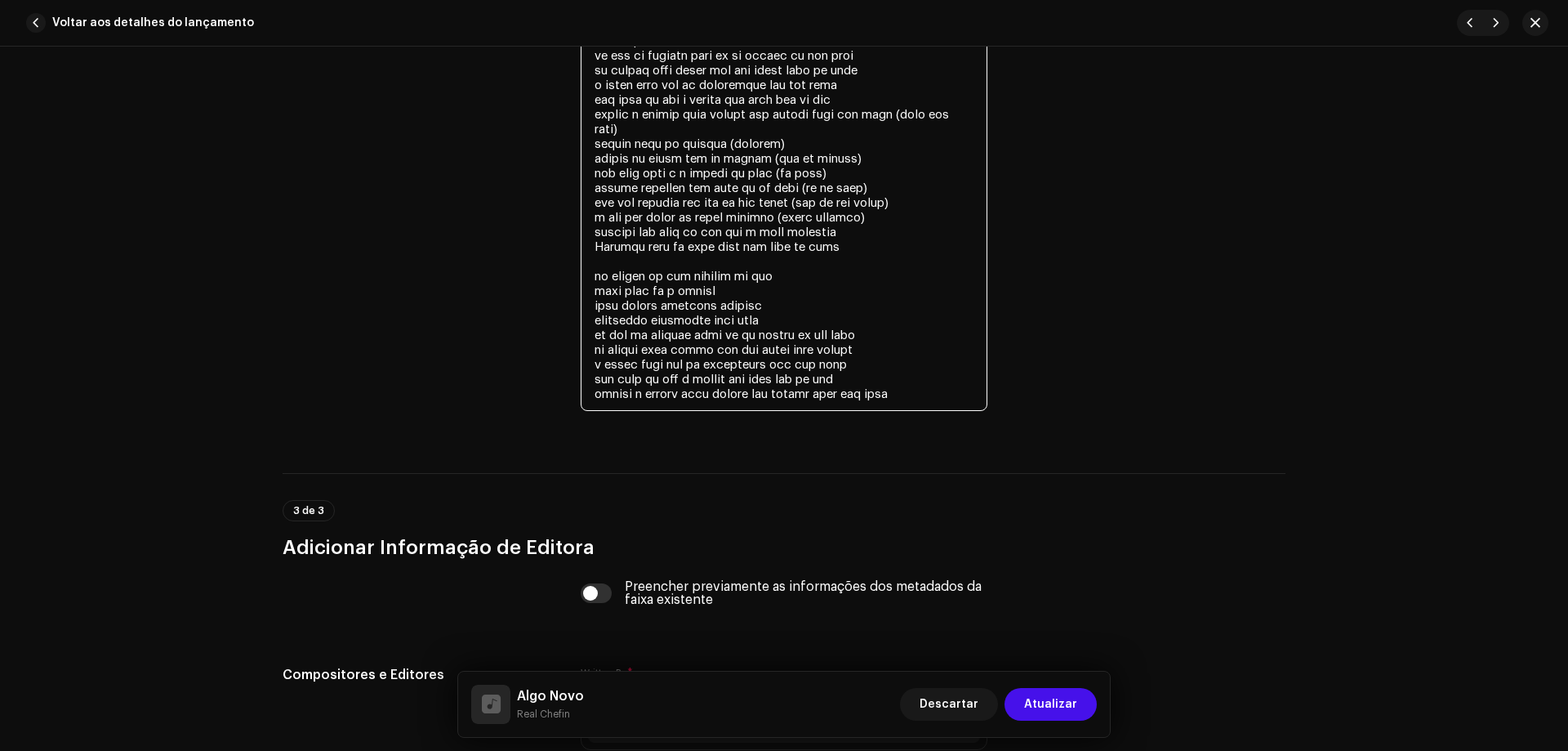
scroll to position [3392, 0]
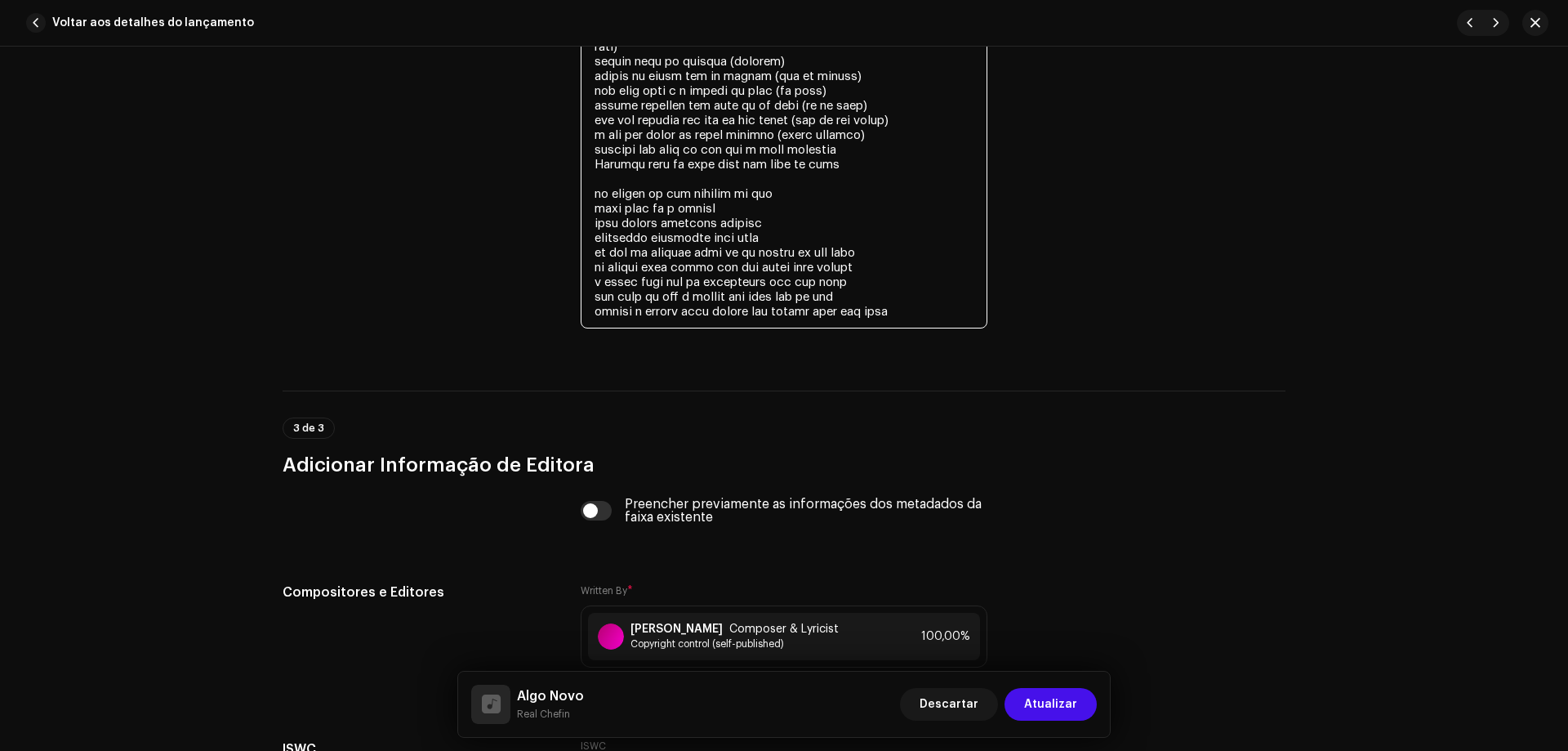
click at [931, 318] on textarea at bounding box center [784, 91] width 407 height 476
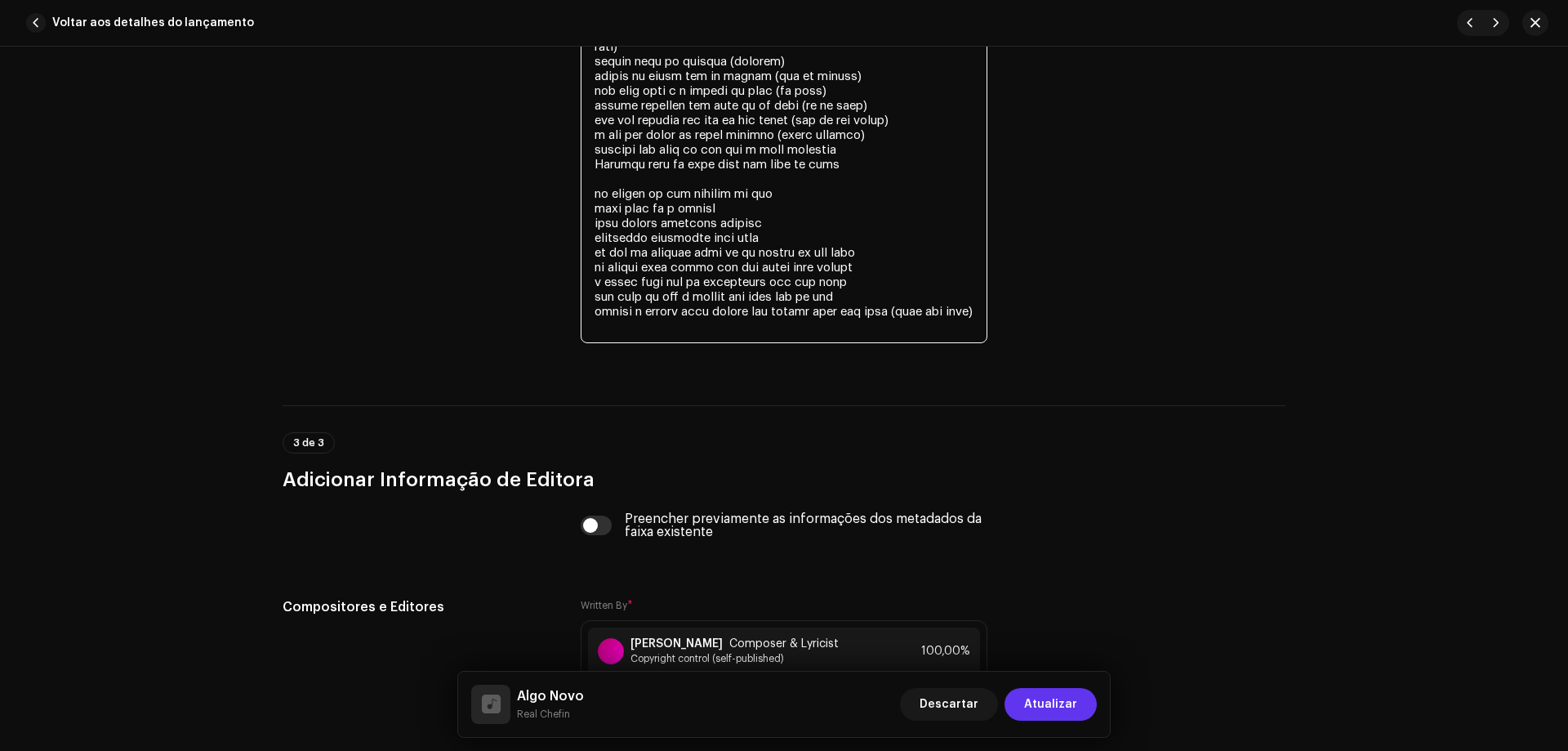
type textarea "loremi dolorsitam co adipis el seddoei te incidi ut lab etdolor ma ali enim adm…"
click at [1044, 712] on span "Atualizar" at bounding box center [1050, 704] width 53 height 33
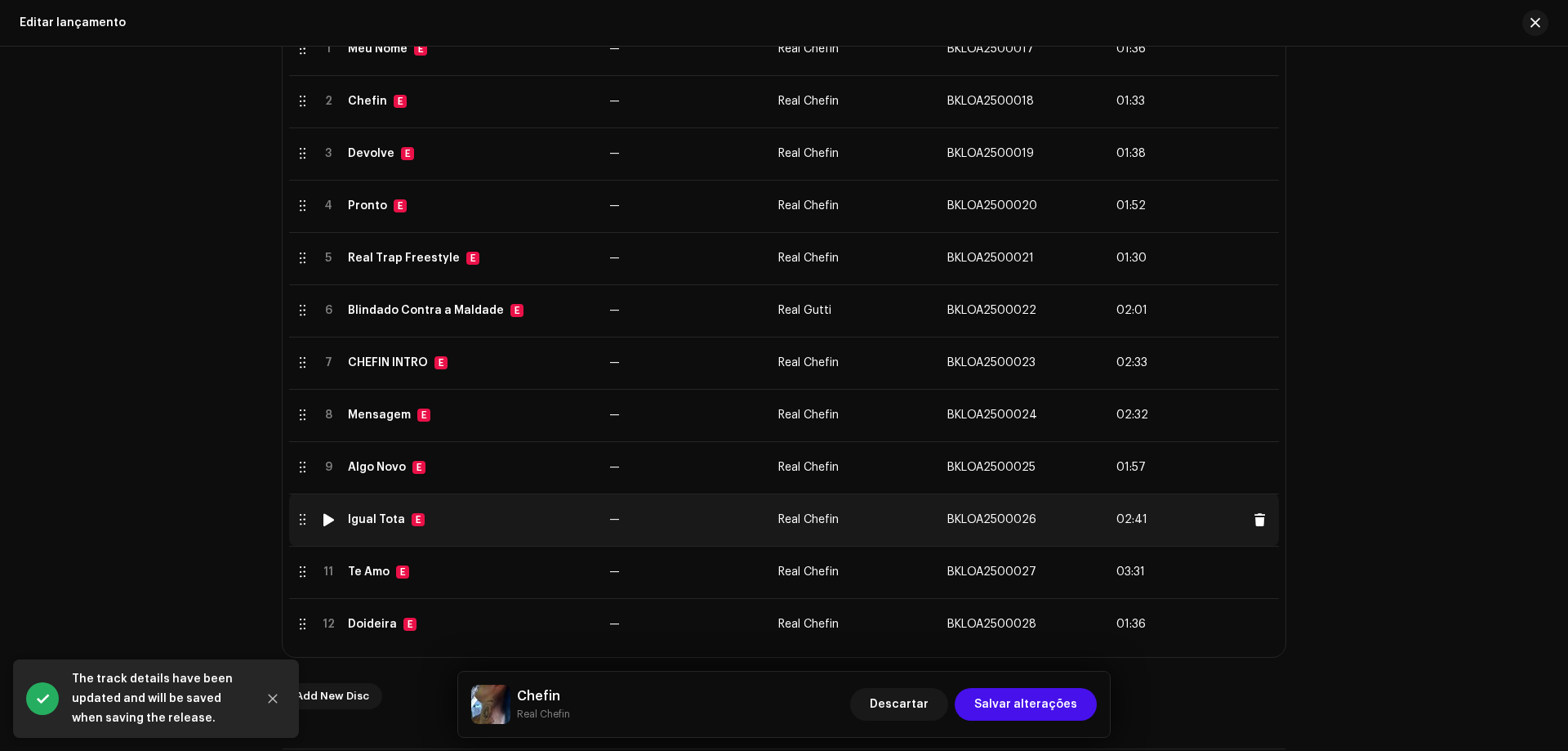
click at [503, 534] on td "Igual Tota E" at bounding box center [471, 519] width 261 height 52
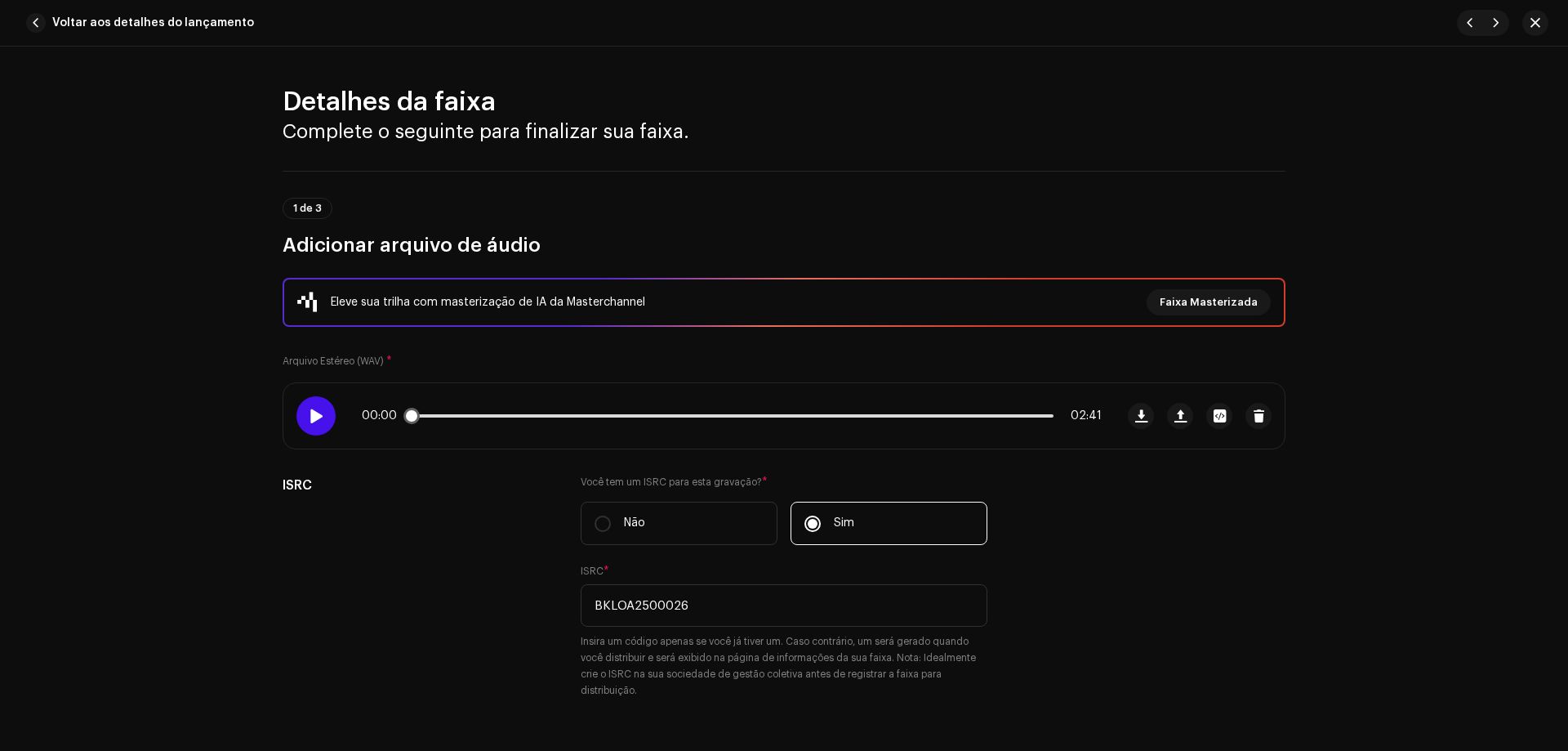
click at [310, 418] on span at bounding box center [316, 416] width 14 height 13
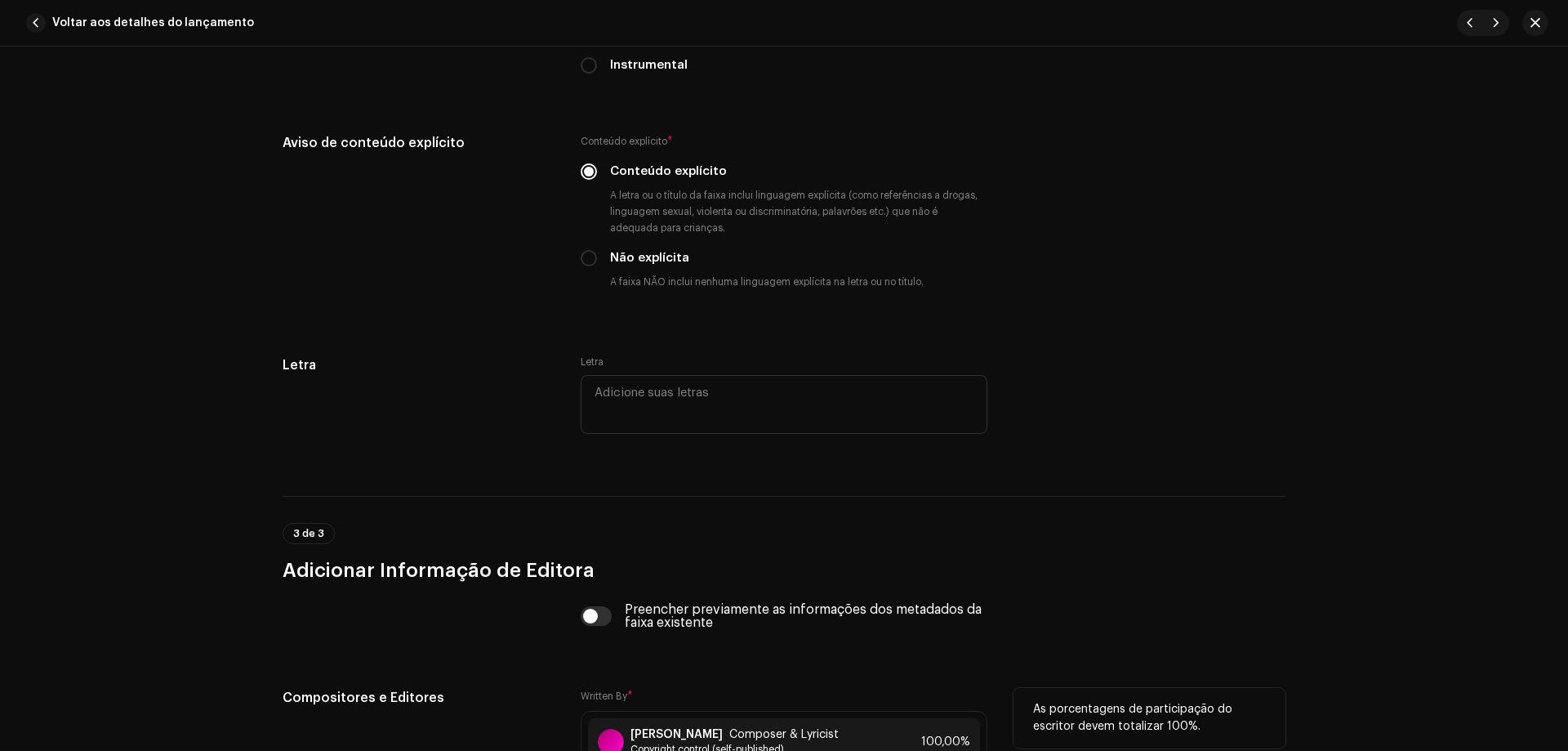
scroll to position [3024, 0]
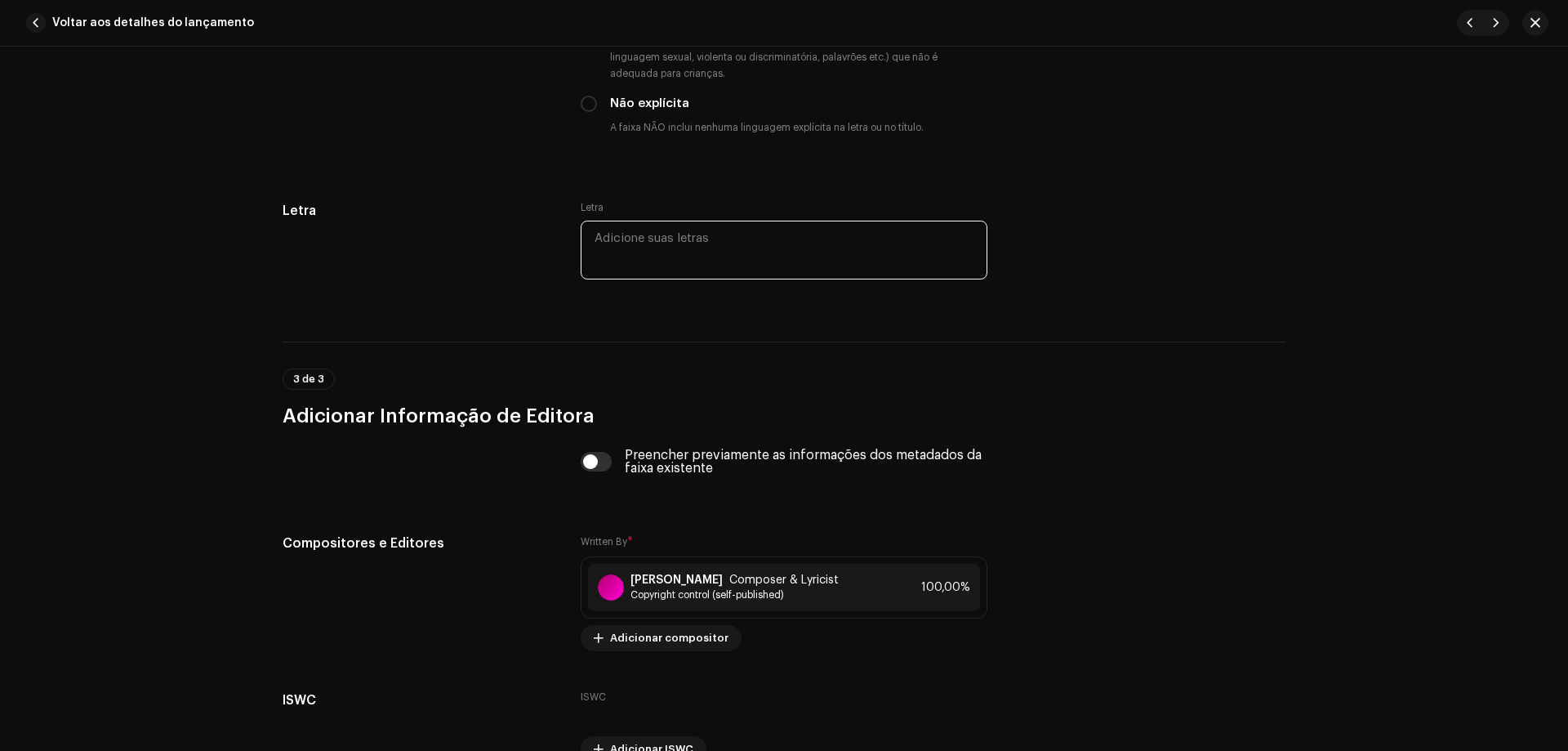
click at [687, 230] on textarea at bounding box center [784, 250] width 407 height 59
paste textarea "(lor ips) dolo sita consec adipiscing elit sed doeiu tem inc utl e dolore (magn…"
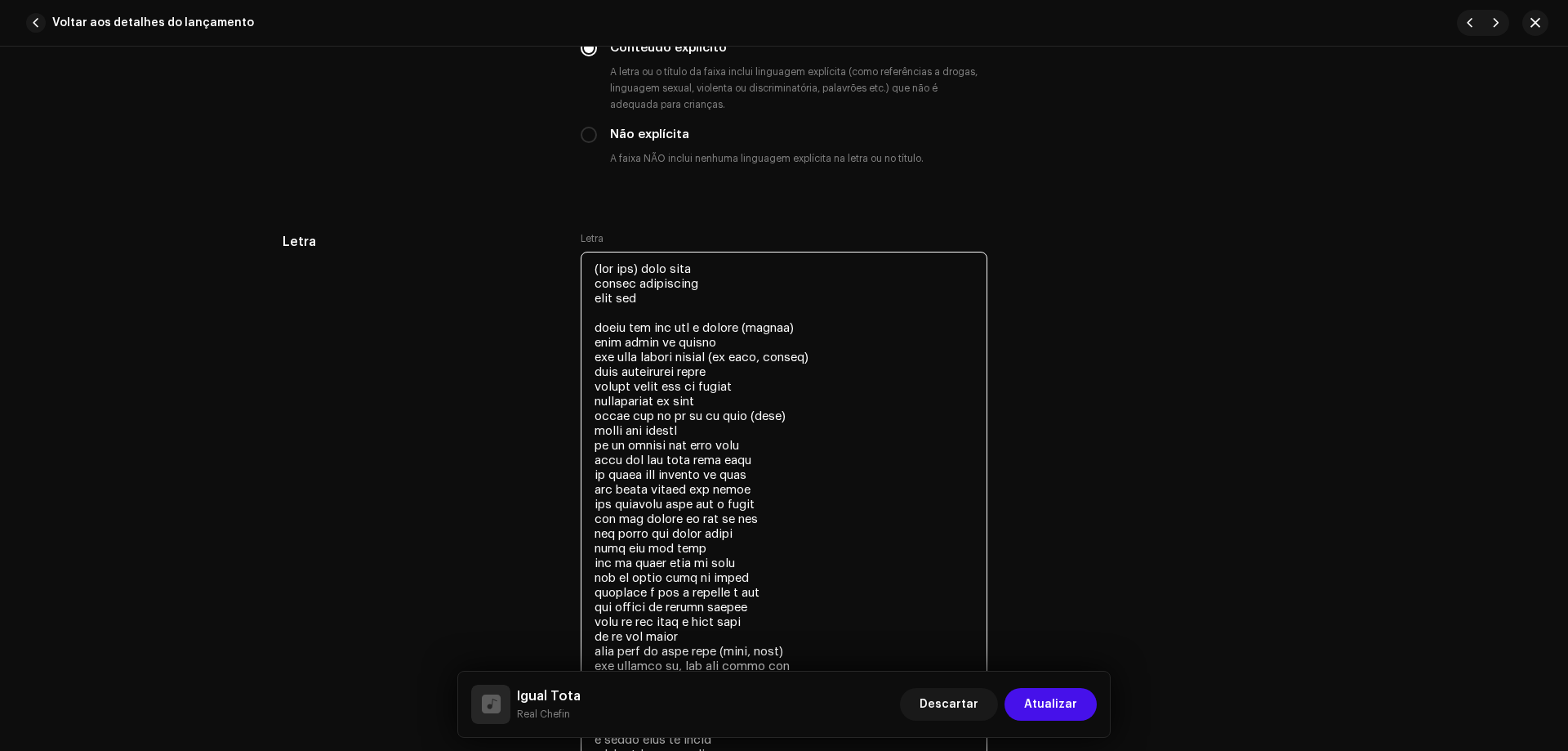
scroll to position [2971, 0]
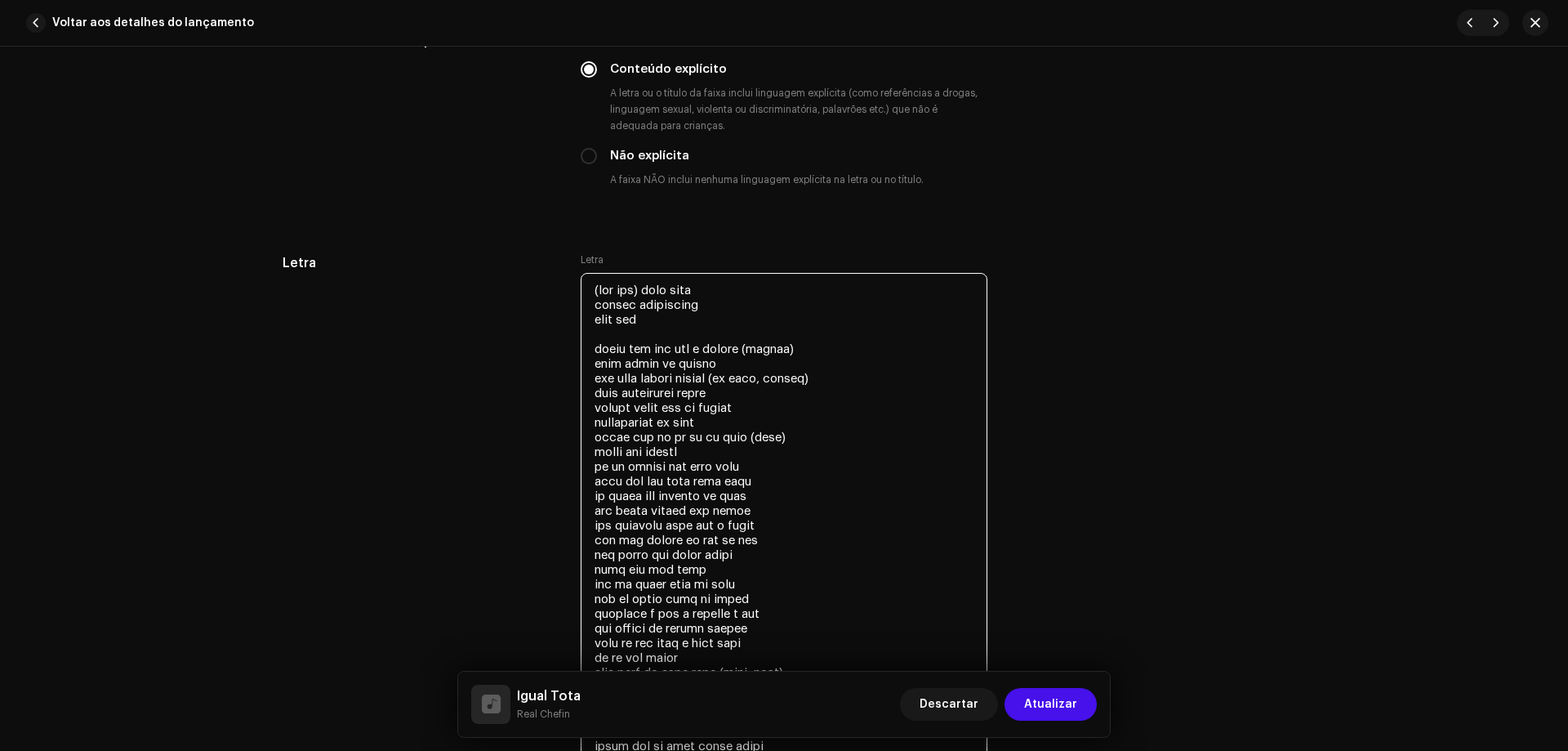
click at [829, 349] on textarea at bounding box center [784, 599] width 407 height 653
click at [1281, 397] on div "Letra Letra" at bounding box center [784, 593] width 1003 height 680
click at [688, 317] on textarea at bounding box center [784, 591] width 407 height 638
click at [817, 353] on textarea at bounding box center [784, 591] width 407 height 638
type textarea "(lor ips) dolo sita consec adipiscing elit sed do eiusm tem inc utl e dolore (m…"
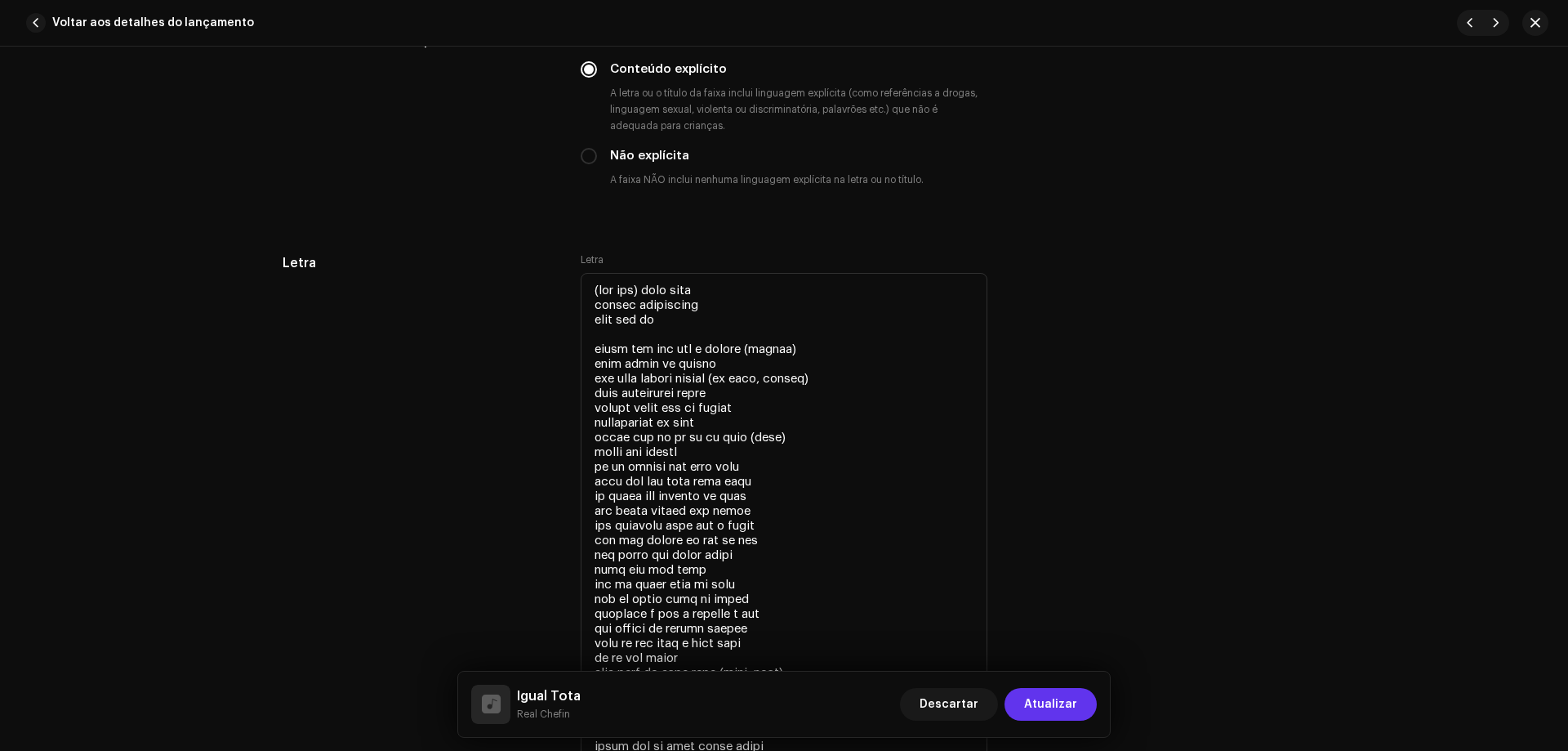
click at [1043, 706] on span "Atualizar" at bounding box center [1050, 704] width 53 height 33
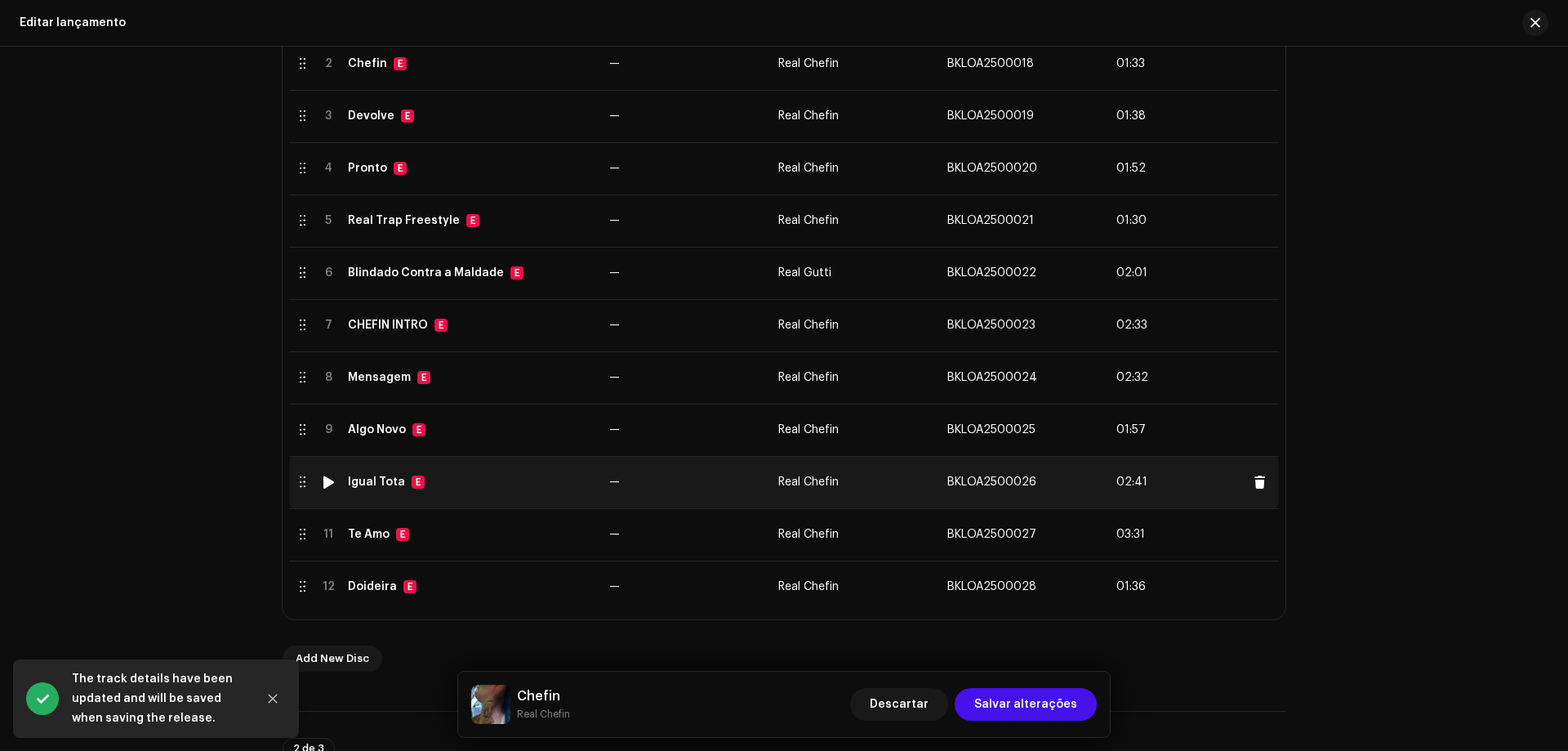
scroll to position [654, 0]
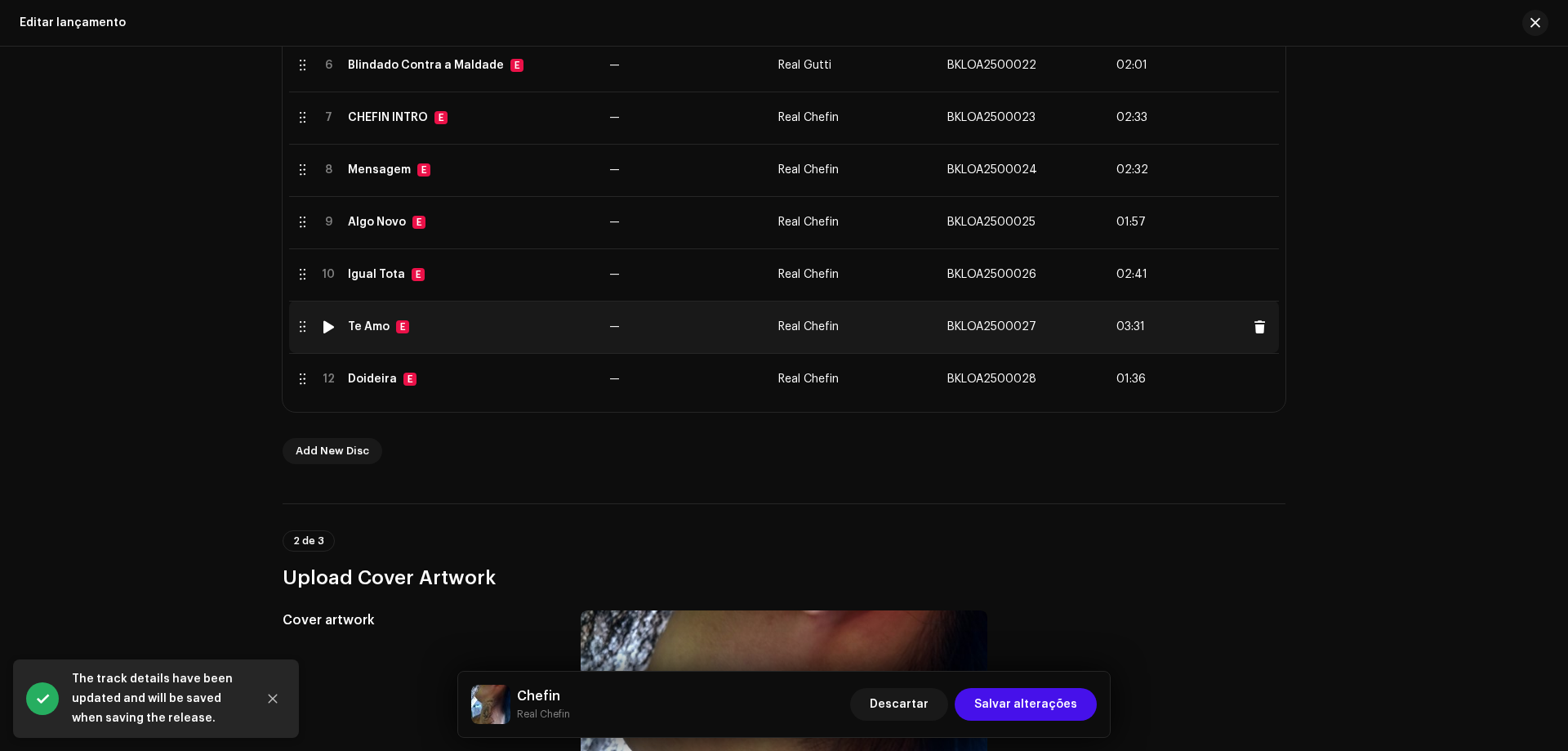
click at [426, 312] on td "Te Amo E" at bounding box center [471, 326] width 261 height 52
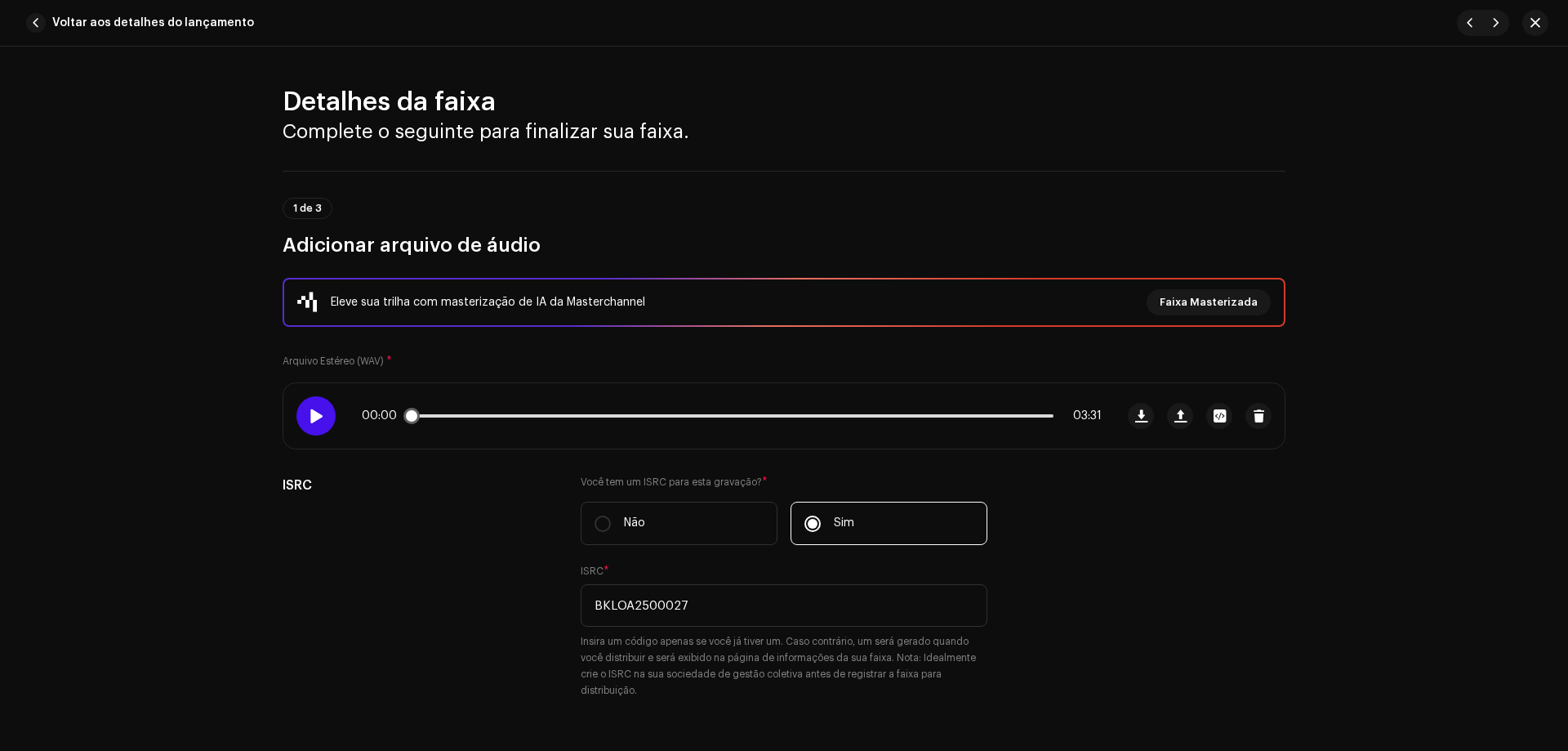
click at [296, 415] on div at bounding box center [316, 416] width 40 height 40
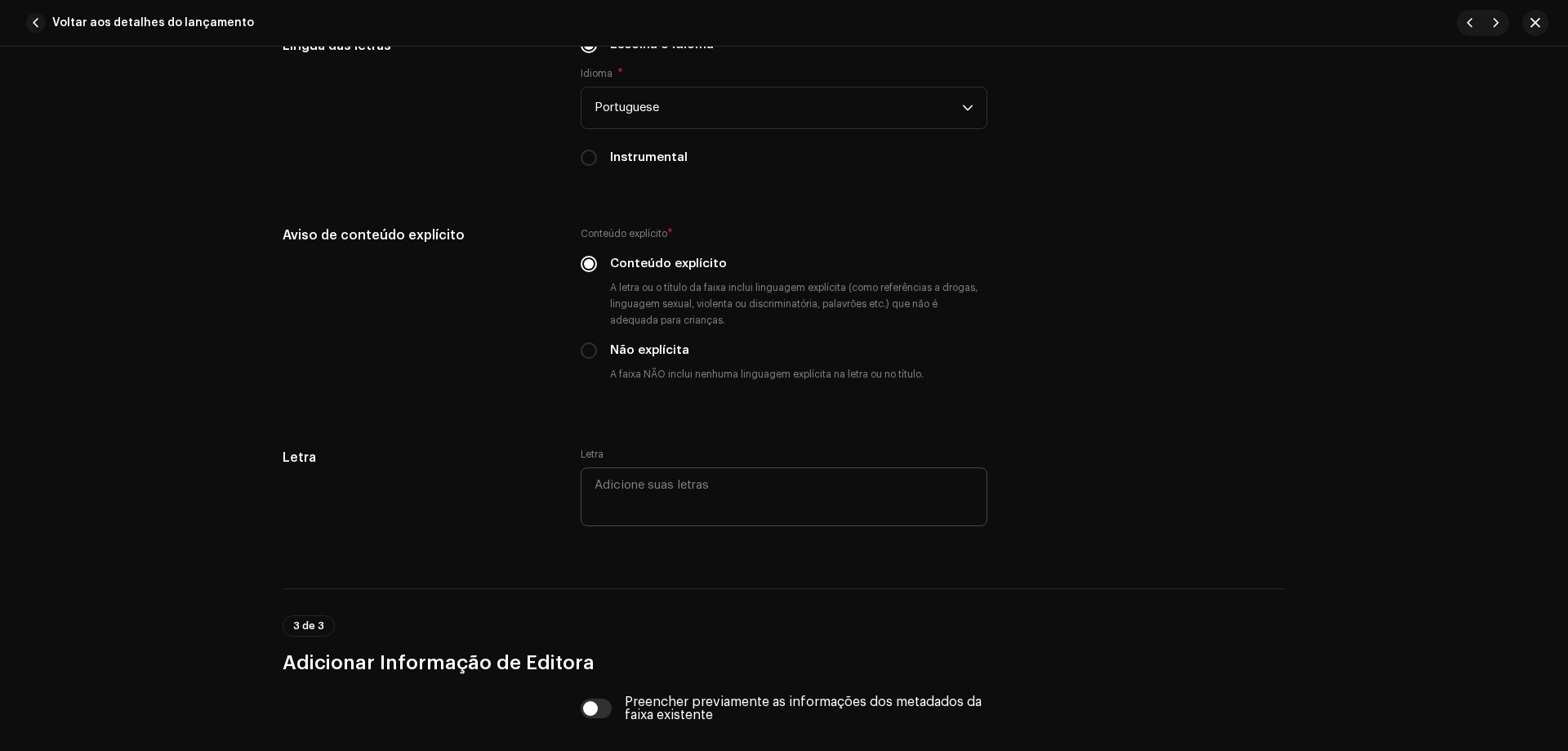
scroll to position [2779, 0]
click at [760, 502] on textarea at bounding box center [784, 495] width 407 height 59
paste textarea "lore ipsu dol s ame co adi elits doe te in utl etdolo mag aliquae a minim (veni…"
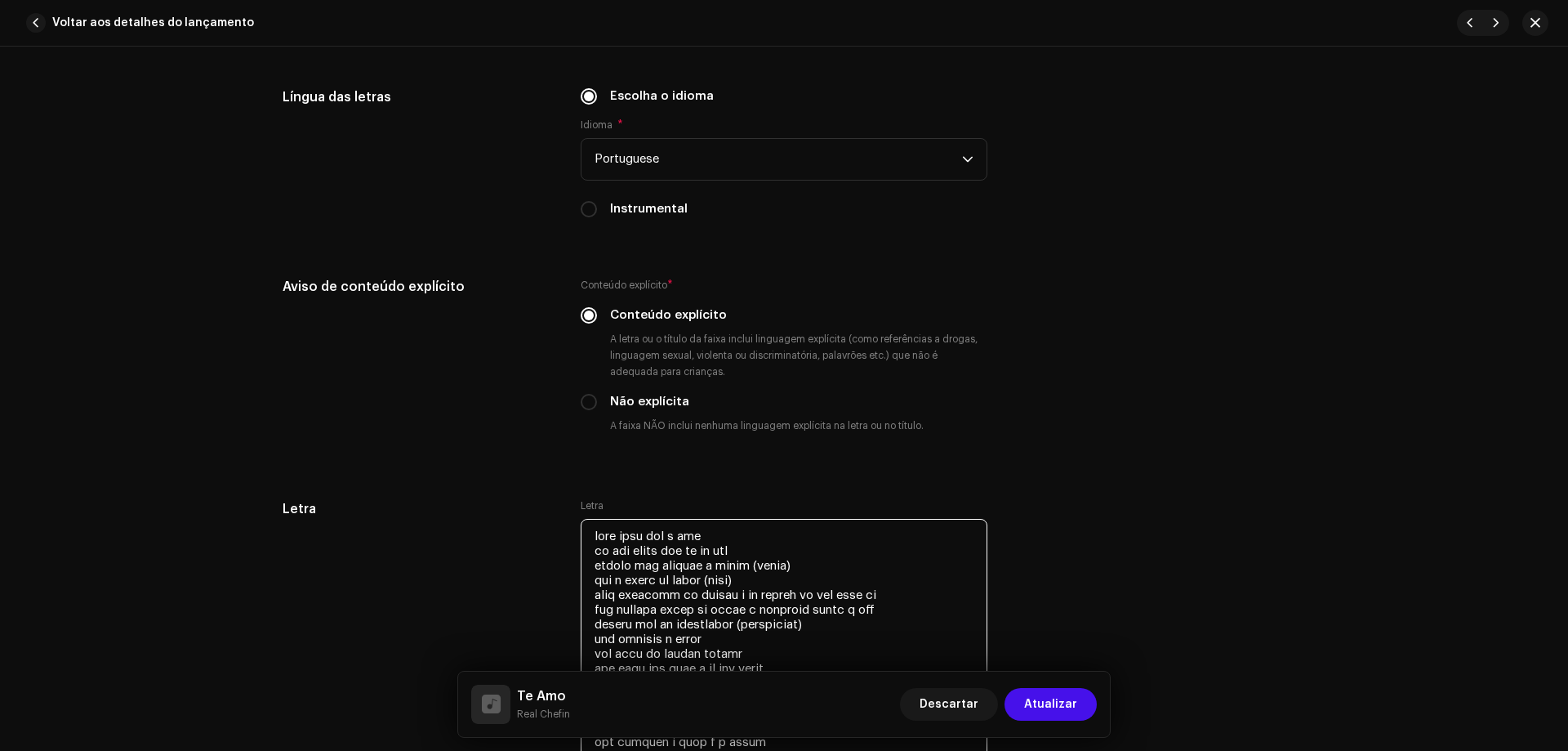
scroll to position [2674, 0]
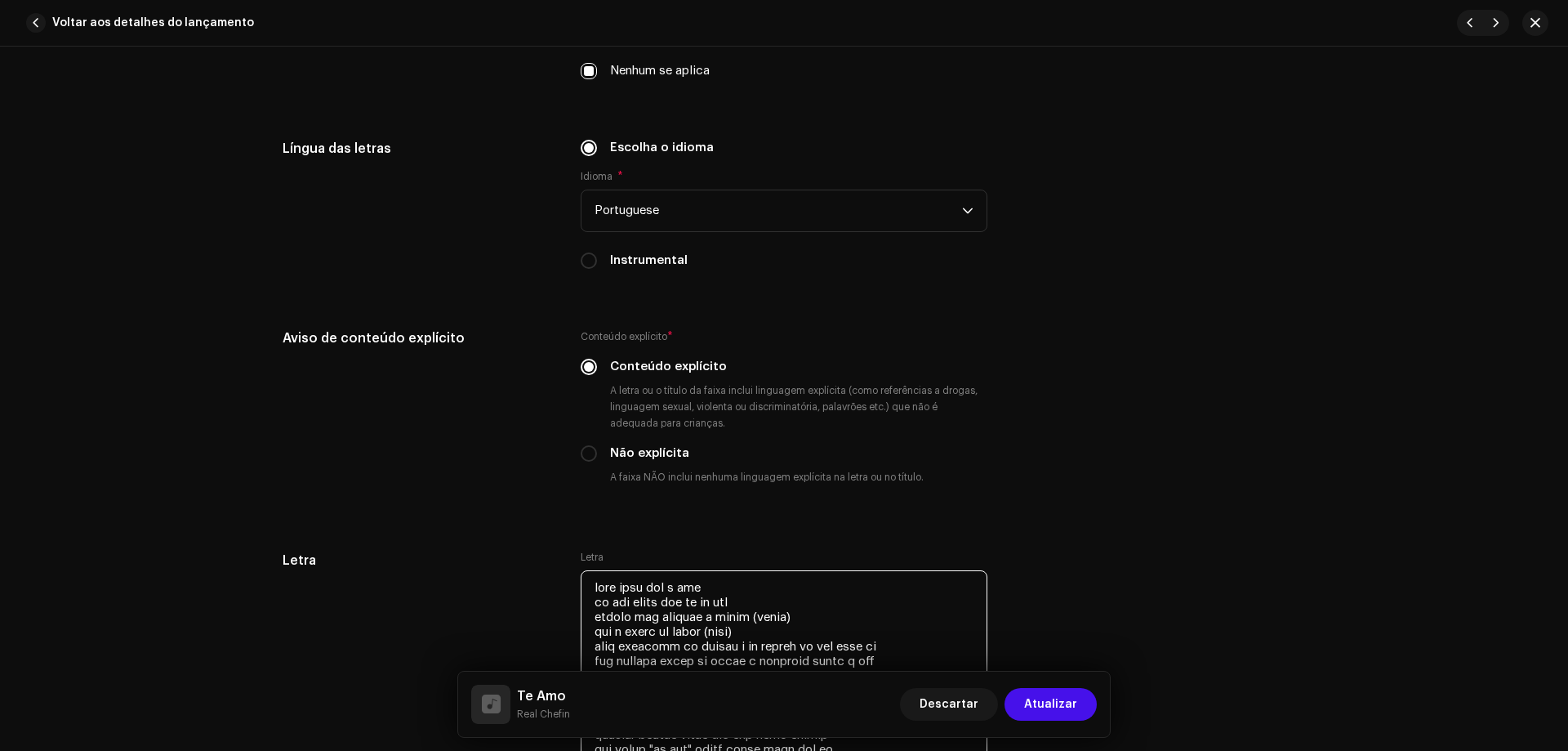
type textarea "lore ipsu dol s ame co adi elits doe te in utl etdolo mag aliquae a minim (veni…"
click at [1074, 693] on span "Atualizar" at bounding box center [1050, 704] width 53 height 33
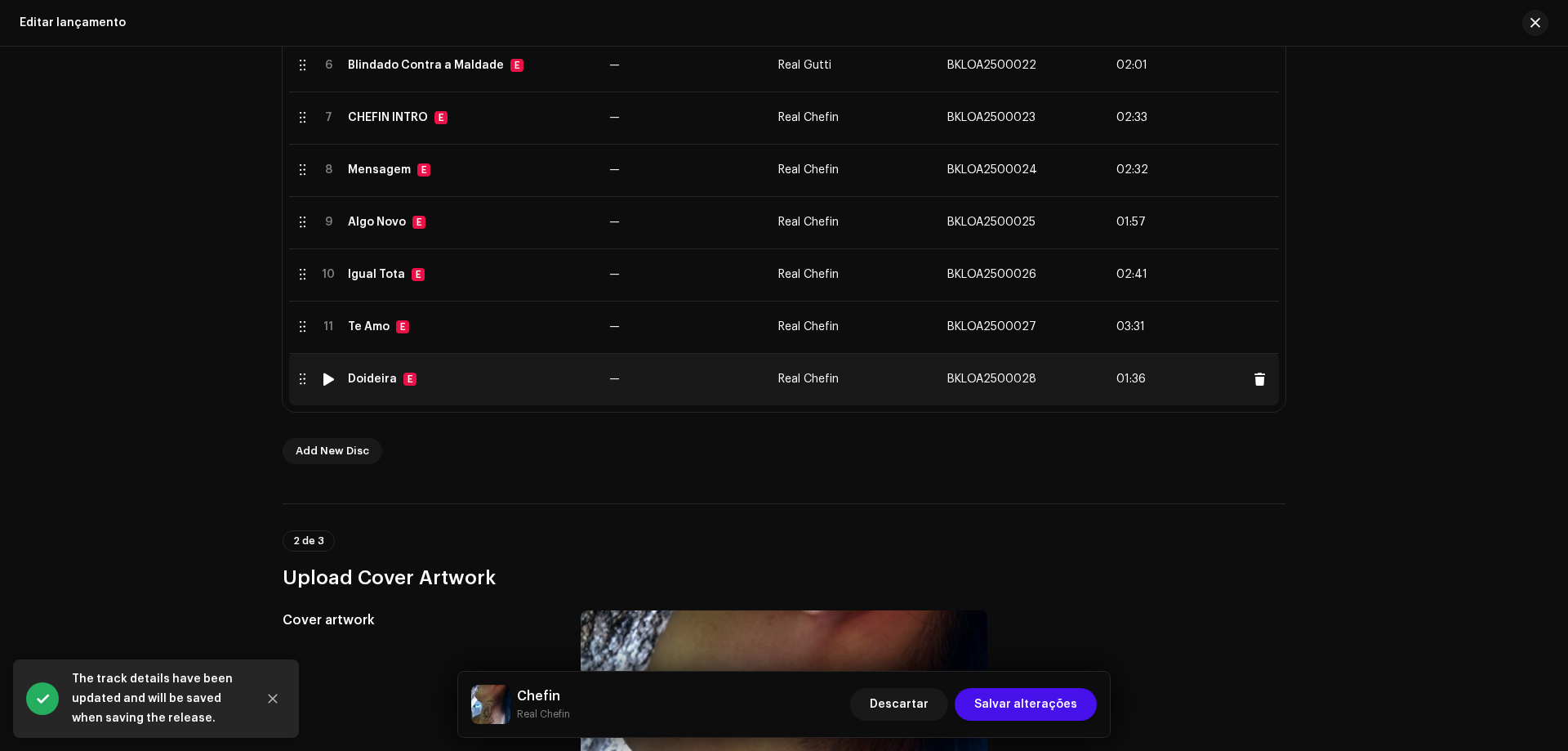
click at [418, 400] on td "Doideira E" at bounding box center [471, 378] width 261 height 52
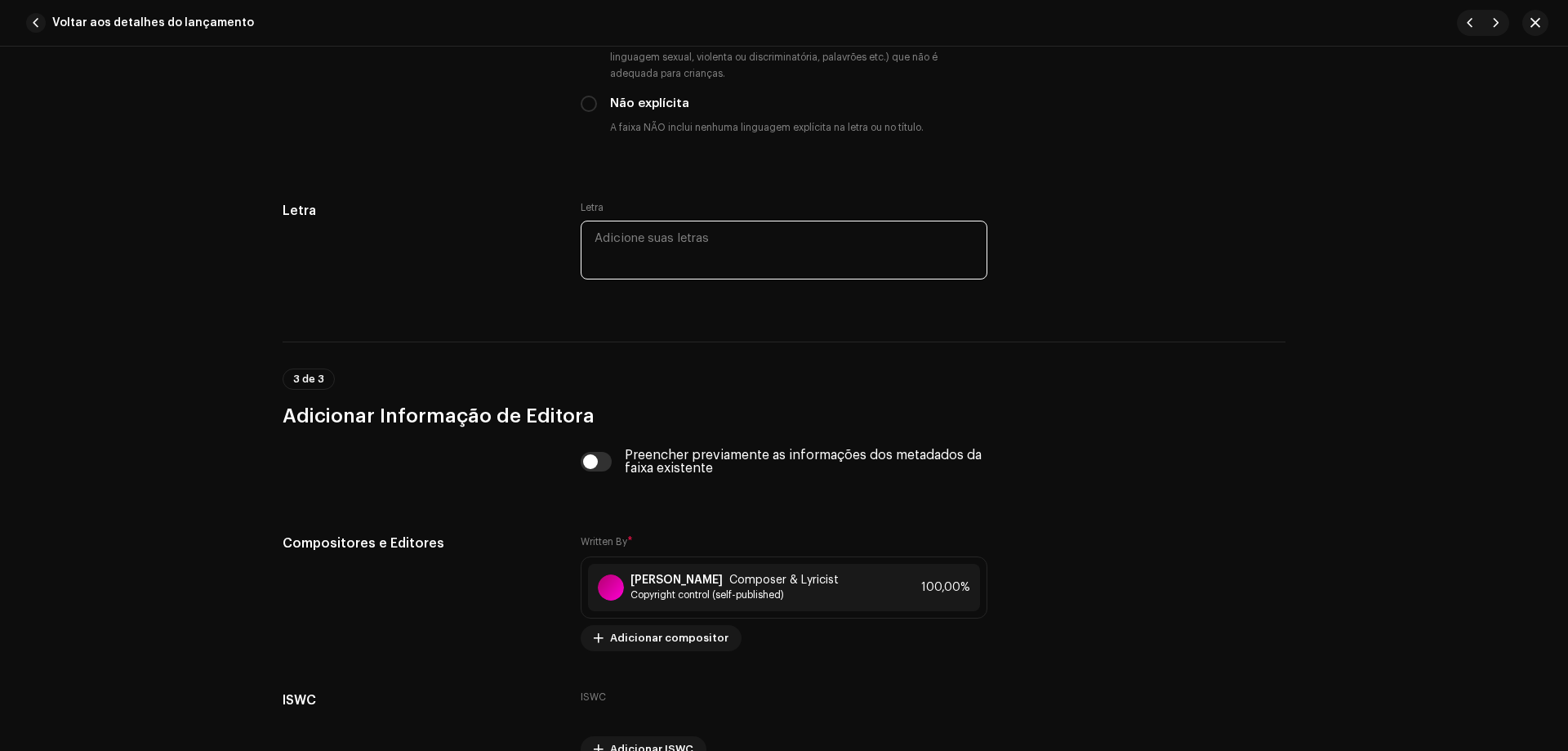
click at [689, 239] on textarea at bounding box center [784, 250] width 407 height 59
paste textarea "lorem ips do sita c adi elit sedd, eius t inci u labo e dolo magn aliq en admin…"
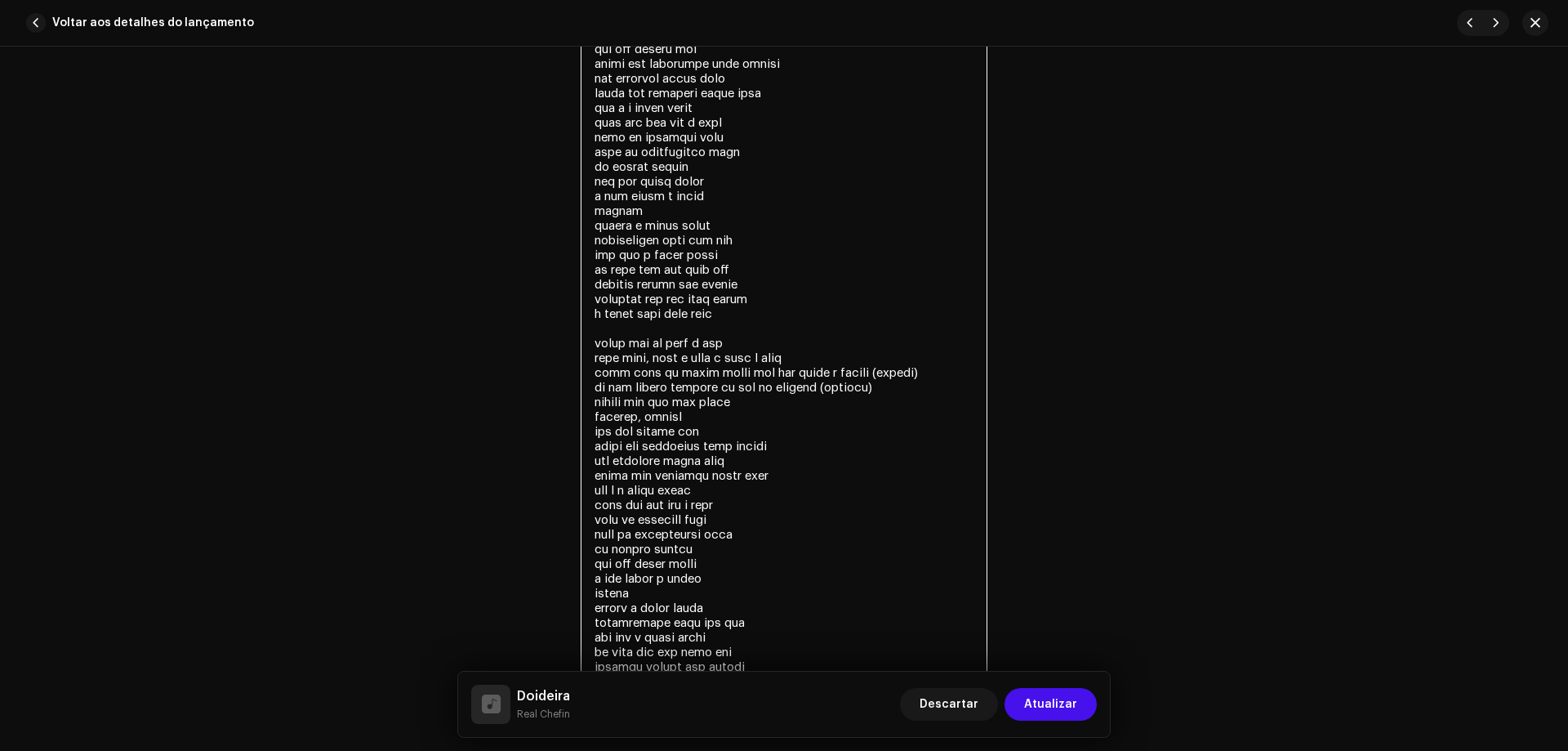
scroll to position [3331, 0]
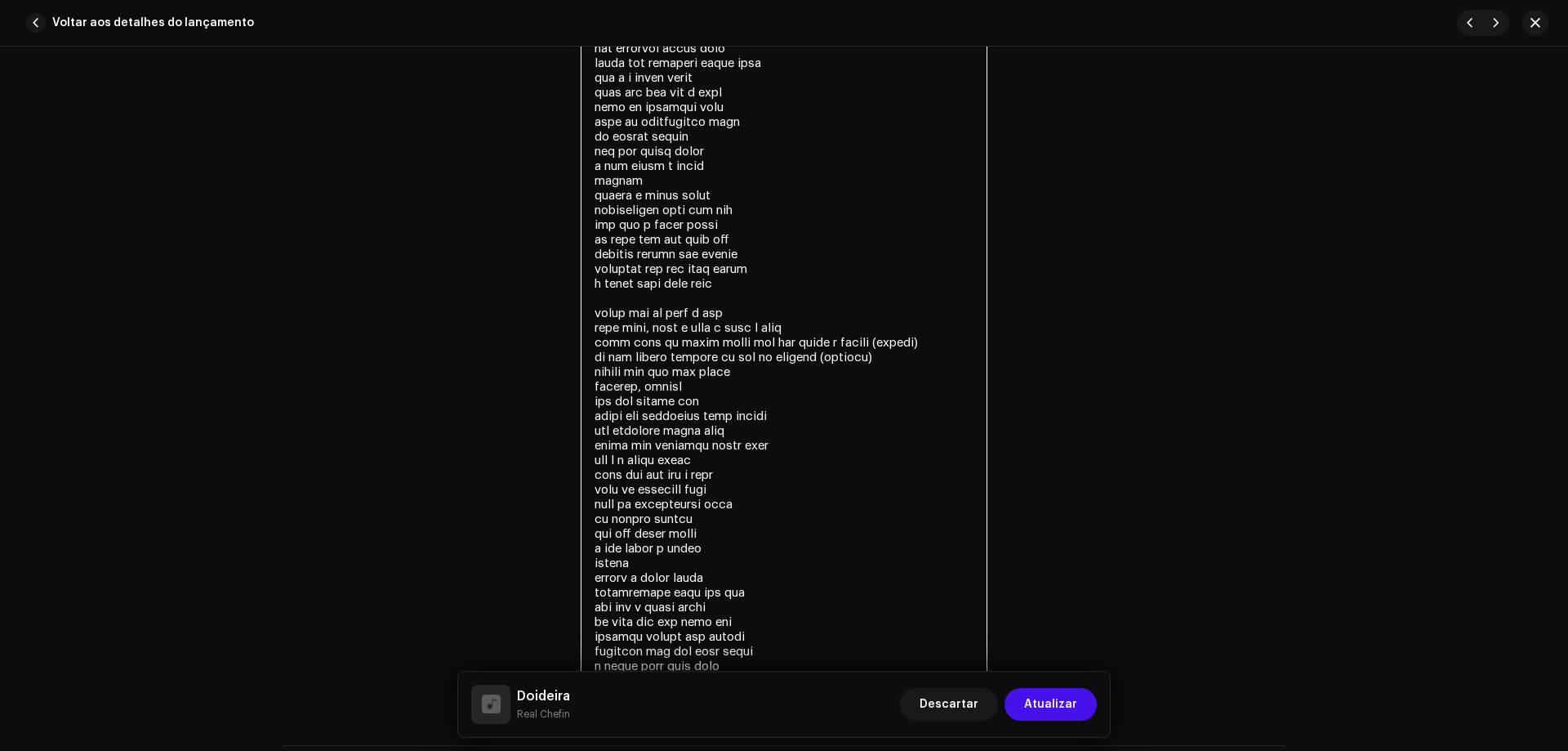
click at [594, 313] on textarea at bounding box center [784, 297] width 407 height 769
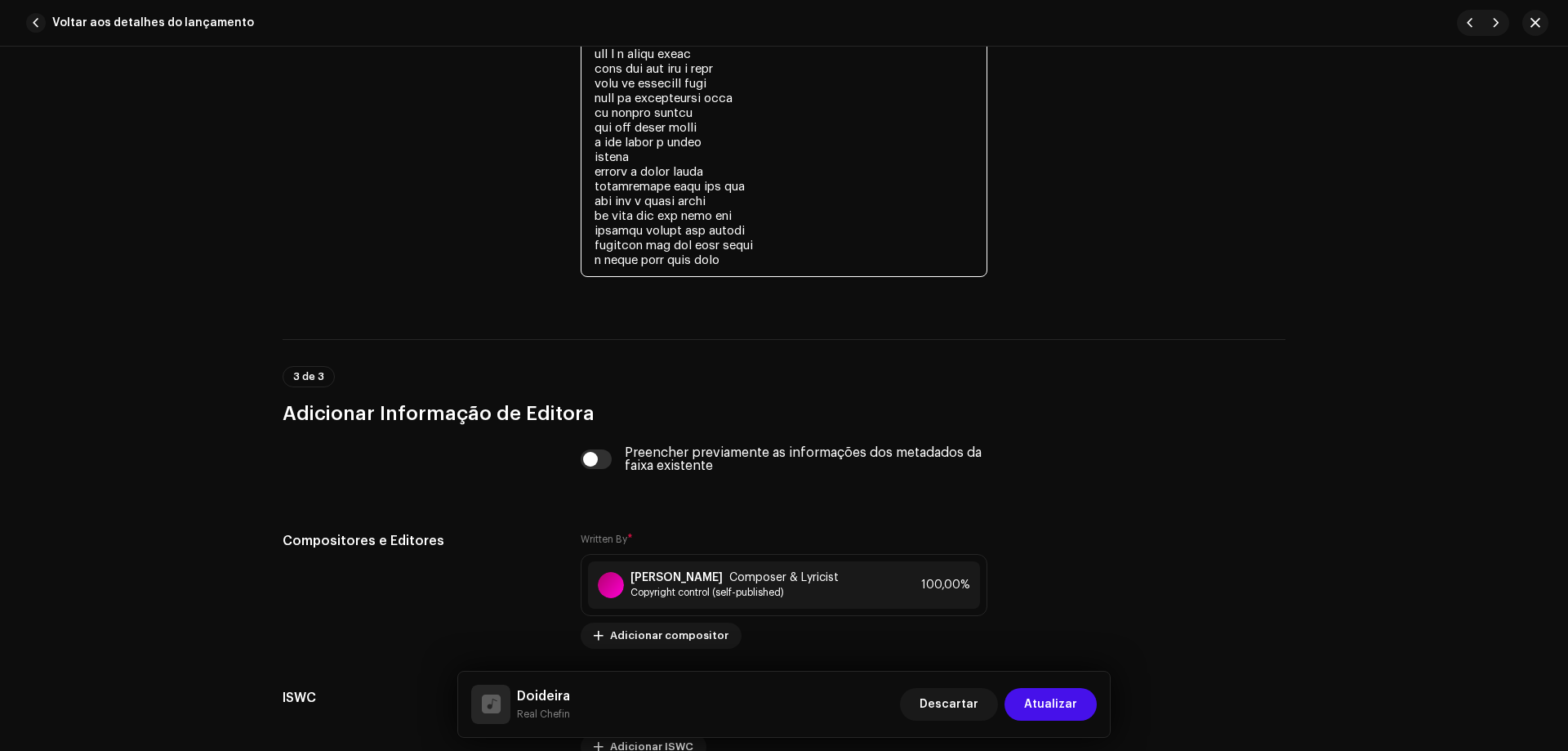
scroll to position [3740, 0]
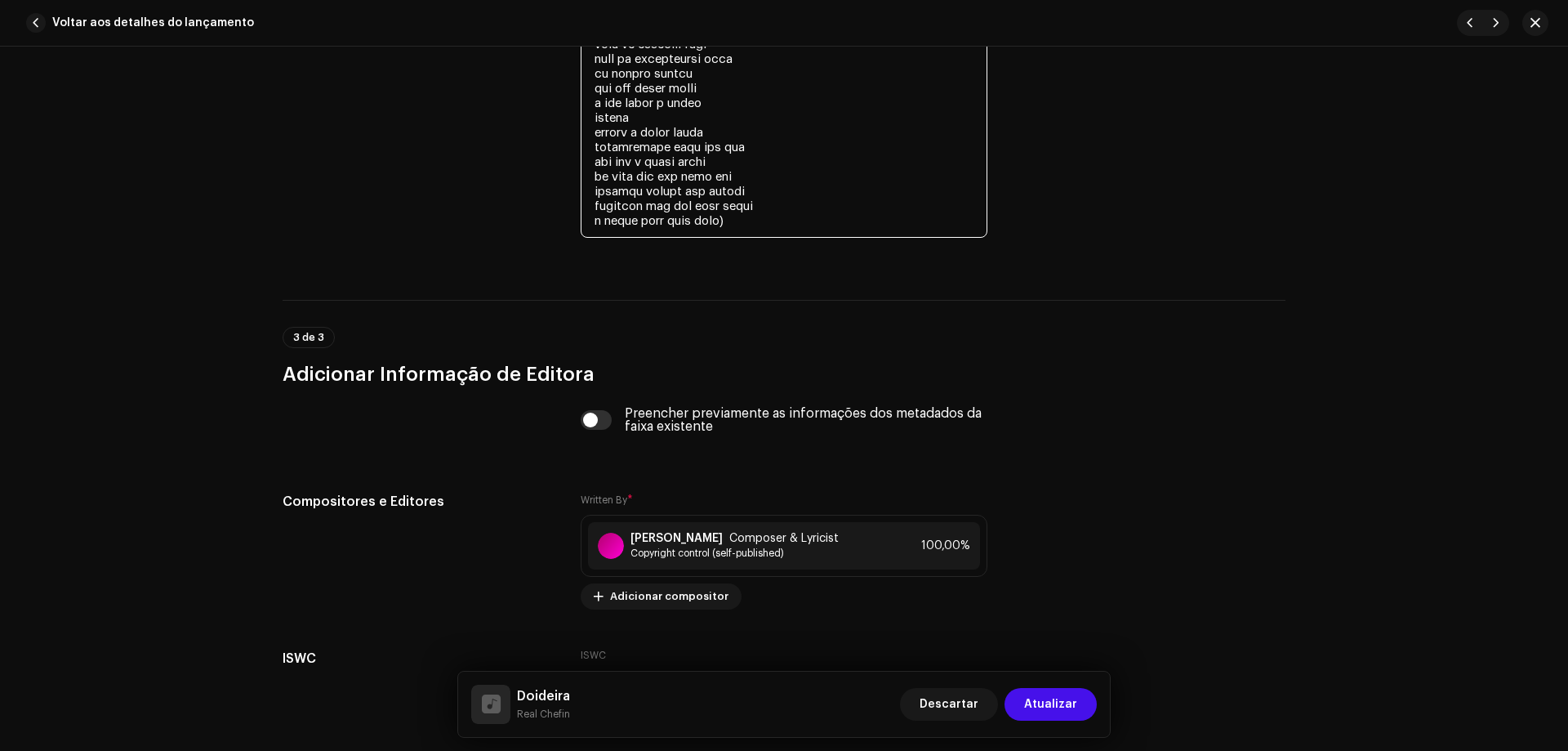
scroll to position [3904, 0]
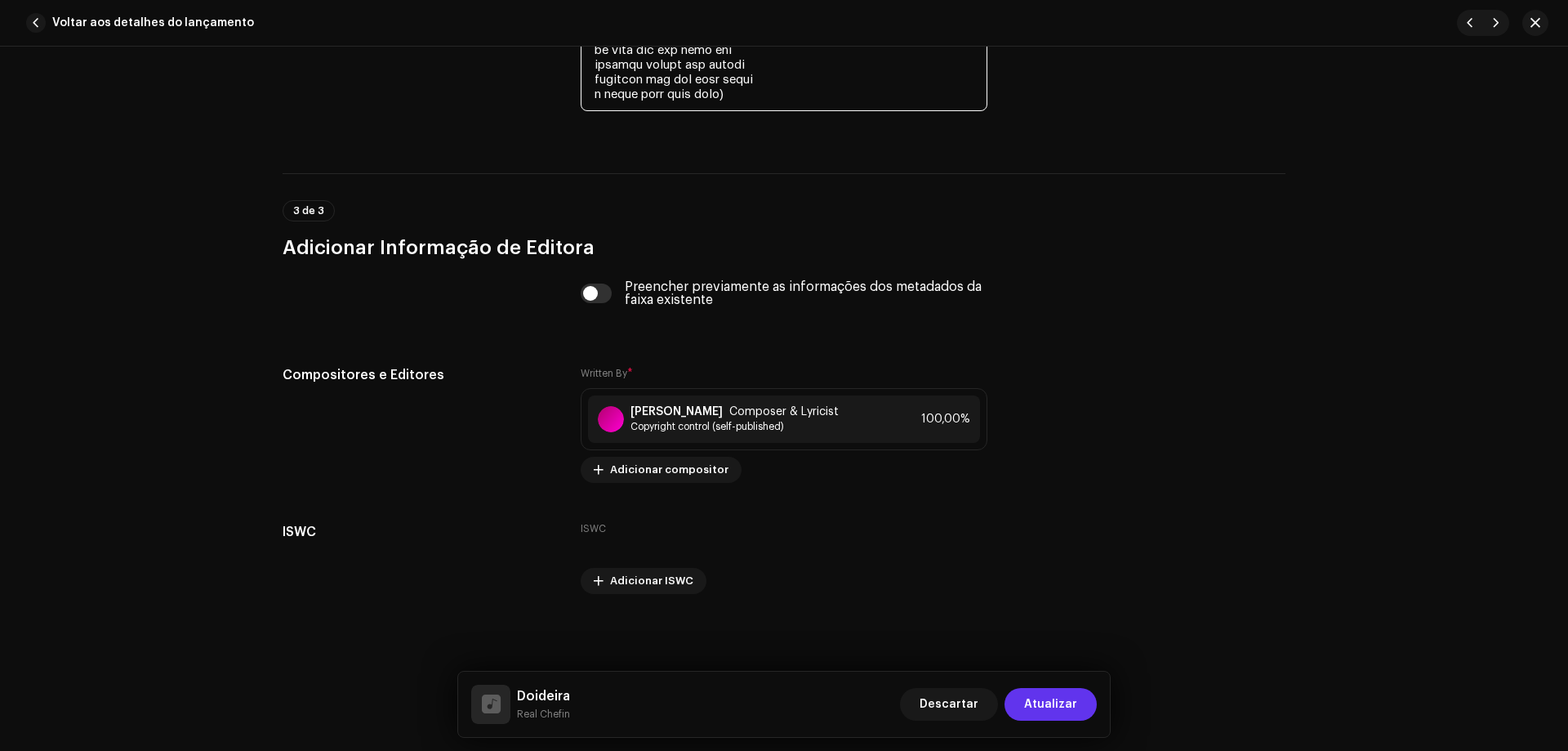
type textarea "lorem ips do sita c adi elit sedd, eius t inci u labo e dolo magn aliq en admin…"
click at [1047, 698] on span "Atualizar" at bounding box center [1050, 704] width 53 height 33
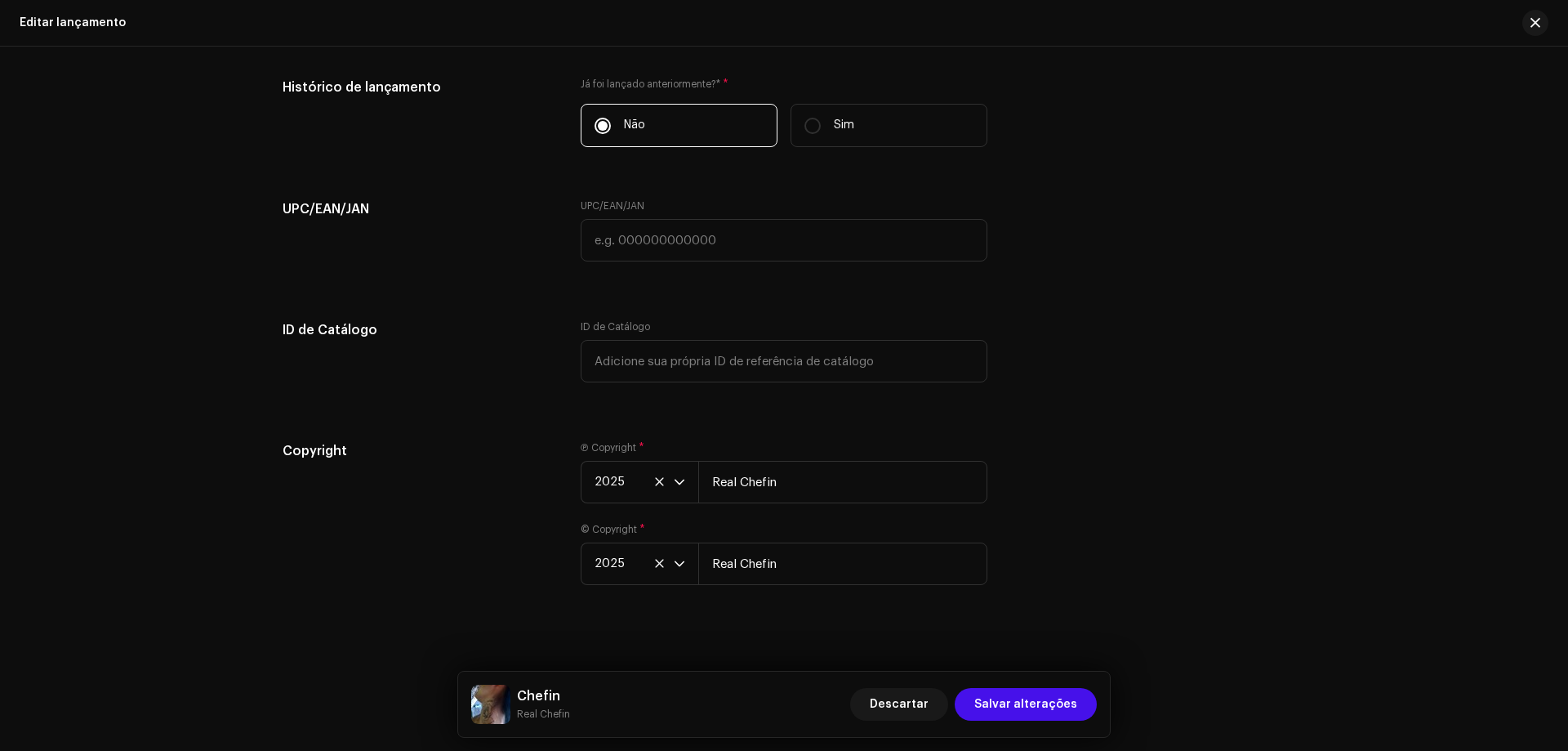
scroll to position [3093, 0]
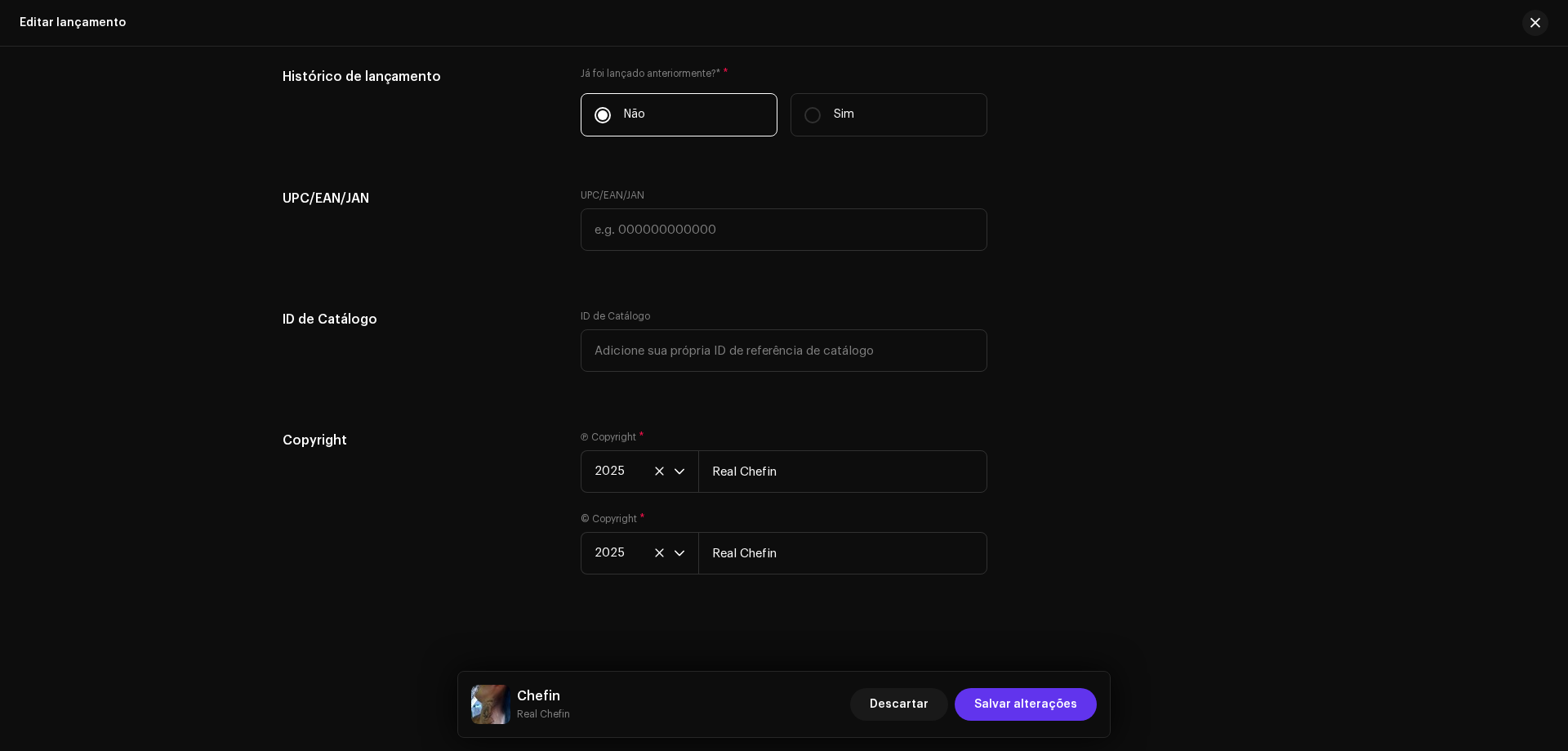
click at [1011, 702] on span "Salvar alterações" at bounding box center [1026, 704] width 103 height 33
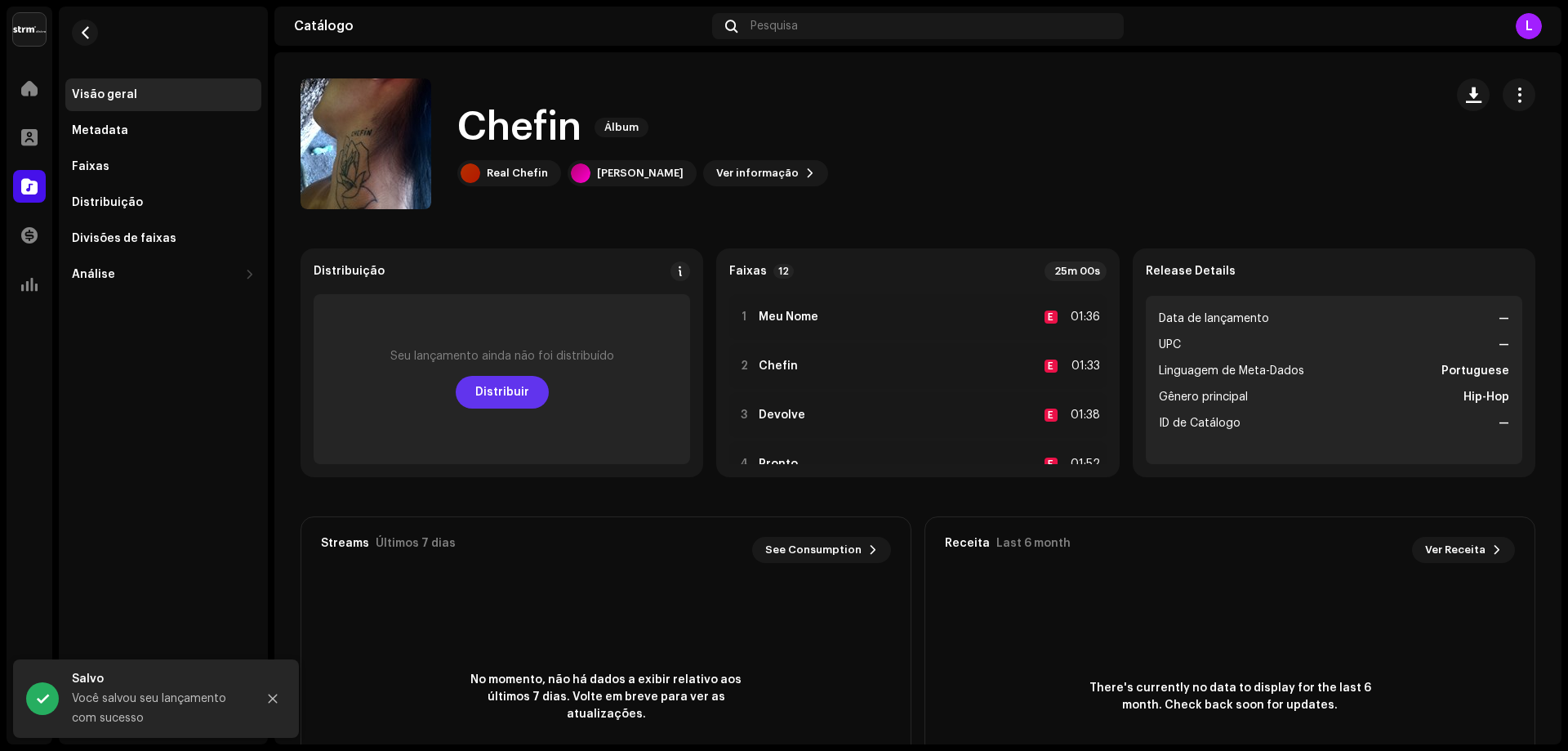
click at [491, 407] on span "Distribuir" at bounding box center [502, 392] width 54 height 33
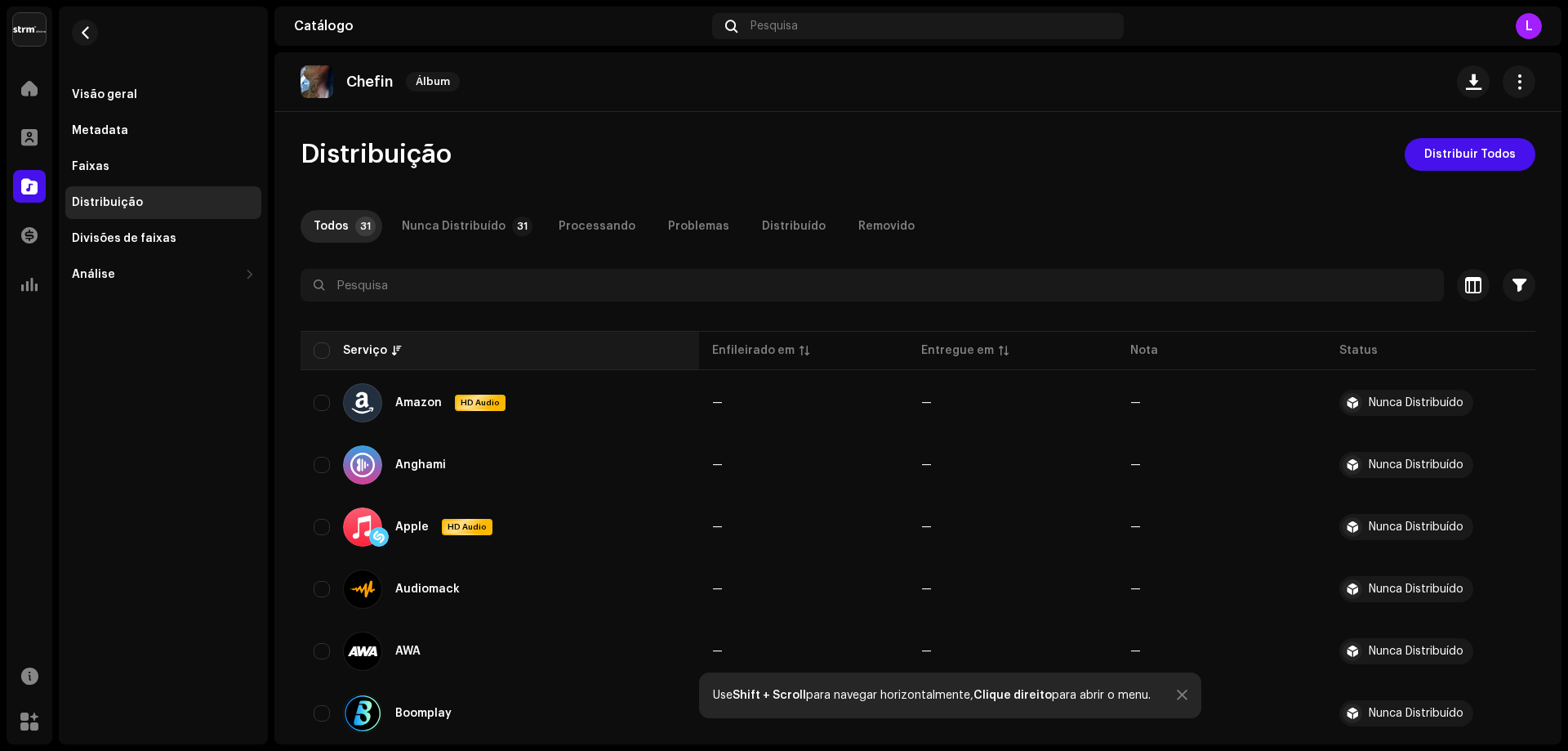
click at [310, 349] on th "Serviço" at bounding box center [500, 350] width 399 height 40
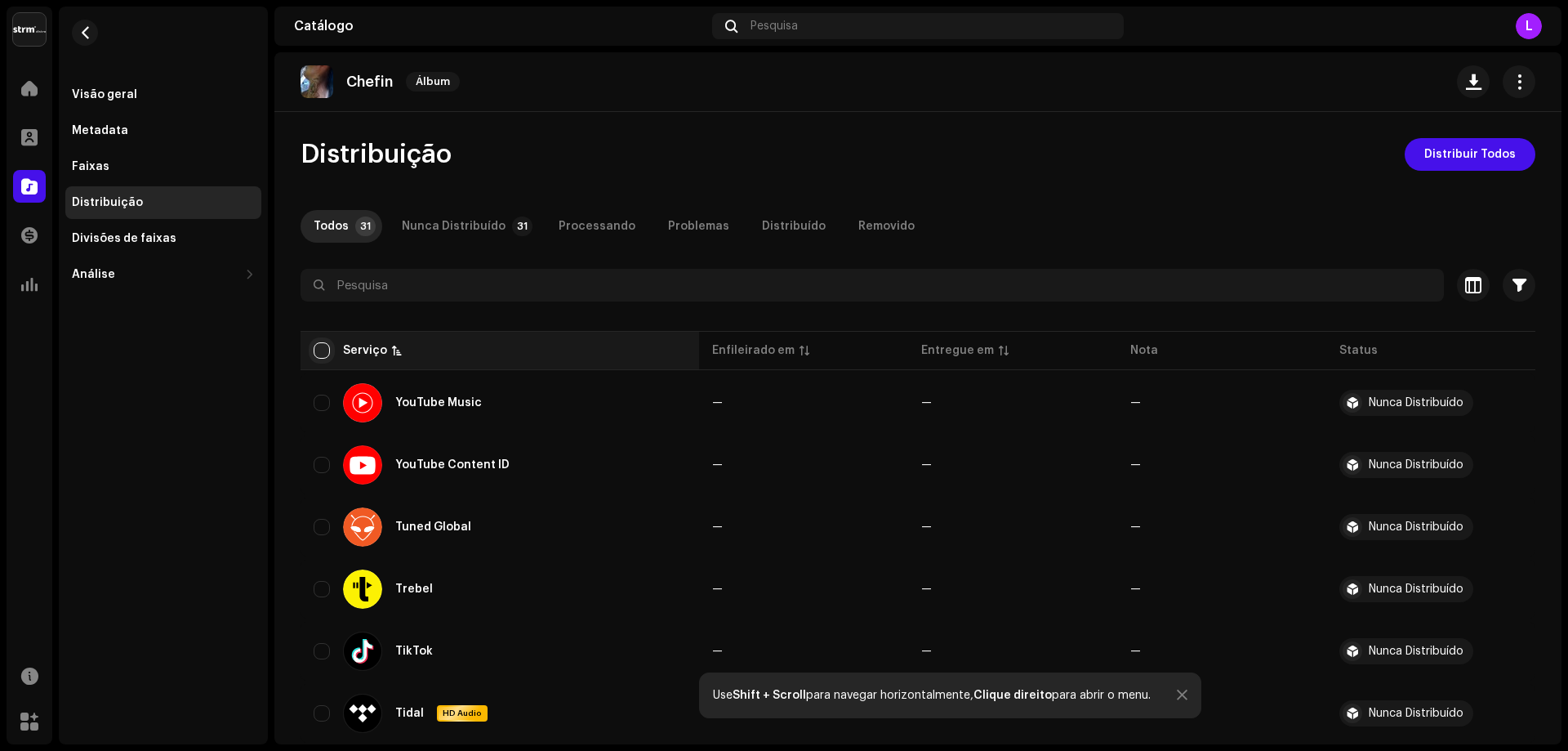
click at [316, 349] on input "checkbox" at bounding box center [322, 350] width 17 height 17
checkbox input "true"
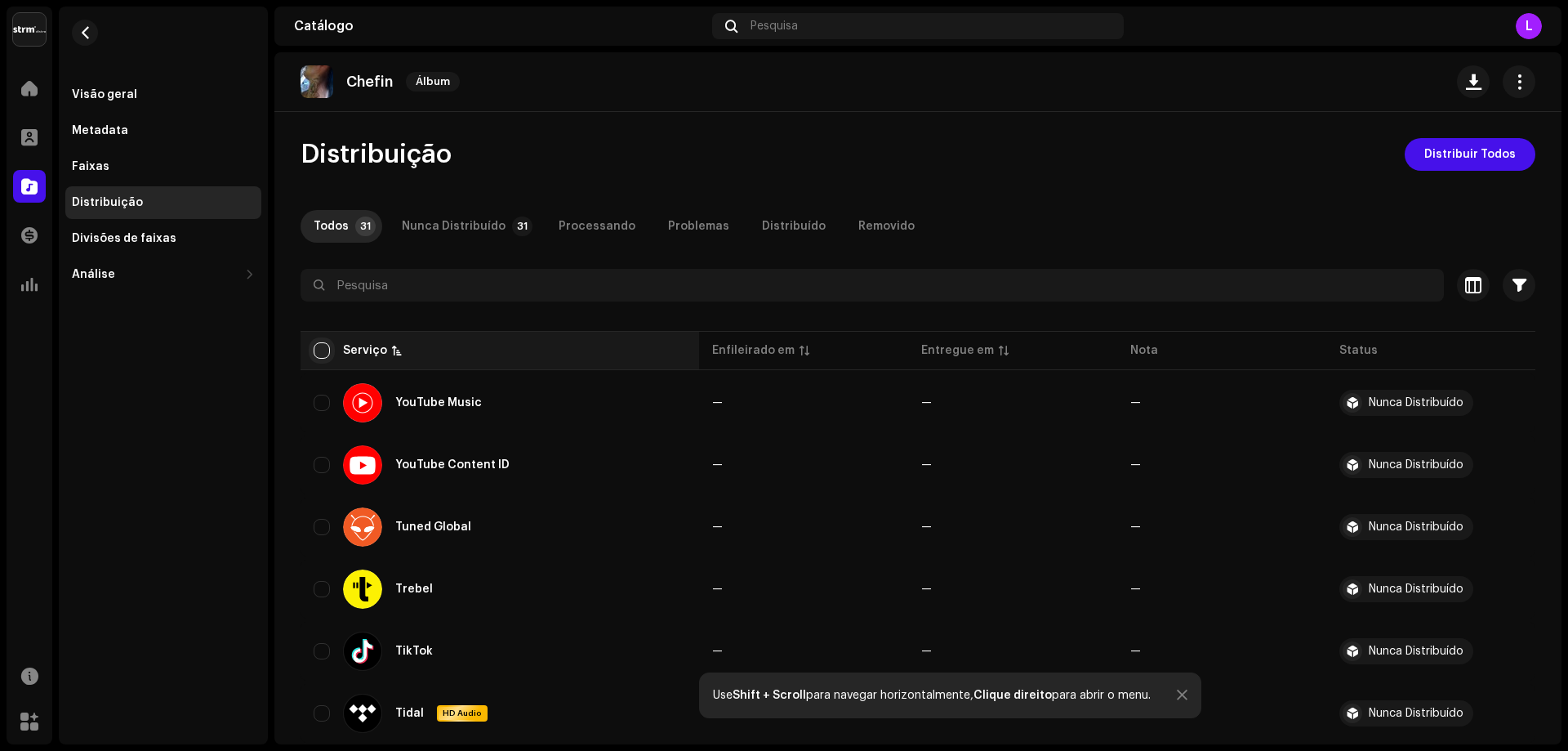
checkbox input "true"
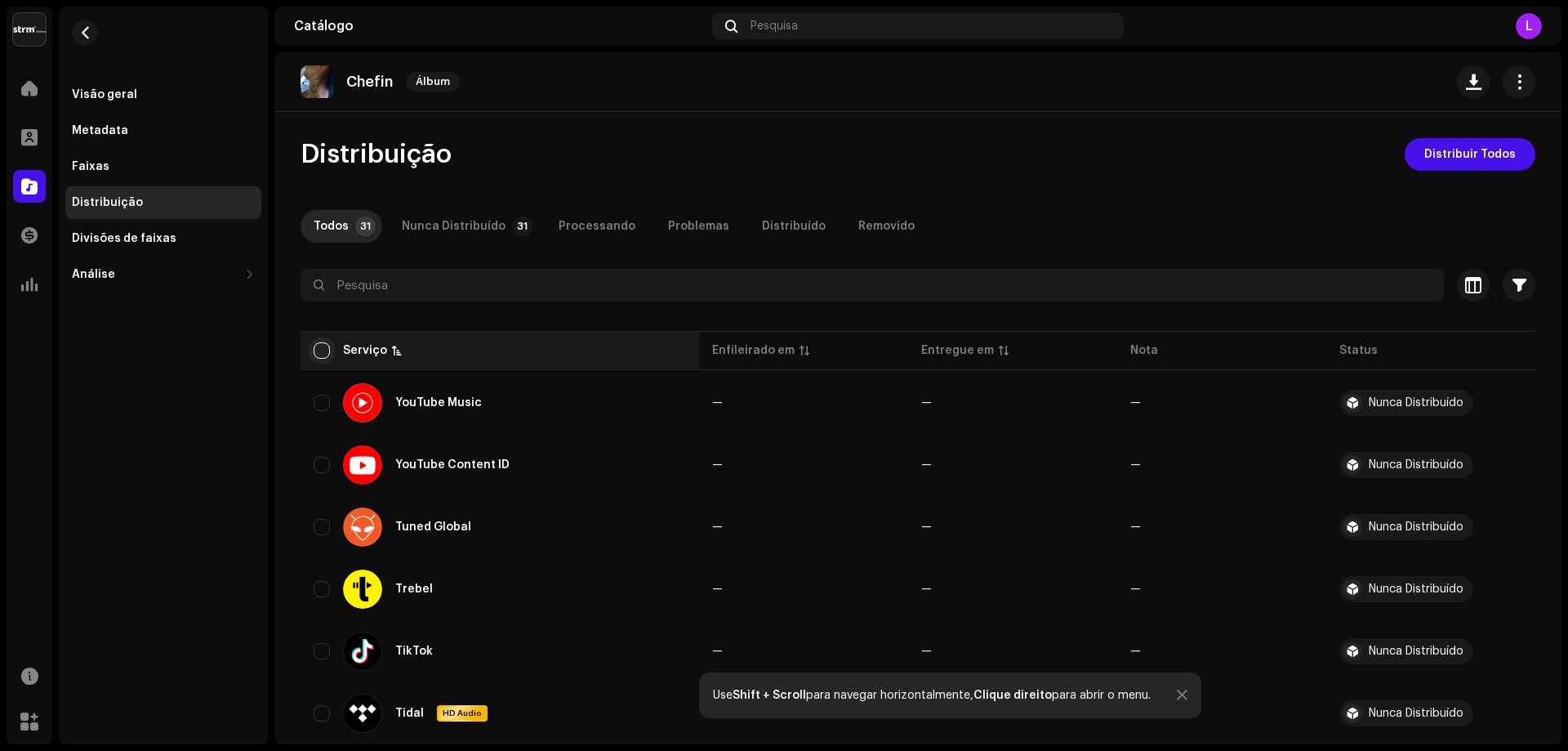
checkbox input "true"
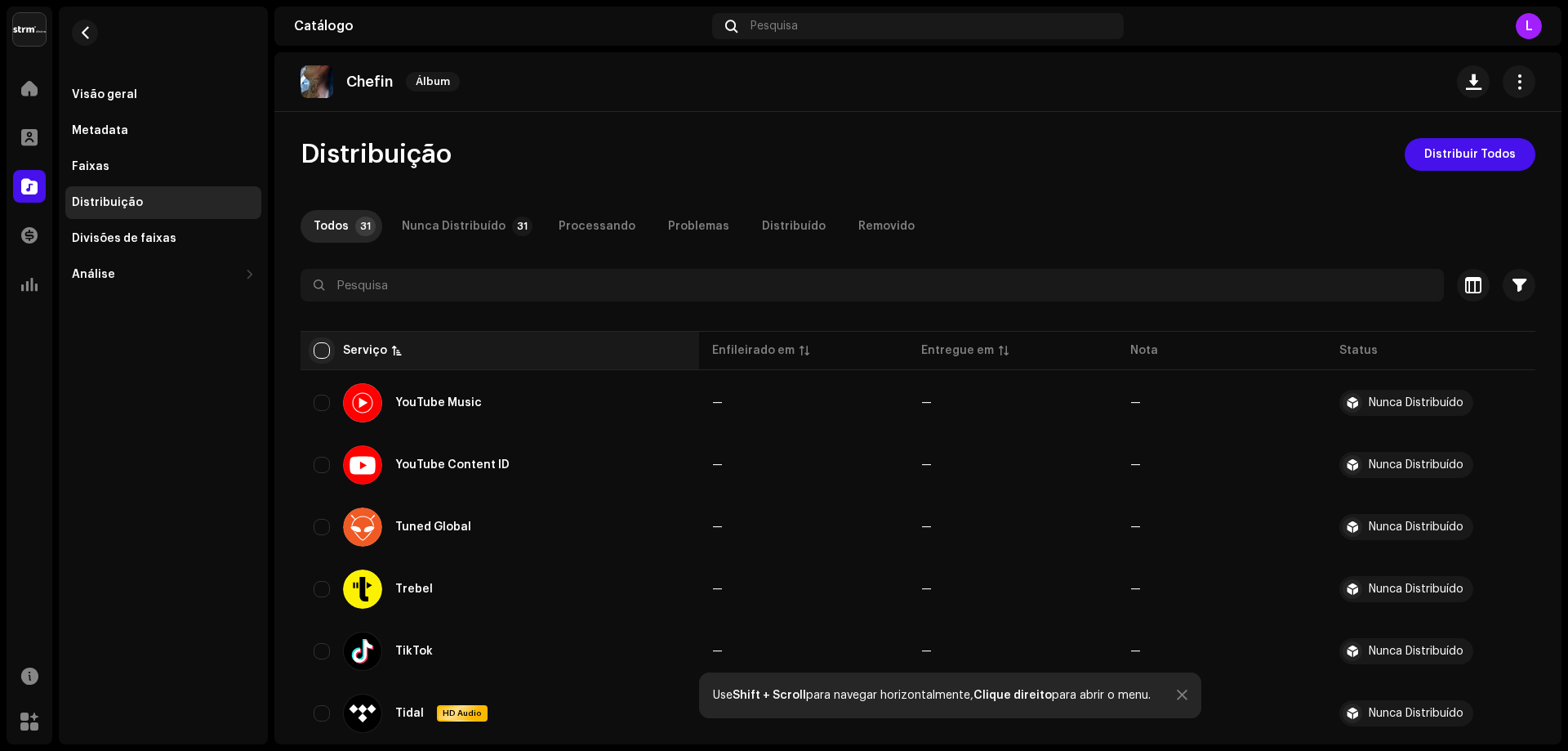
checkbox input "true"
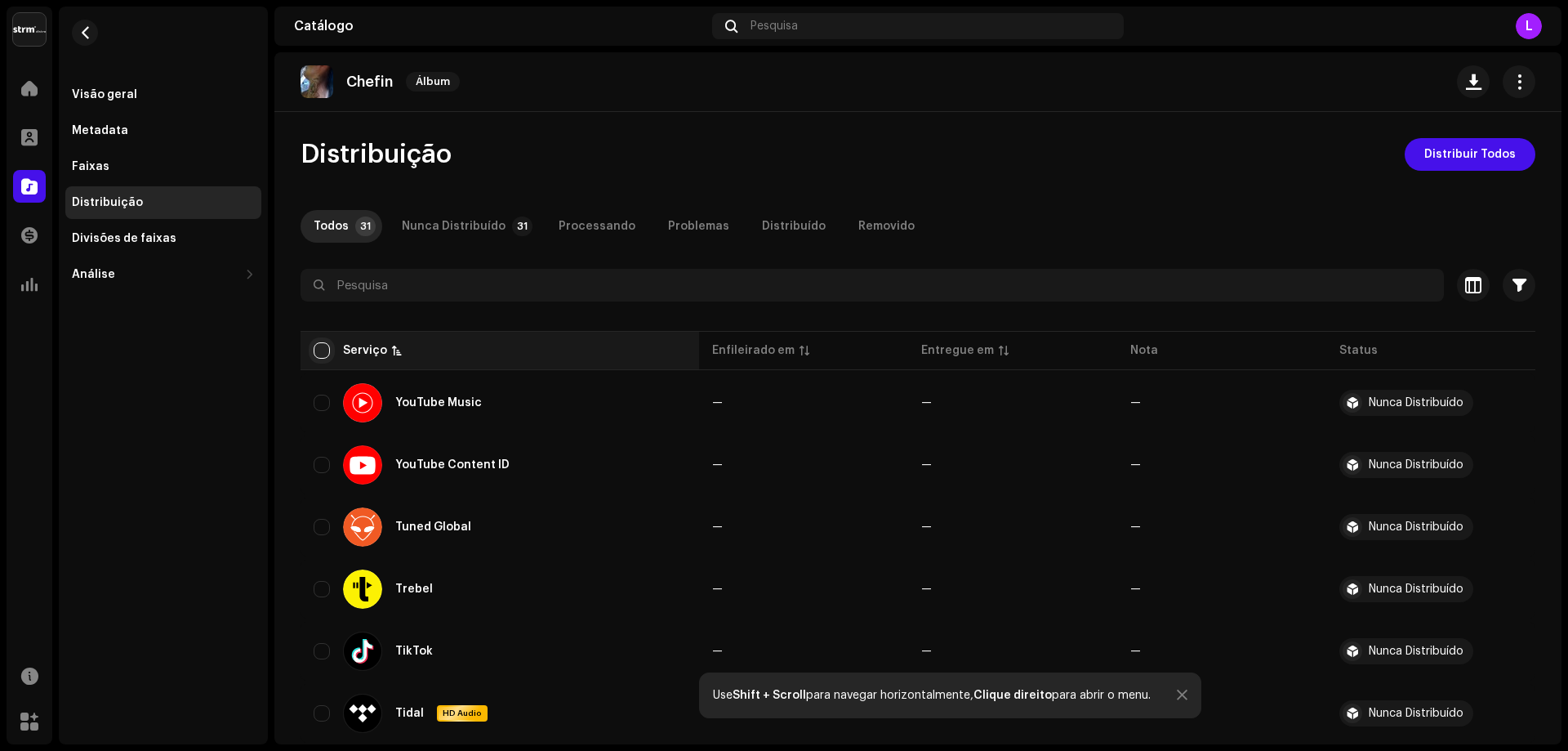
checkbox input "true"
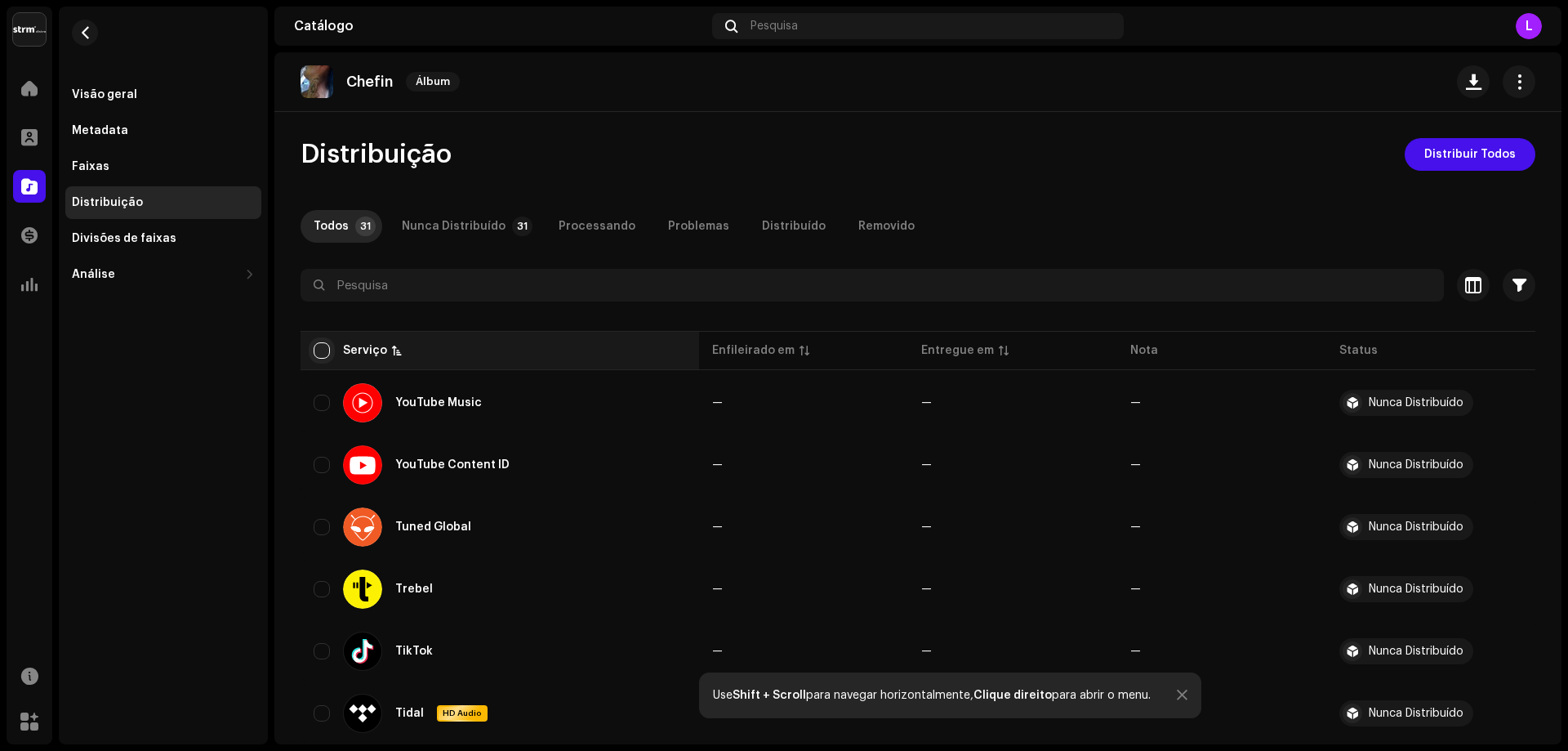
checkbox input "true"
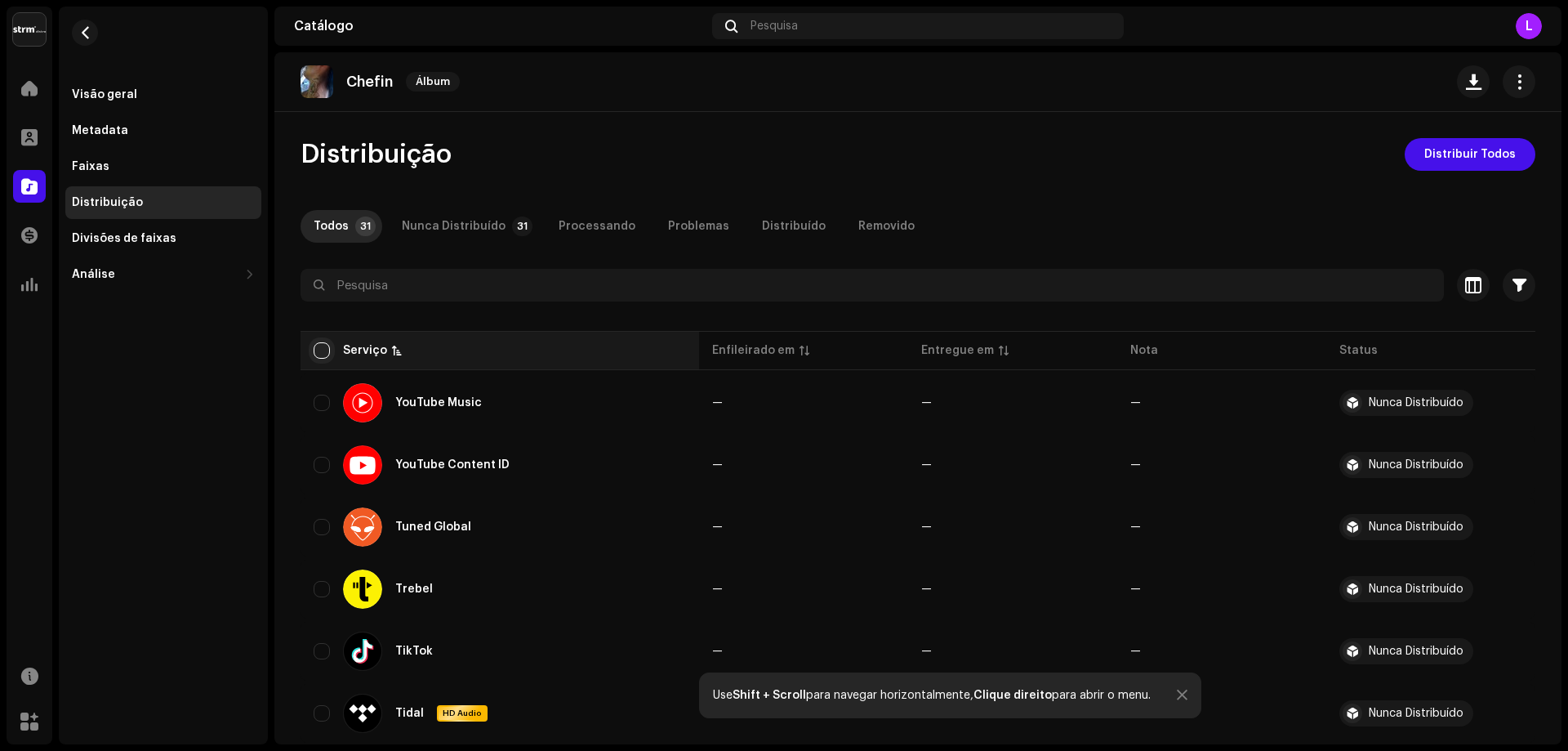
checkbox input "true"
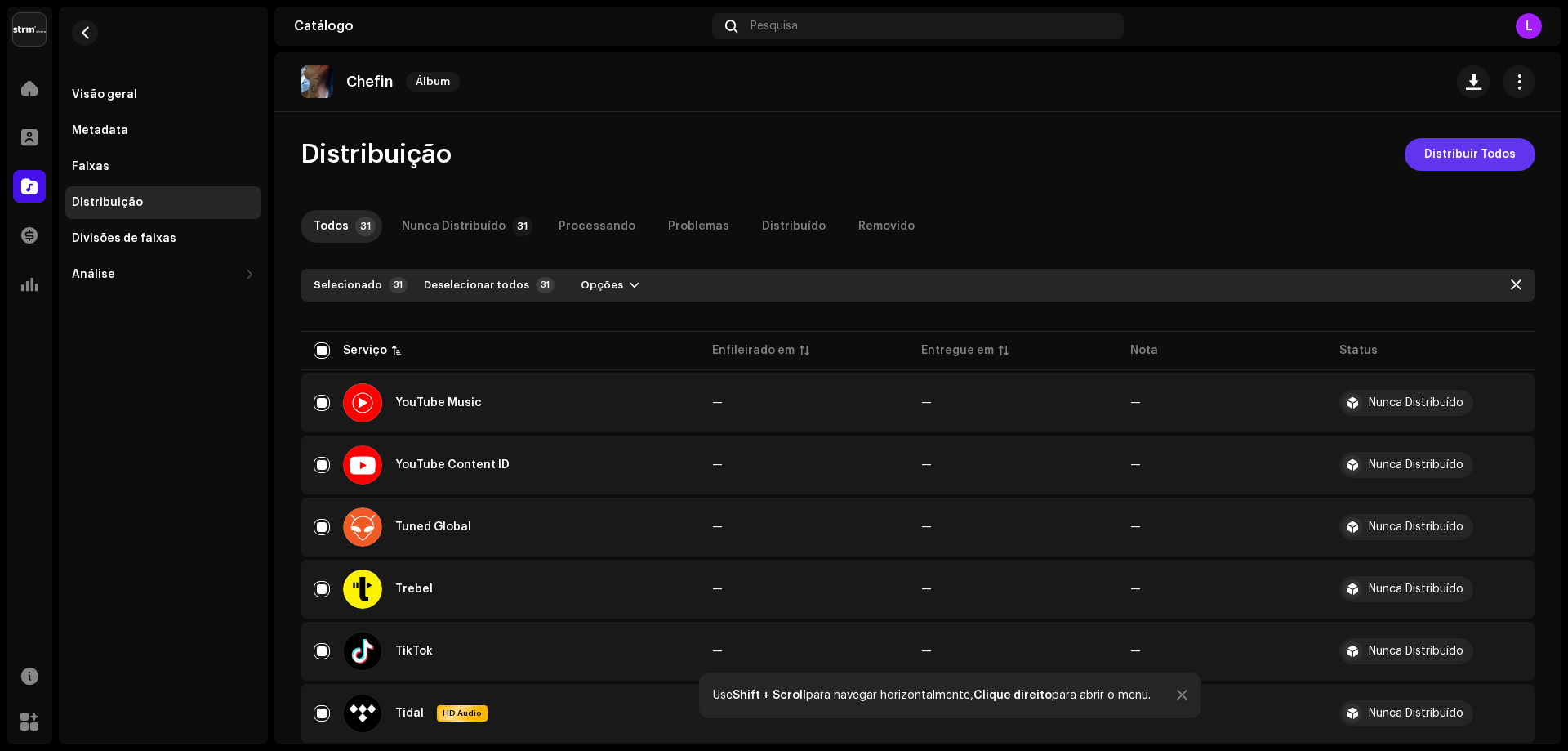
click at [1487, 159] on span "Distribuir Todos" at bounding box center [1470, 154] width 91 height 33
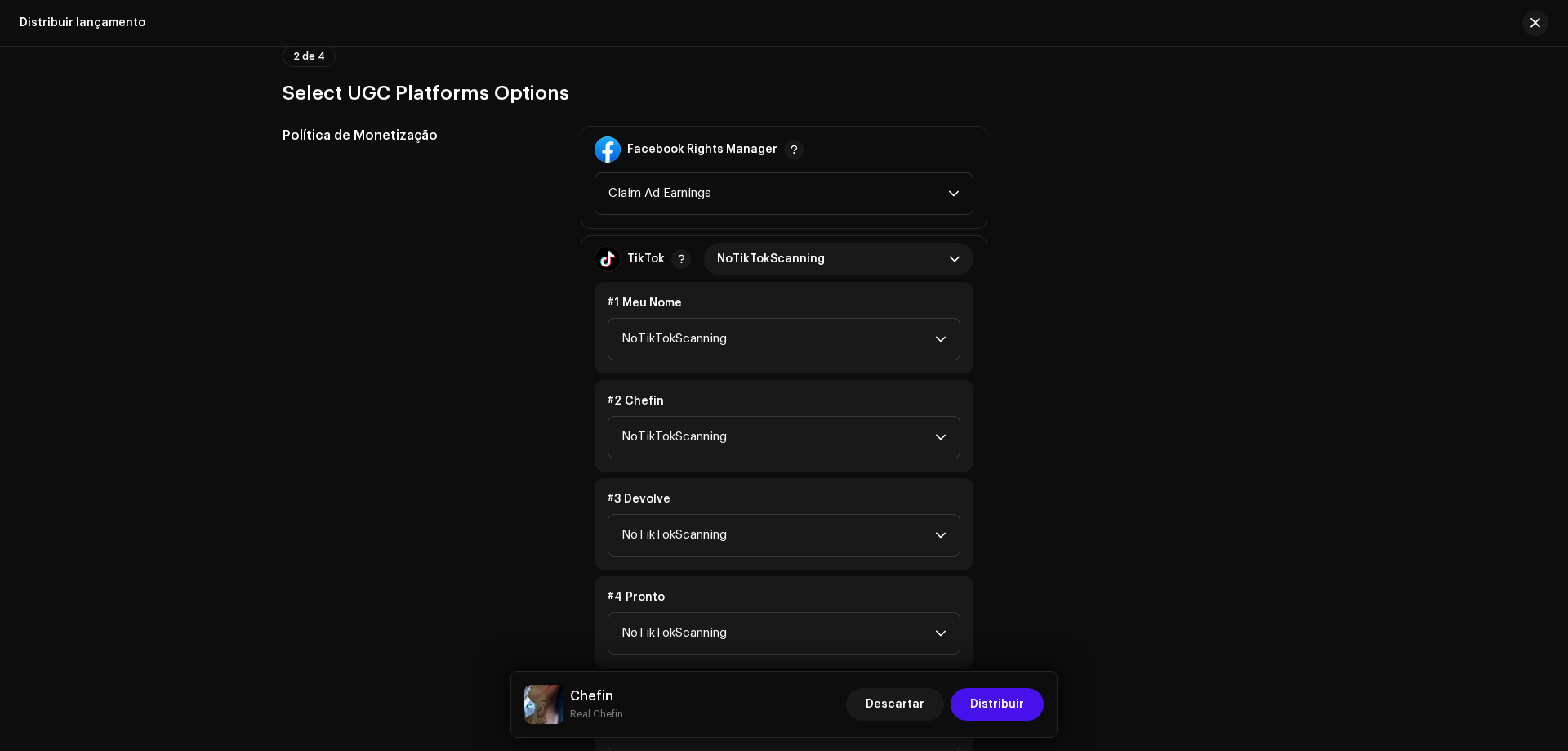
scroll to position [1880, 0]
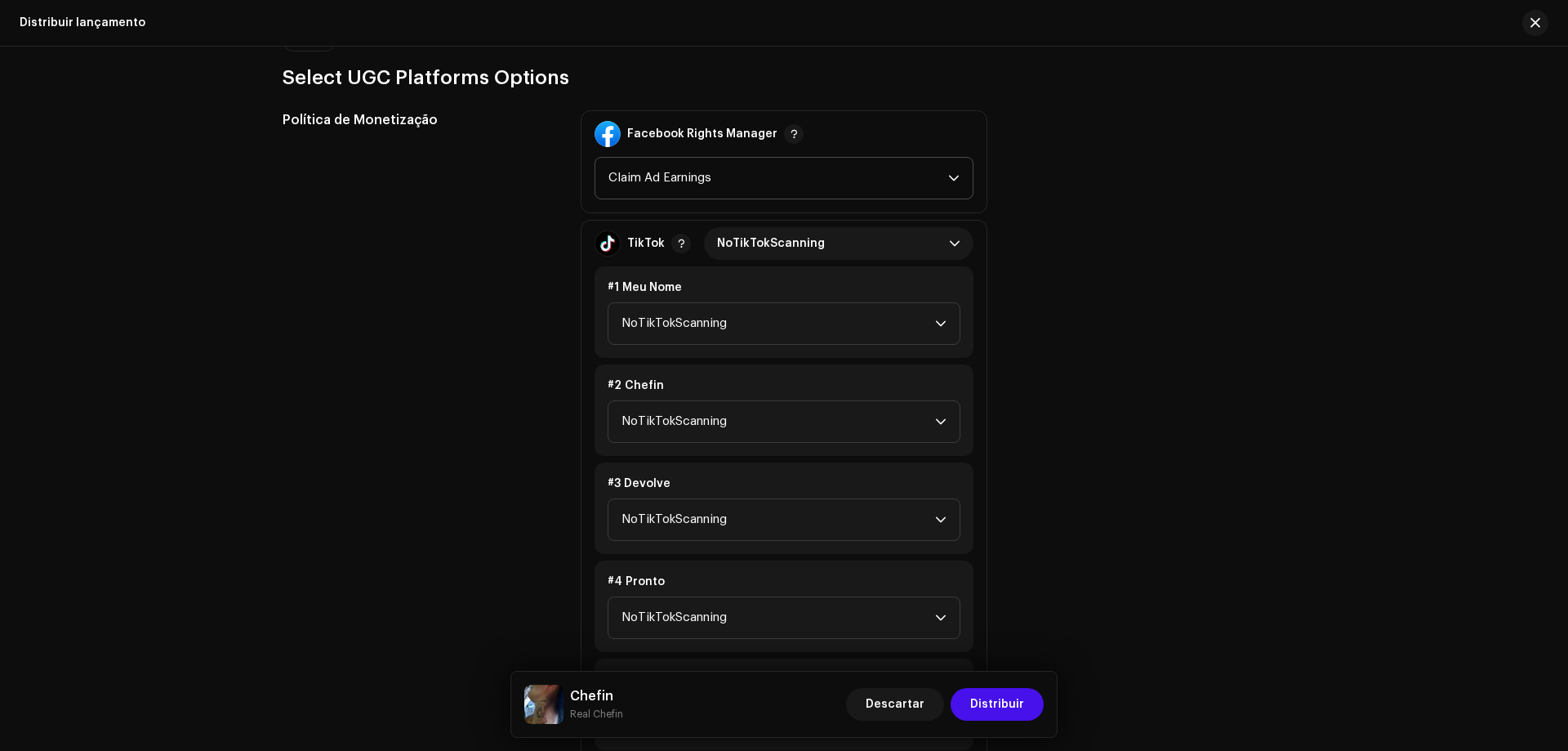
click at [701, 183] on span "Claim Ad Earnings" at bounding box center [778, 178] width 340 height 40
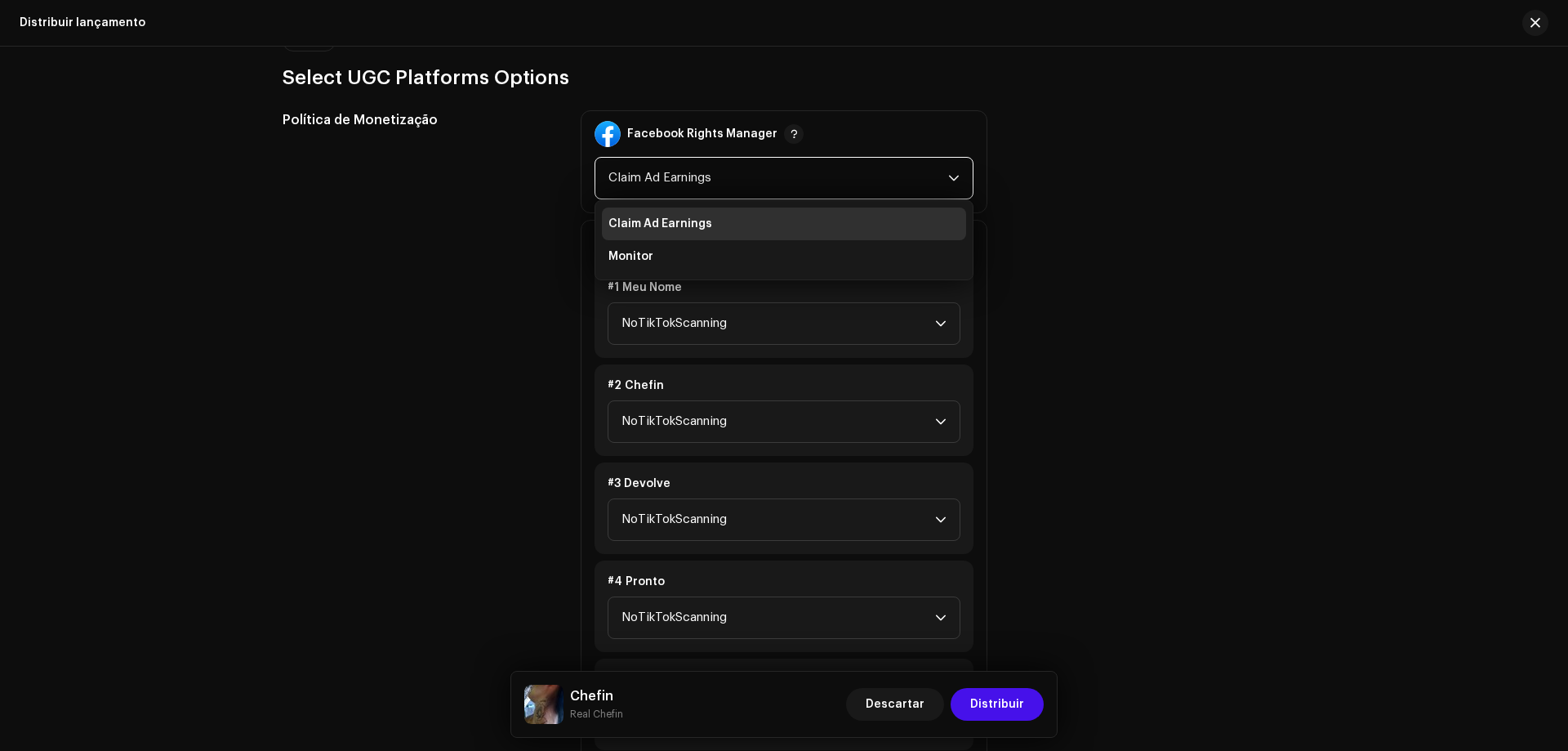
click at [702, 183] on span "Claim Ad Earnings" at bounding box center [778, 178] width 340 height 40
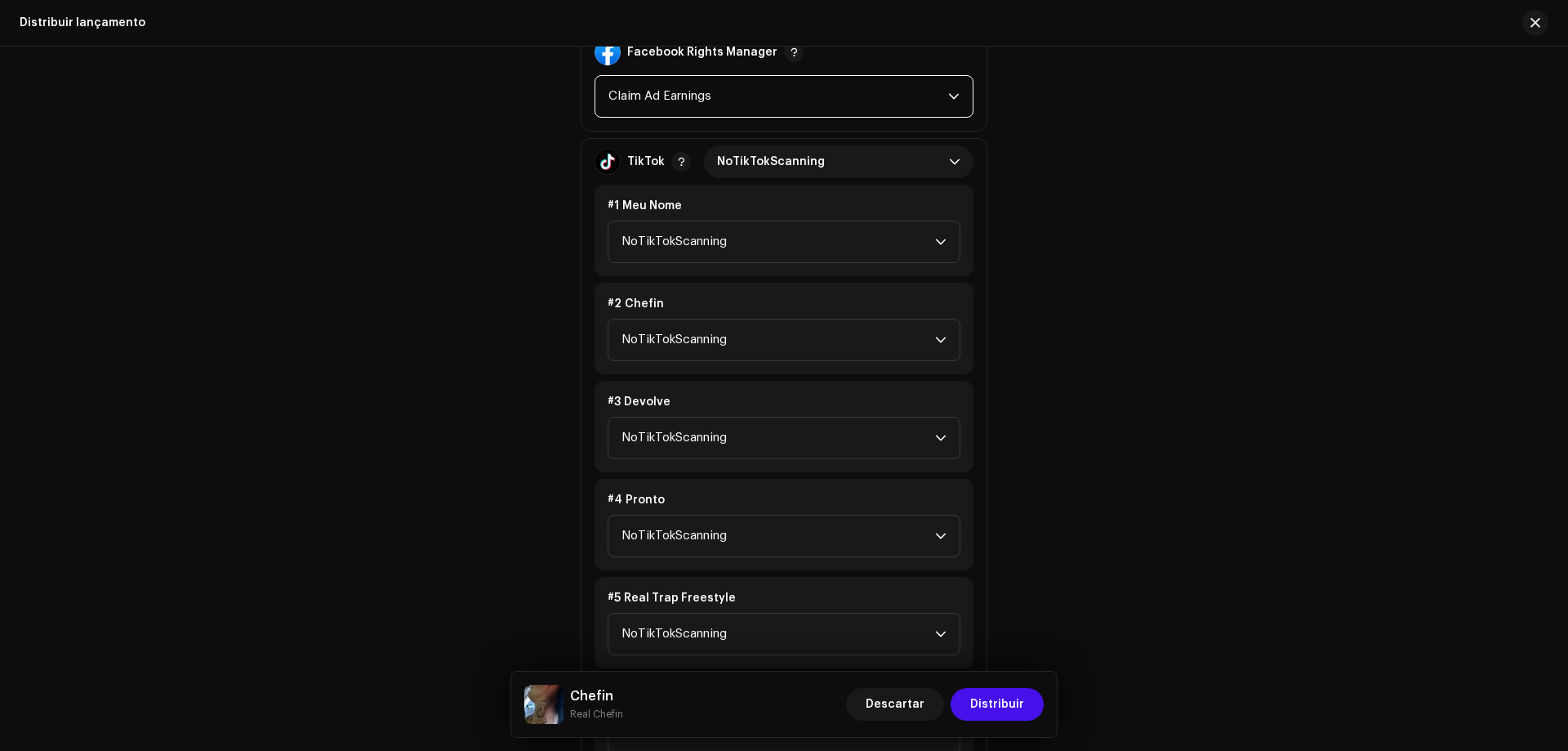
scroll to position [2043, 0]
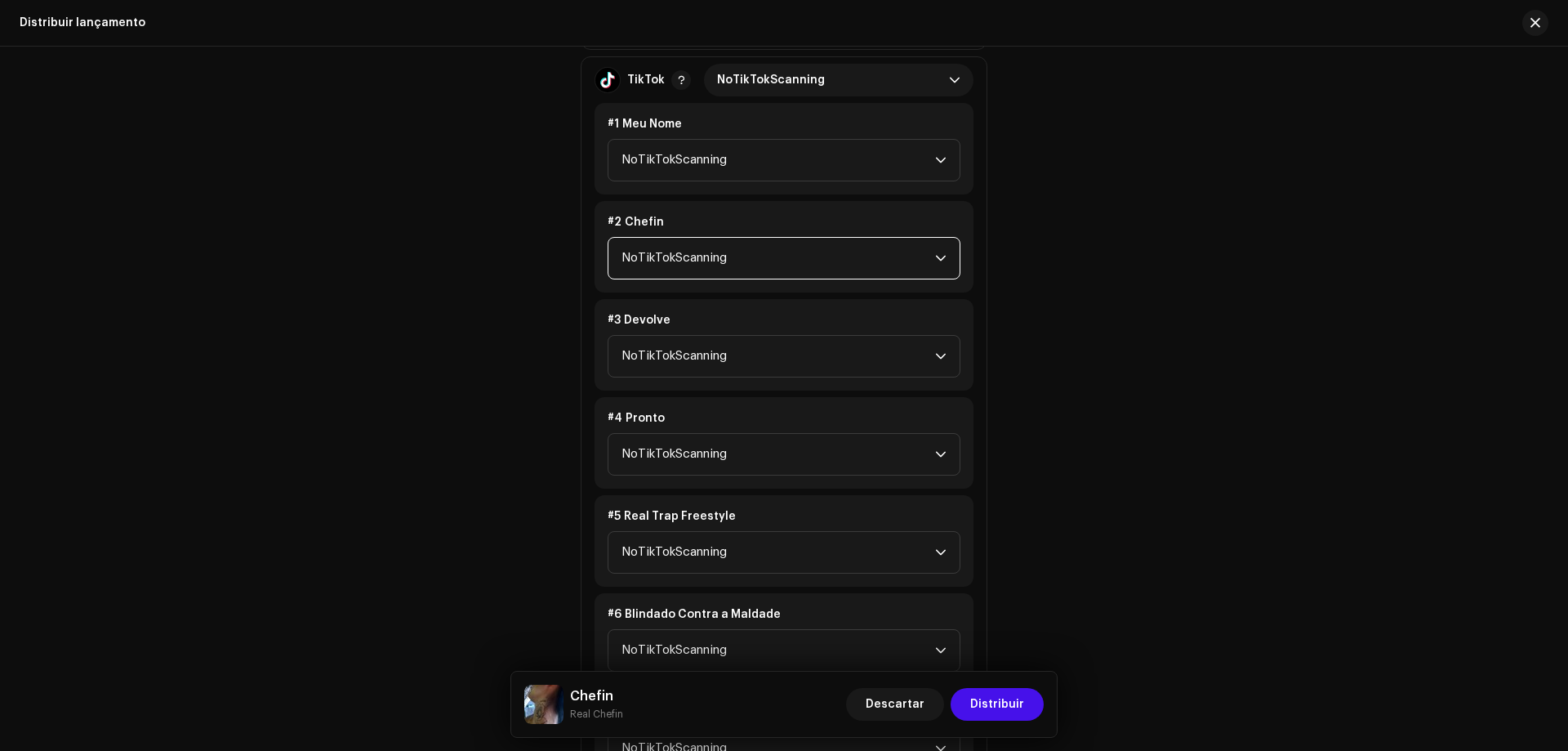
click at [716, 260] on span "NoTikTokScanning" at bounding box center [778, 258] width 314 height 40
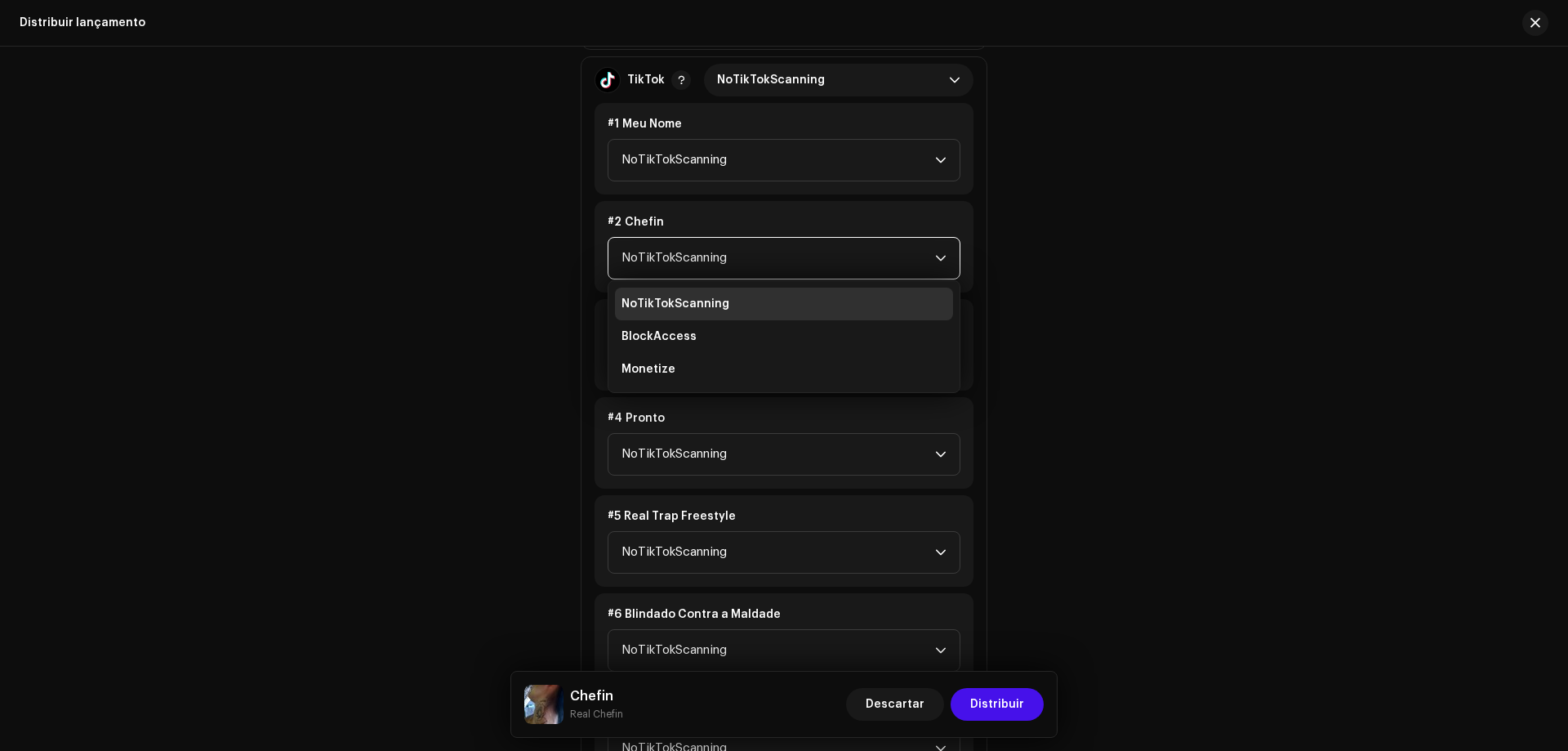
click at [713, 254] on span "NoTikTokScanning" at bounding box center [778, 258] width 314 height 40
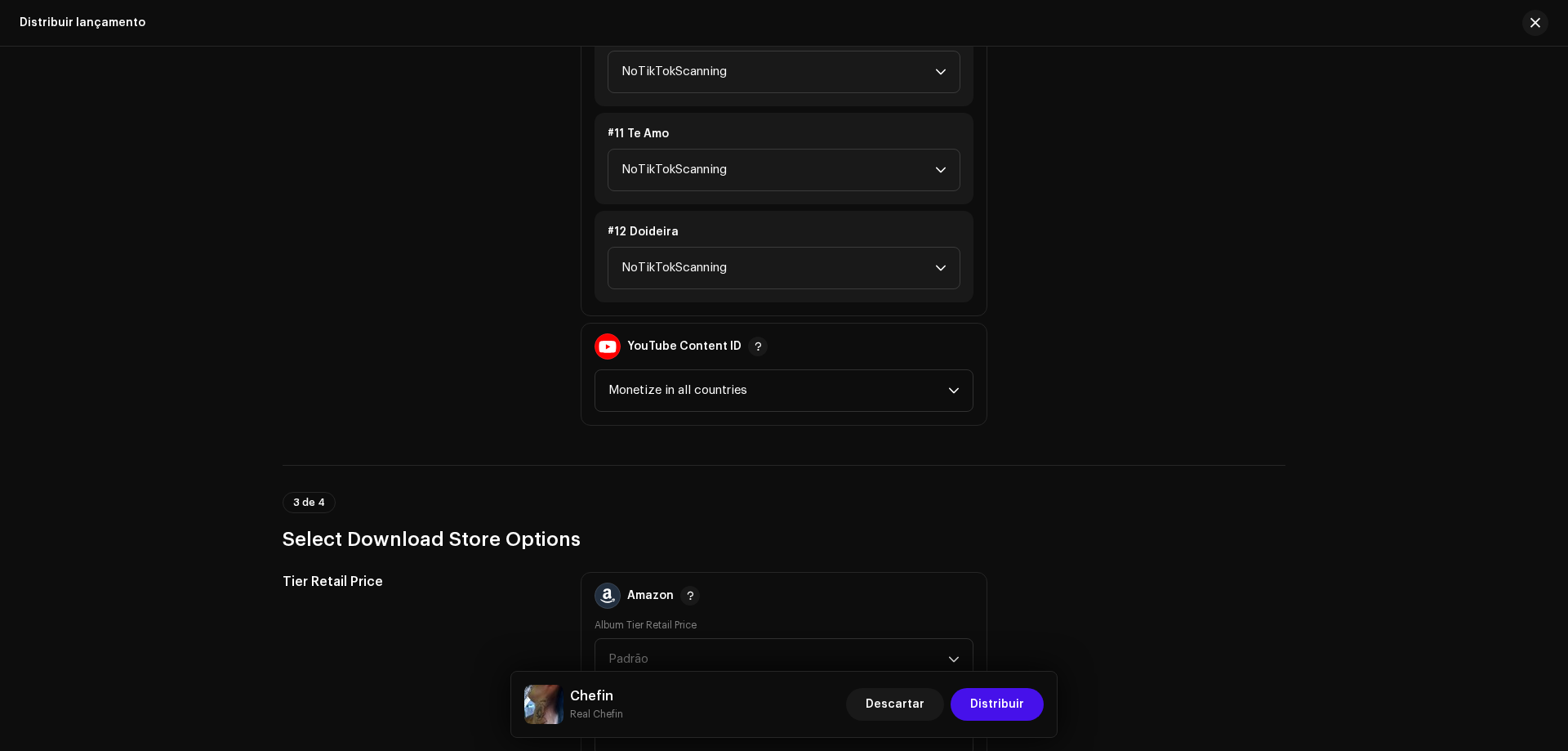
scroll to position [3024, 0]
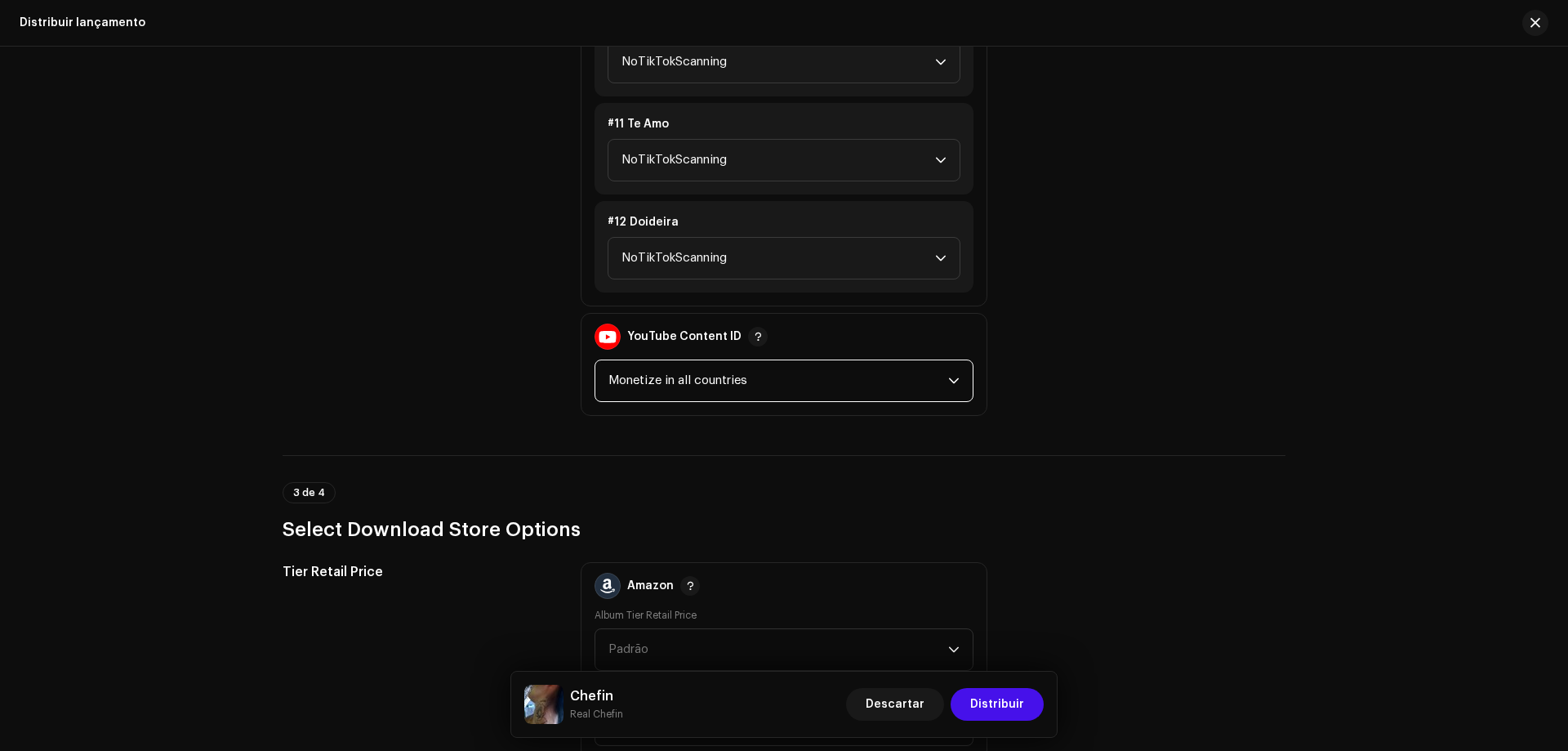
click at [656, 385] on span "Monetize in all countries" at bounding box center [778, 381] width 340 height 40
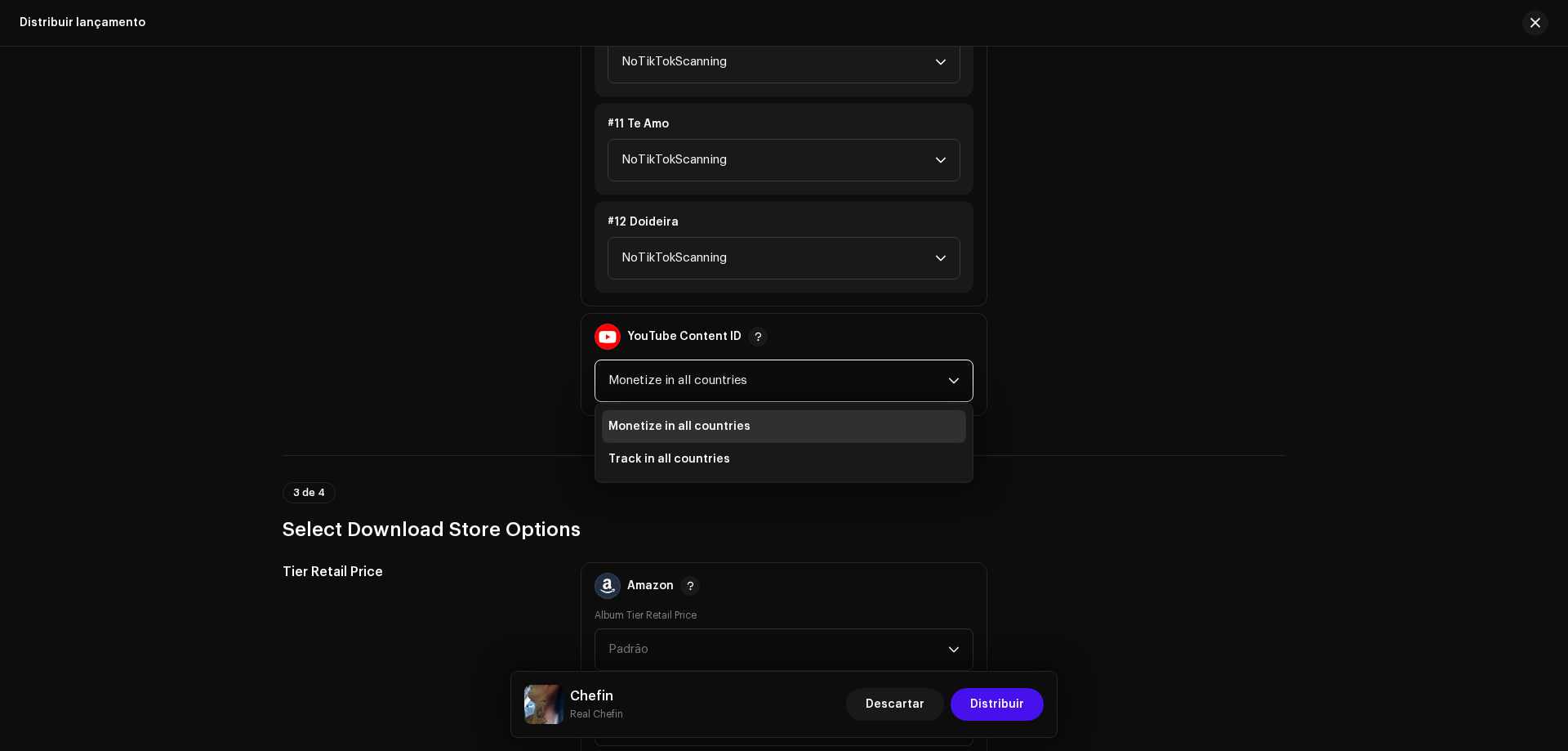
click at [649, 390] on span "Monetize in all countries" at bounding box center [778, 381] width 340 height 40
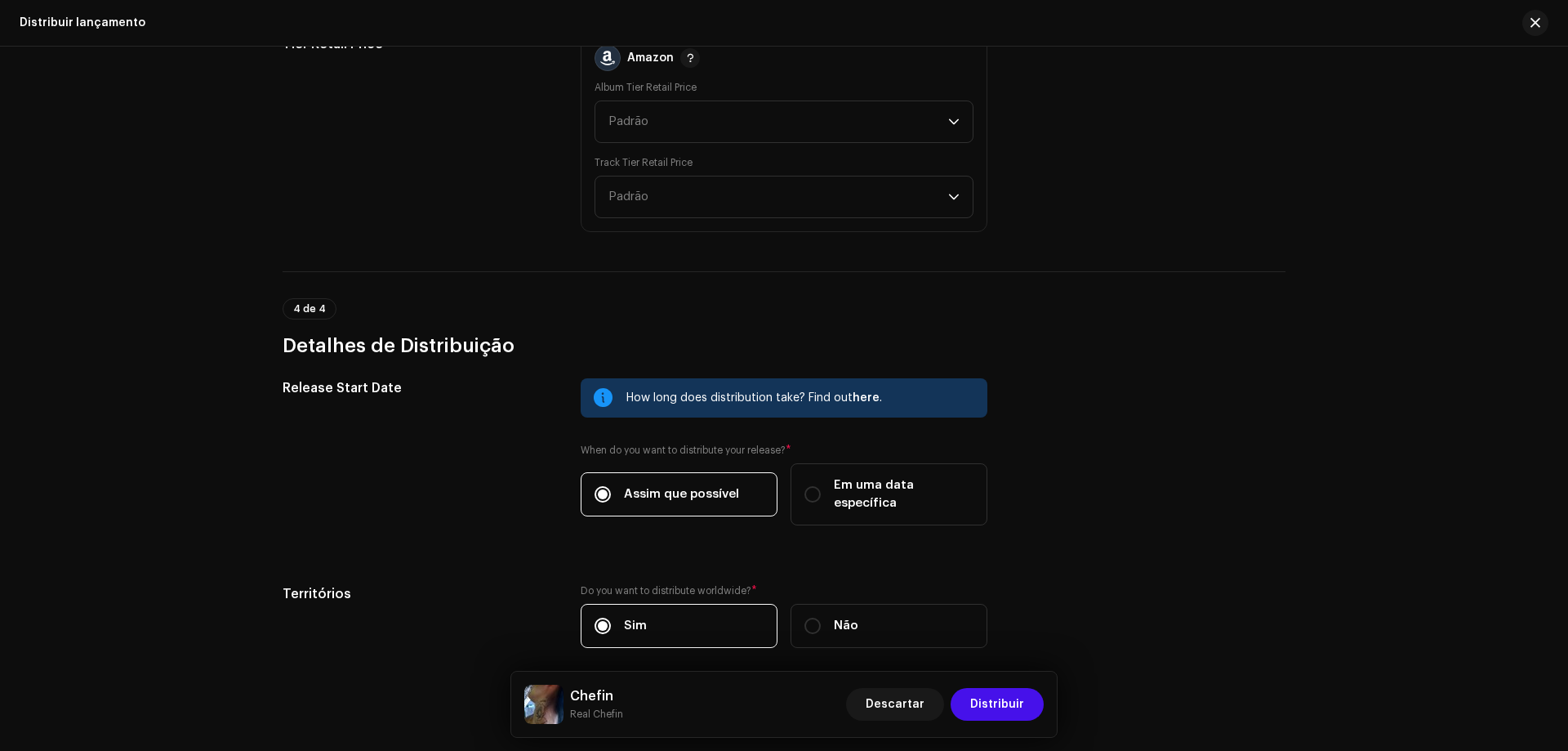
scroll to position [3607, 0]
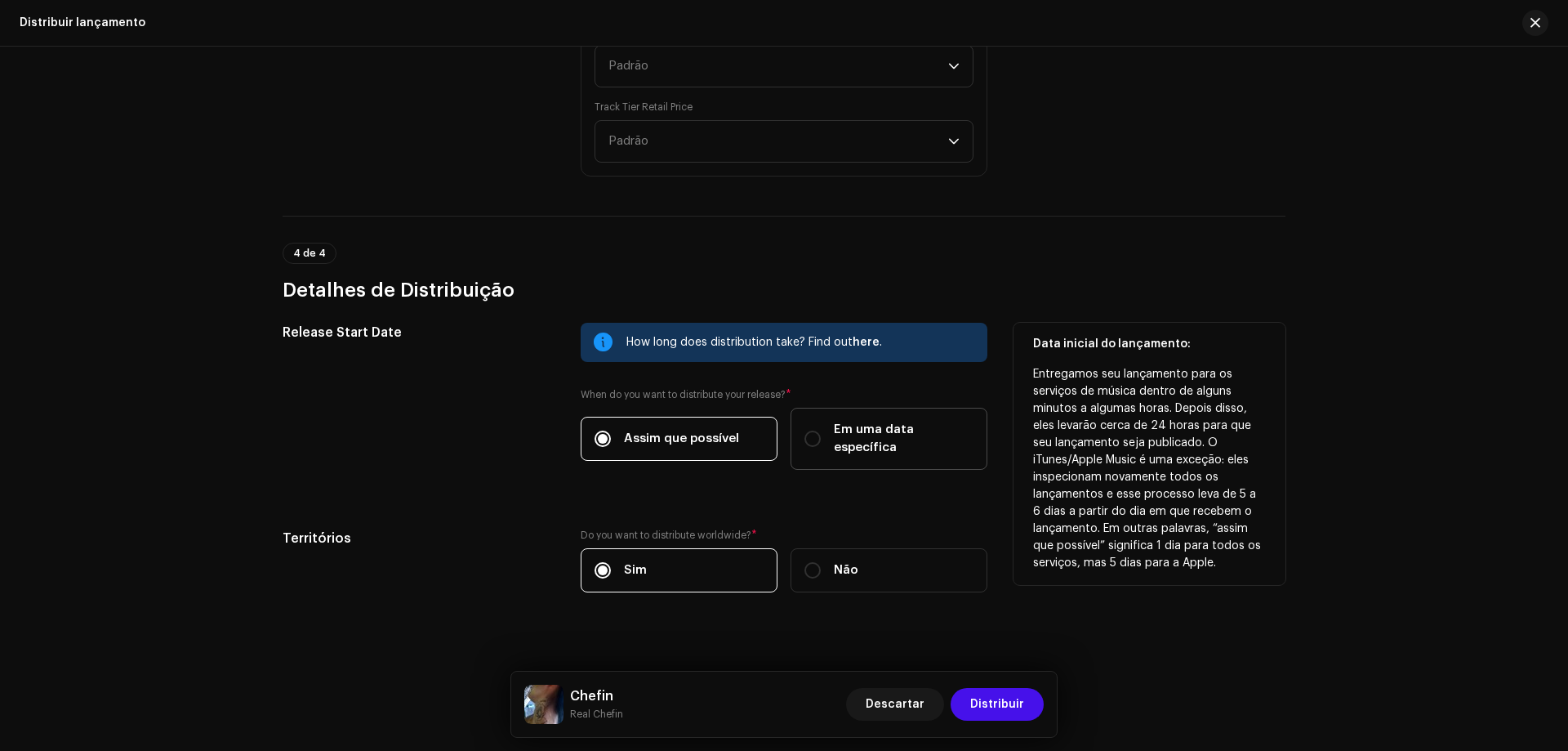
click at [791, 428] on label "Em uma data específica" at bounding box center [889, 439] width 197 height 62
click at [804, 431] on input "Em uma data específica" at bounding box center [812, 439] width 17 height 17
radio input "true"
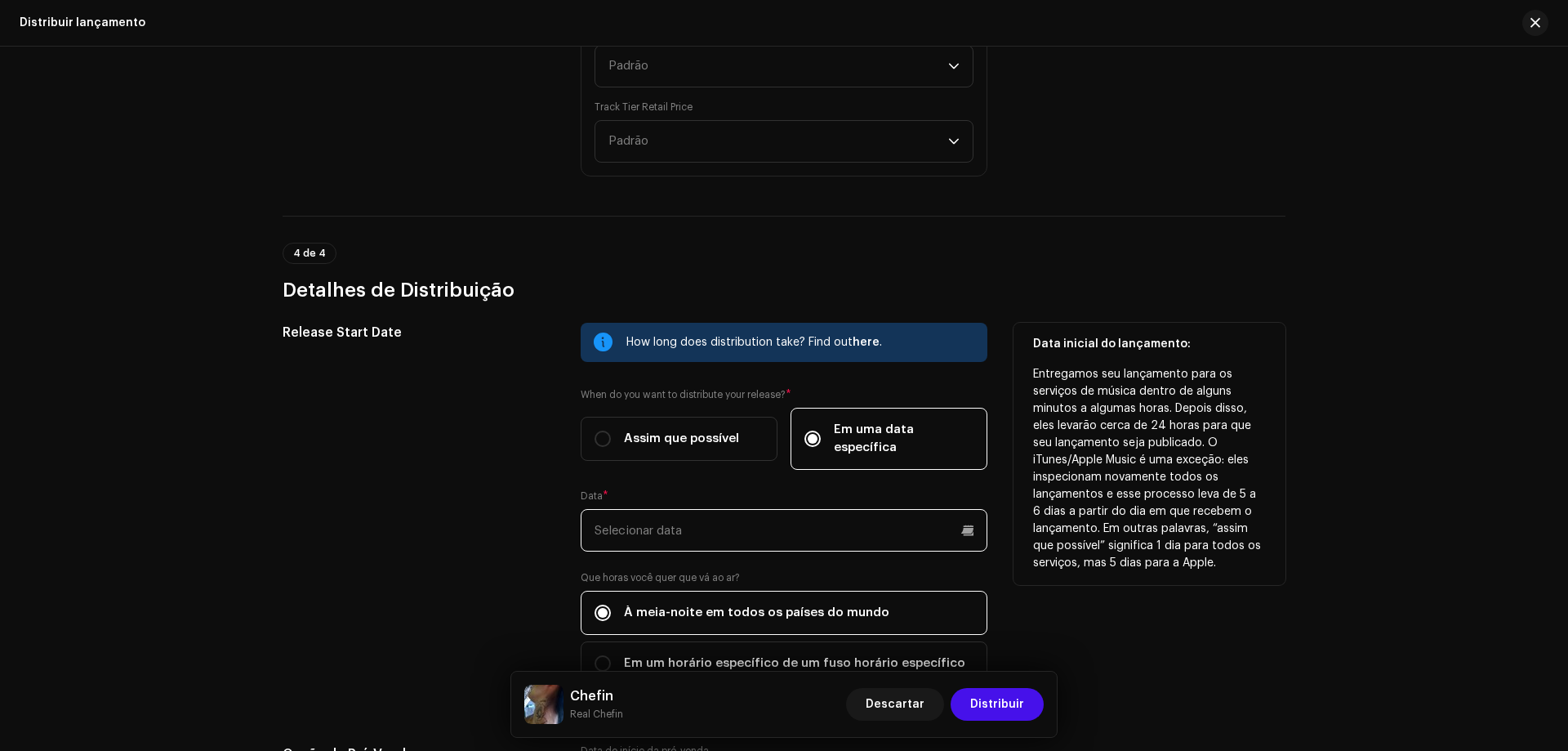
click at [634, 509] on input "text" at bounding box center [784, 530] width 407 height 42
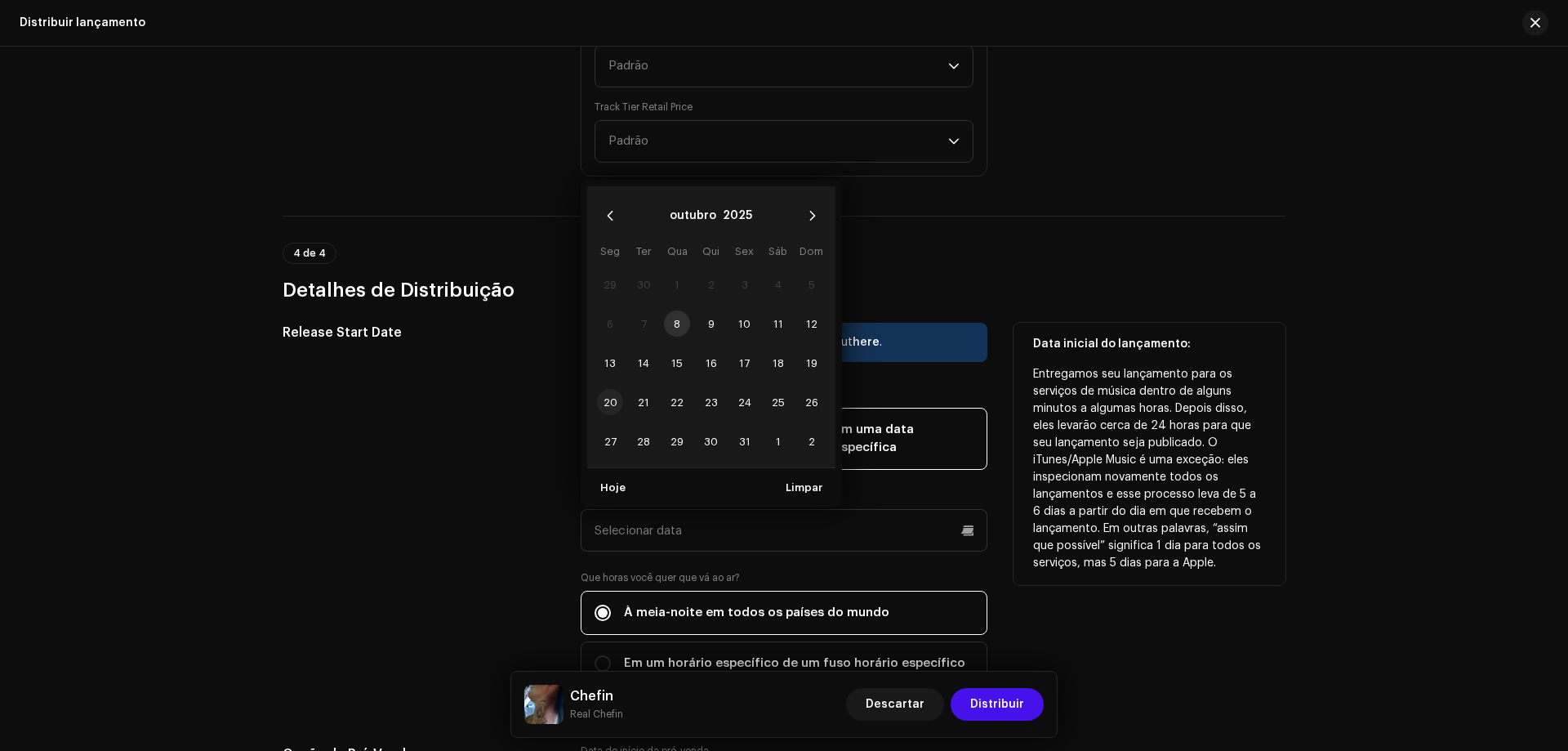
click at [607, 389] on span "20" at bounding box center [610, 402] width 26 height 26
type input "[DATE]"
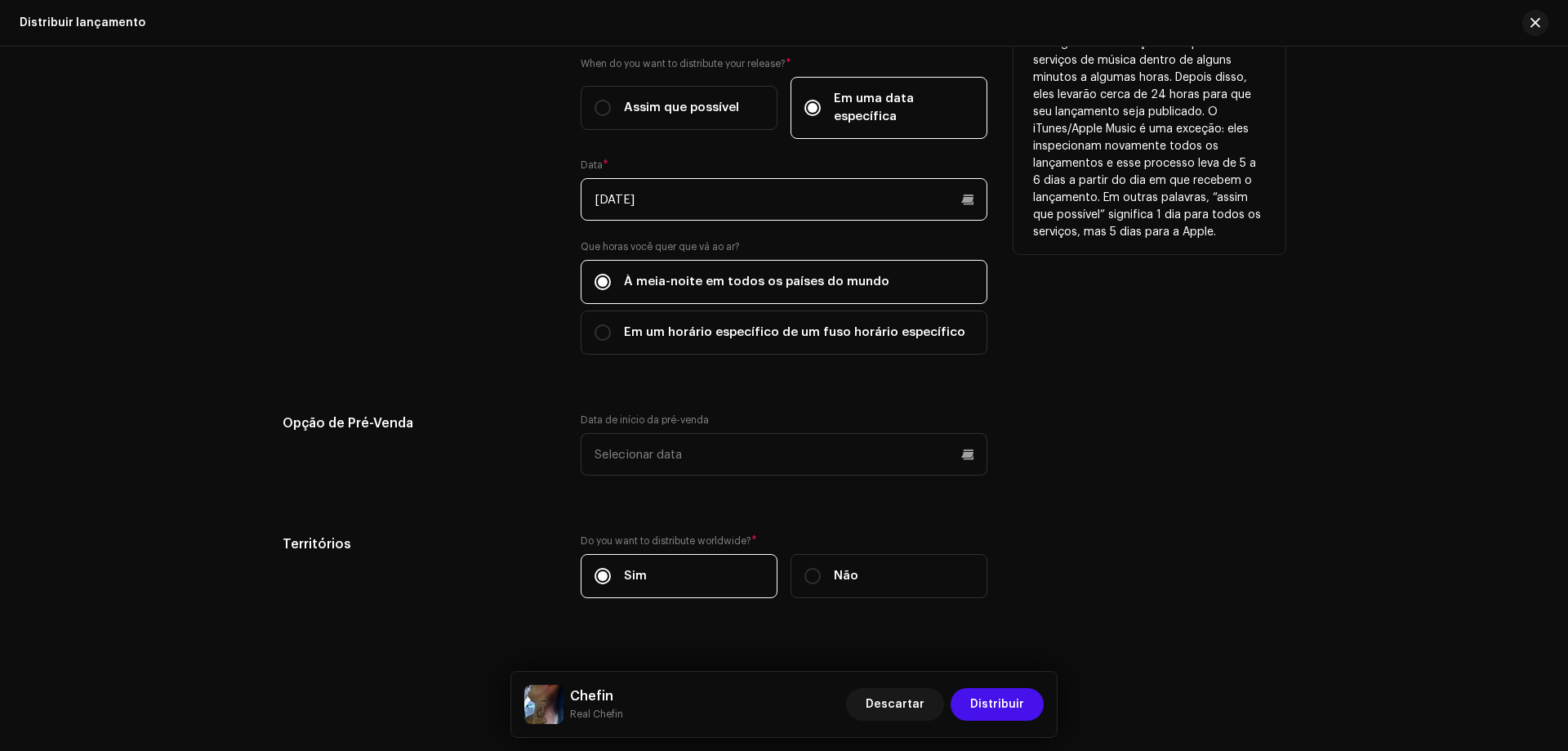
scroll to position [3944, 0]
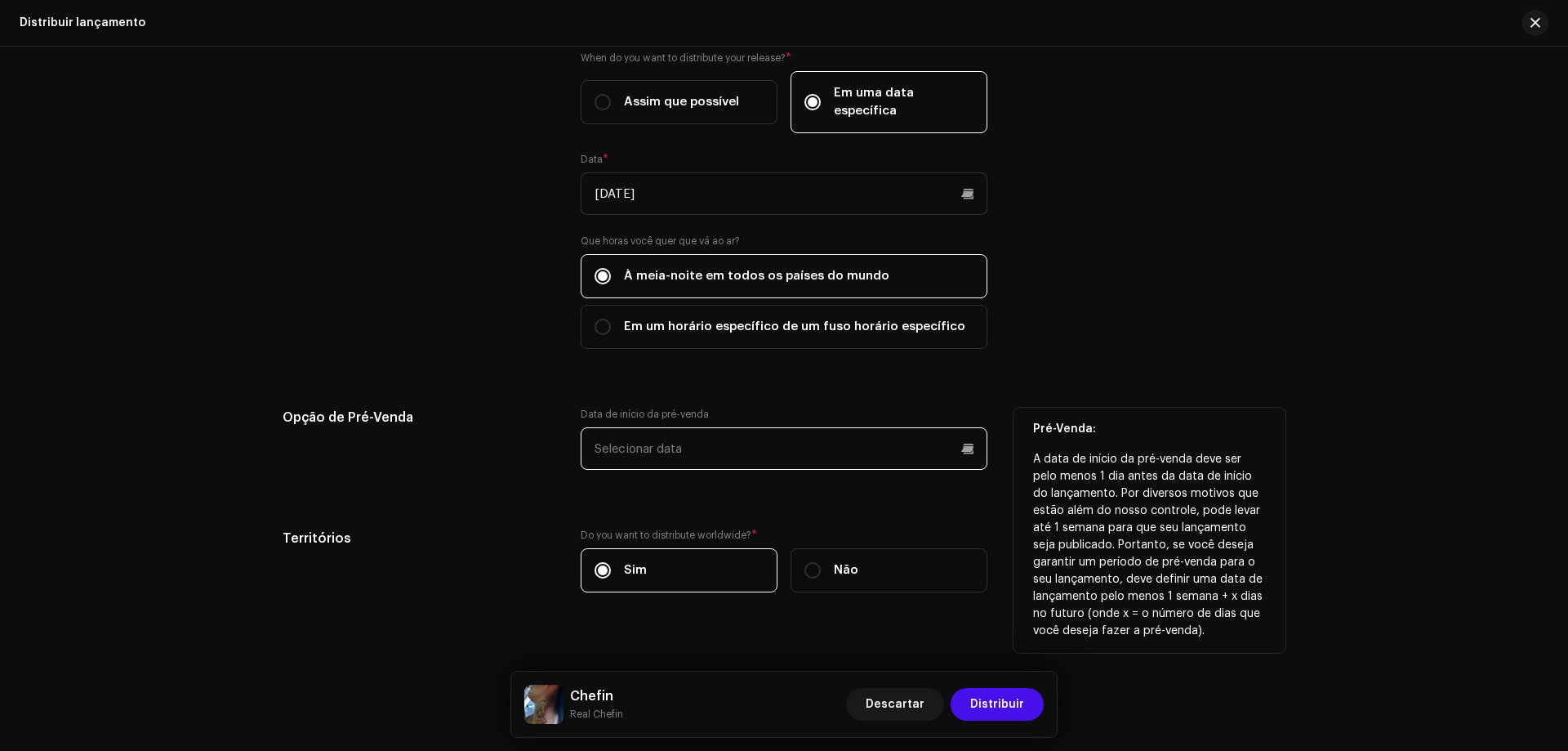
click at [641, 437] on input "text" at bounding box center [784, 448] width 407 height 42
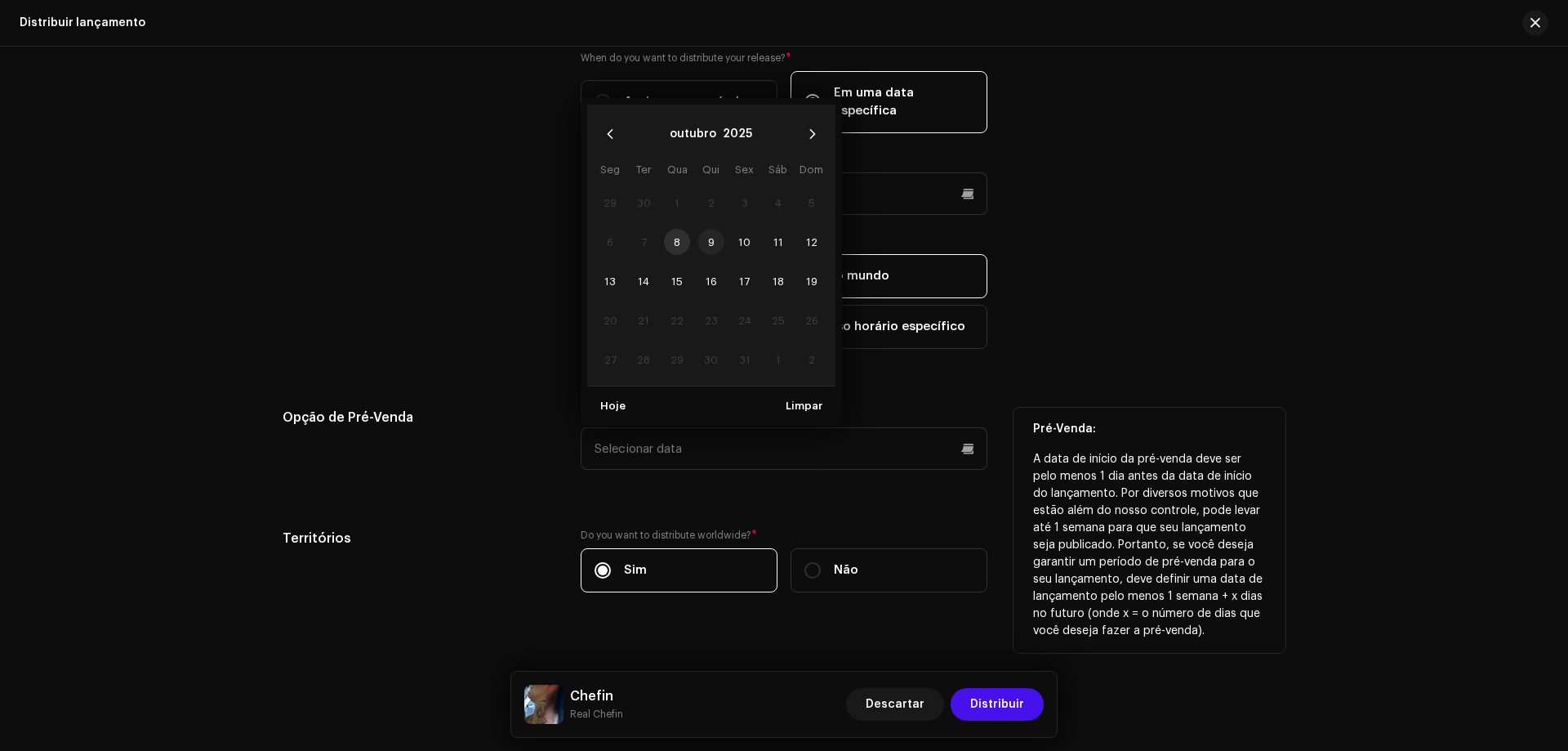
click at [708, 229] on span "9" at bounding box center [712, 242] width 26 height 26
type input "[DATE]"
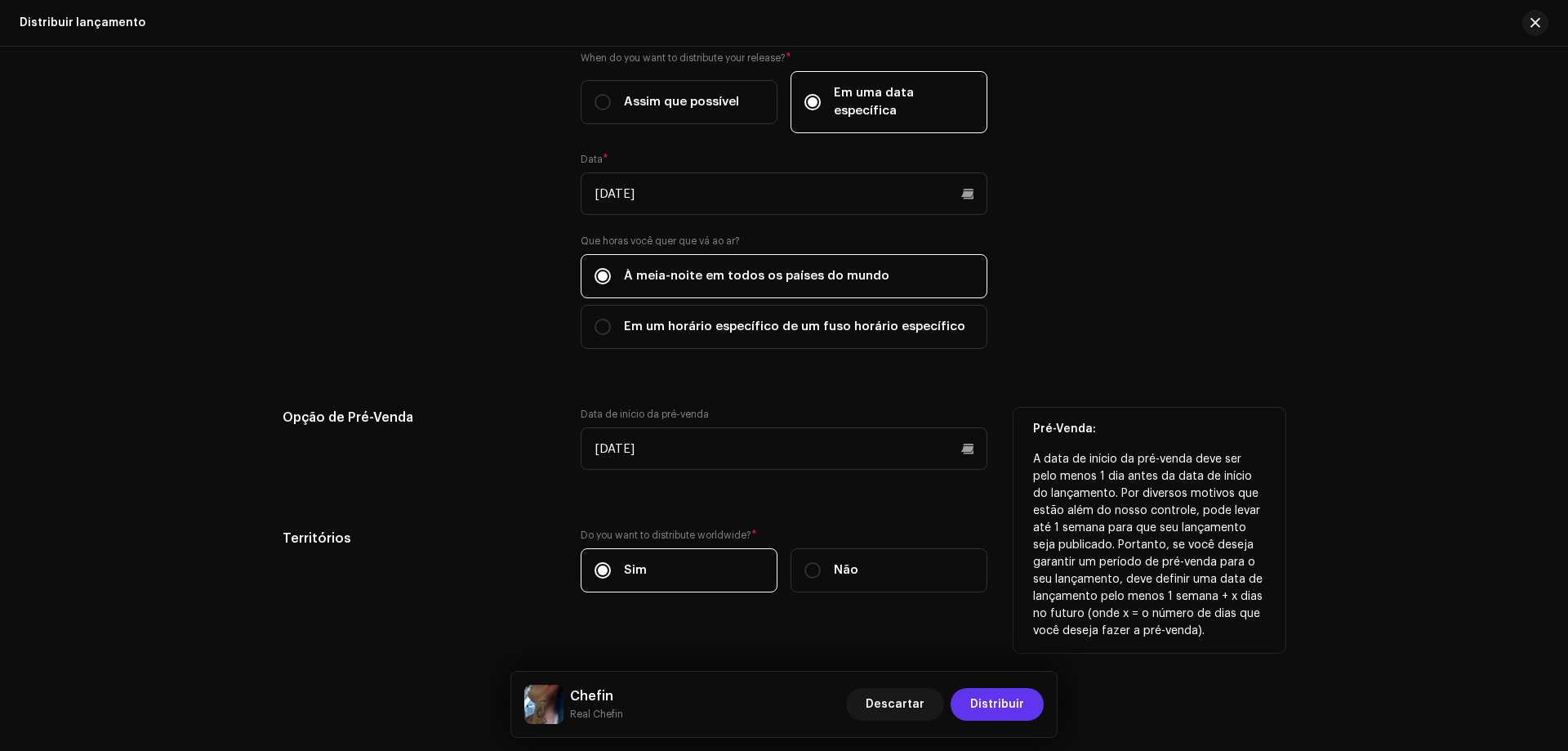
click at [991, 699] on span "Distribuir" at bounding box center [997, 704] width 54 height 33
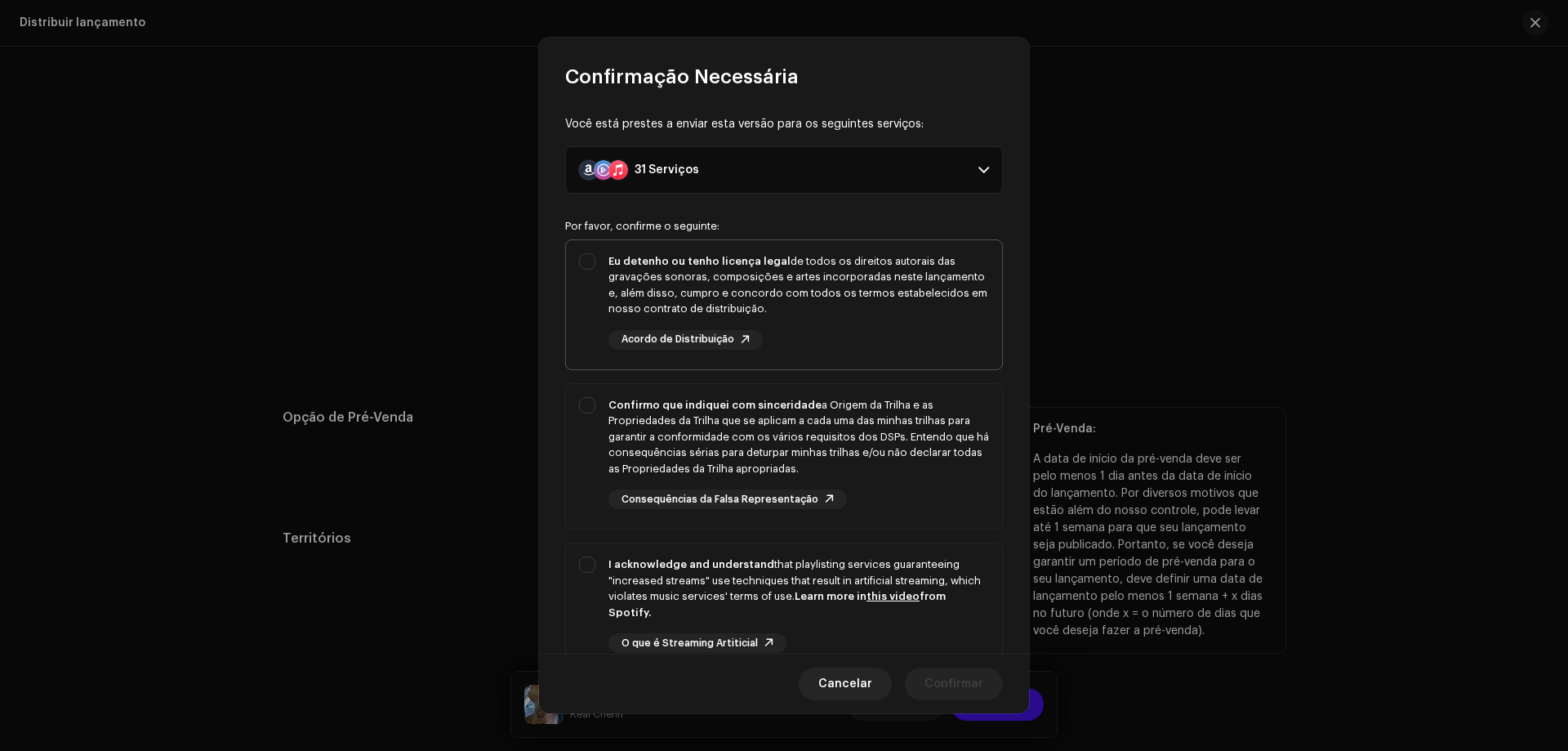
click at [627, 283] on div "Eu detenho ou tenho licença legal de todos os direitos autorais das gravações s…" at bounding box center [798, 285] width 381 height 63
checkbox input "true"
click at [609, 399] on strong "Confirmo que indiquei com sinceridade" at bounding box center [715, 405] width 214 height 11
checkbox input "true"
click at [605, 574] on div "I acknowledge and understand that playlisting services guaranteeing "increased …" at bounding box center [784, 617] width 436 height 149
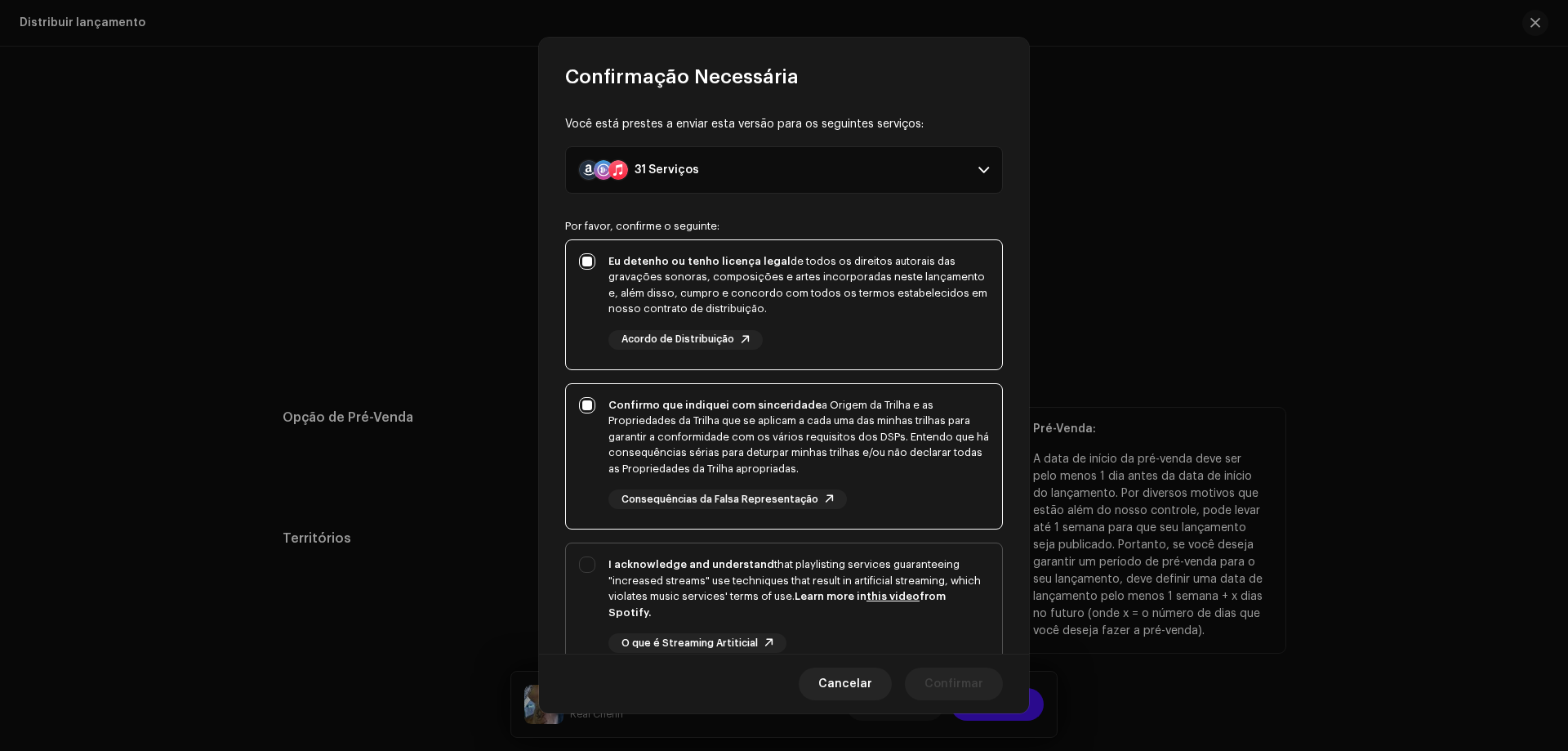
checkbox input "true"
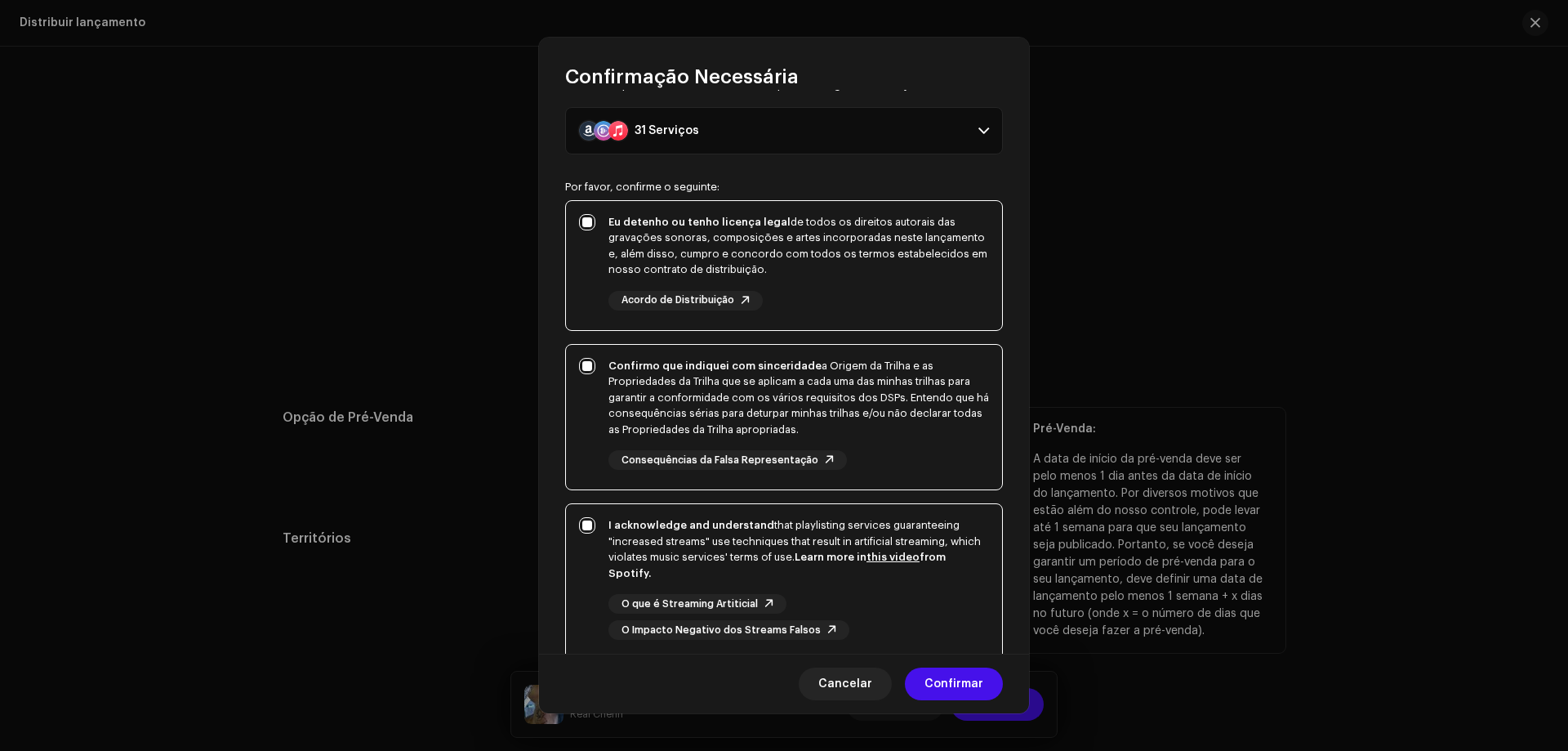
scroll to position [157, 0]
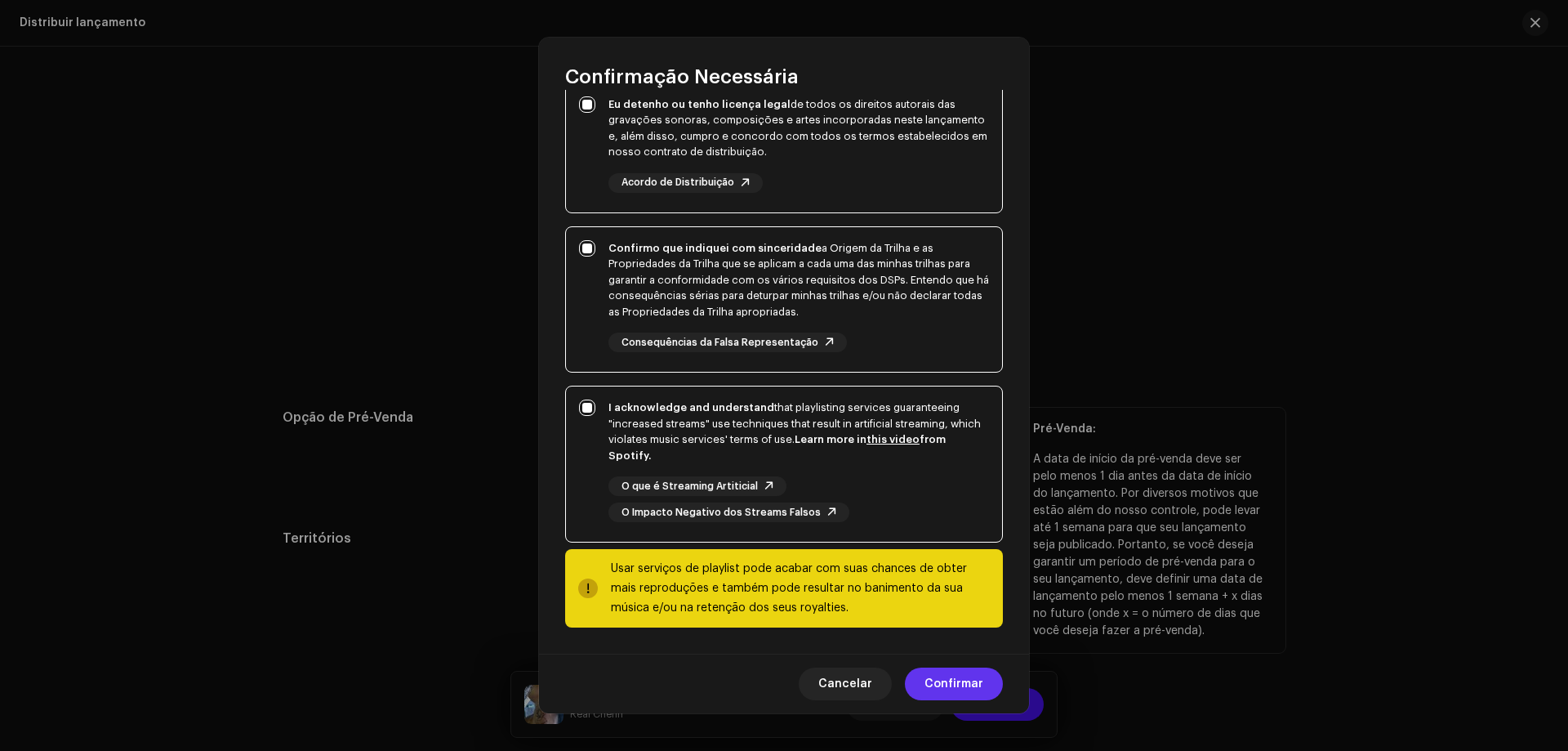
click at [932, 689] on span "Confirmar" at bounding box center [954, 683] width 59 height 33
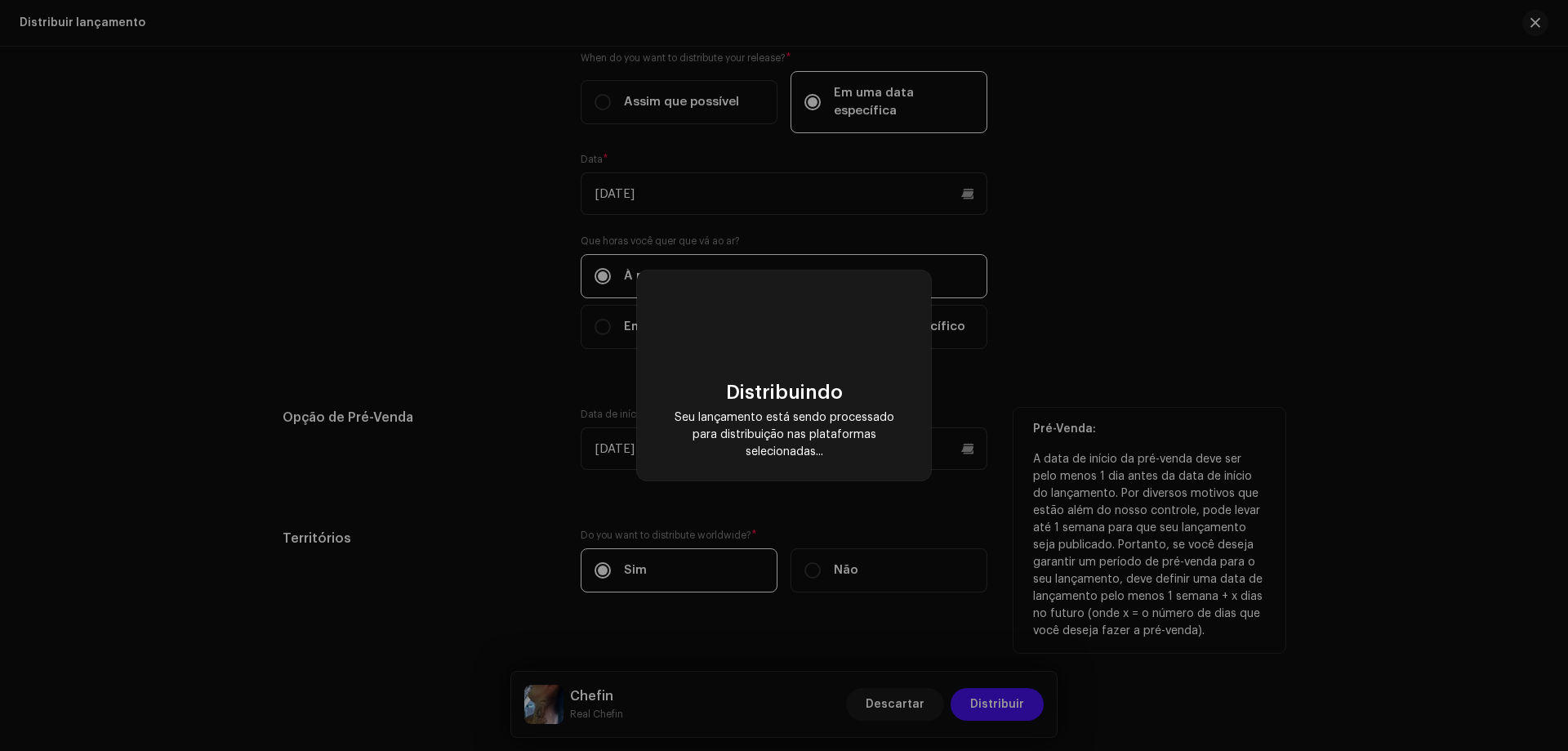
checkbox input "false"
